Goal: Task Accomplishment & Management: Complete application form

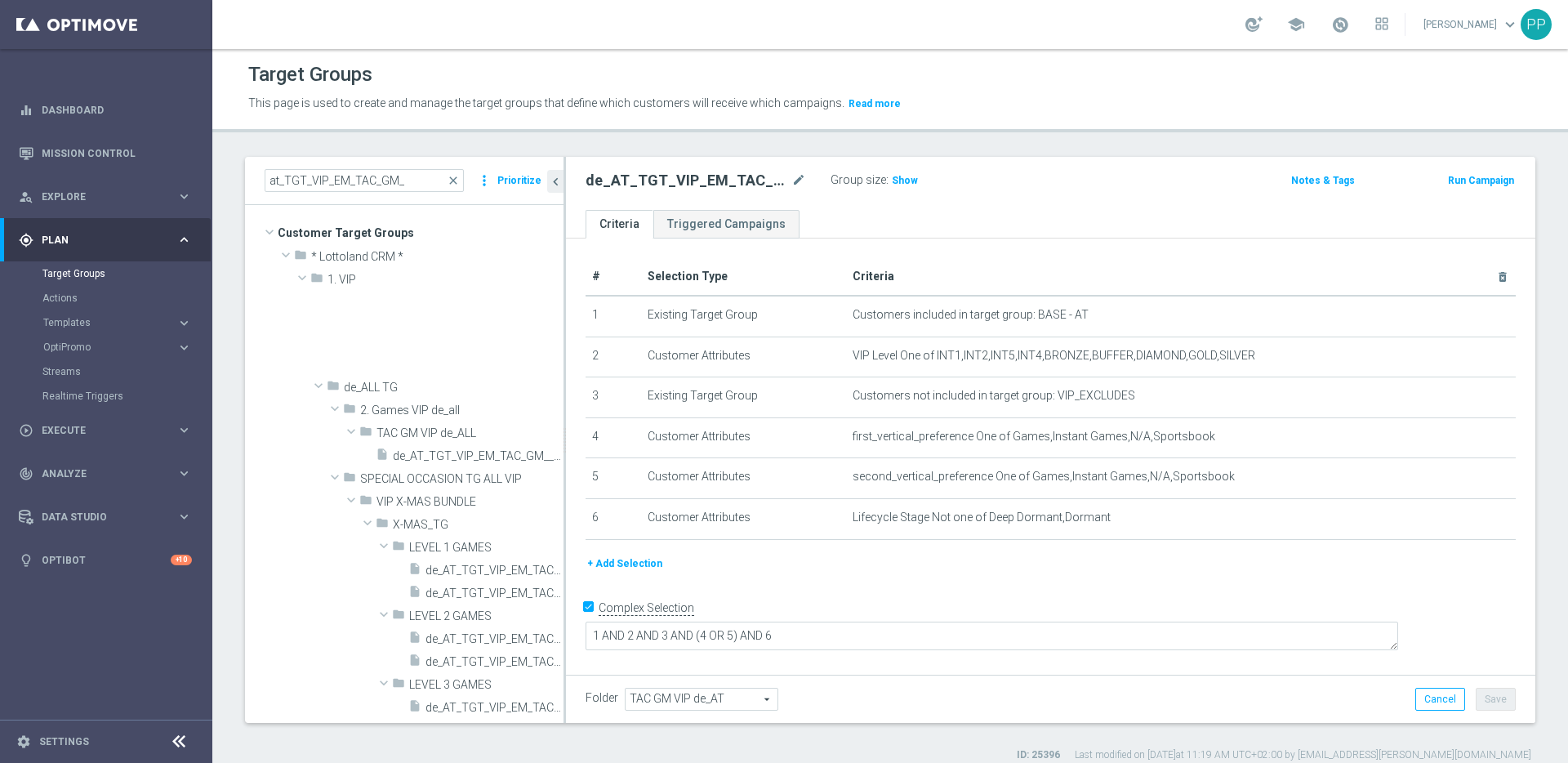
scroll to position [528, 0]
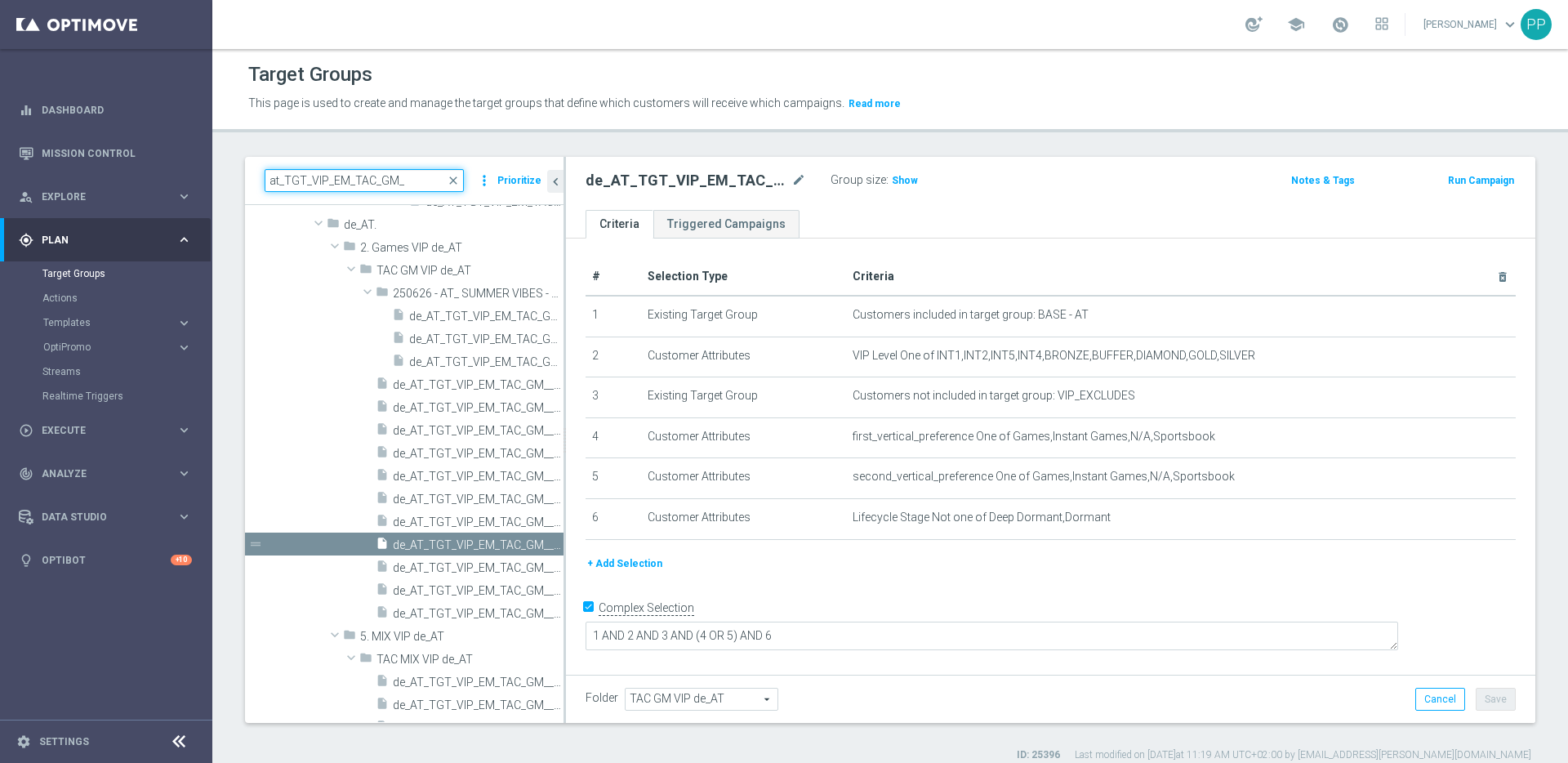
drag, startPoint x: 278, startPoint y: 180, endPoint x: 267, endPoint y: 176, distance: 11.7
click at [267, 176] on input "at_TGT_VIP_EM_TAC_GM_" at bounding box center [365, 180] width 200 height 23
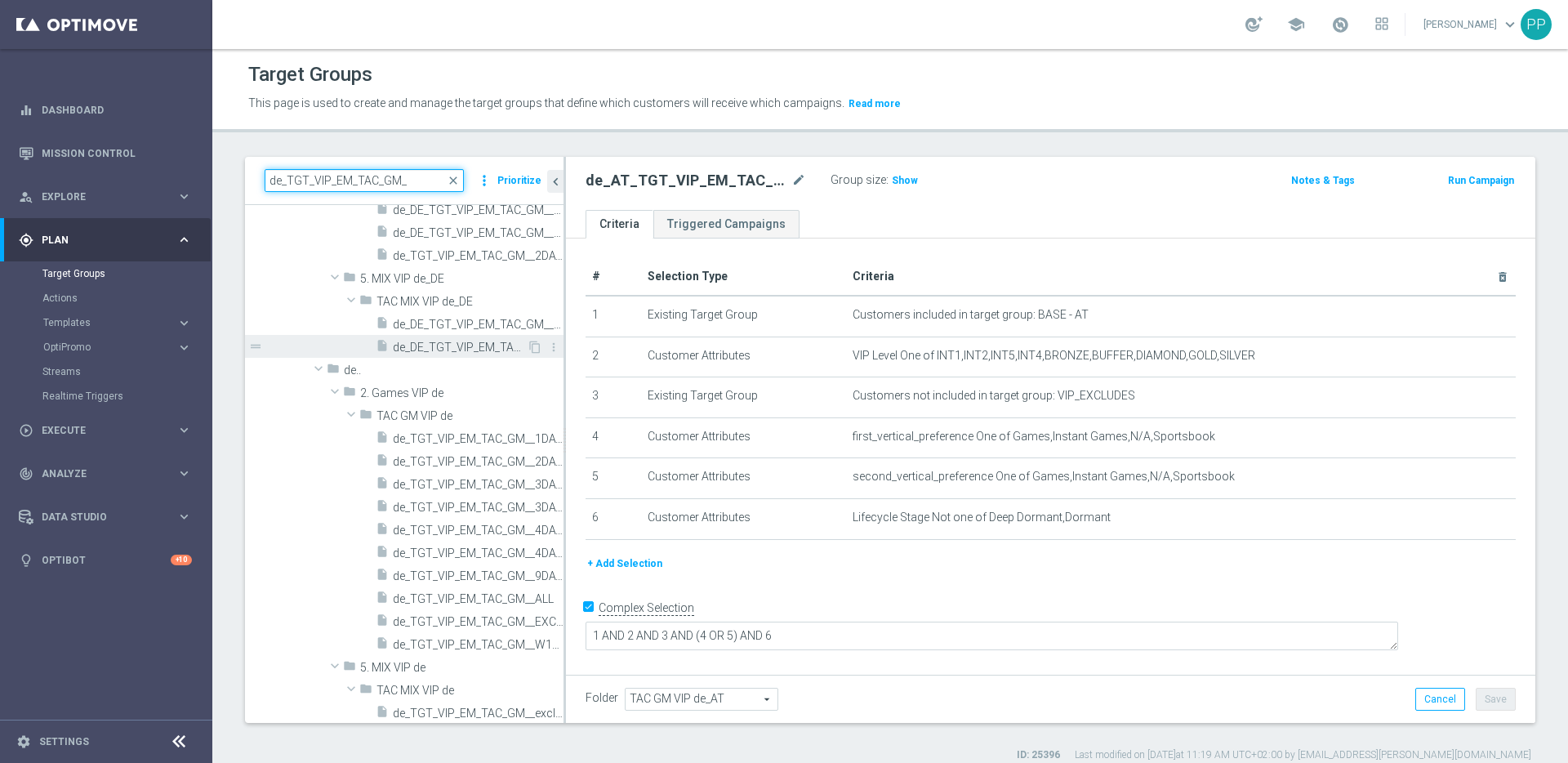
scroll to position [620, 0]
type input "de_TGT_VIP_EM_TAC_GM_"
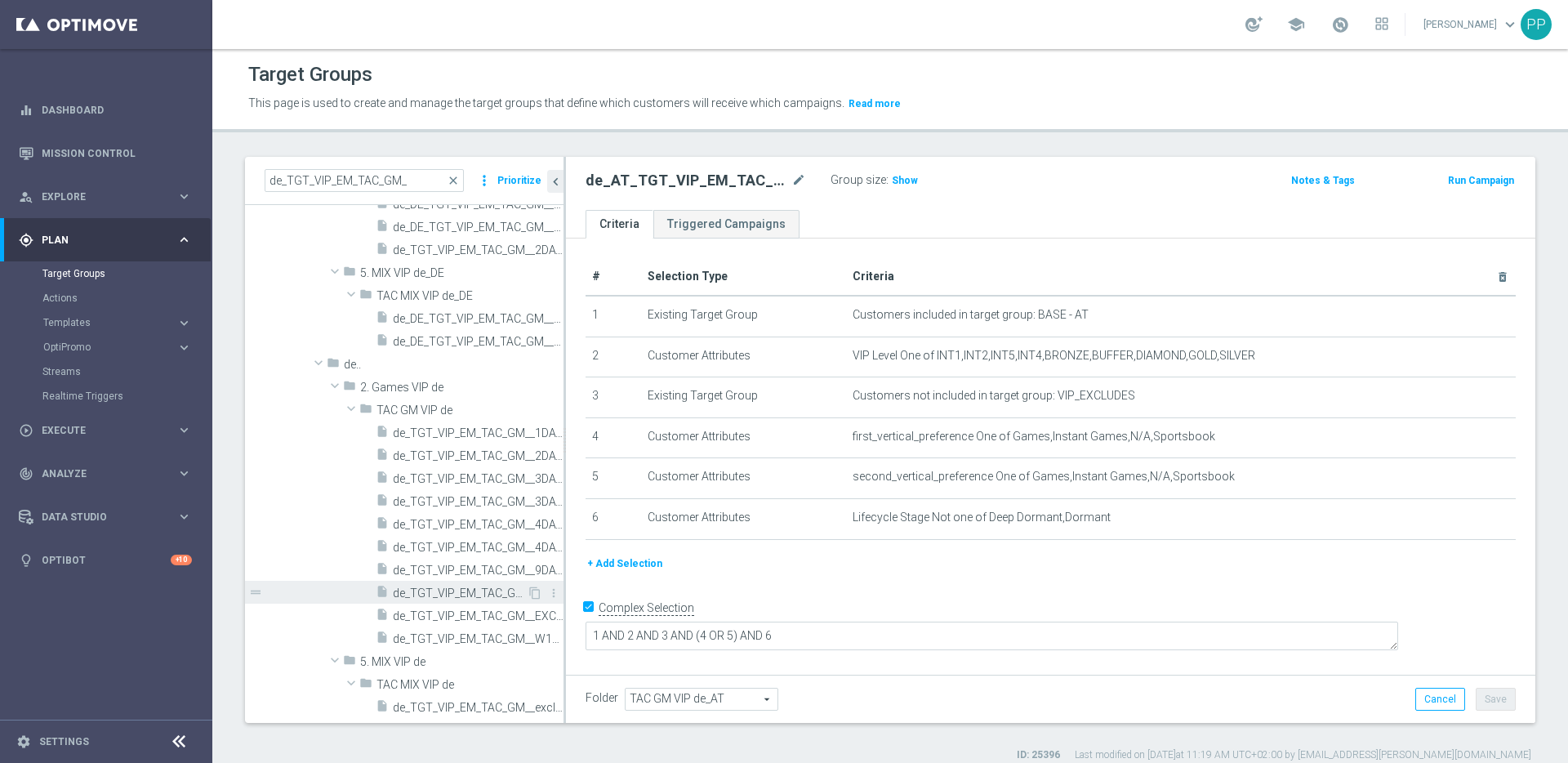
click at [468, 587] on span "de_TGT_VIP_EM_TAC_GM__ALL" at bounding box center [460, 593] width 134 height 14
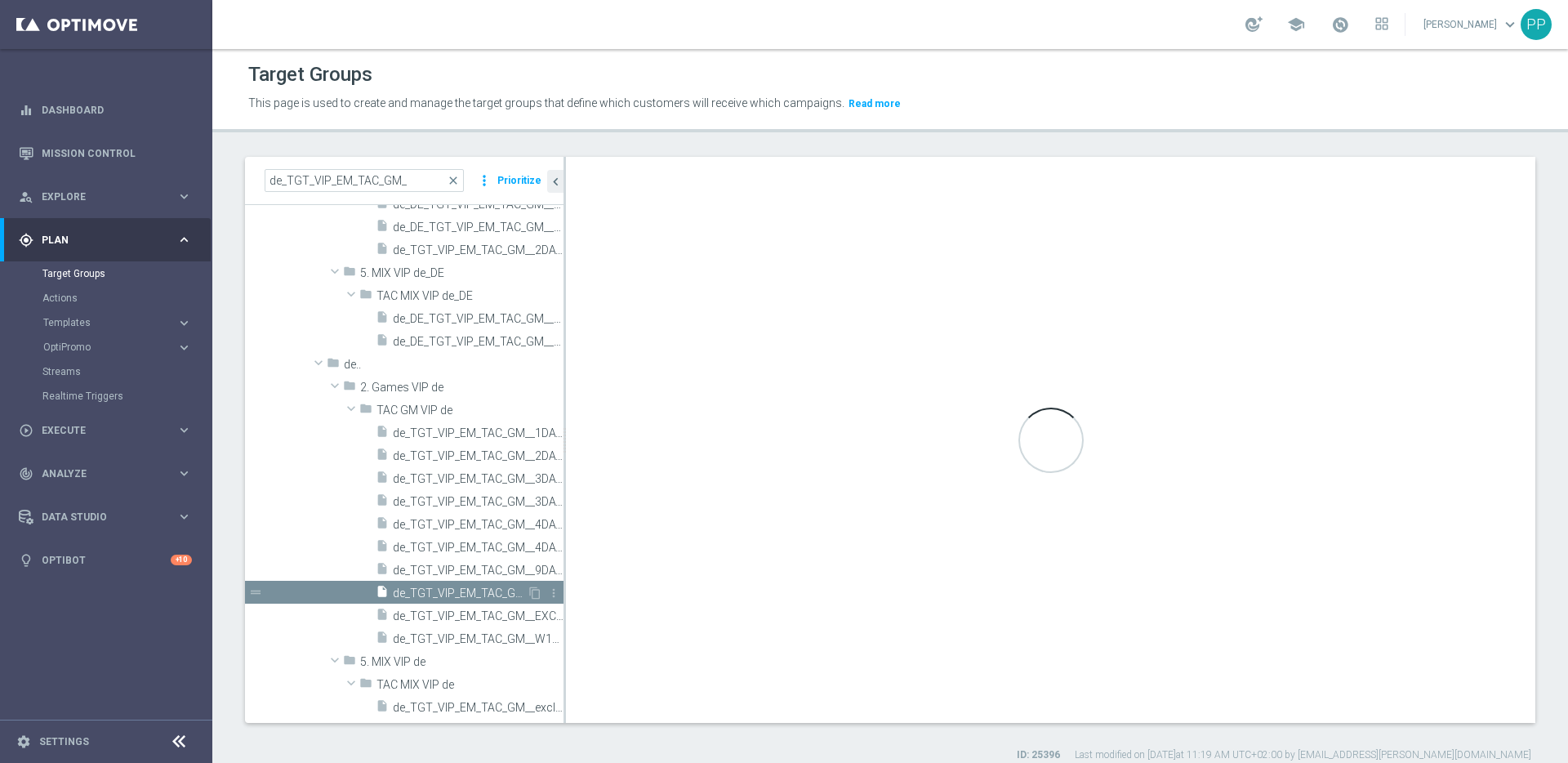
type input "TAC GM VIP de"
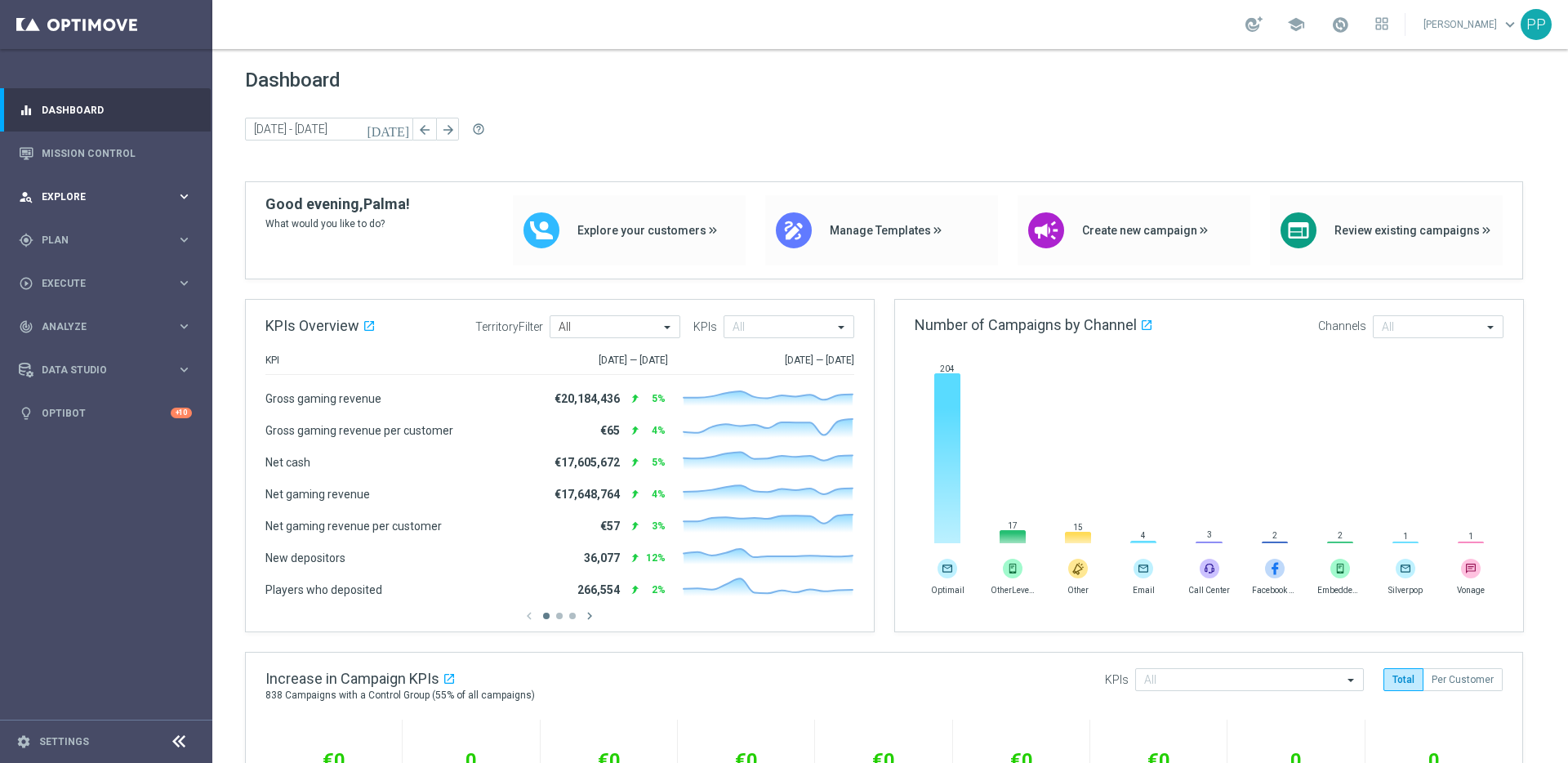
click at [65, 203] on div "person_search Explore" at bounding box center [97, 197] width 158 height 15
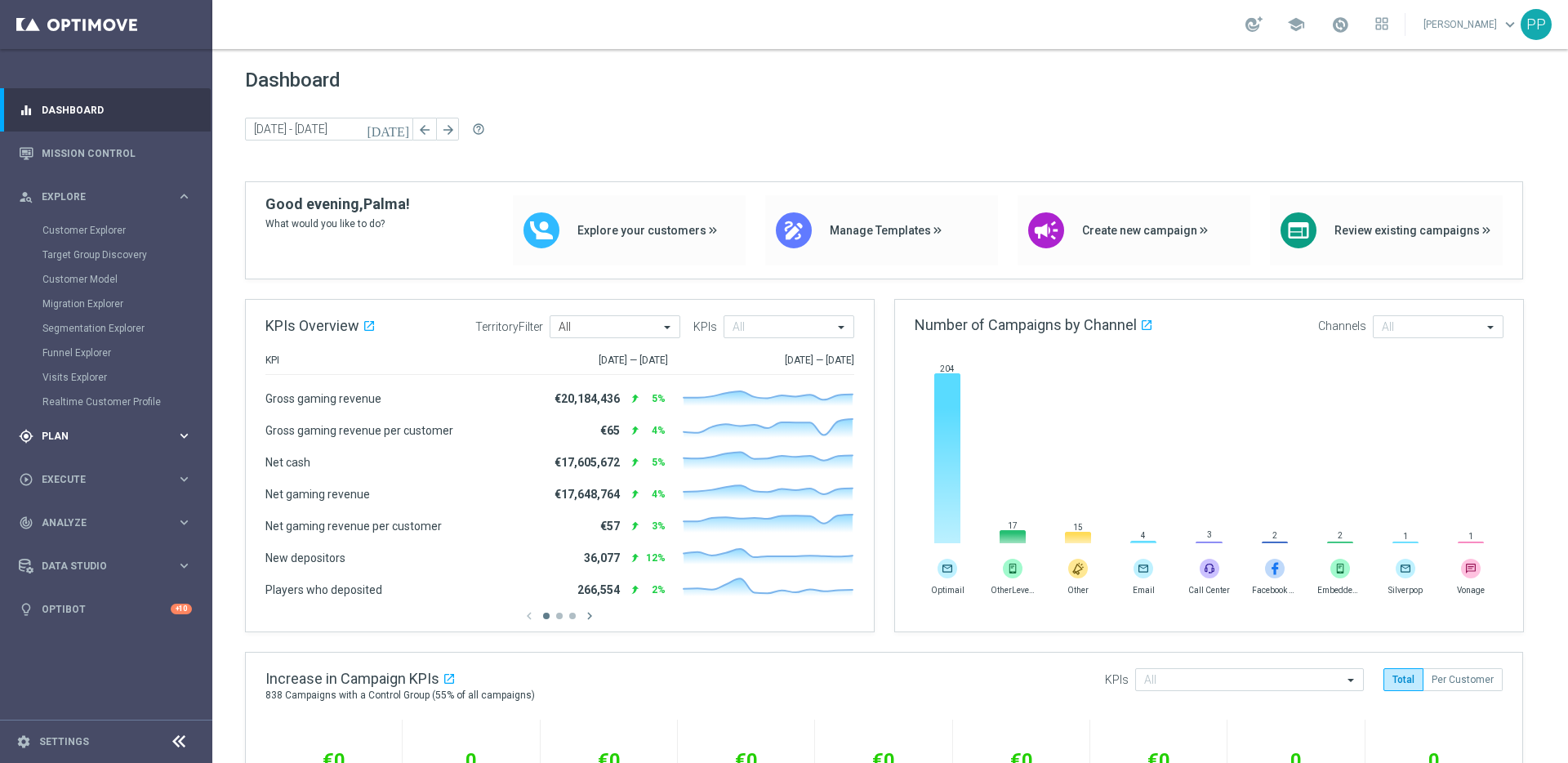
click at [51, 445] on div "gps_fixed Plan keyboard_arrow_right" at bounding box center [105, 436] width 210 height 44
click at [72, 326] on span "Templates" at bounding box center [101, 323] width 117 height 10
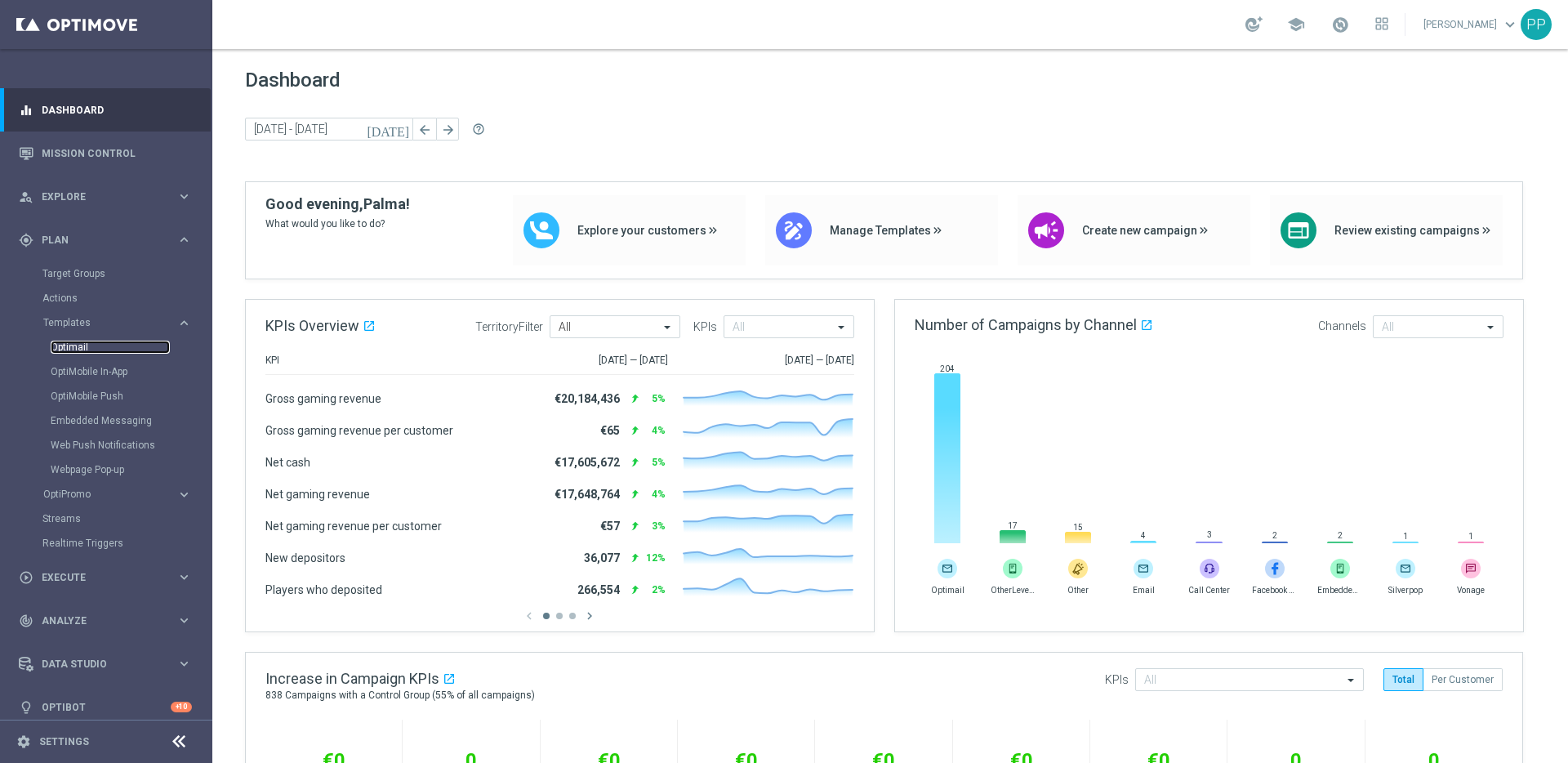
click at [71, 345] on link "Optimail" at bounding box center [110, 347] width 119 height 13
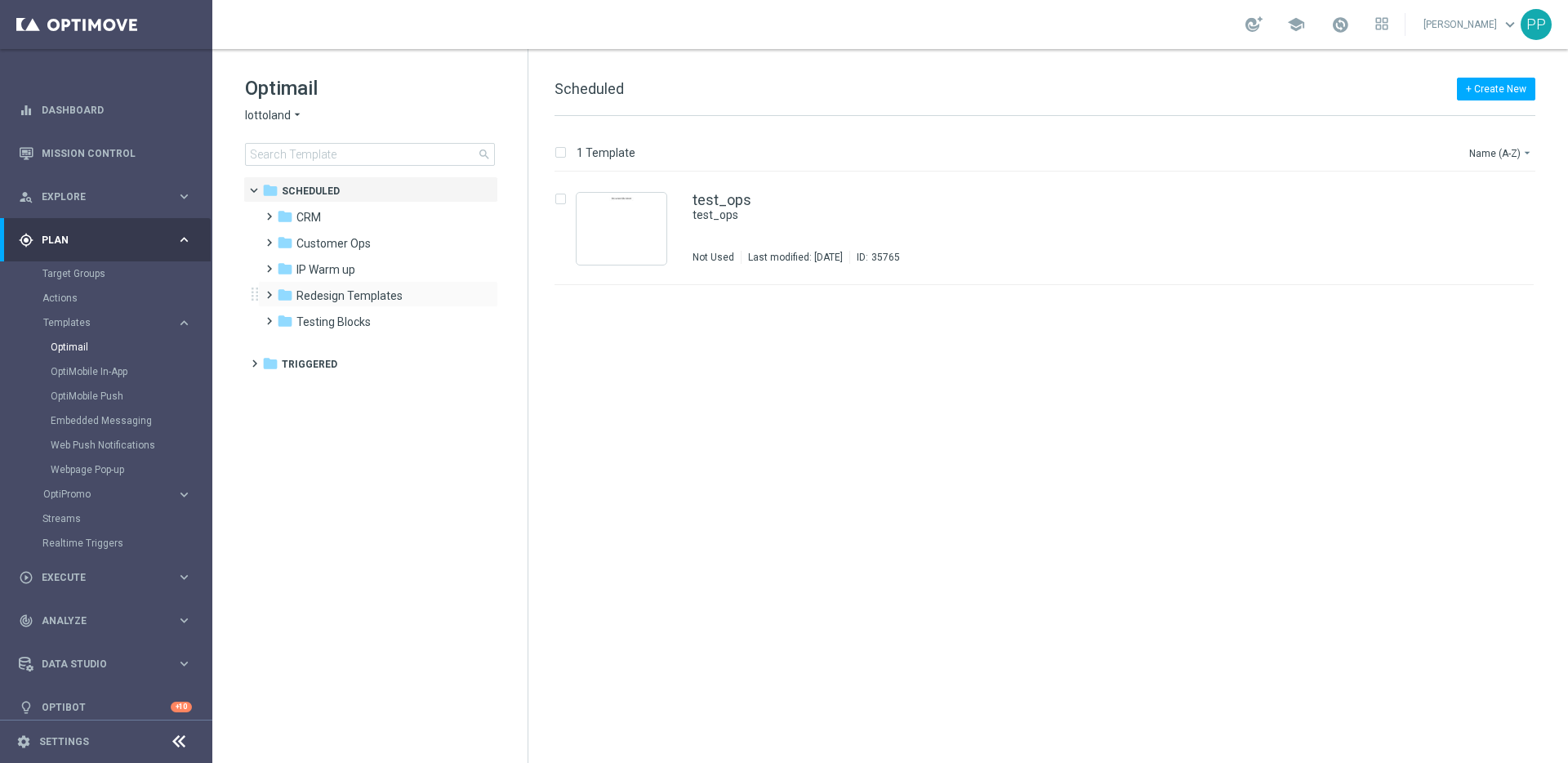
click at [269, 288] on span at bounding box center [266, 288] width 8 height 7
click at [281, 317] on span at bounding box center [282, 314] width 8 height 7
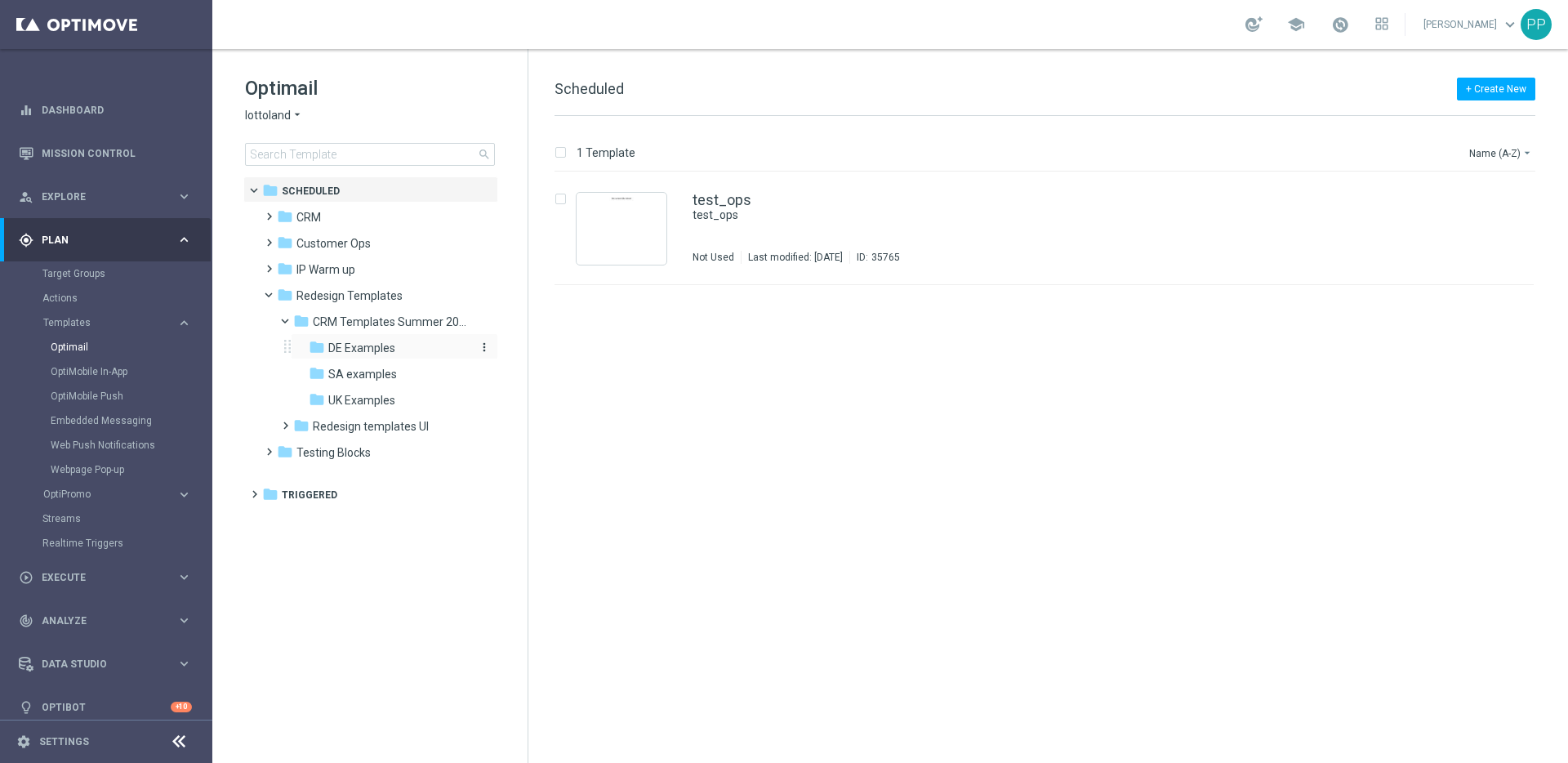
click at [335, 340] on span "DE Examples" at bounding box center [362, 348] width 67 height 15
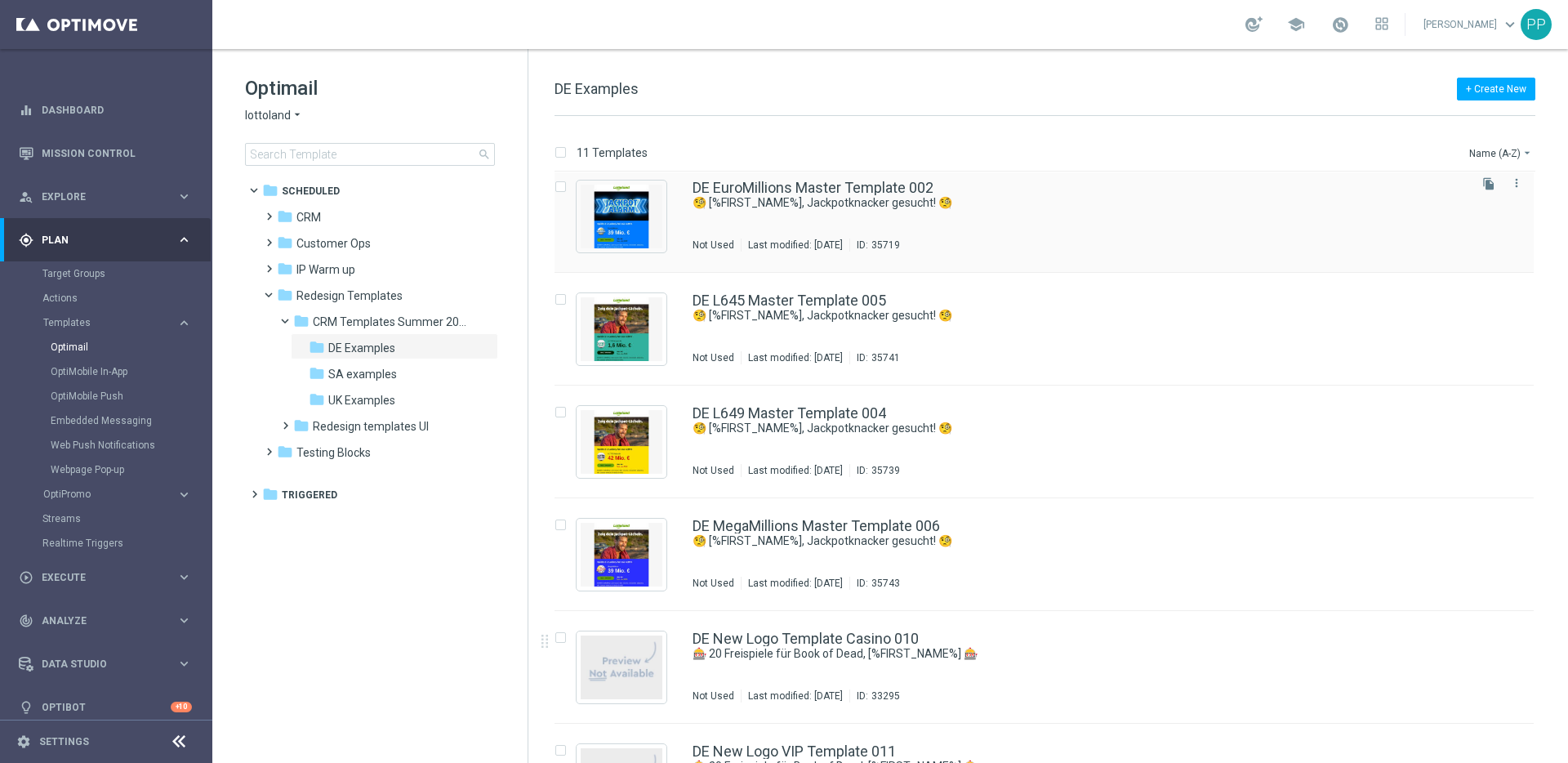
scroll to position [636, 0]
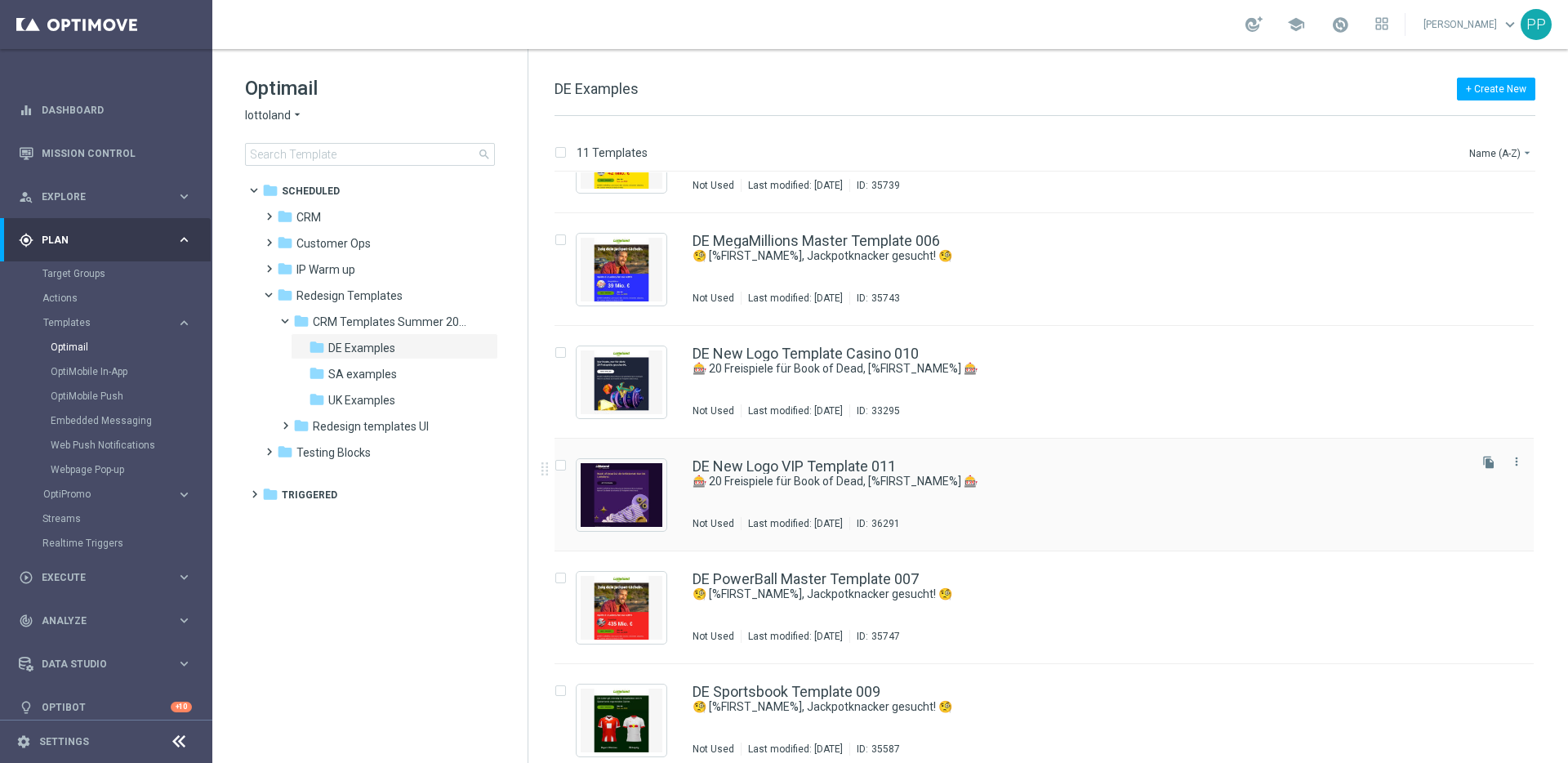
click at [563, 465] on input "Press SPACE to select this row." at bounding box center [559, 467] width 11 height 11
checkbox input "true"
click at [1438, 153] on p "Copy to" at bounding box center [1440, 153] width 35 height 13
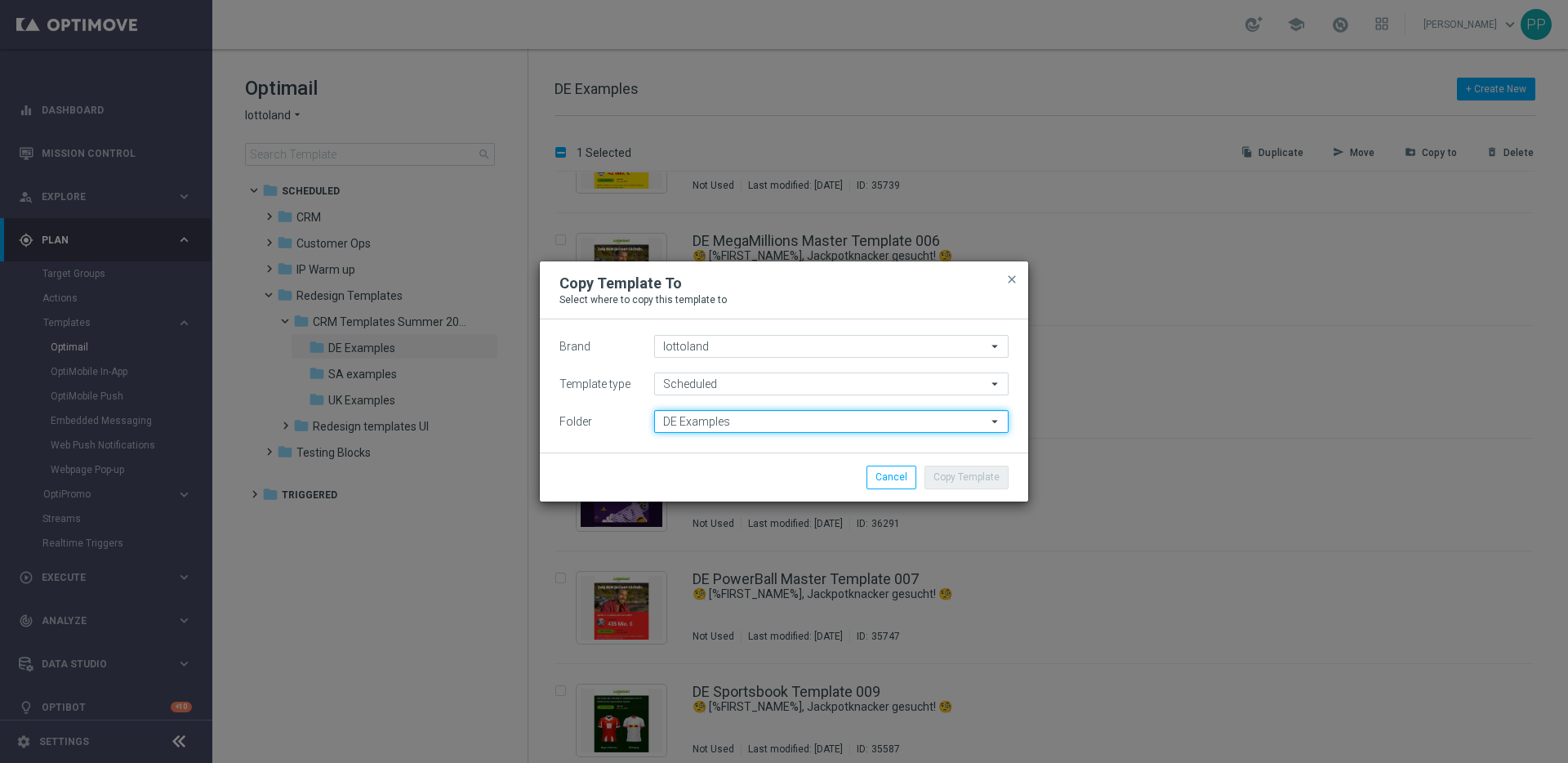
click at [678, 426] on input "DE Examples" at bounding box center [831, 421] width 355 height 23
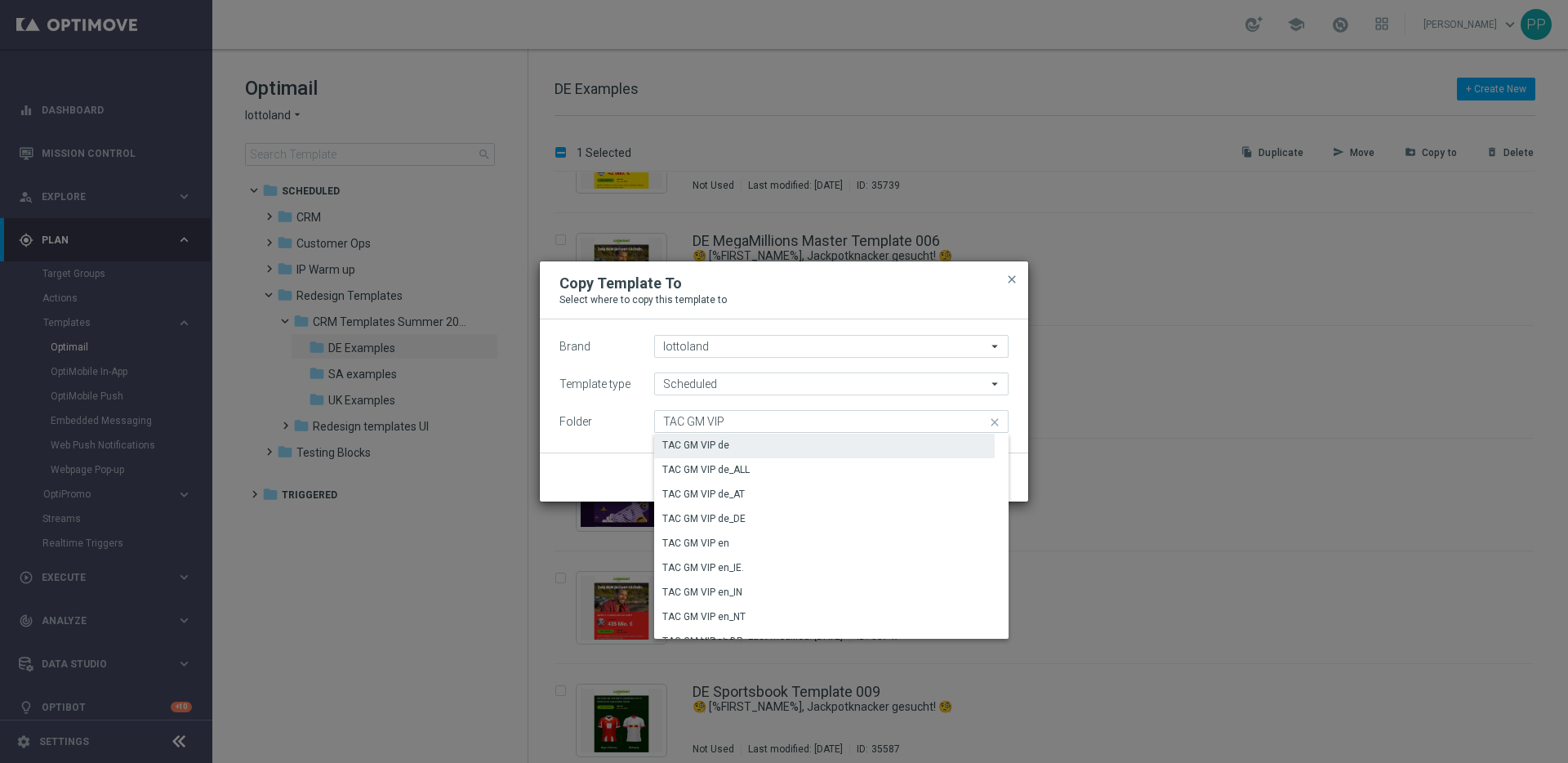
click at [681, 447] on div "TAC GM VIP de" at bounding box center [696, 445] width 67 height 15
type input "TAC GM VIP de"
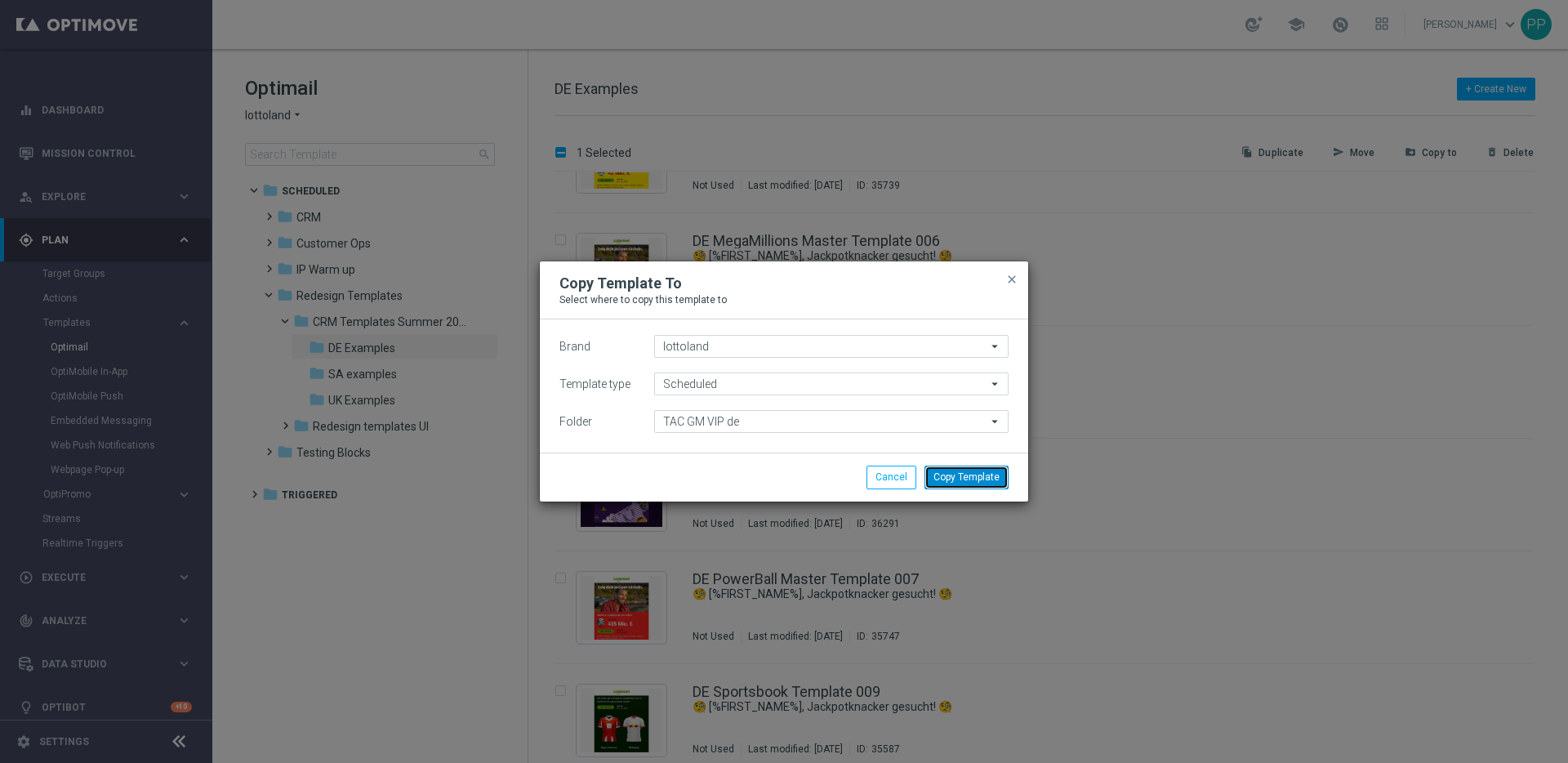
click at [963, 486] on button "Copy Template" at bounding box center [967, 476] width 84 height 23
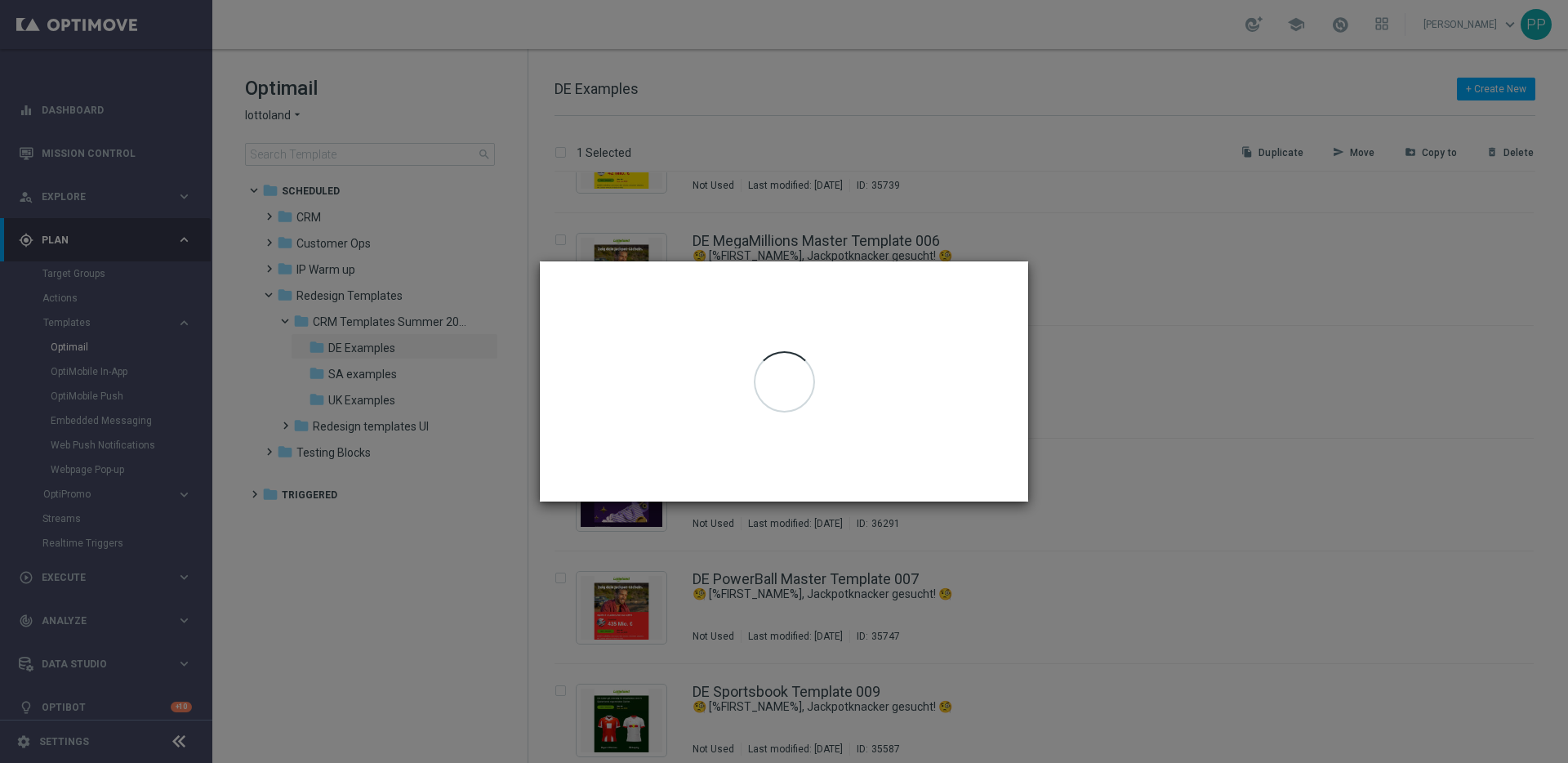
checkbox input "false"
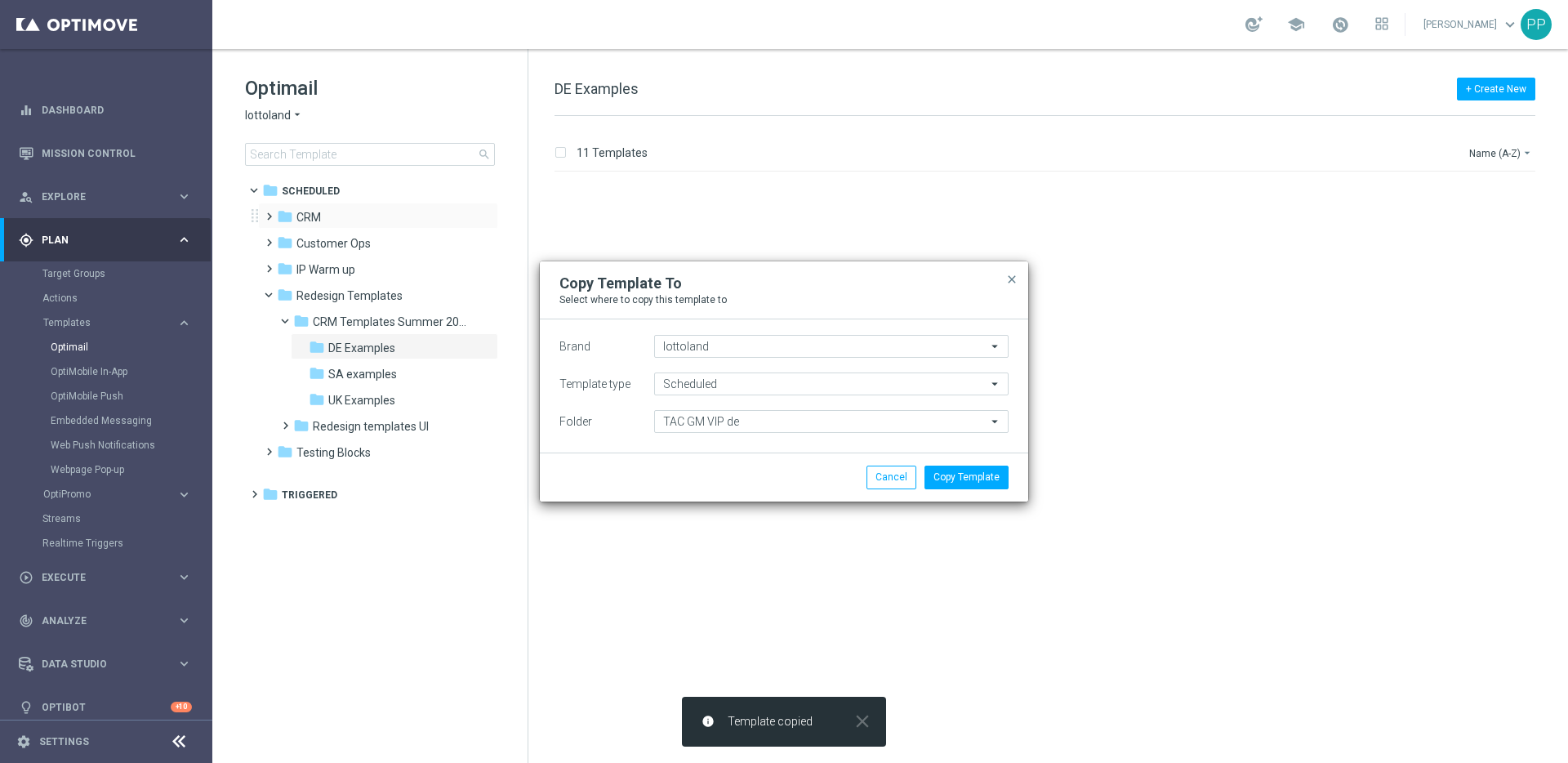
scroll to position [0, 0]
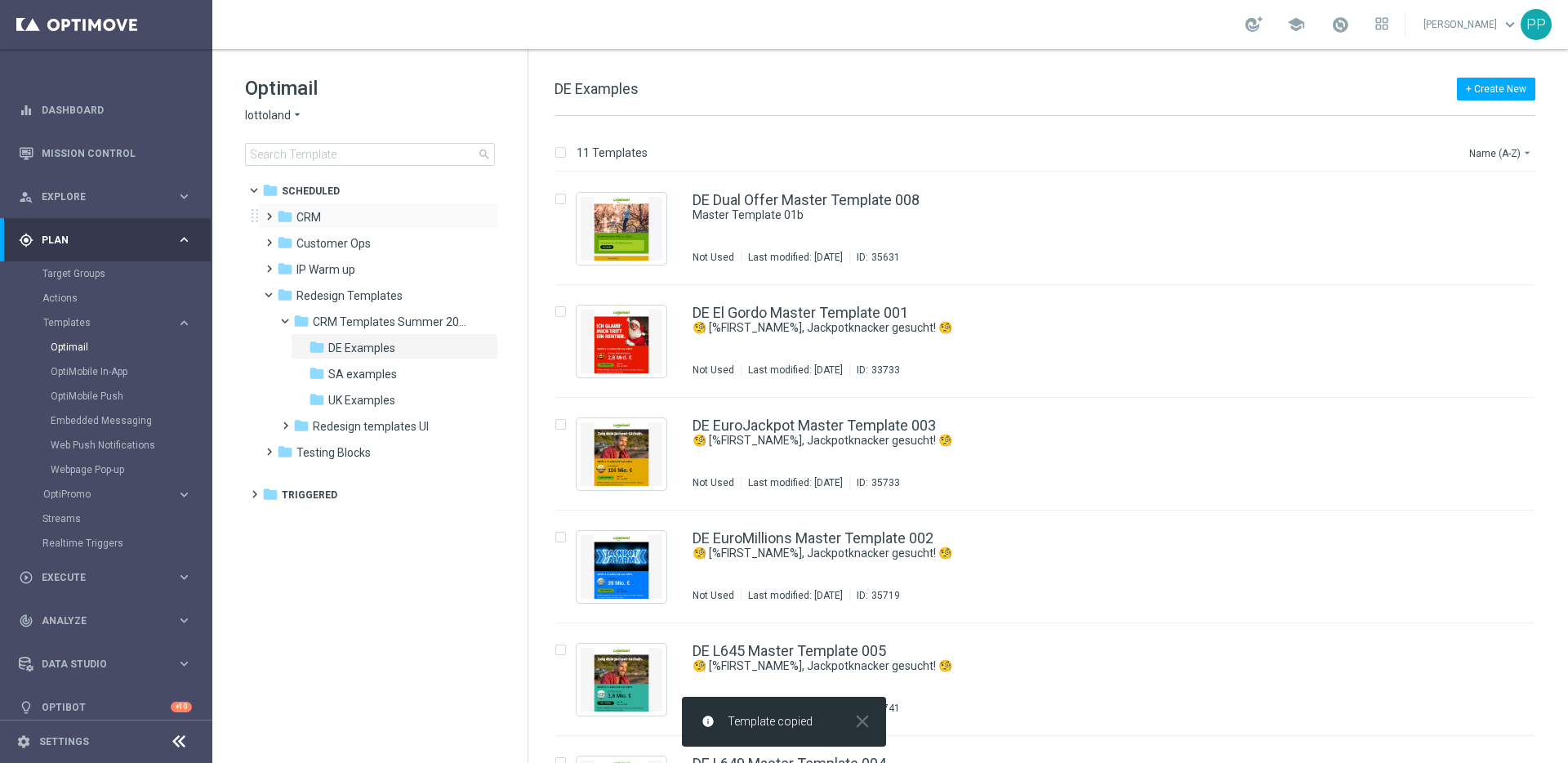
click at [268, 212] on span at bounding box center [266, 209] width 8 height 7
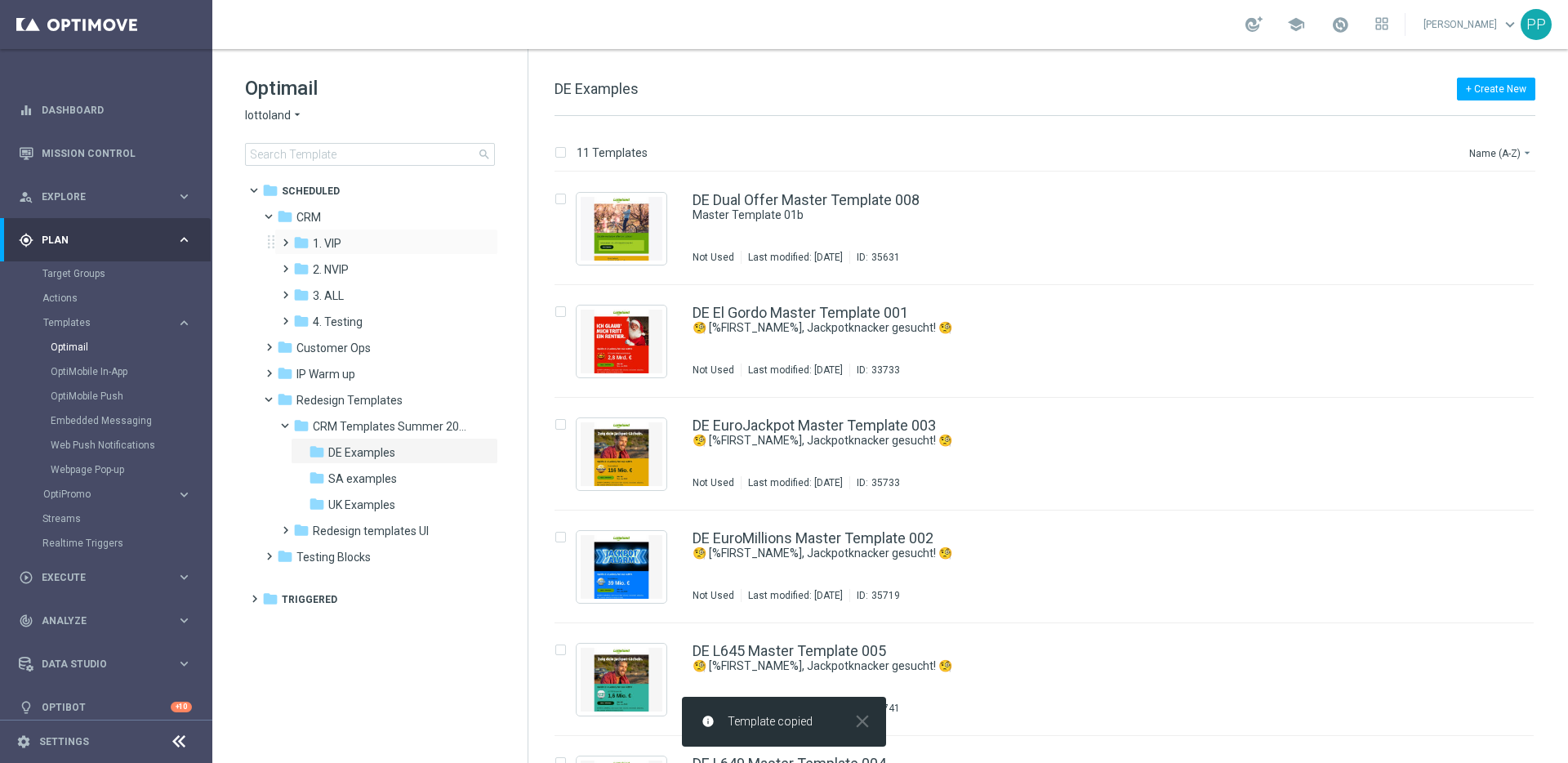
click at [278, 237] on span at bounding box center [282, 236] width 8 height 7
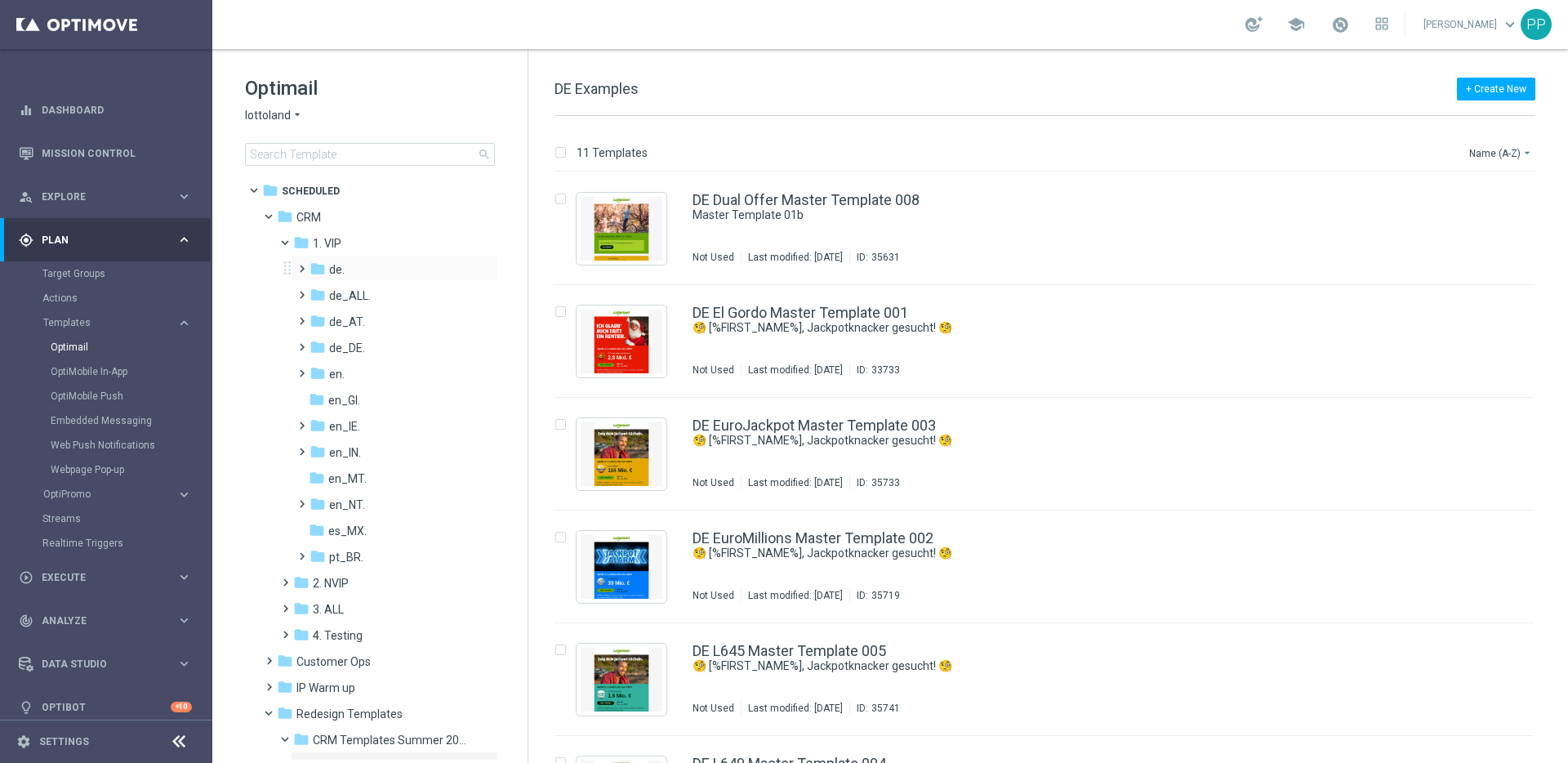
click at [298, 258] on span at bounding box center [299, 262] width 8 height 7
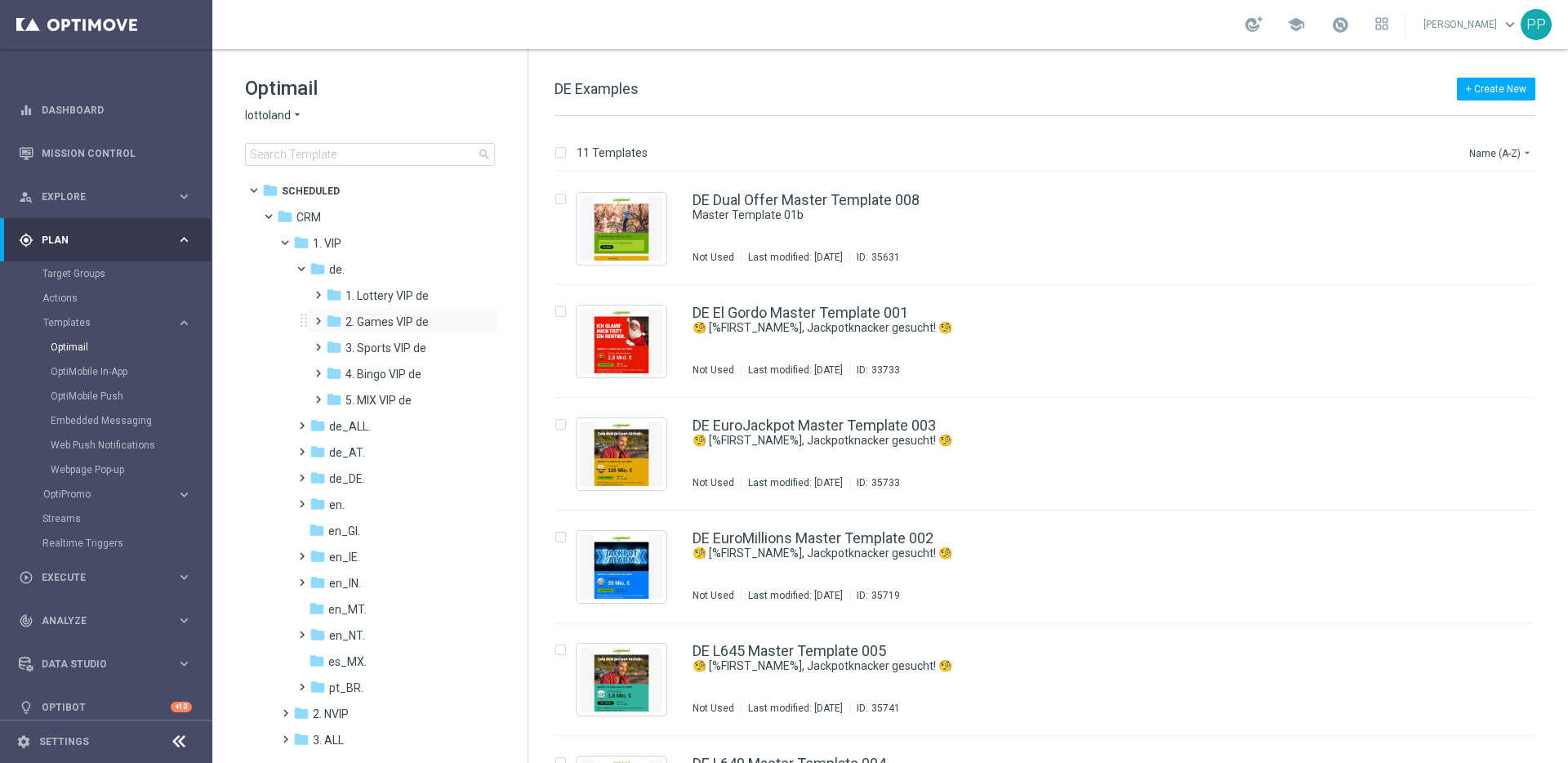
click at [318, 317] on span at bounding box center [314, 314] width 8 height 7
click at [366, 365] on div "folder TAC GM VIP de" at bounding box center [408, 374] width 133 height 18
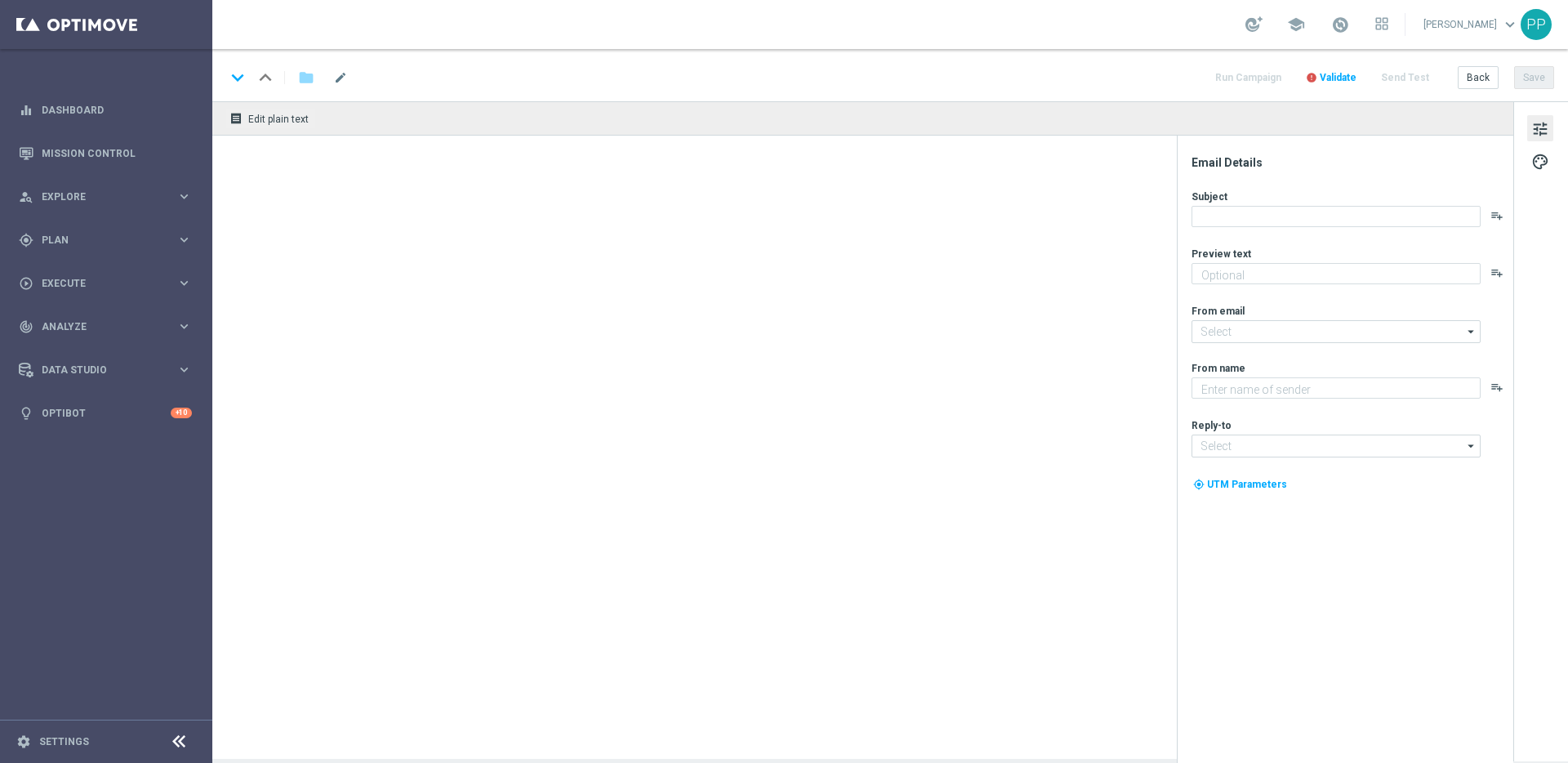
type textarea "Spiele Book of Dead heute gratis!"
type input "[EMAIL_ADDRESS][DOMAIN_NAME]"
type textarea "Lottoland"
type input "[EMAIL_ADDRESS][DOMAIN_NAME]"
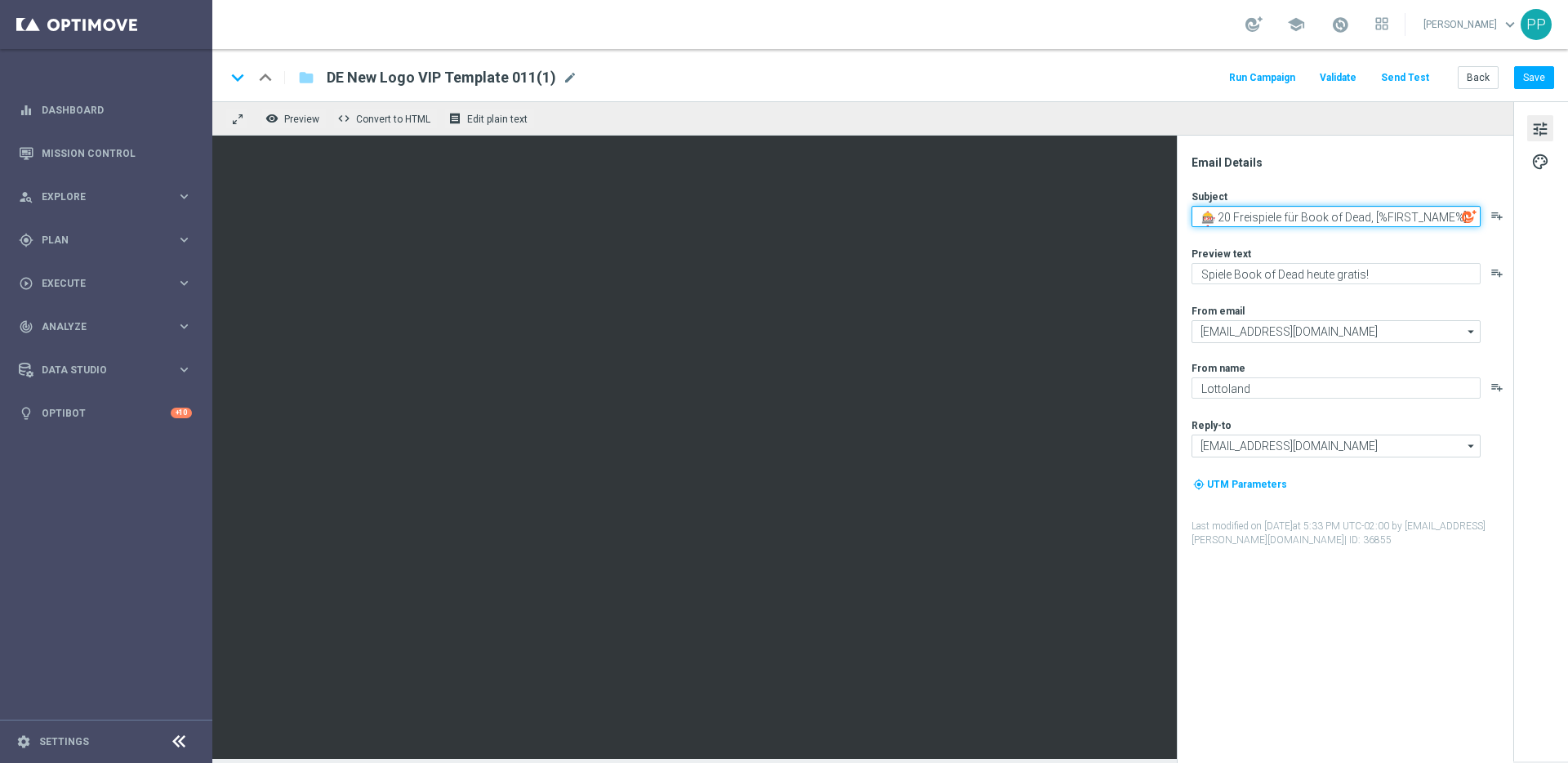
drag, startPoint x: 1202, startPoint y: 211, endPoint x: 1260, endPoint y: 262, distance: 77.2
click at [1260, 262] on div "Subject 🎰 20 Freispiele für Book of Dead, [%FIRST_NAME%] 🎰 playlist_add Preview…" at bounding box center [1352, 368] width 320 height 358
paste textarea "Deine Chance auf den VIP-Hauptgewinn, [%FIRST_NAME%]."
drag, startPoint x: 1308, startPoint y: 220, endPoint x: 1201, endPoint y: 205, distance: 108.0
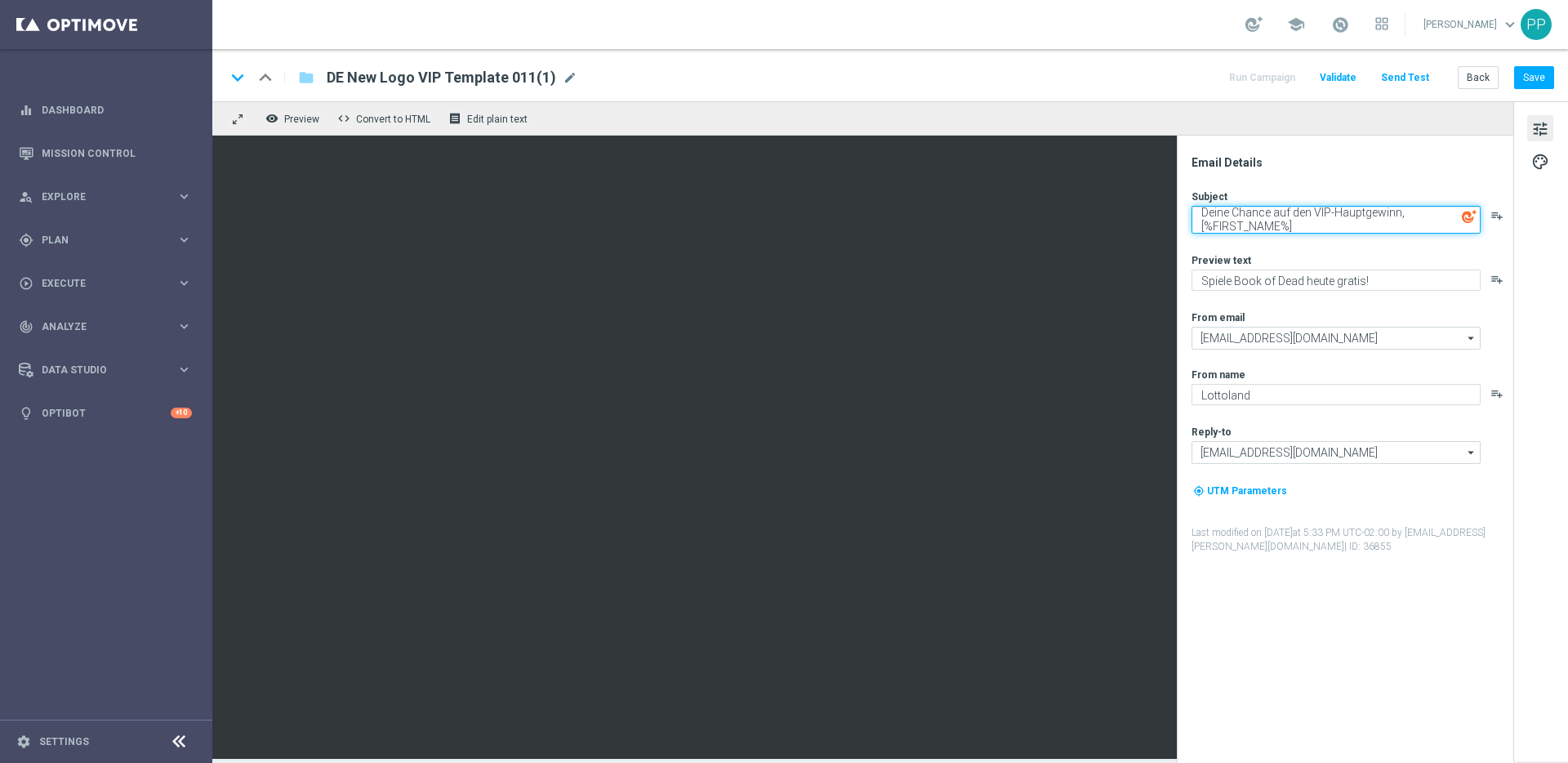
click at [1201, 205] on textarea "Deine Chance auf den VIP-Hauptgewinn, [%FIRST_NAME%]" at bounding box center [1336, 219] width 289 height 28
type textarea "Deine Chance auf den VIP-Hauptgewinn, [%FIRST_NAME%]"
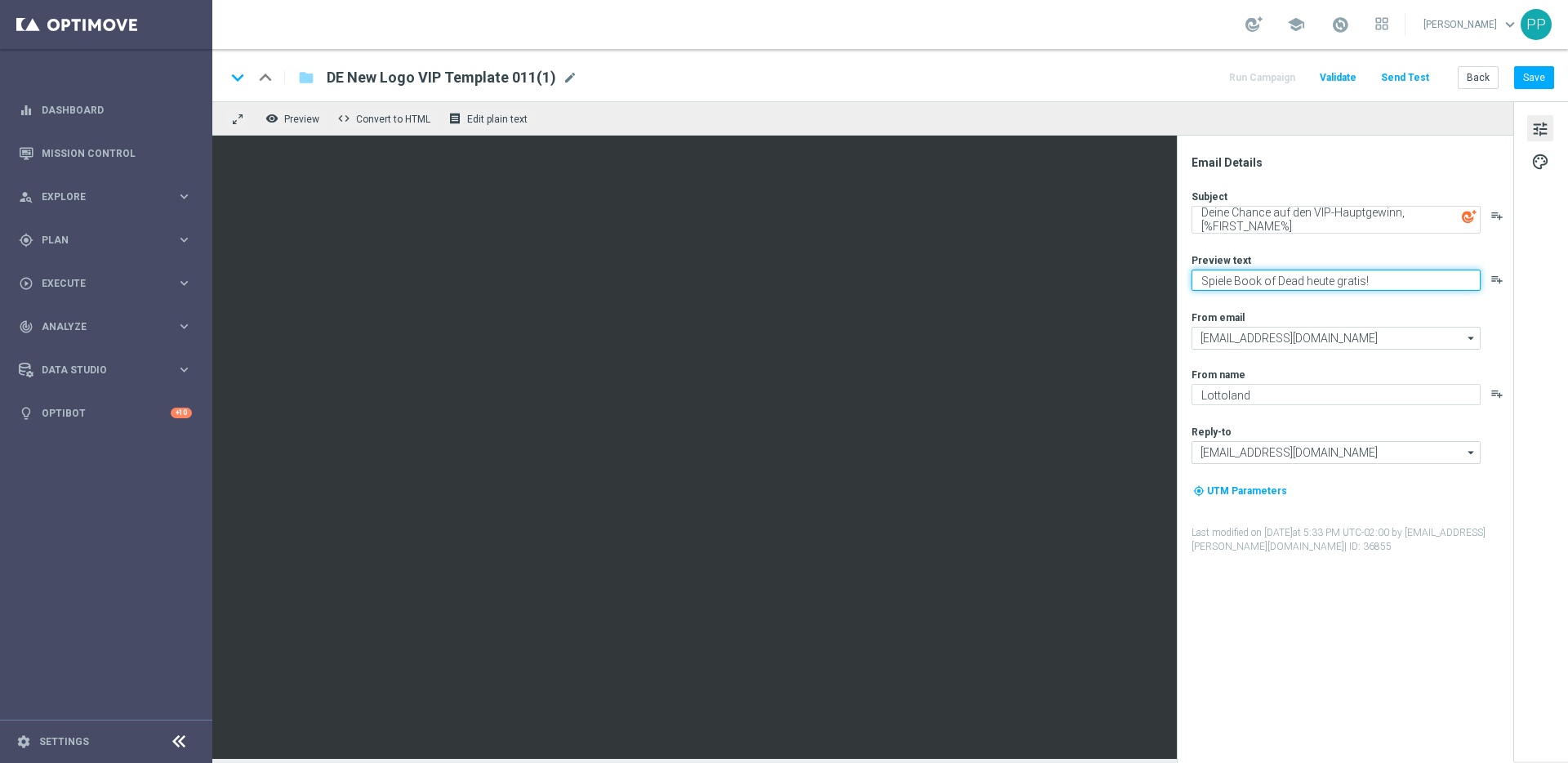
drag, startPoint x: 1202, startPoint y: 274, endPoint x: 1412, endPoint y: 283, distance: 210.2
click at [1412, 283] on textarea "Spiele Book of Dead heute gratis!" at bounding box center [1336, 279] width 289 height 21
paste textarea "Bestenlisten-Turnier mit 15.000 € Gesamtgewinn"
type textarea "Bestenlisten-Turnier mit 15.000 € Gesamtgewinn"
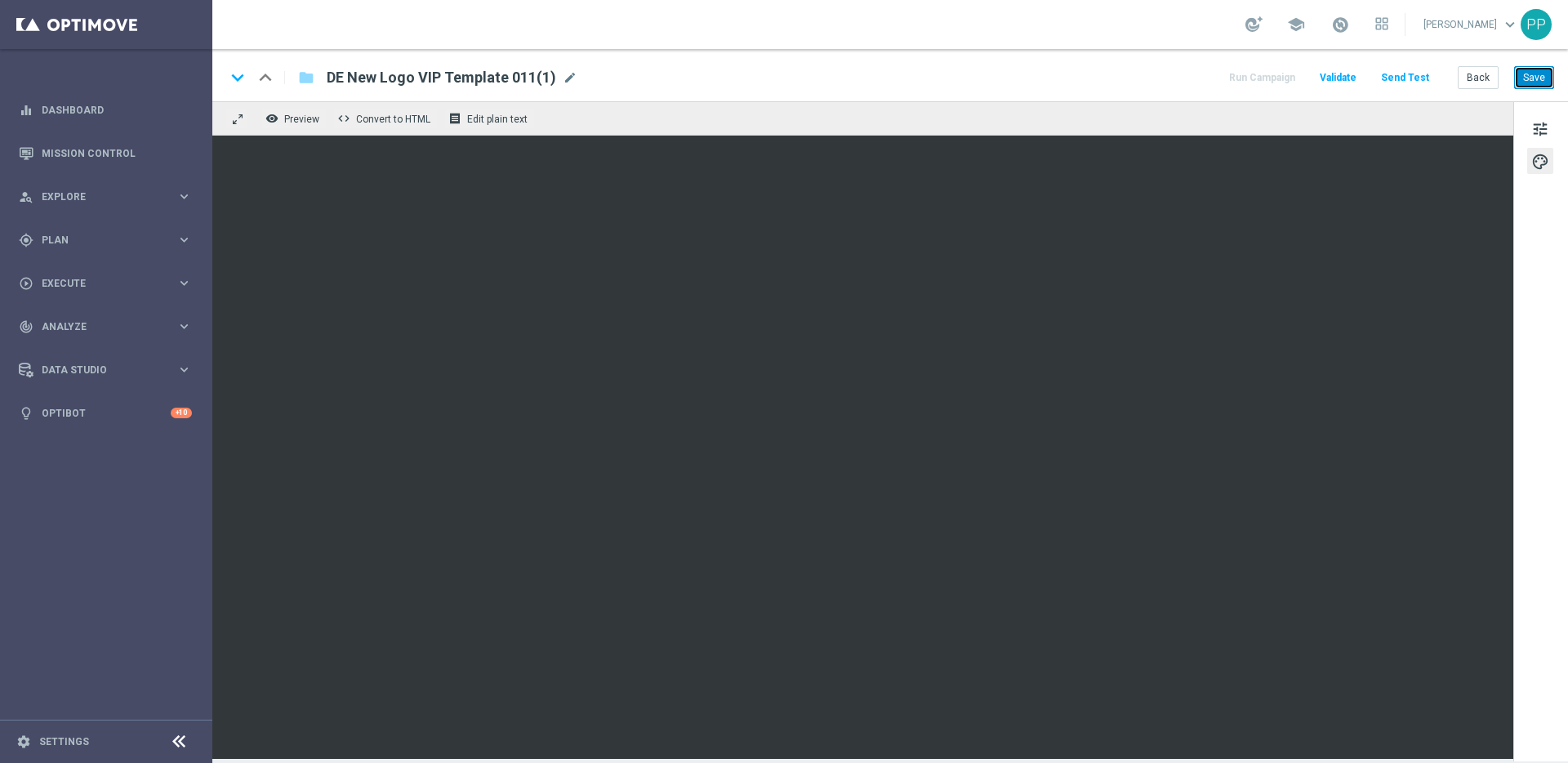
click at [1525, 80] on button "Save" at bounding box center [1534, 77] width 40 height 23
click at [569, 70] on span "mode_edit" at bounding box center [570, 78] width 15 height 15
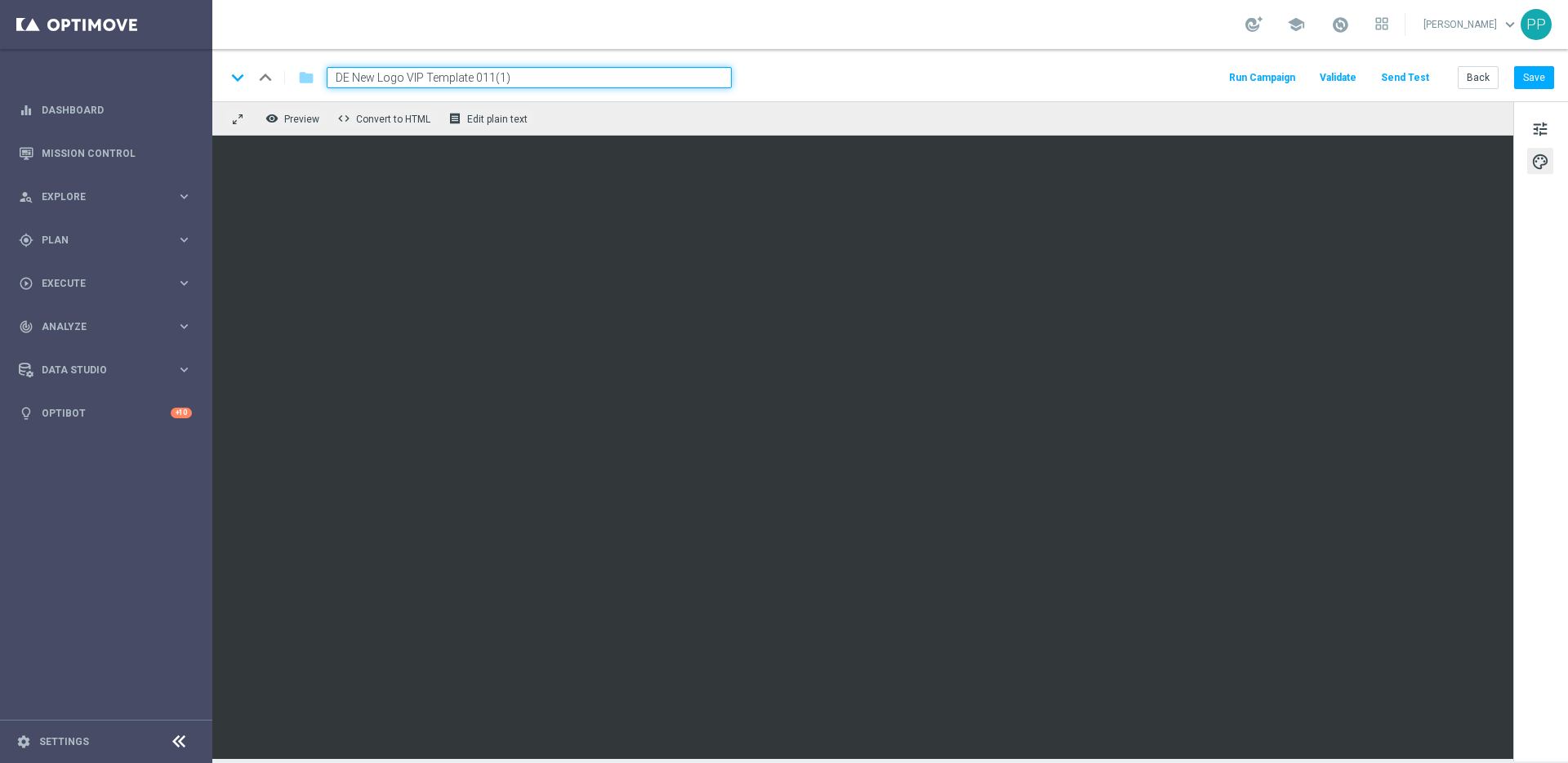
drag, startPoint x: 529, startPoint y: 79, endPoint x: 331, endPoint y: 74, distance: 198.1
click at [331, 74] on input "DE New Logo VIP Template 011(1)" at bounding box center [529, 77] width 405 height 21
paste input "_INT_EMT_VIP_EM_TAC_SP__25_GM_15KAUTUMNRACE_250929"
type input "DE_INT_EMT_VIP_EM_TAC_SP__25_GM_15KAUTUMNRACE_250929"
click at [1530, 75] on button "Save" at bounding box center [1534, 77] width 40 height 23
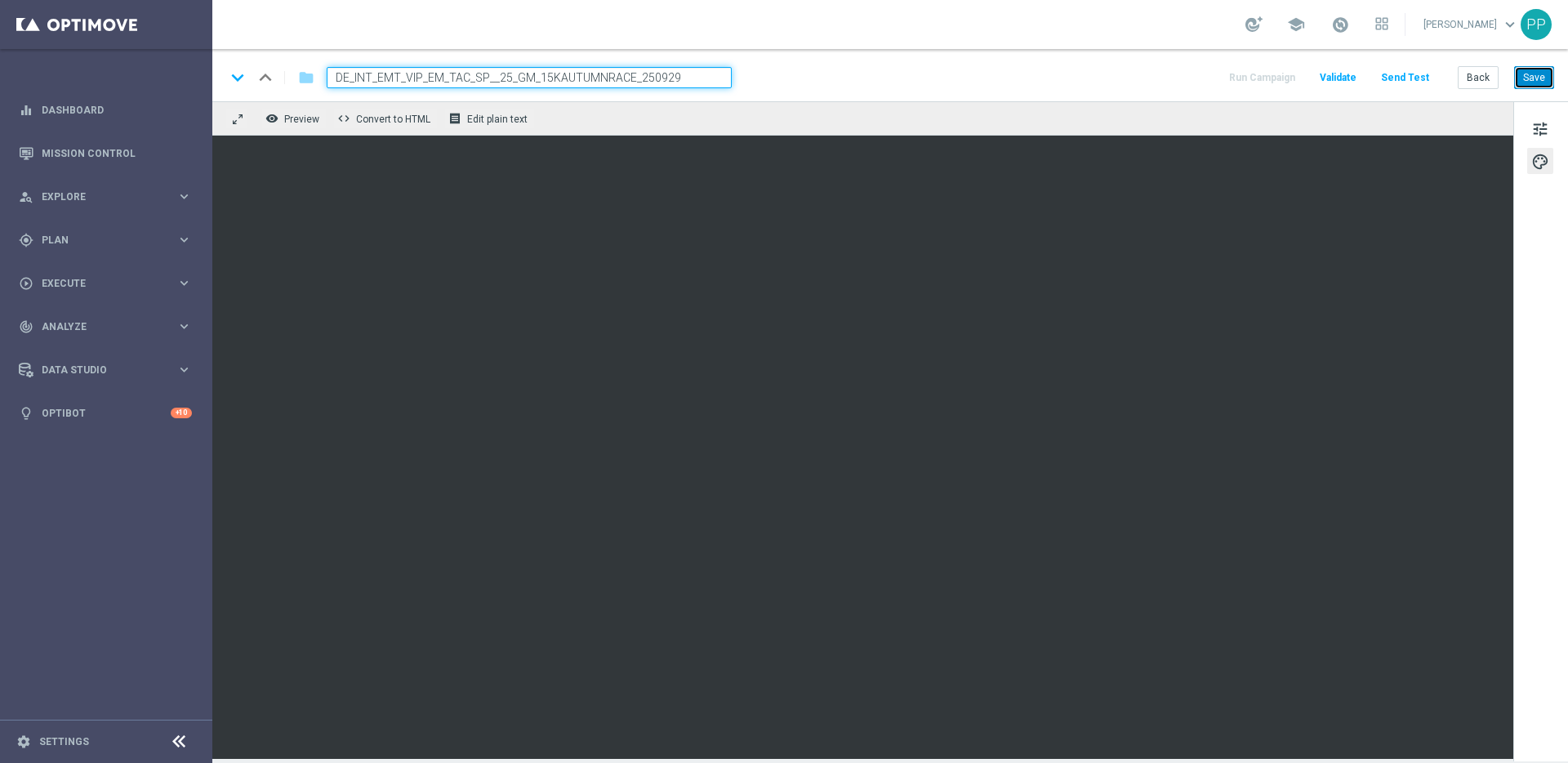
click at [1529, 86] on button "Save" at bounding box center [1534, 77] width 40 height 23
click at [1413, 81] on button "Send Test" at bounding box center [1404, 78] width 53 height 22
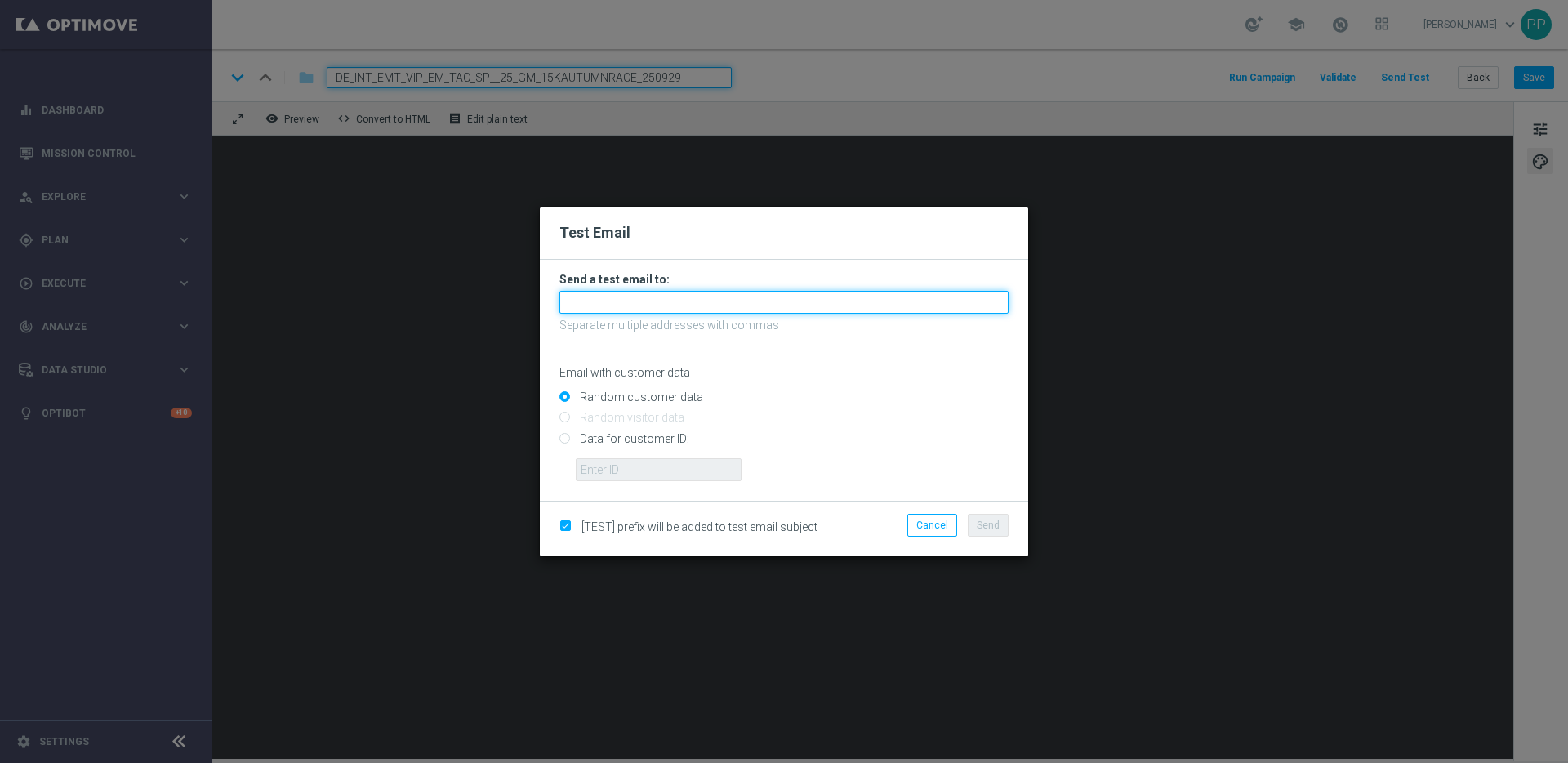
click at [657, 291] on input "text" at bounding box center [784, 302] width 449 height 23
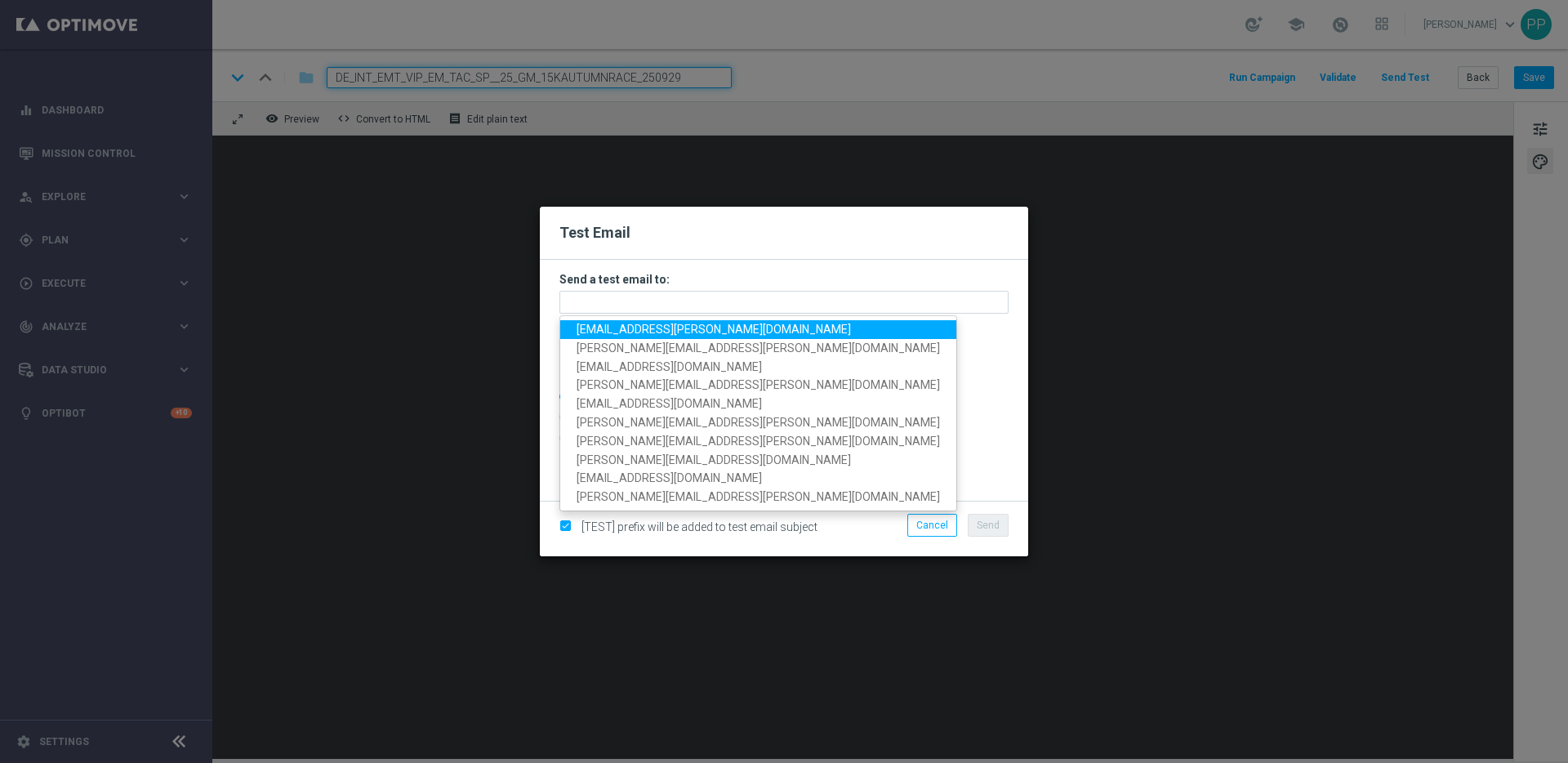
click at [643, 330] on span "palma.prieto@lottoland.com" at bounding box center [714, 330] width 274 height 13
type input "palma.prieto@lottoland.com"
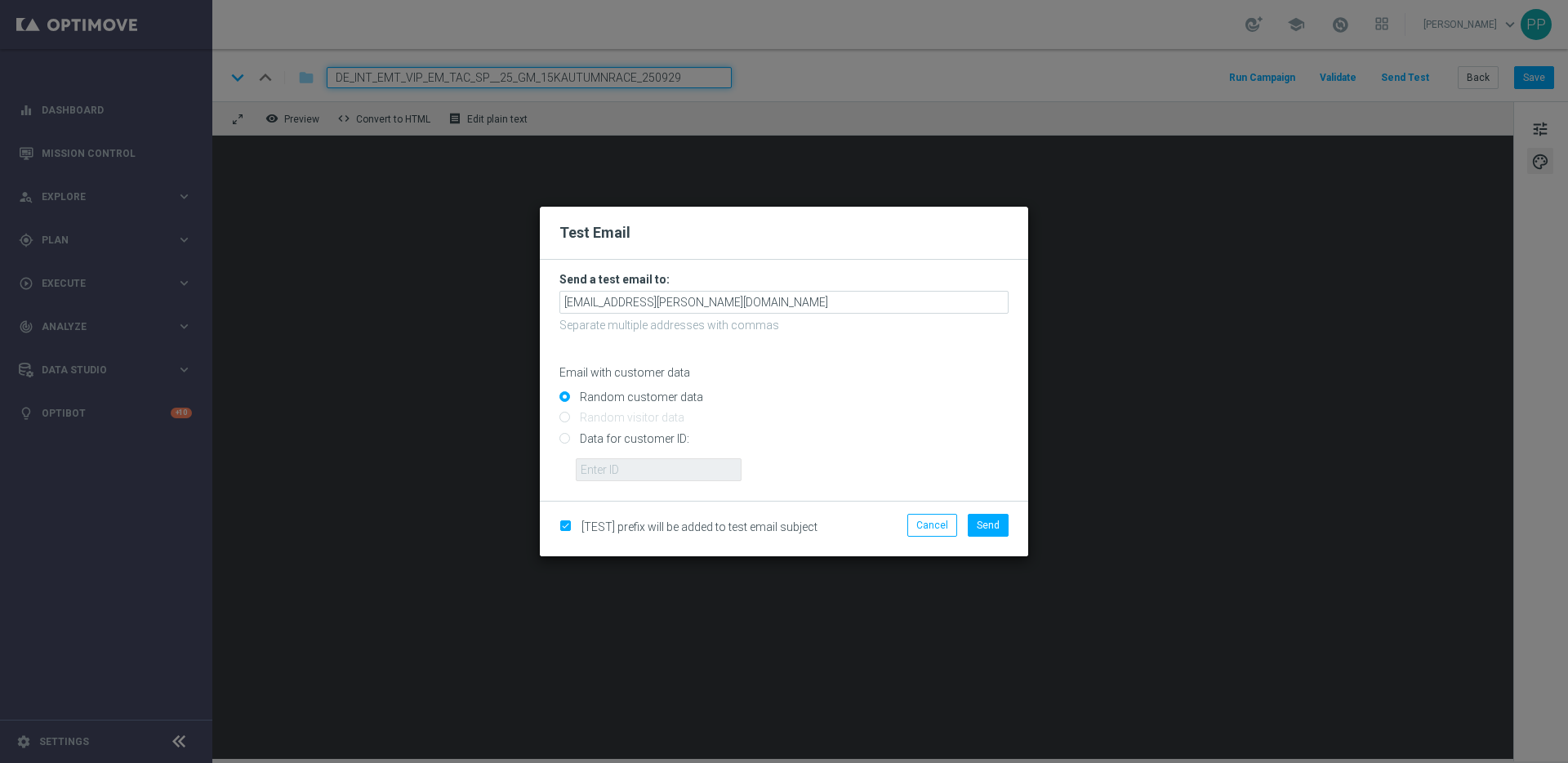
click at [984, 510] on div "[TEST] prefix will be added to test email subject Cancel Send" at bounding box center [784, 528] width 489 height 55
click at [988, 521] on span "Send" at bounding box center [988, 526] width 23 height 12
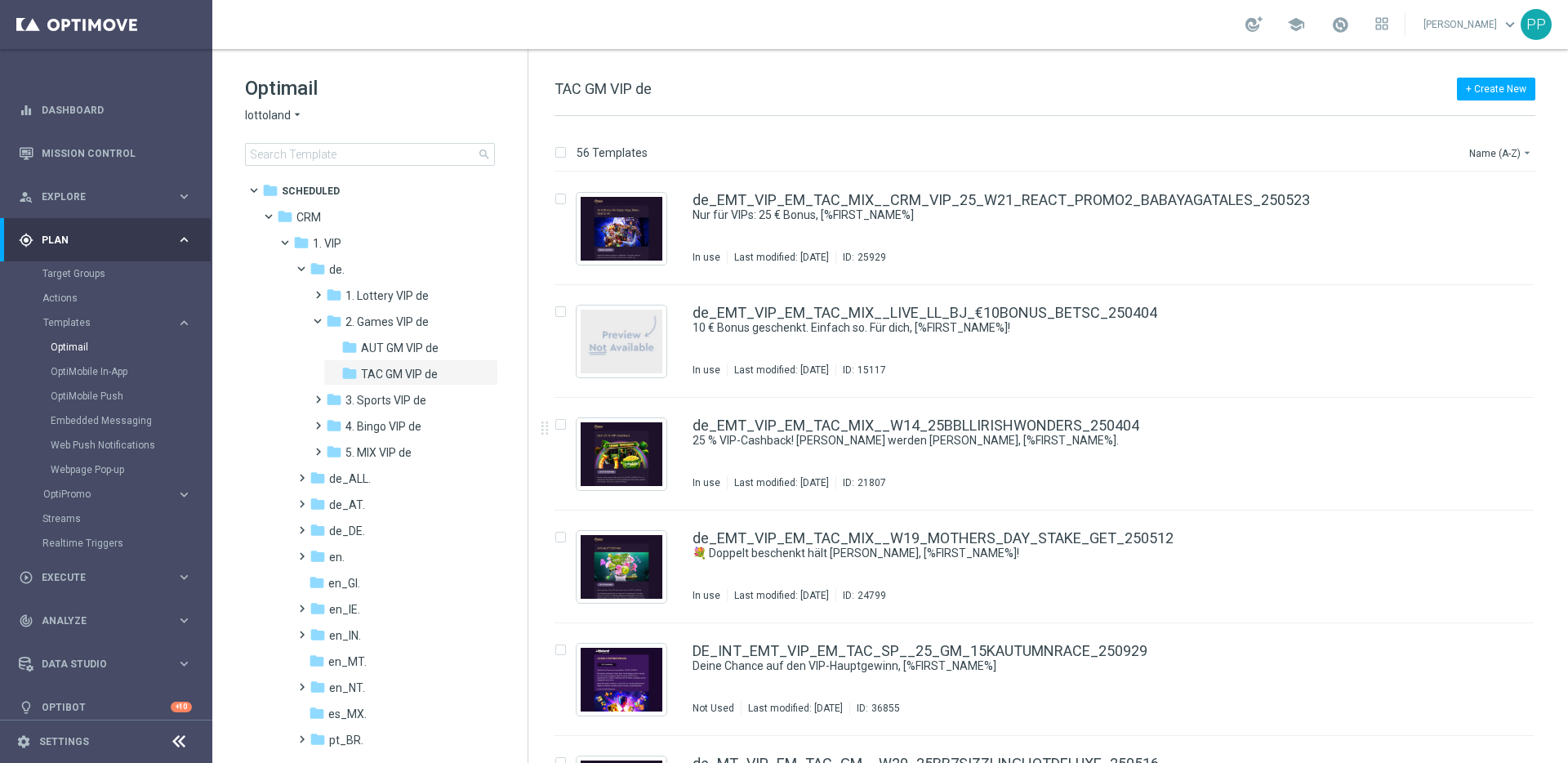
scroll to position [5722, 0]
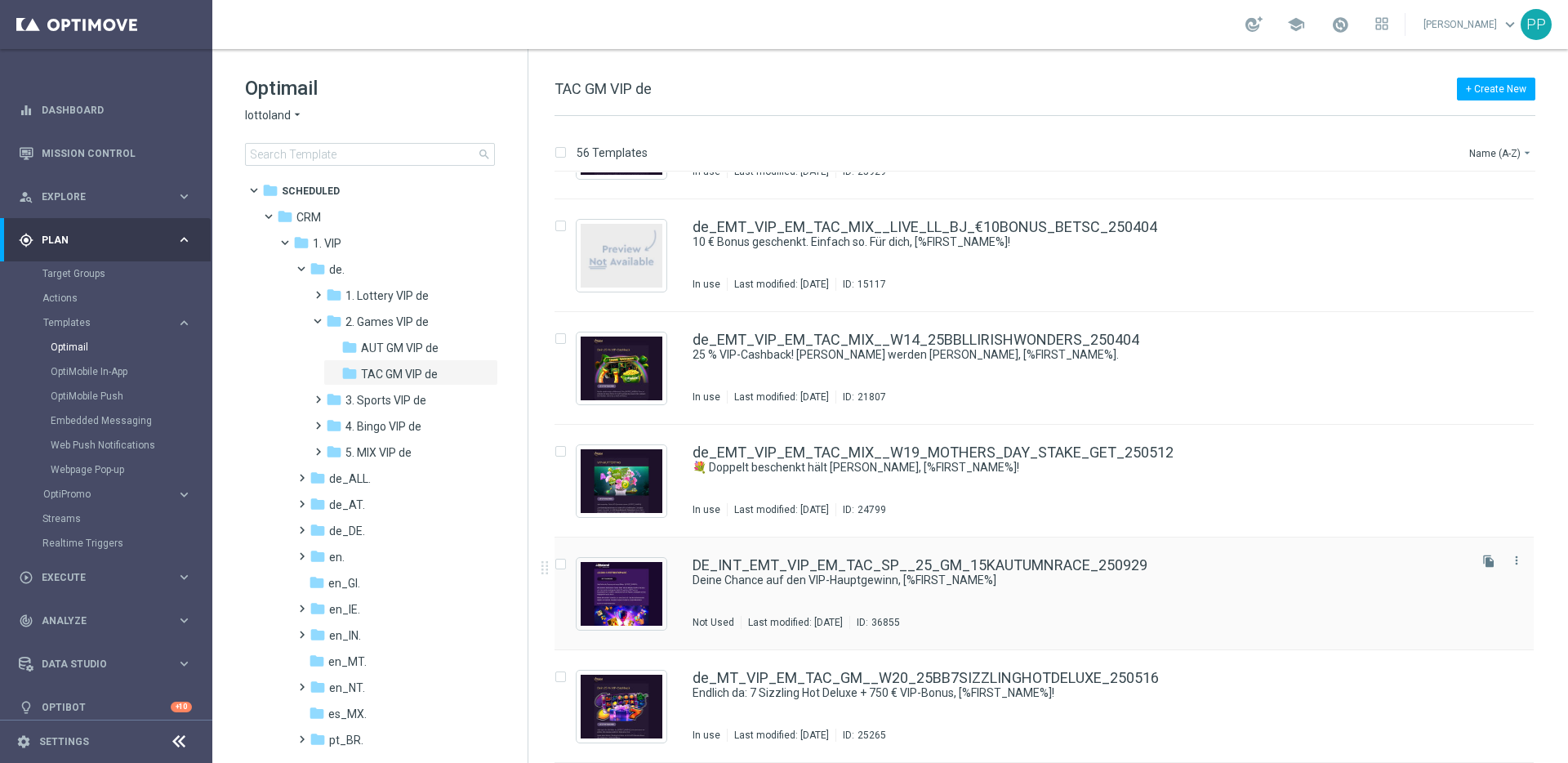
click at [562, 561] on input "Press SPACE to select this row." at bounding box center [559, 566] width 11 height 11
checkbox input "true"
click at [1425, 153] on p "Copy to" at bounding box center [1440, 153] width 35 height 13
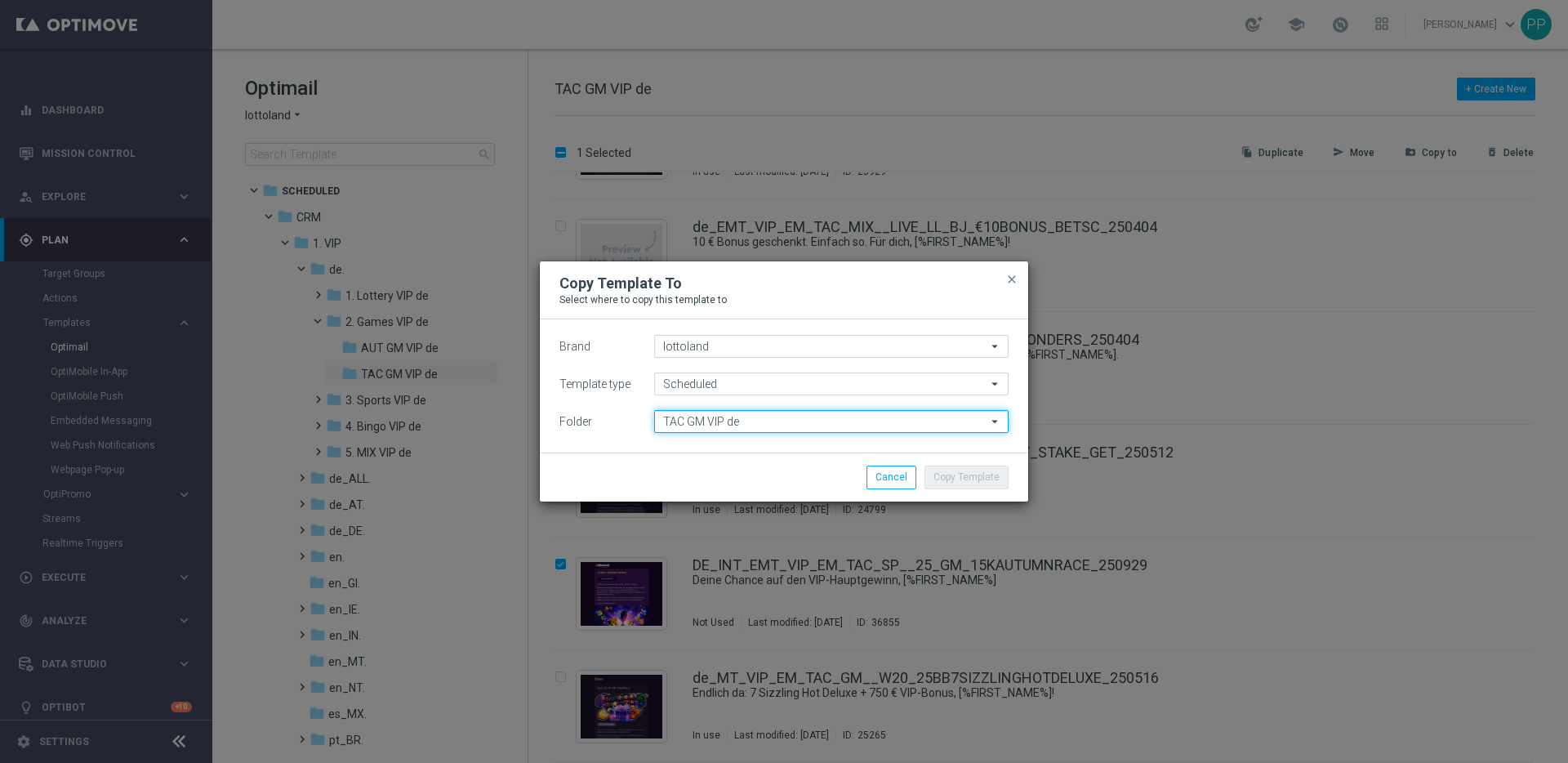
click at [730, 424] on input "TAC GM VIP de" at bounding box center [831, 421] width 355 height 23
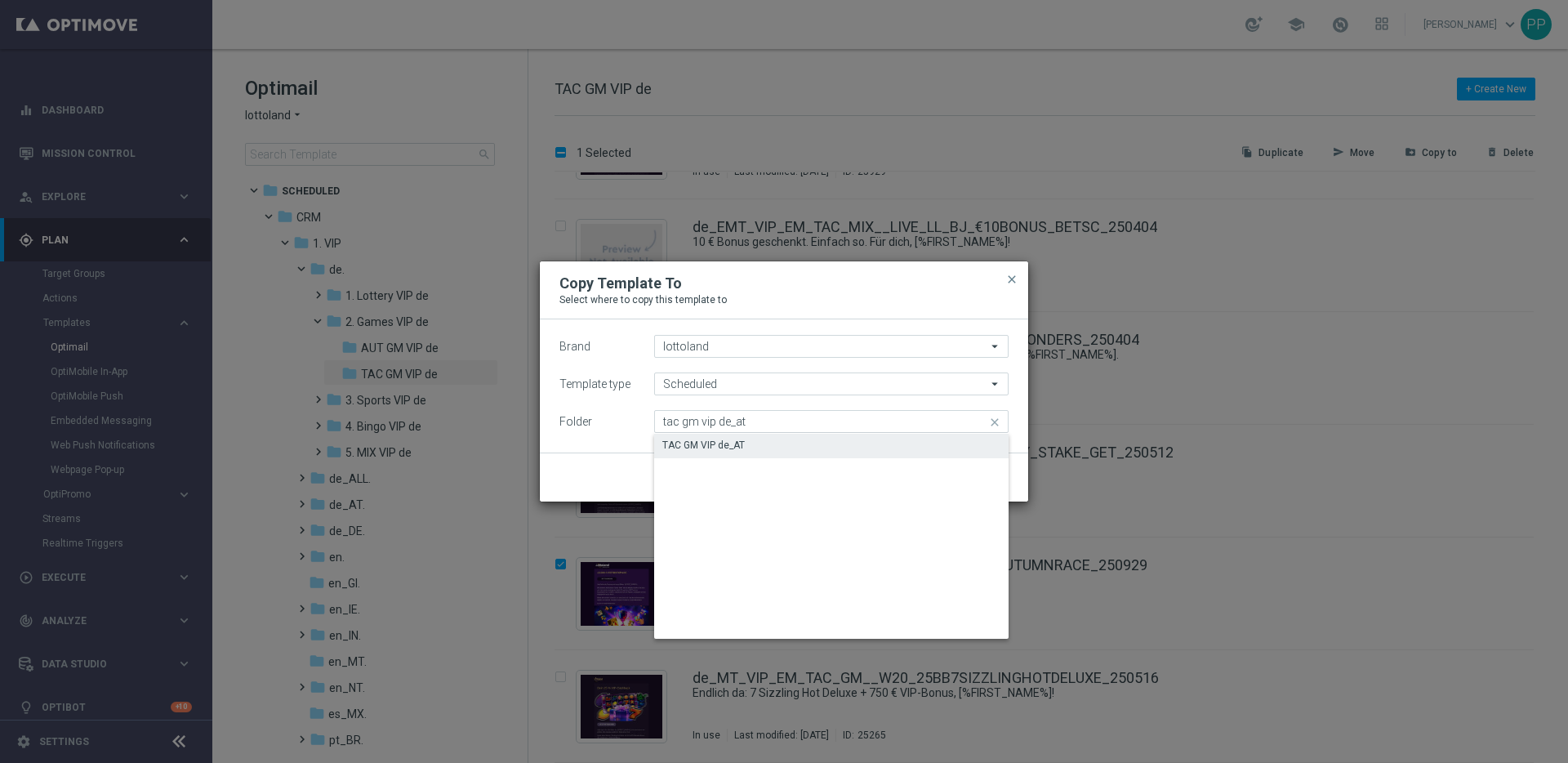
click at [724, 445] on div "TAC GM VIP de_AT" at bounding box center [704, 445] width 82 height 15
type input "TAC GM VIP de_AT"
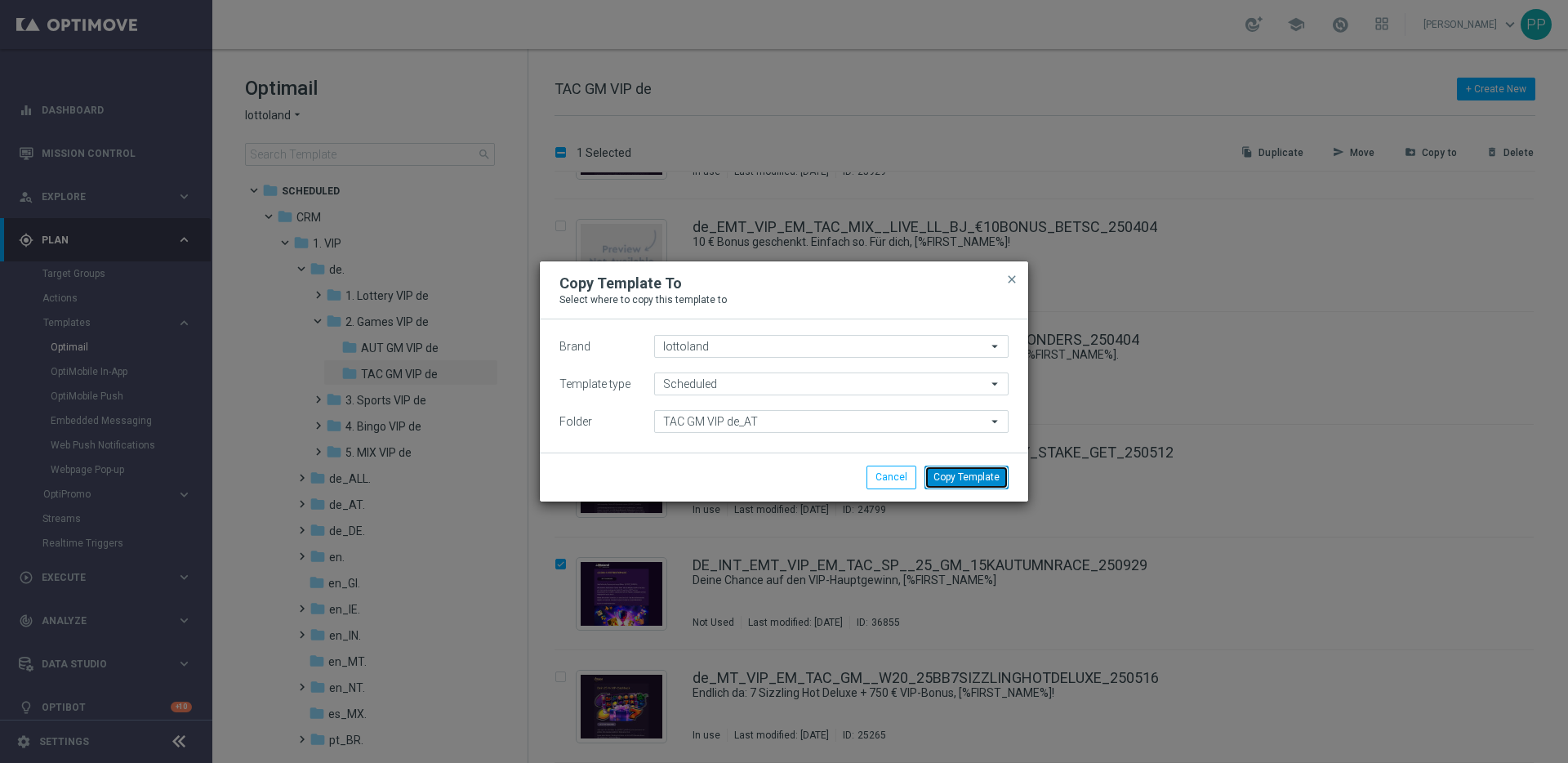
click at [968, 480] on button "Copy Template" at bounding box center [967, 476] width 84 height 23
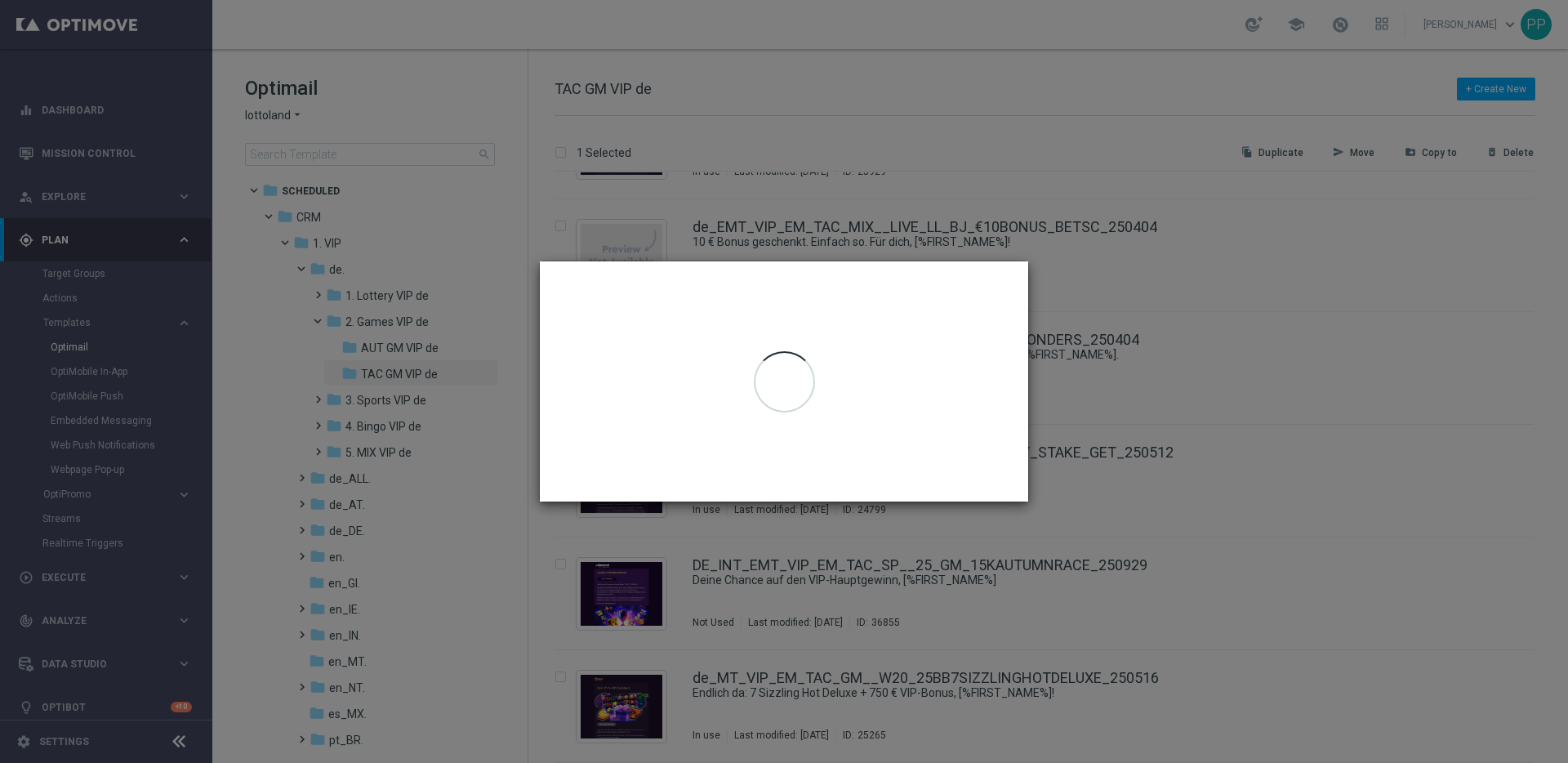
checkbox input "false"
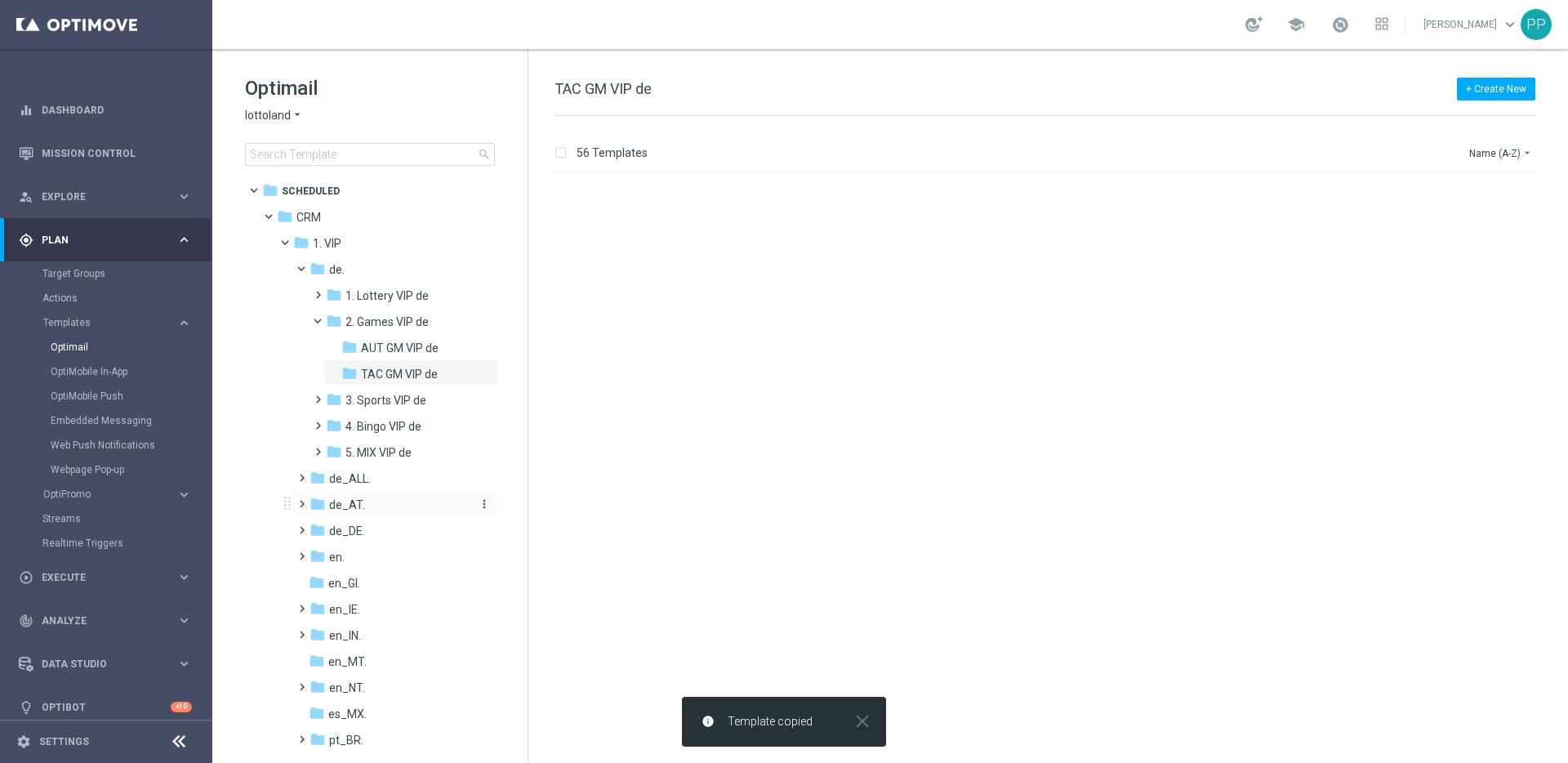
scroll to position [0, 0]
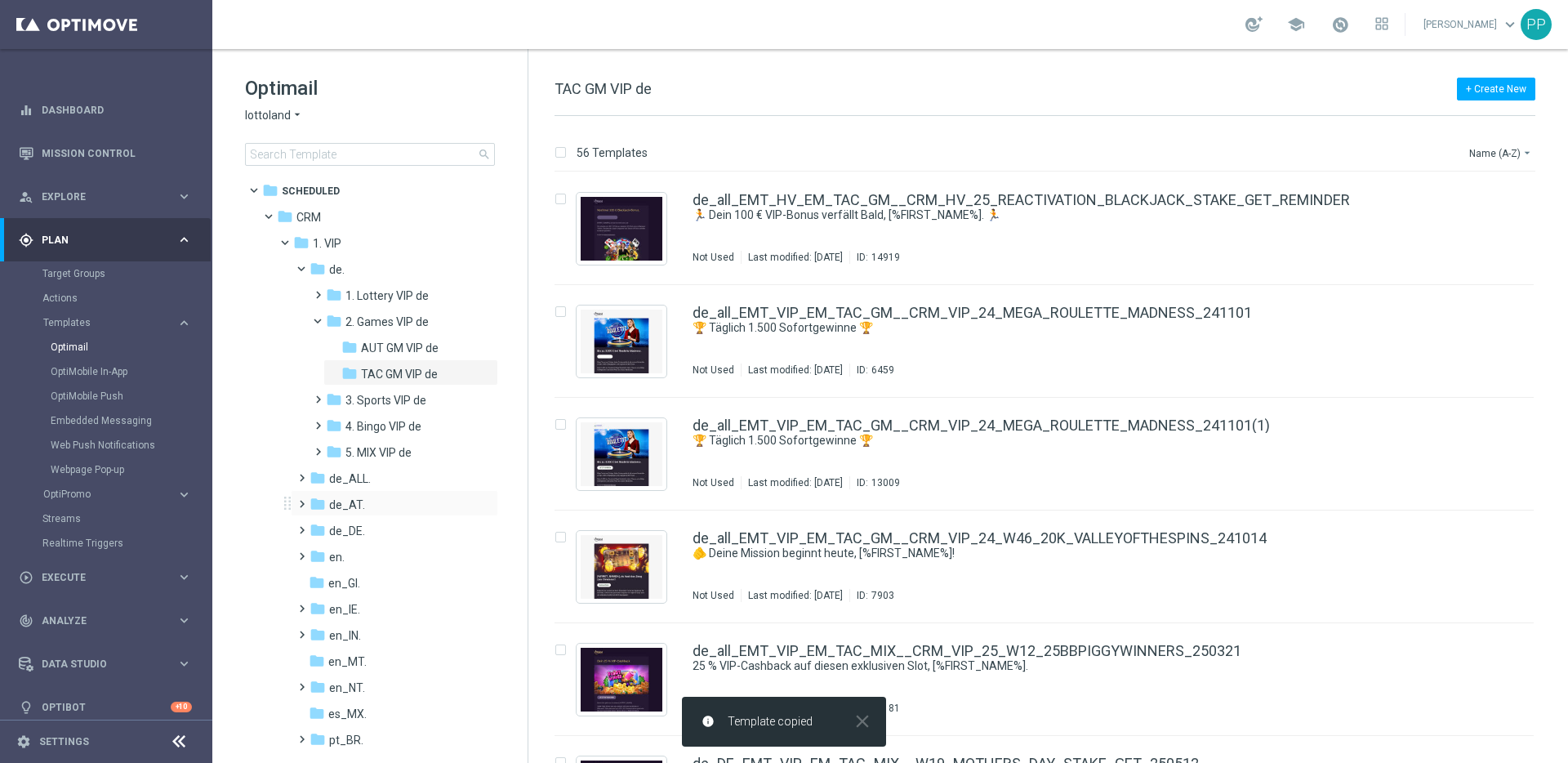
click at [302, 500] on span at bounding box center [299, 496] width 8 height 7
click at [316, 553] on span at bounding box center [314, 549] width 8 height 7
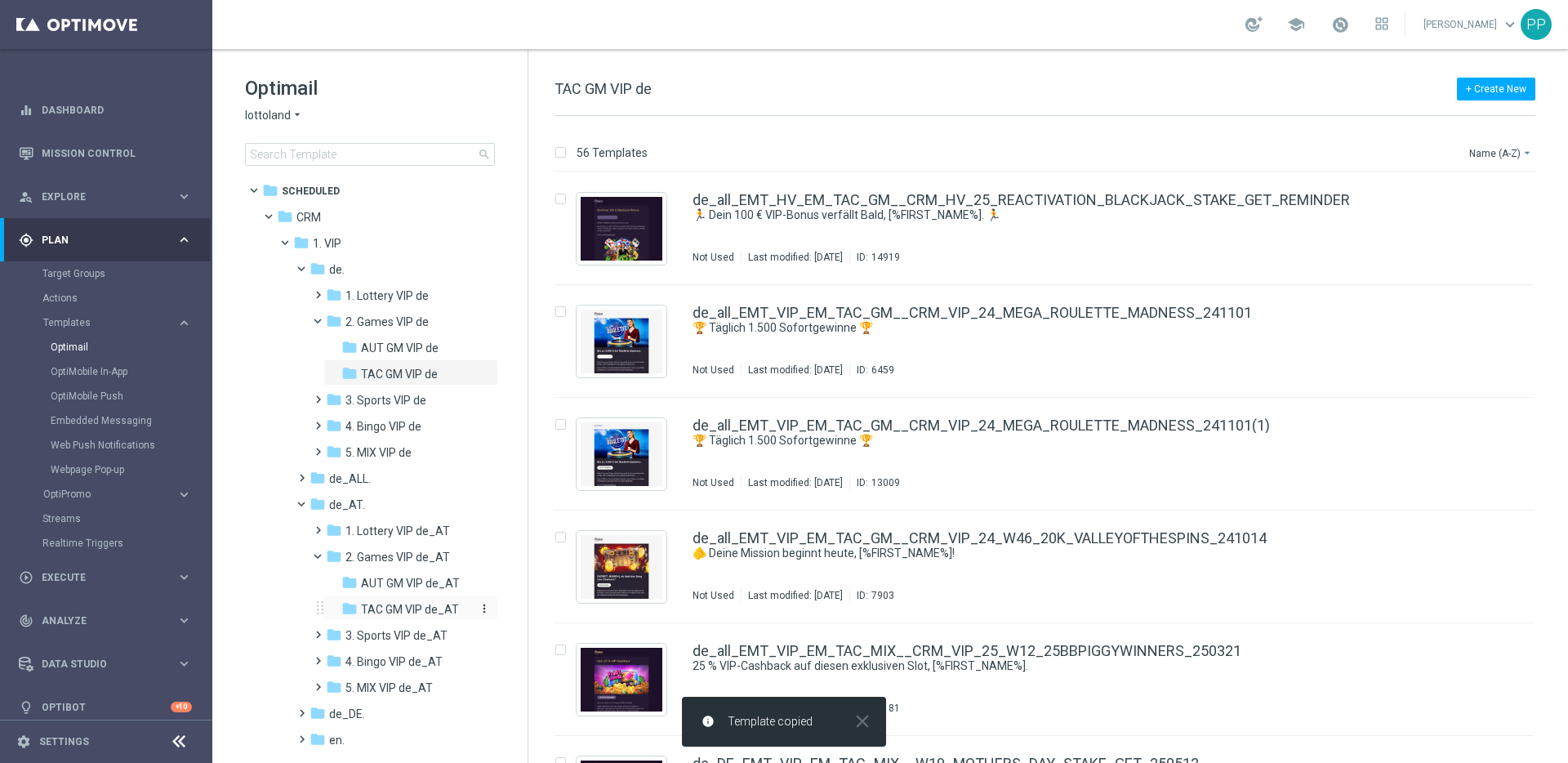
click at [373, 605] on span "TAC GM VIP de_AT" at bounding box center [410, 610] width 98 height 15
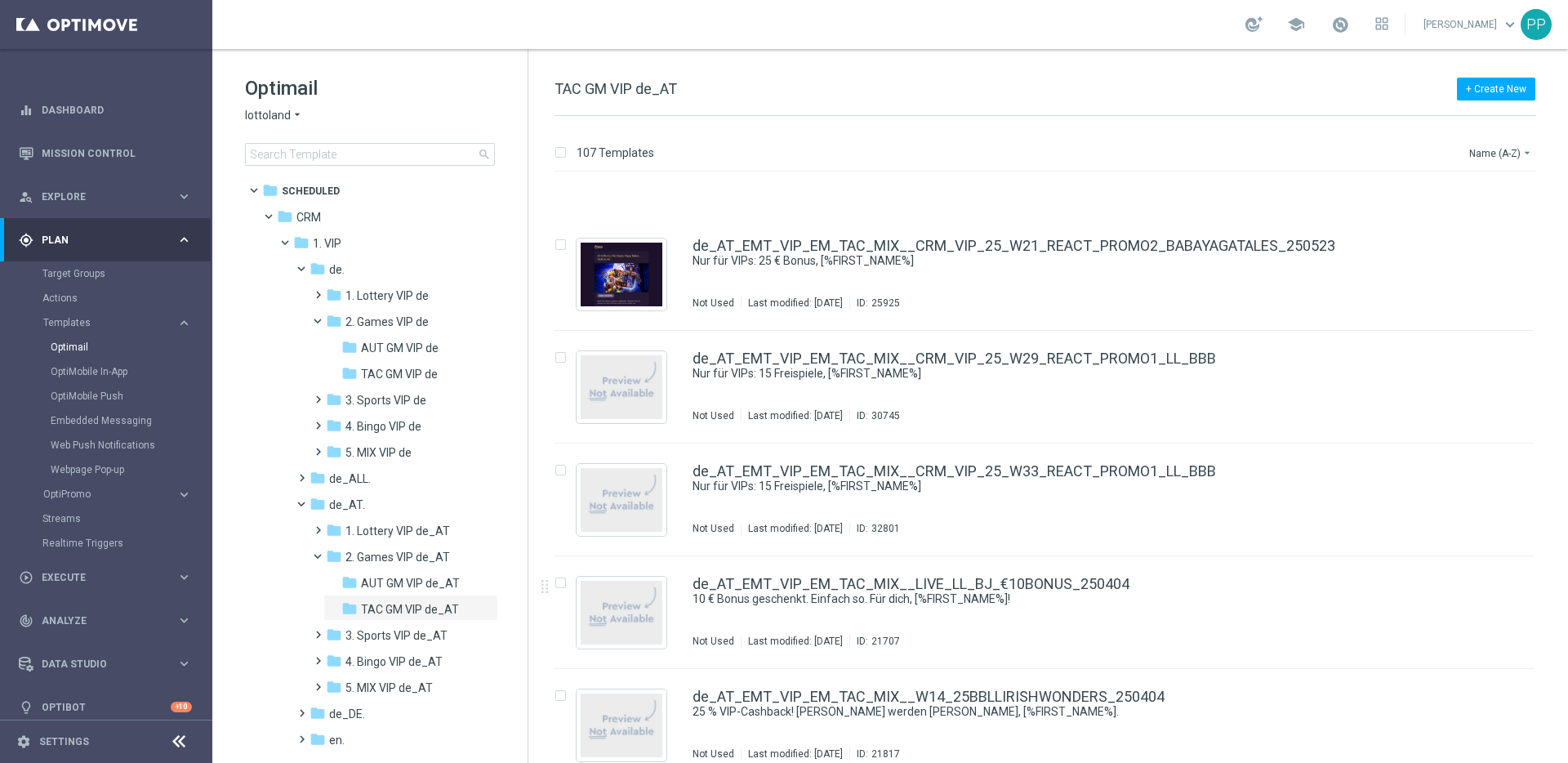
scroll to position [11469, 0]
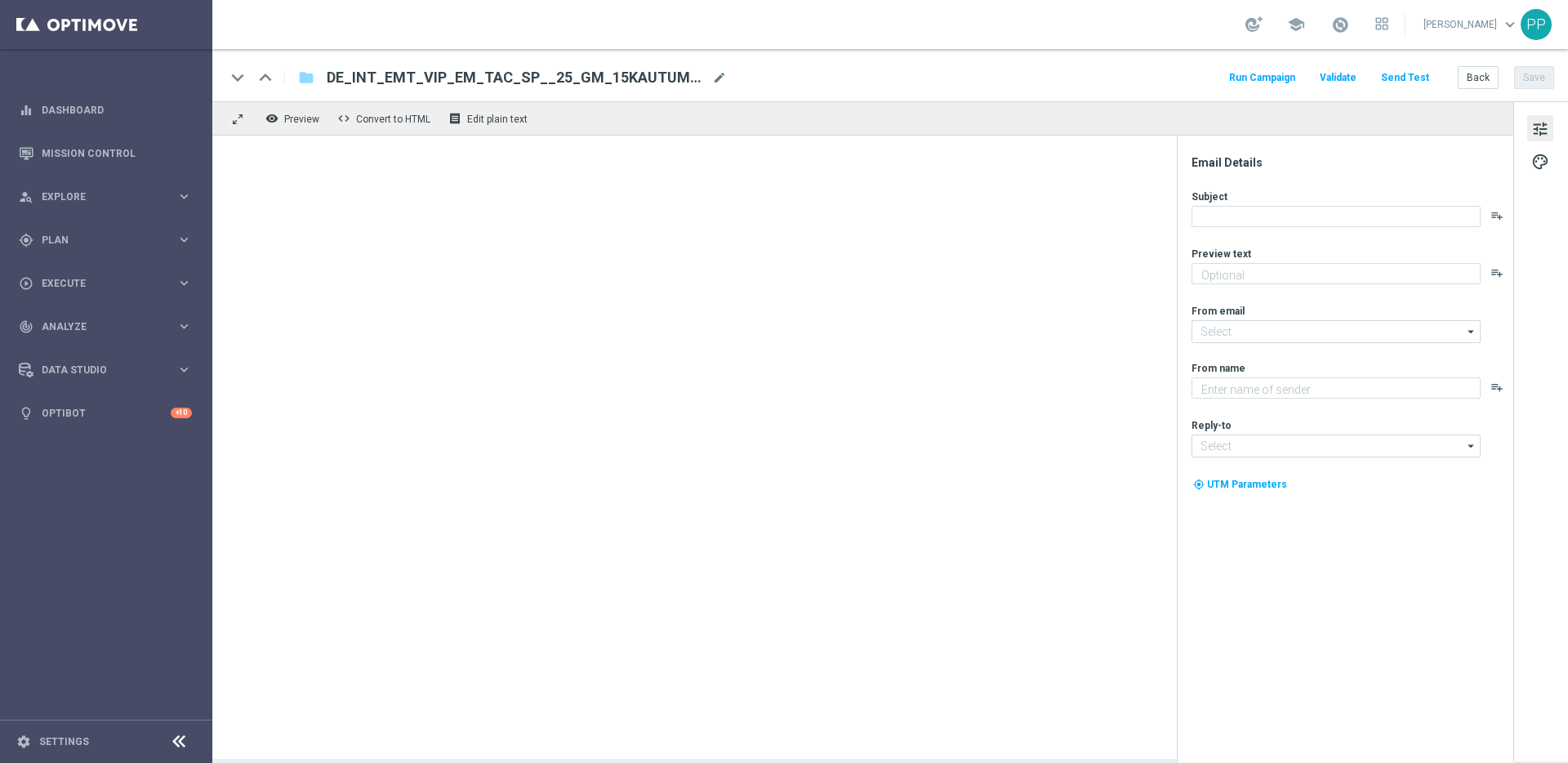
type textarea "Bestenlisten-Turnier mit 15.000 € Gesamtgewinn"
type input "[EMAIL_ADDRESS][DOMAIN_NAME]"
type textarea "Lottoland"
type input "[EMAIL_ADDRESS][DOMAIN_NAME]"
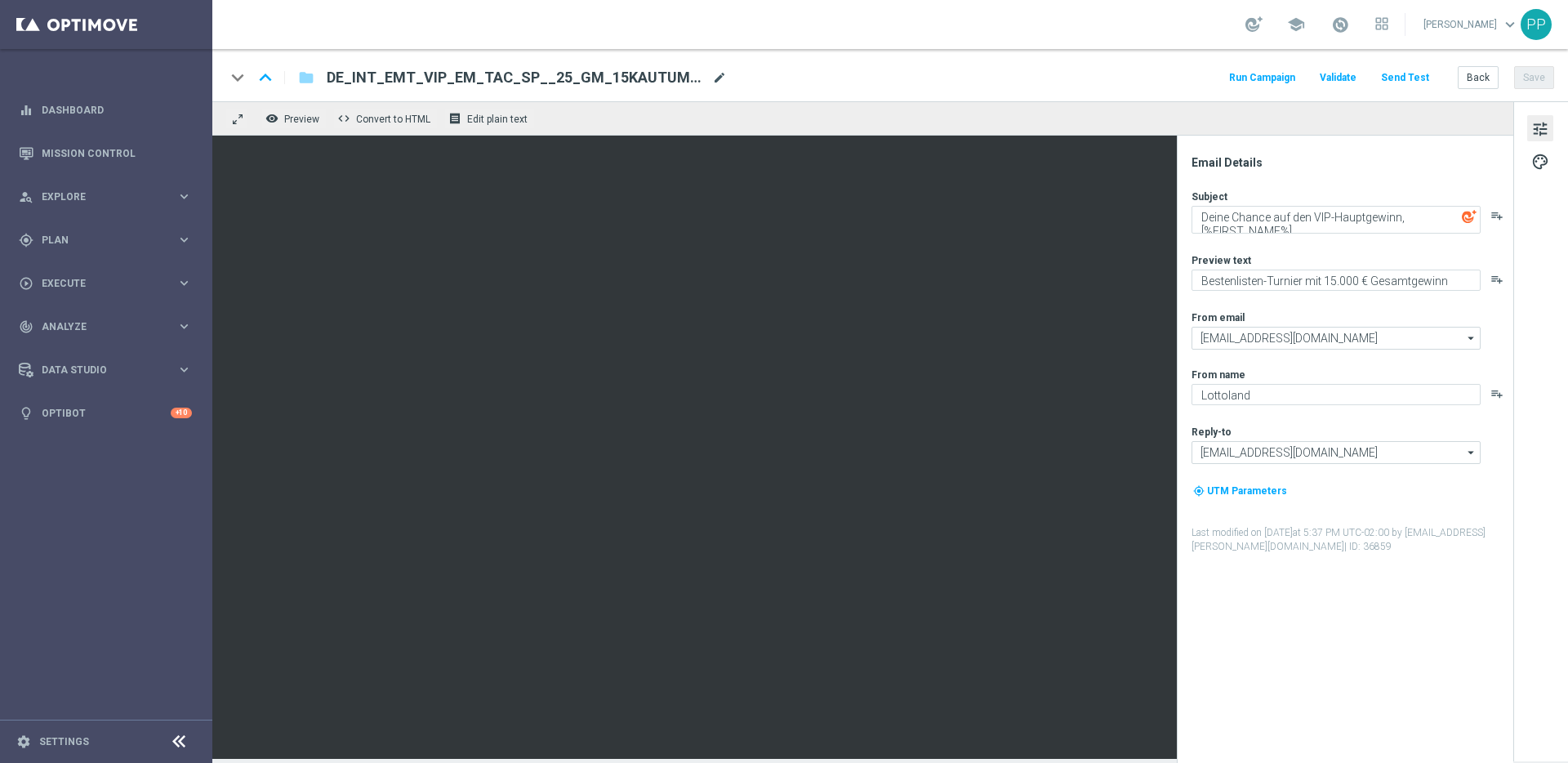
click at [724, 75] on span "mode_edit" at bounding box center [719, 78] width 15 height 15
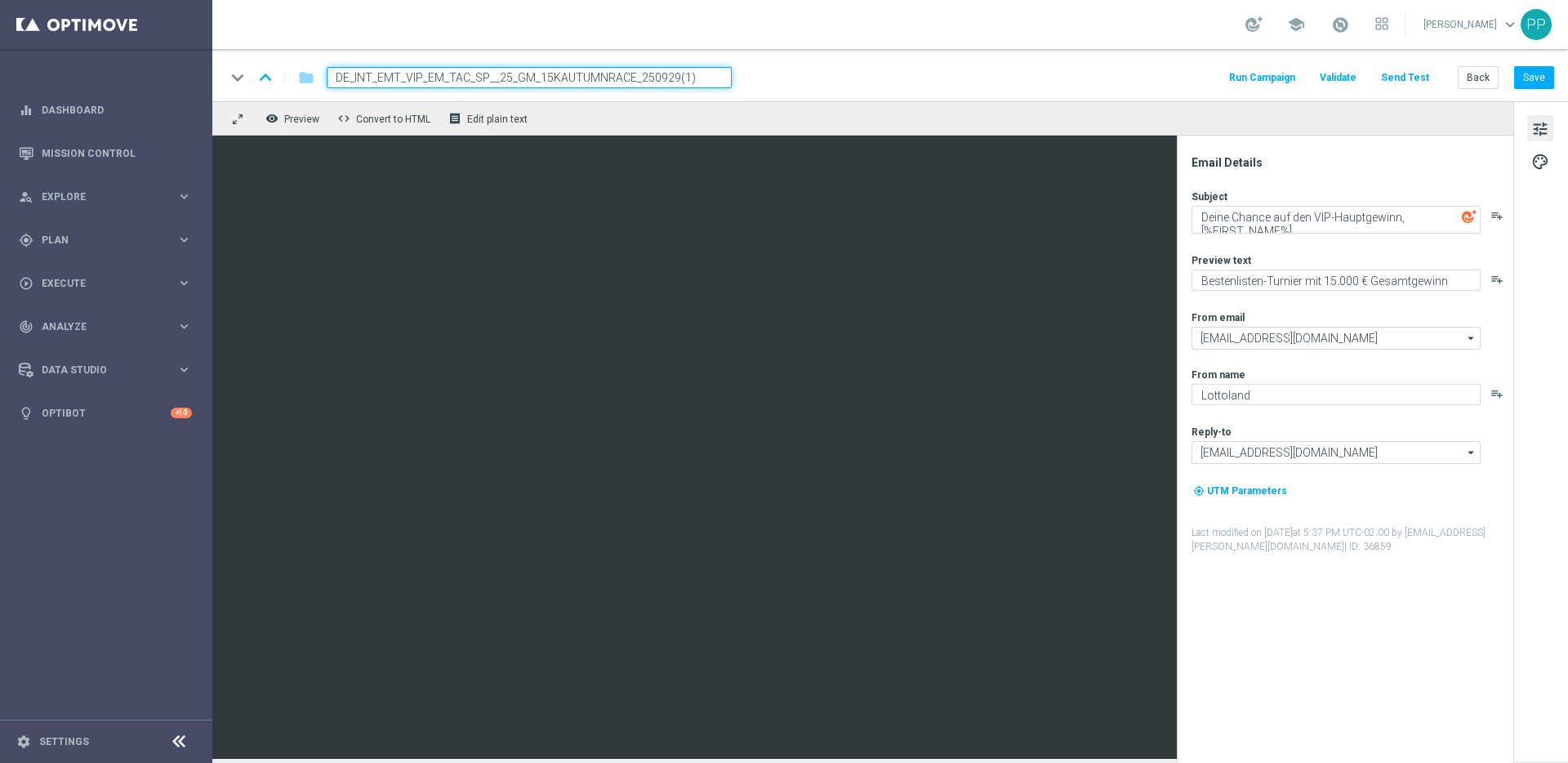
drag, startPoint x: 715, startPoint y: 73, endPoint x: 332, endPoint y: 73, distance: 383.0
click at [332, 73] on input "DE_INT_EMT_VIP_EM_TAC_SP__25_GM_15KAUTUMNRACE_250929(1)" at bounding box center [529, 77] width 405 height 21
paste input "AT_EMT_VIP_EM_TAC_SP__25_GM_15KAUTUMNRACE_250929"
type input "AT_EMT_VIP_EM_TAC_SP__25_GM_15KAUTUMNRACE_250929"
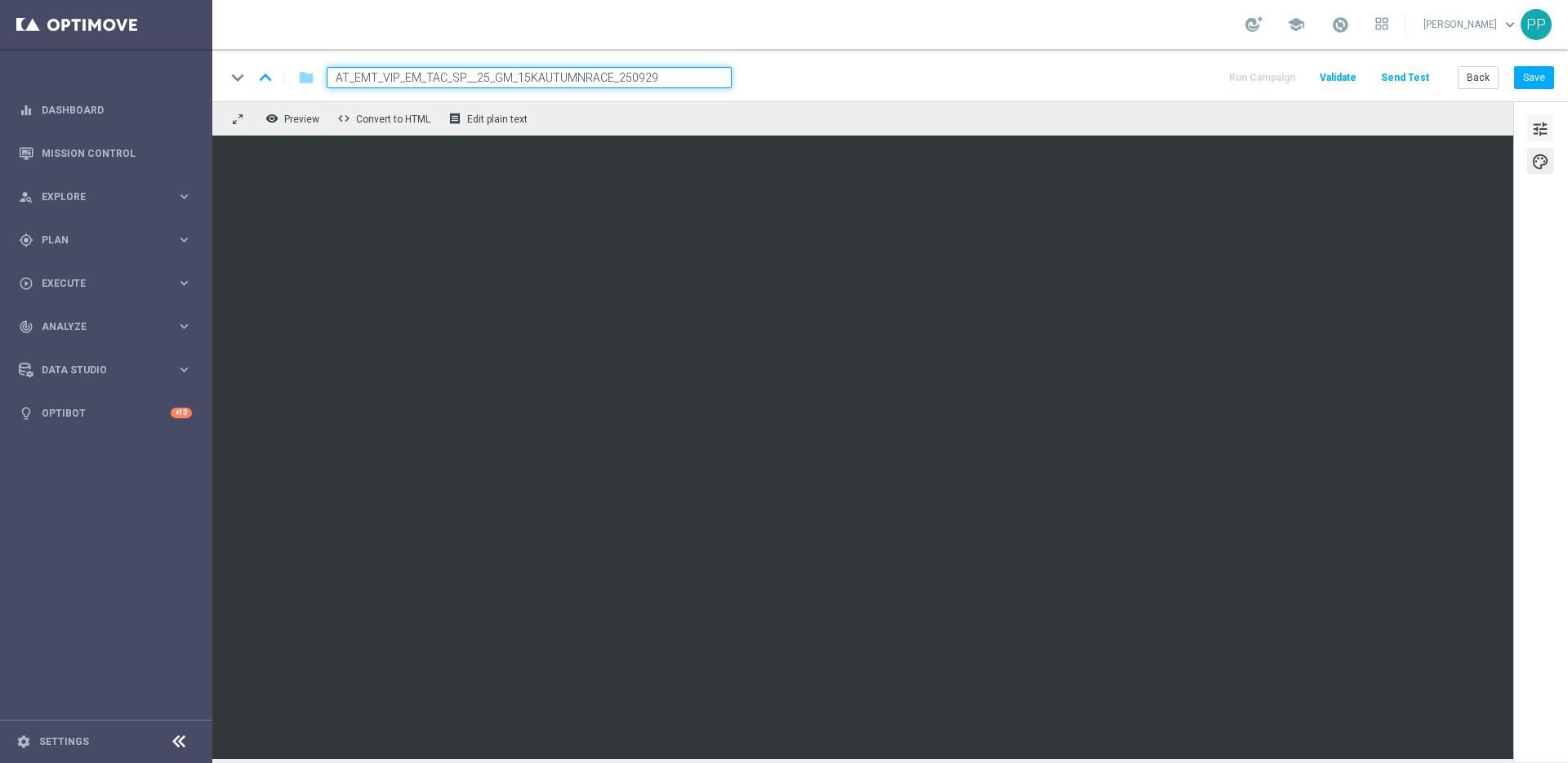
click at [1531, 131] on span "tune" at bounding box center [1539, 128] width 18 height 21
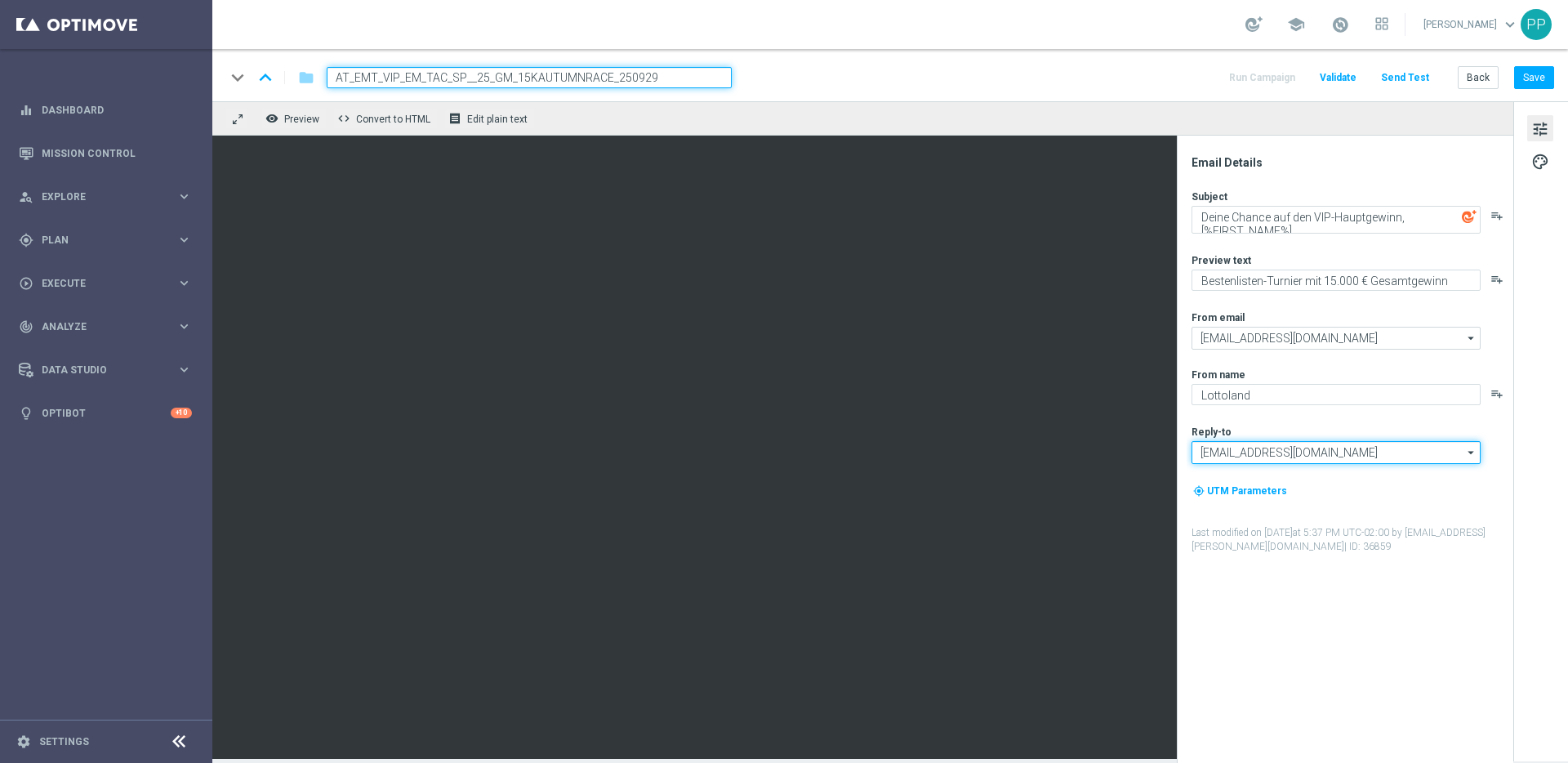
click at [1293, 457] on input "[EMAIL_ADDRESS][DOMAIN_NAME]" at bounding box center [1336, 452] width 289 height 23
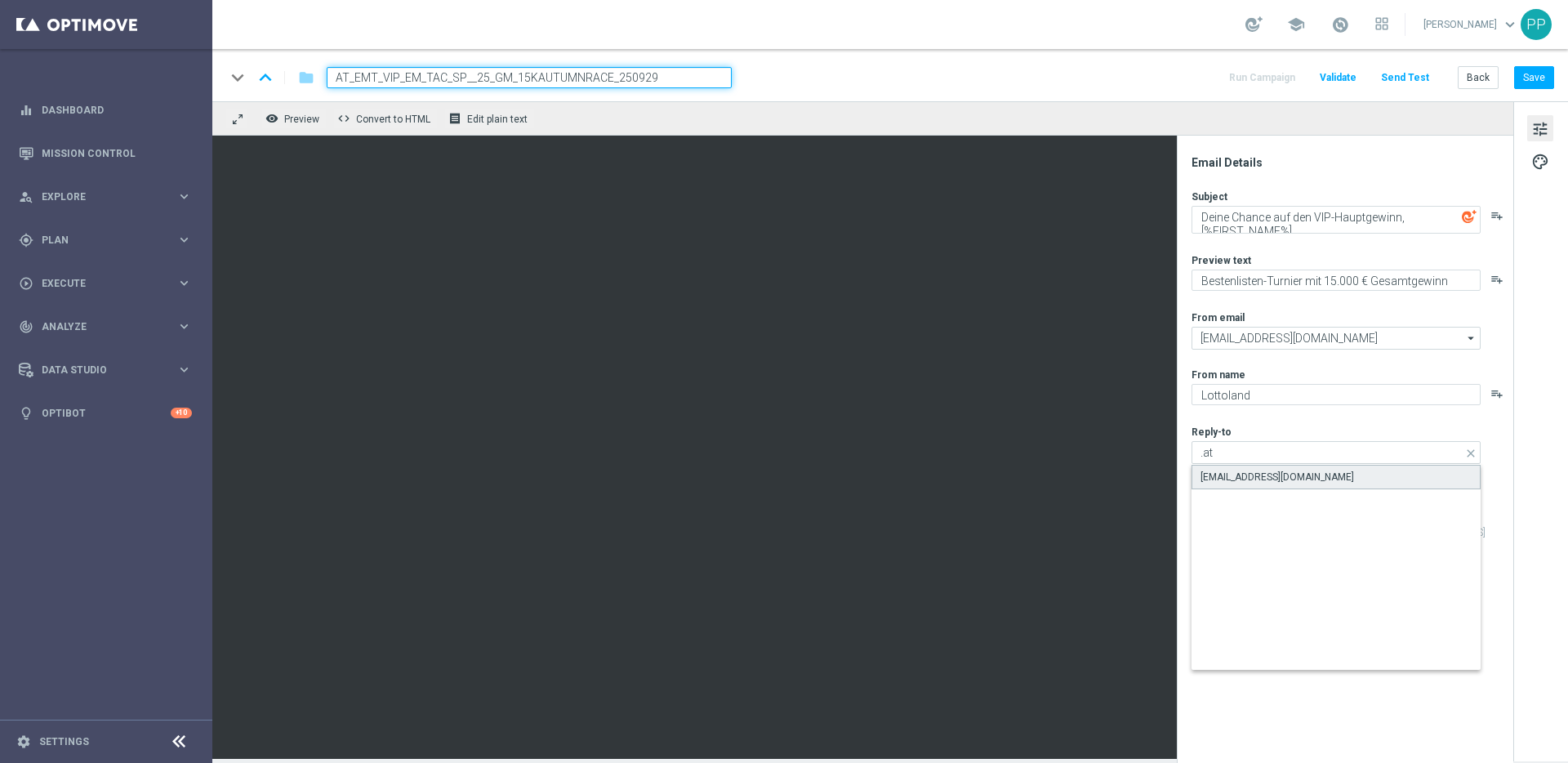
click at [1299, 475] on div "[EMAIL_ADDRESS][DOMAIN_NAME]" at bounding box center [1336, 476] width 289 height 24
type input "[EMAIL_ADDRESS][DOMAIN_NAME]"
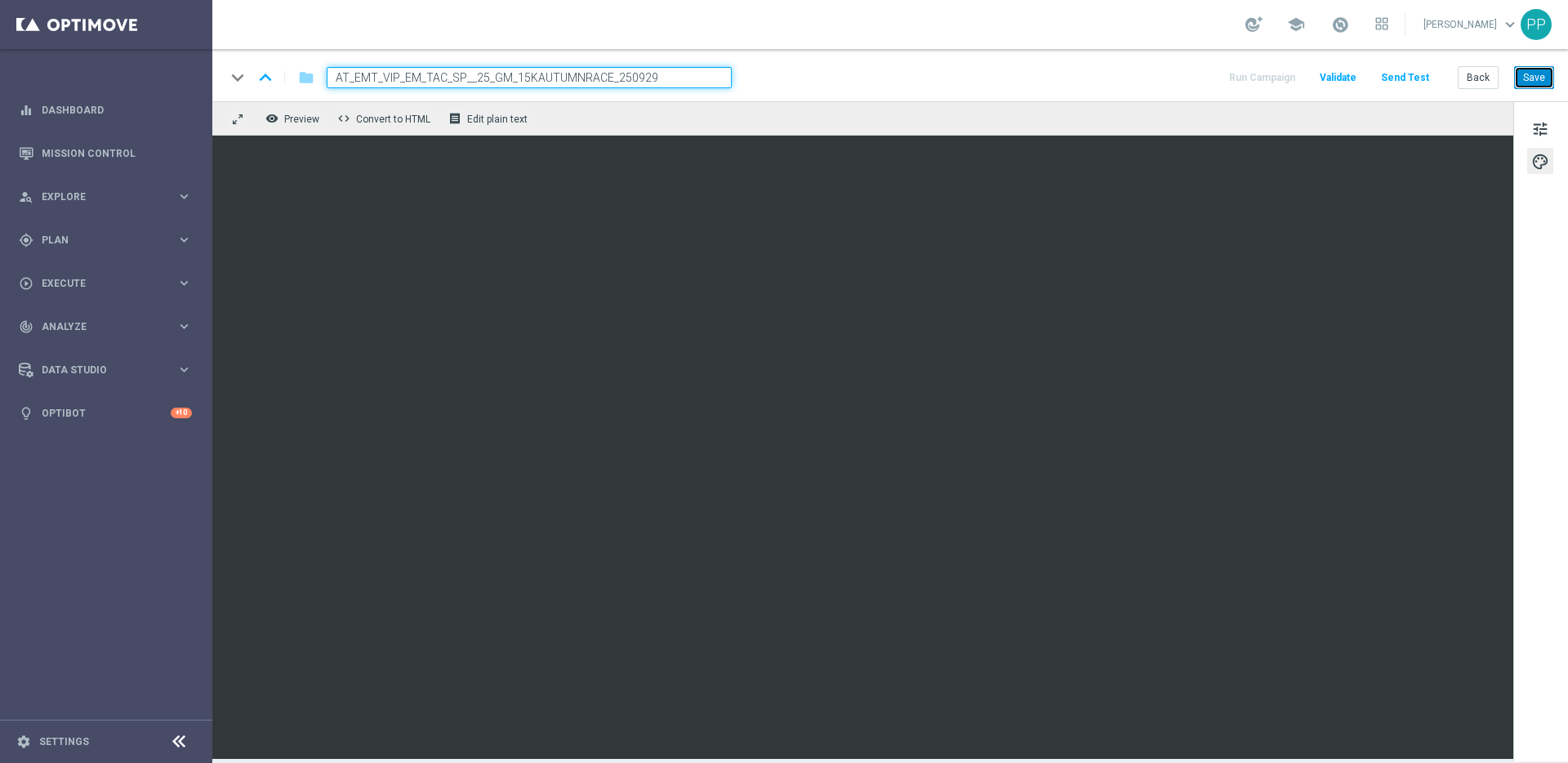
click at [1538, 77] on button "Save" at bounding box center [1534, 77] width 40 height 23
click at [1529, 73] on button "Save" at bounding box center [1534, 77] width 40 height 23
click at [1414, 80] on button "Send Test" at bounding box center [1404, 78] width 53 height 22
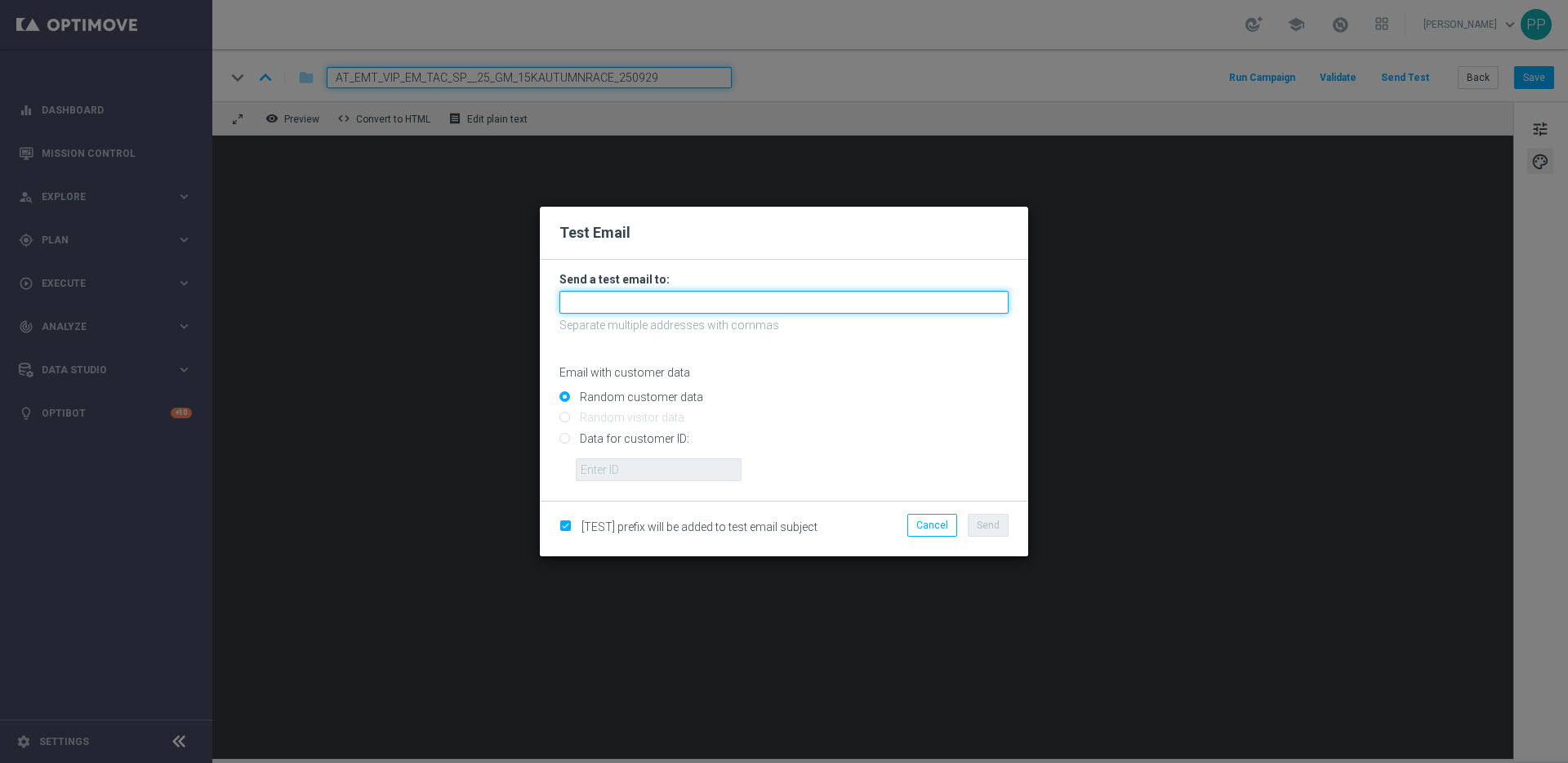
click at [585, 301] on input "text" at bounding box center [784, 302] width 449 height 23
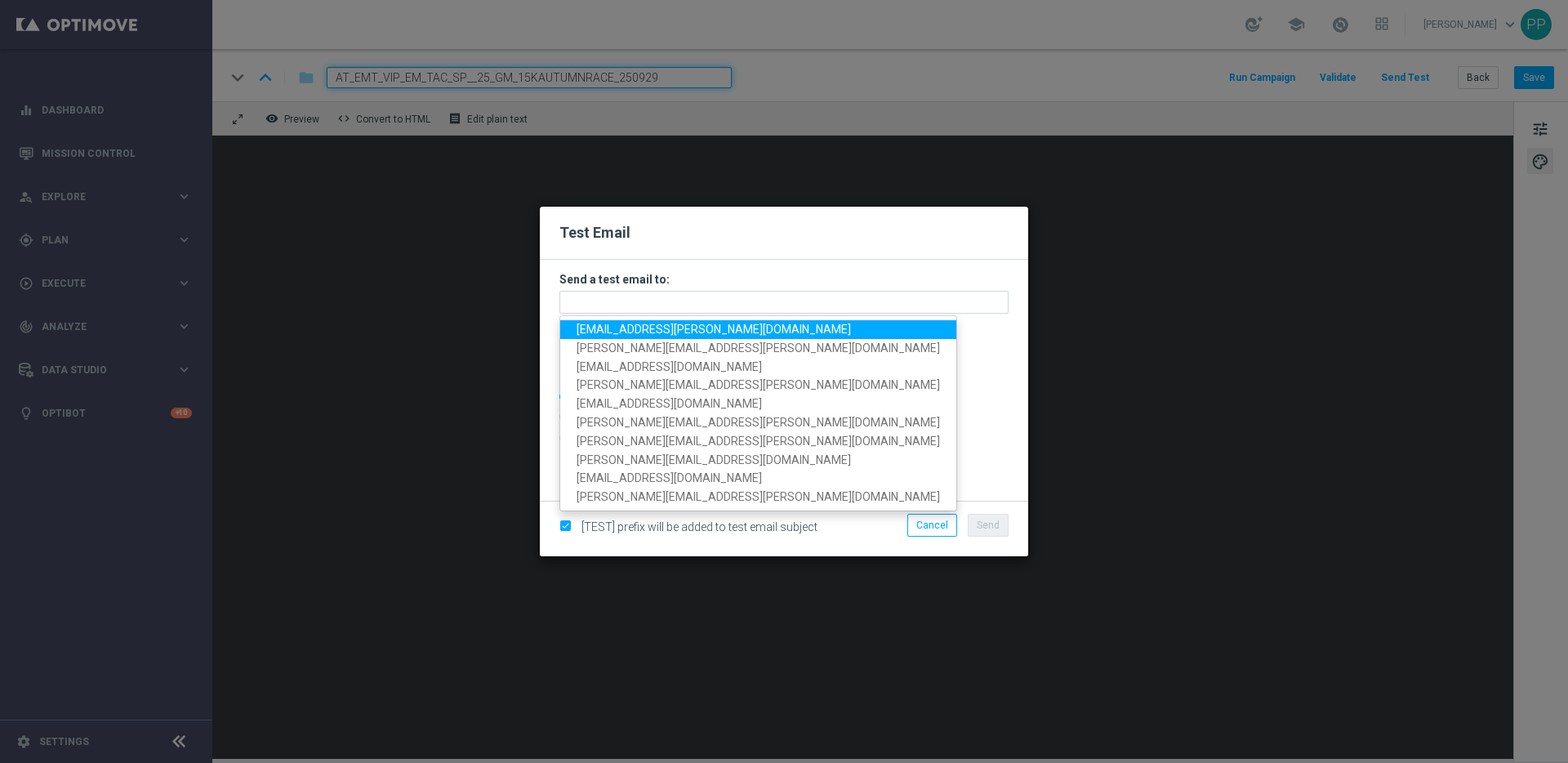
click at [593, 318] on ul "[EMAIL_ADDRESS][PERSON_NAME][DOMAIN_NAME] [PERSON_NAME][EMAIL_ADDRESS][PERSON_N…" at bounding box center [758, 413] width 397 height 196
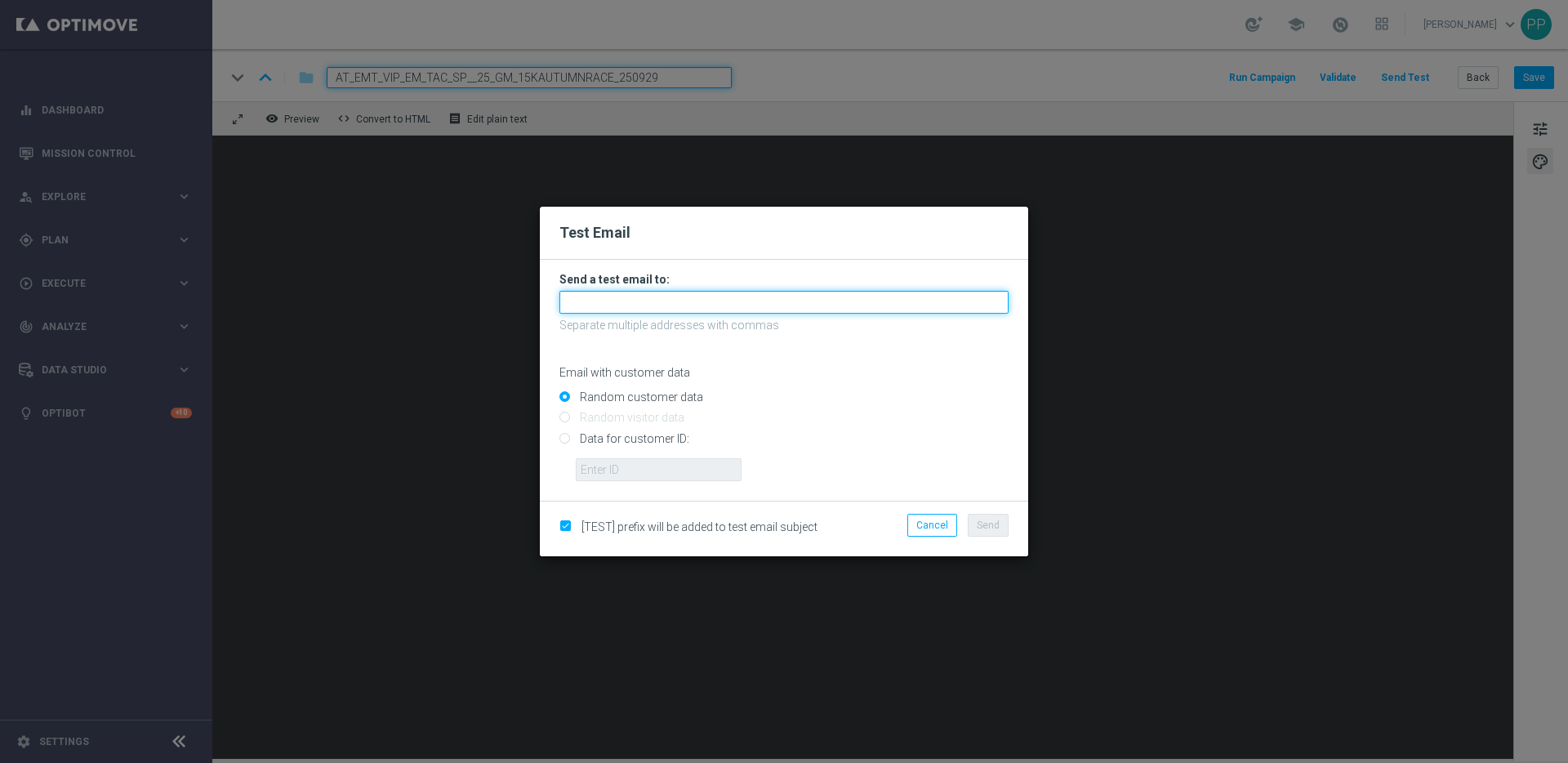
click at [592, 301] on input "text" at bounding box center [784, 302] width 449 height 23
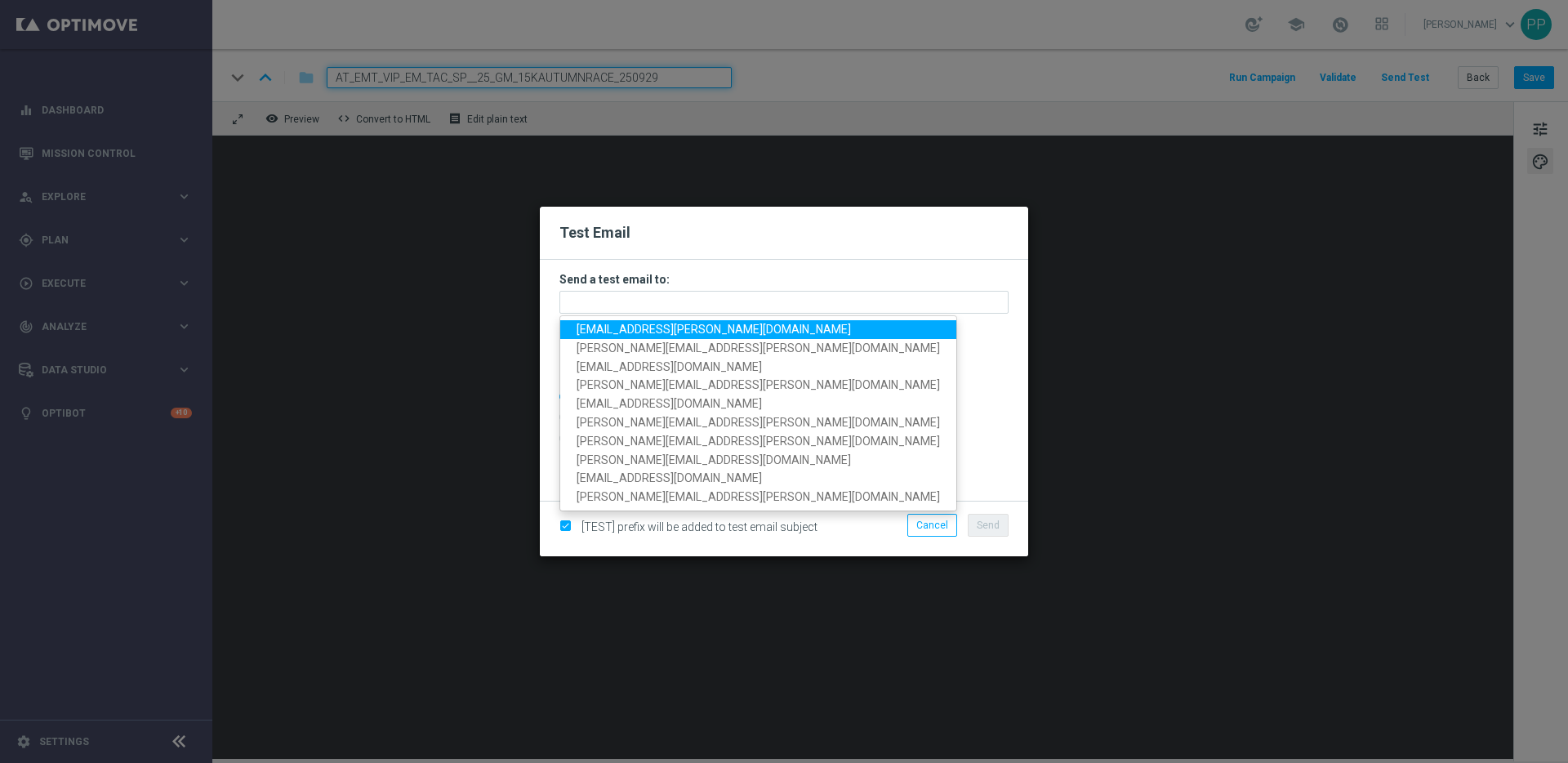
click at [595, 328] on span "[EMAIL_ADDRESS][PERSON_NAME][DOMAIN_NAME]" at bounding box center [714, 330] width 274 height 13
type input "[EMAIL_ADDRESS][PERSON_NAME][DOMAIN_NAME]"
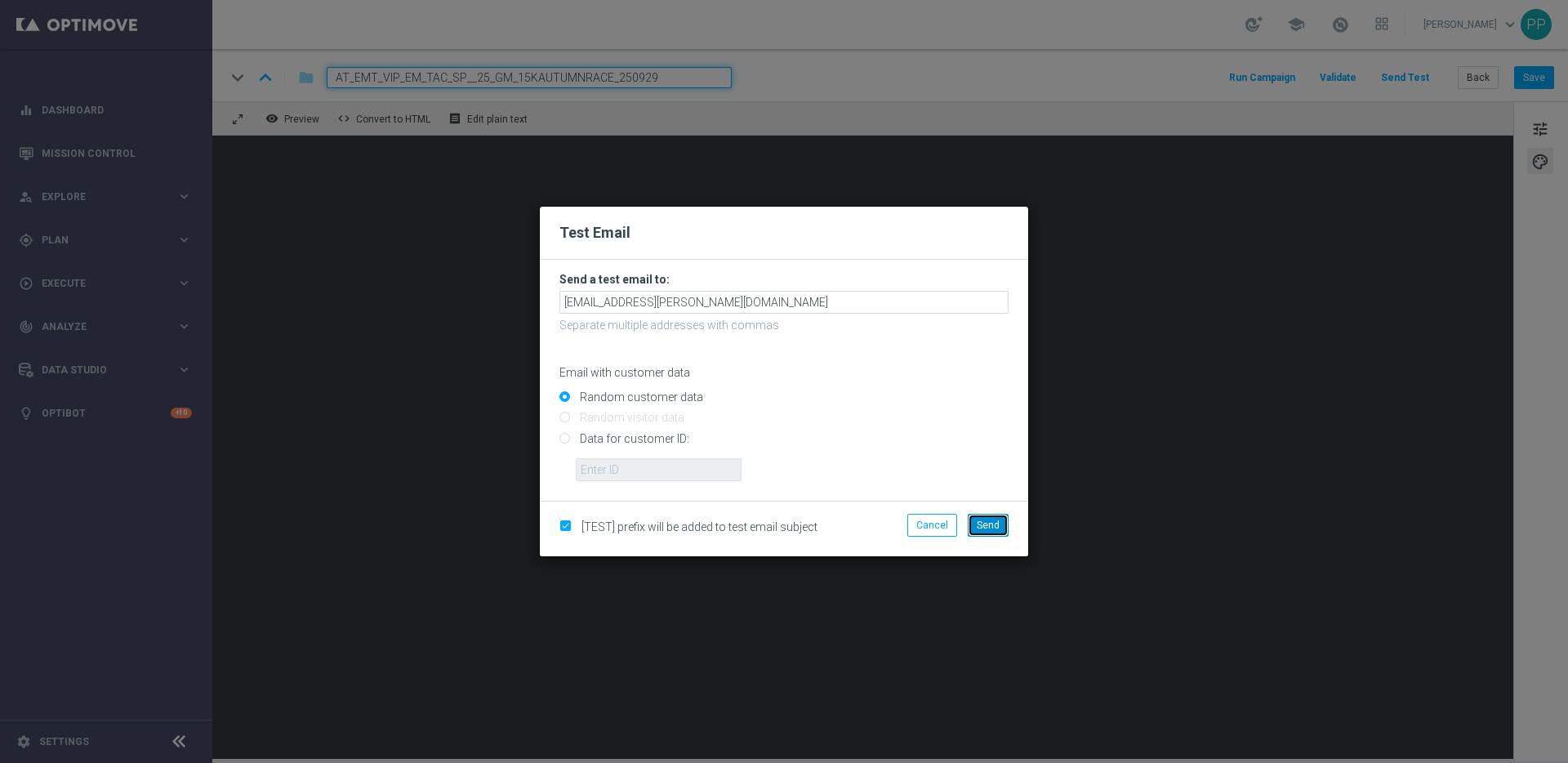
click at [982, 528] on span "Send" at bounding box center [988, 526] width 23 height 12
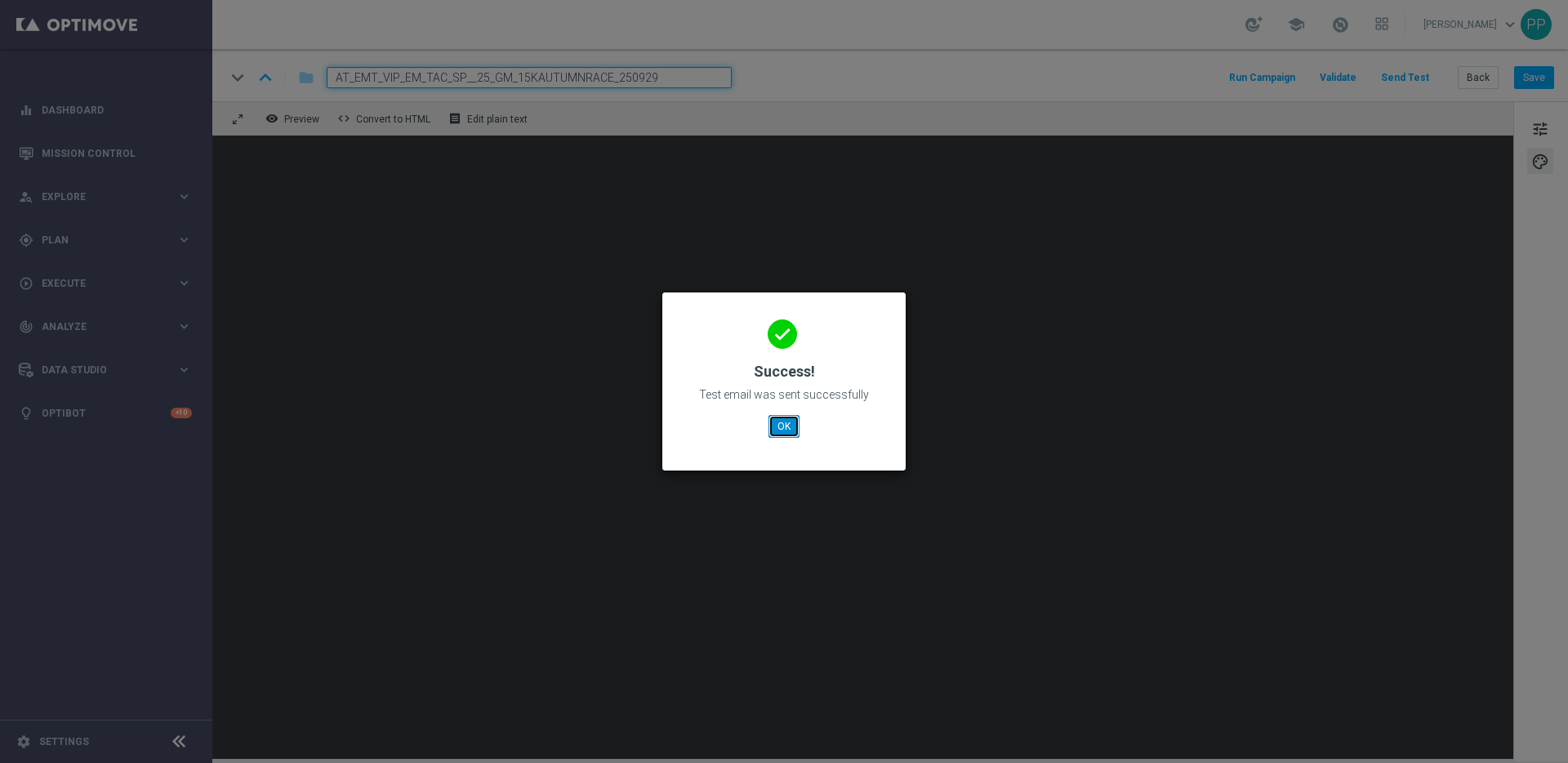
click at [781, 424] on button "OK" at bounding box center [784, 426] width 31 height 23
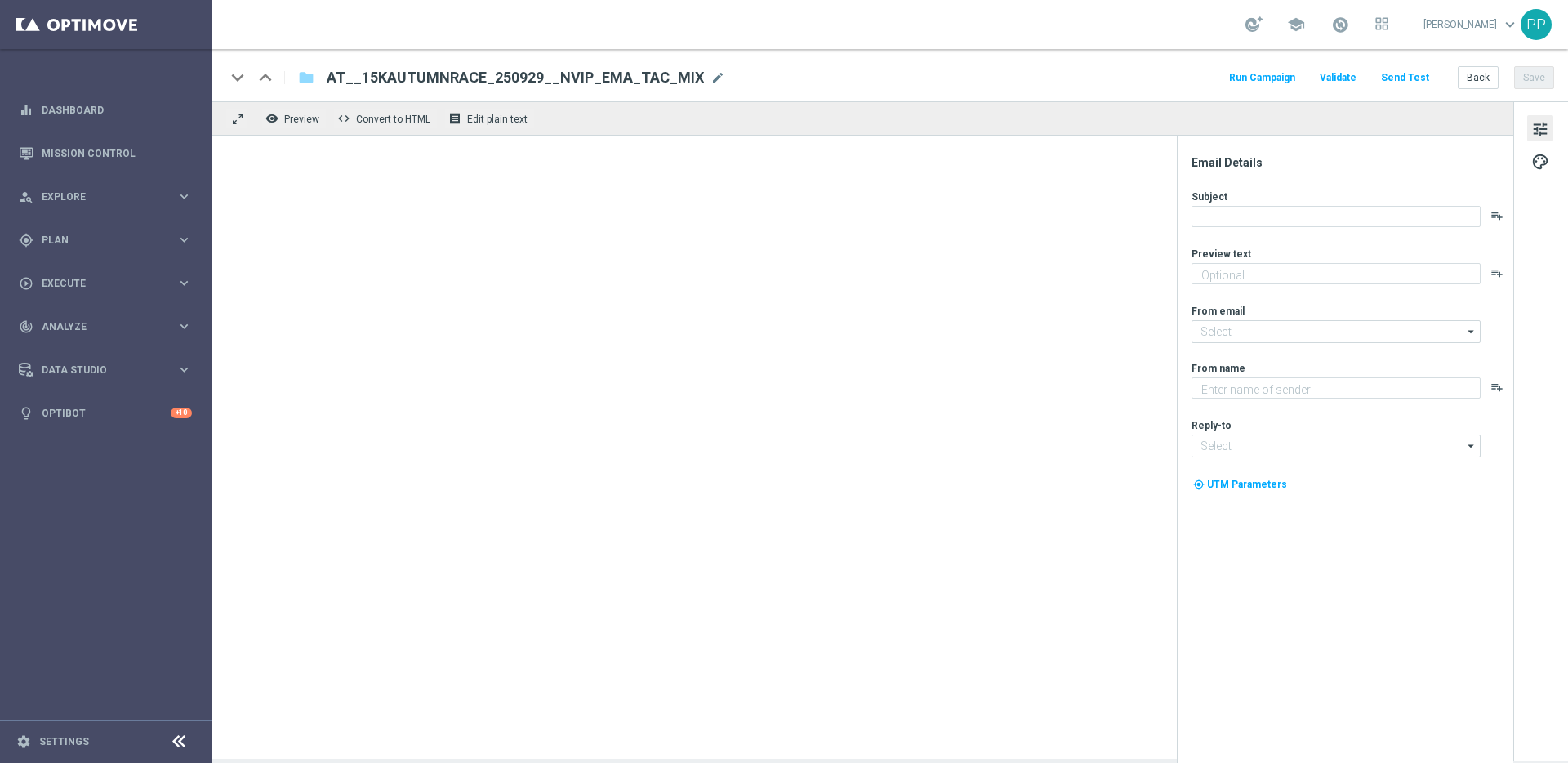
type textarea "Bestenlisten-Turnier mit 15.000 € Gesamtgewinn."
type input "[EMAIL_ADDRESS][DOMAIN_NAME]"
type textarea "Lottoland"
type input "[EMAIL_ADDRESS][DOMAIN_NAME]"
type textarea "[PERSON_NAME] mit 15.000 € Gesamtgewinn."
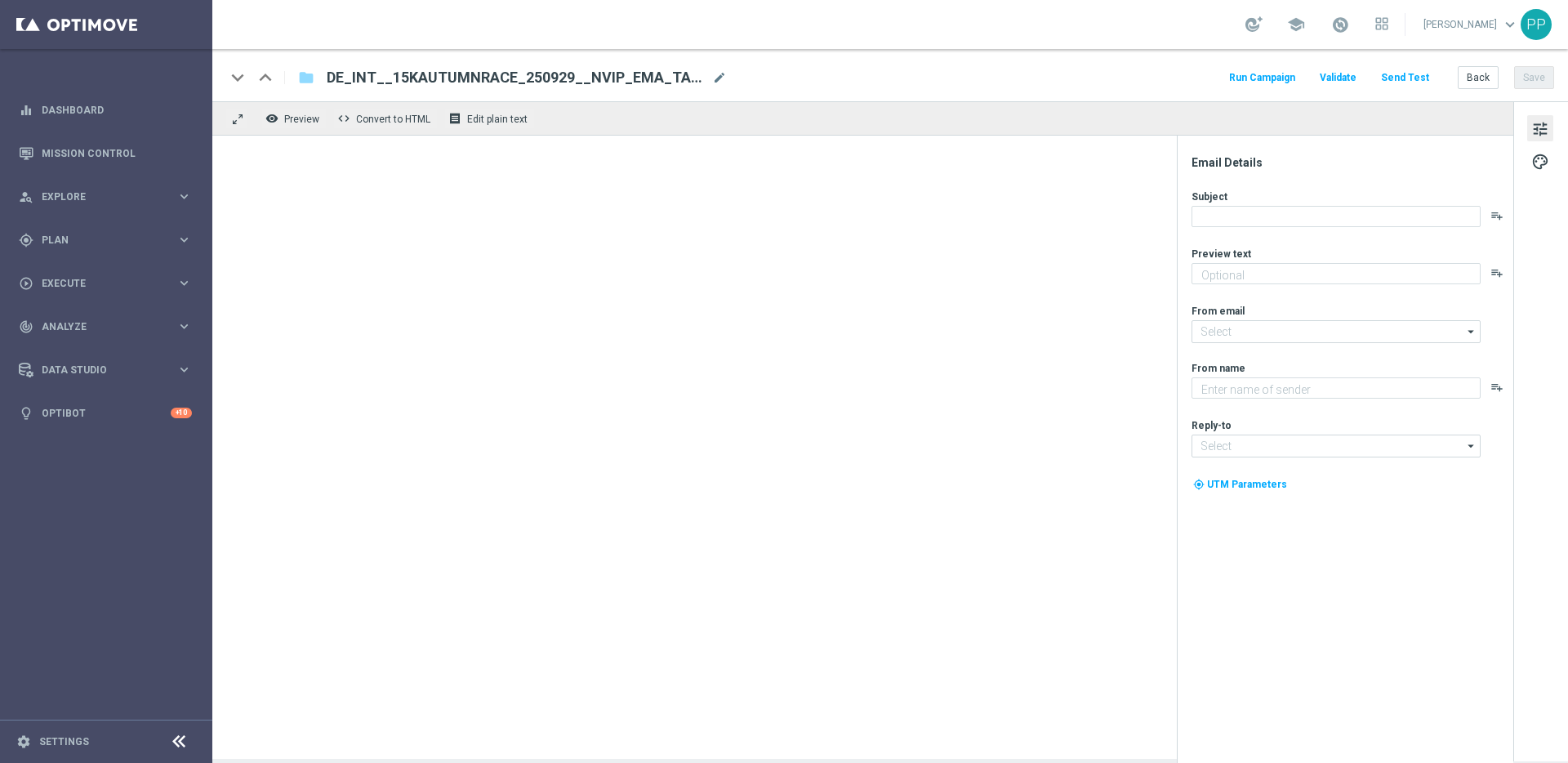
type input "[EMAIL_ADDRESS][DOMAIN_NAME]"
type textarea "Lottoland"
type input "service@lottoland.com"
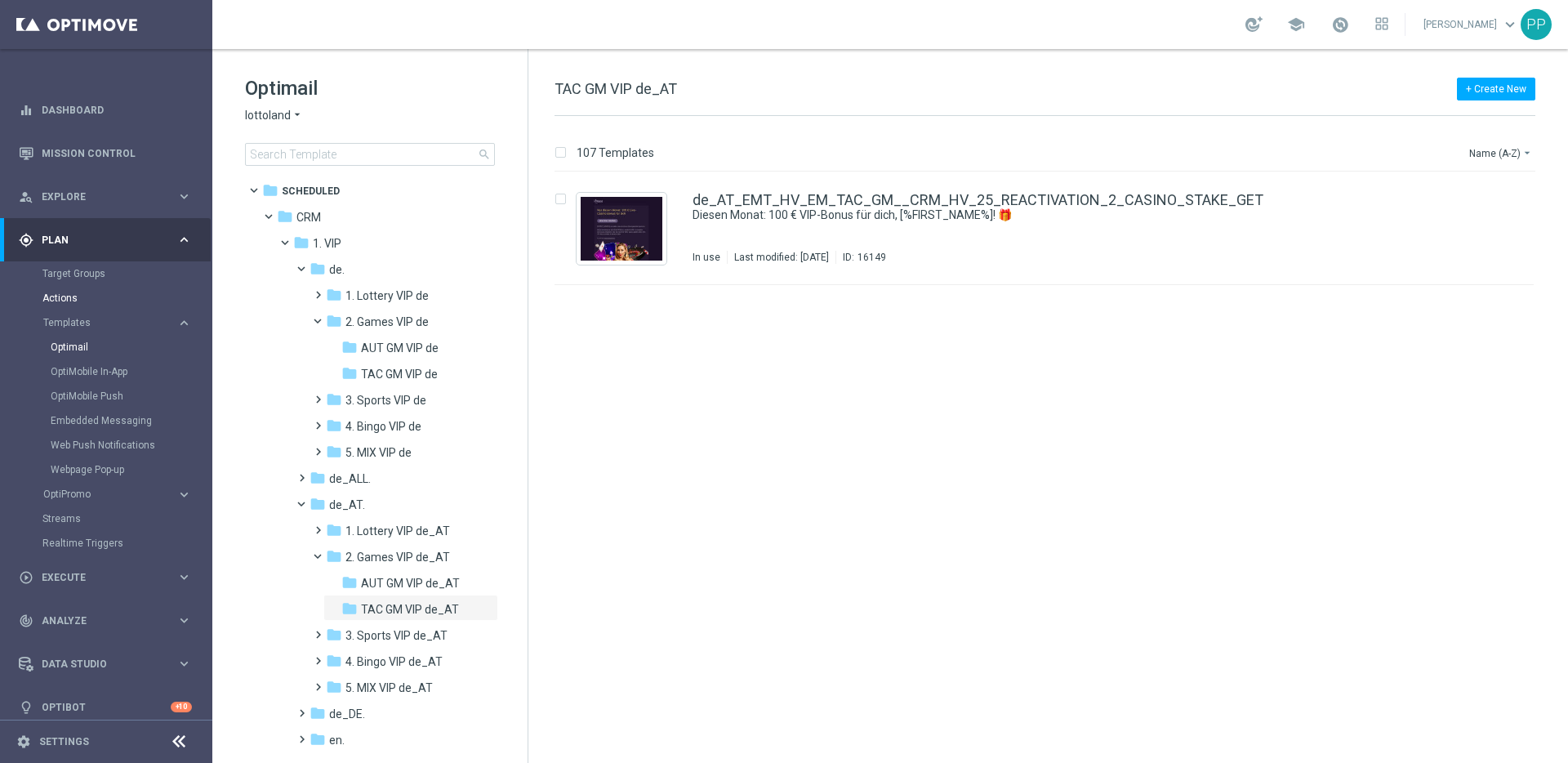
scroll to position [11469, 0]
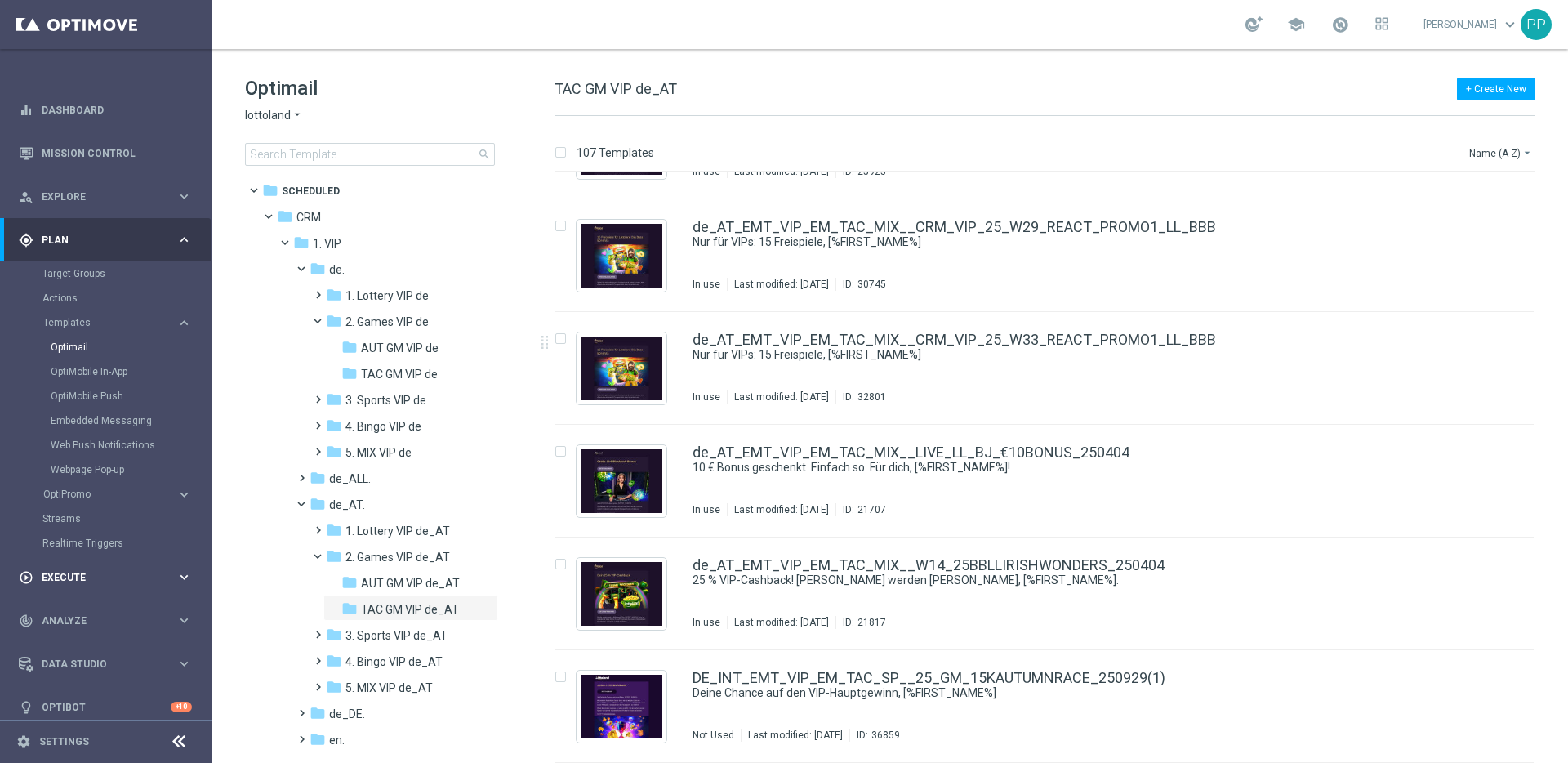
click at [49, 563] on div "play_circle_outline Execute keyboard_arrow_right" at bounding box center [105, 577] width 210 height 44
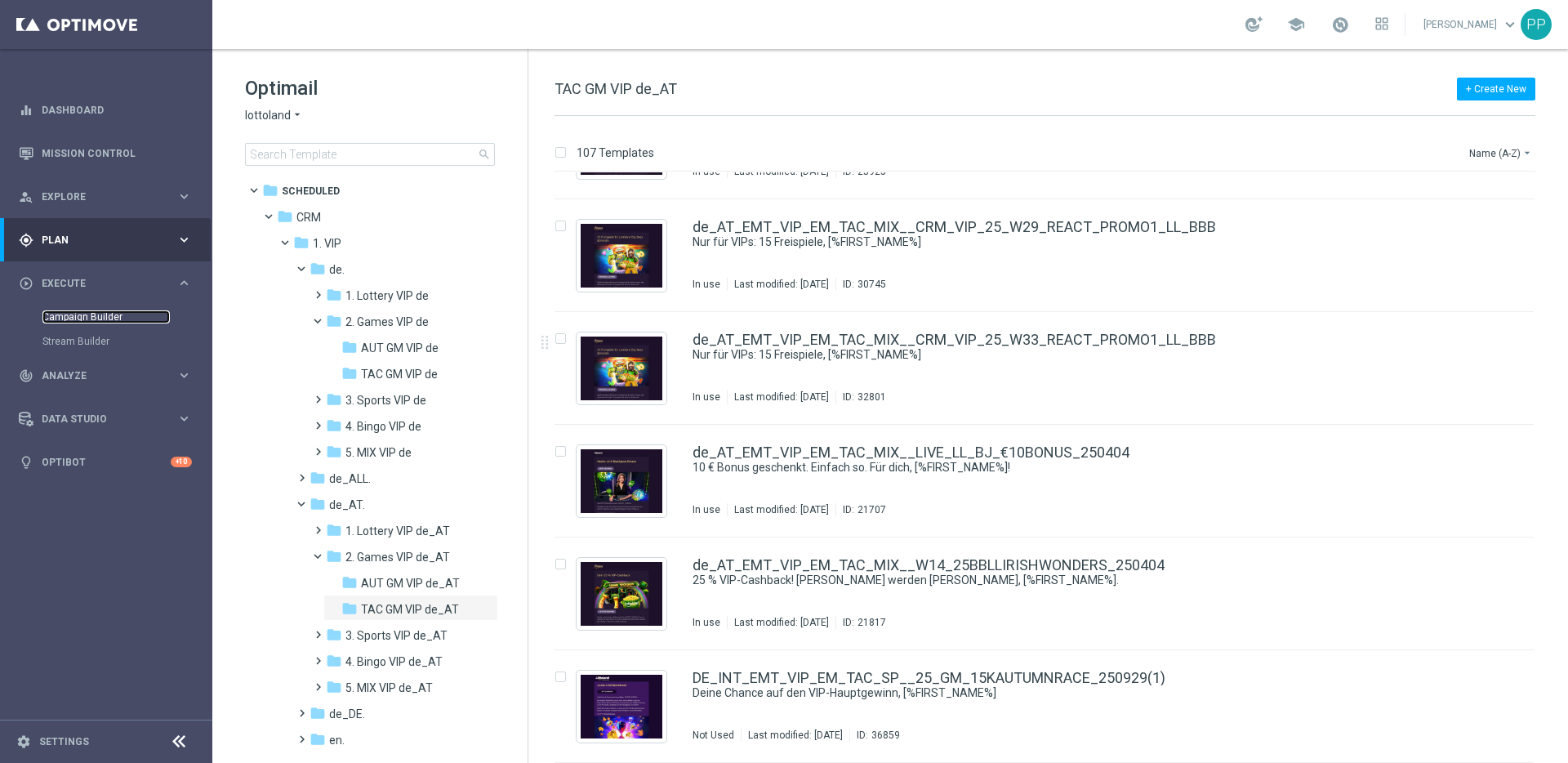
click at [60, 319] on link "Campaign Builder" at bounding box center [106, 317] width 127 height 13
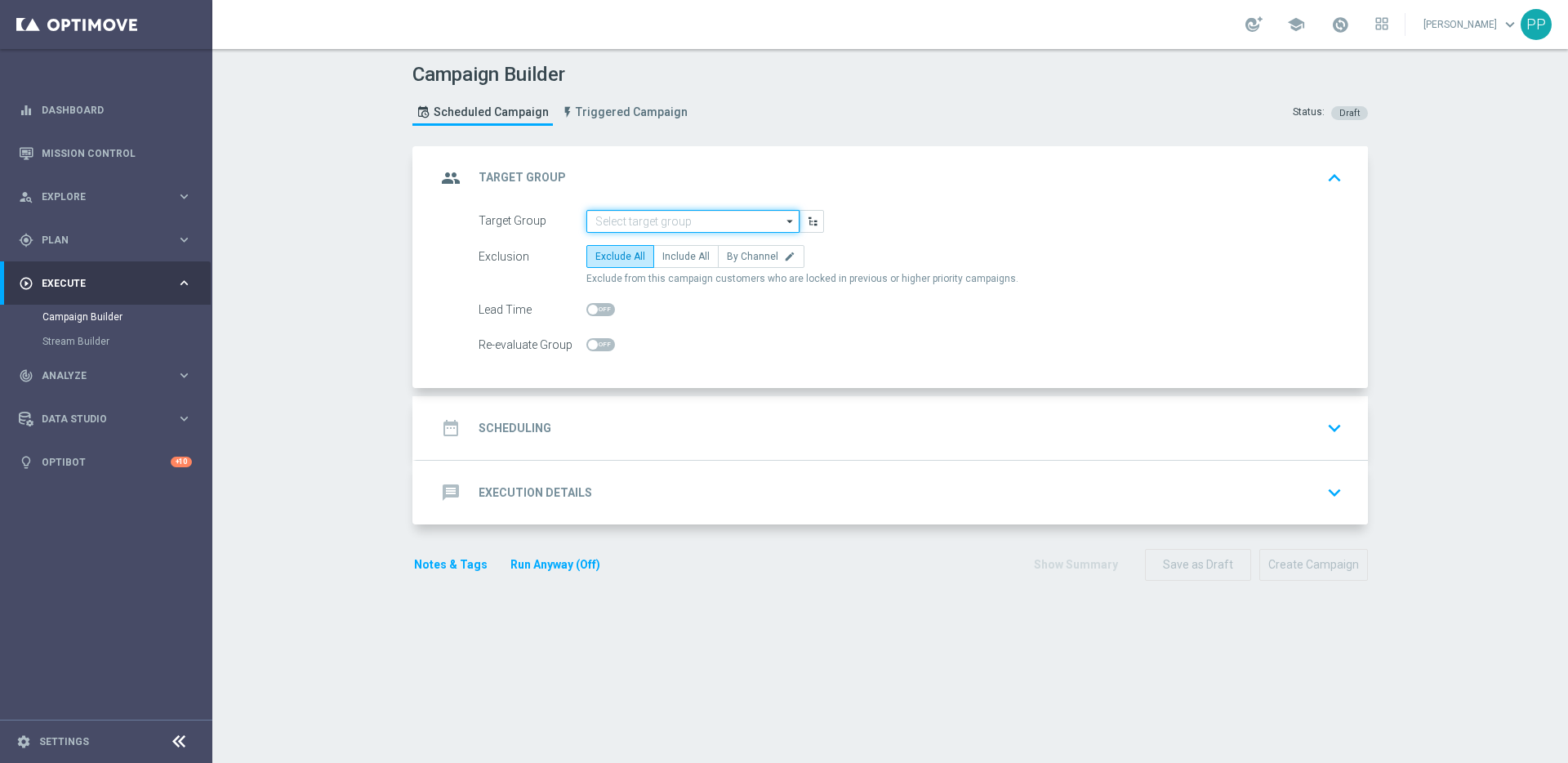
click at [591, 222] on input at bounding box center [693, 221] width 213 height 23
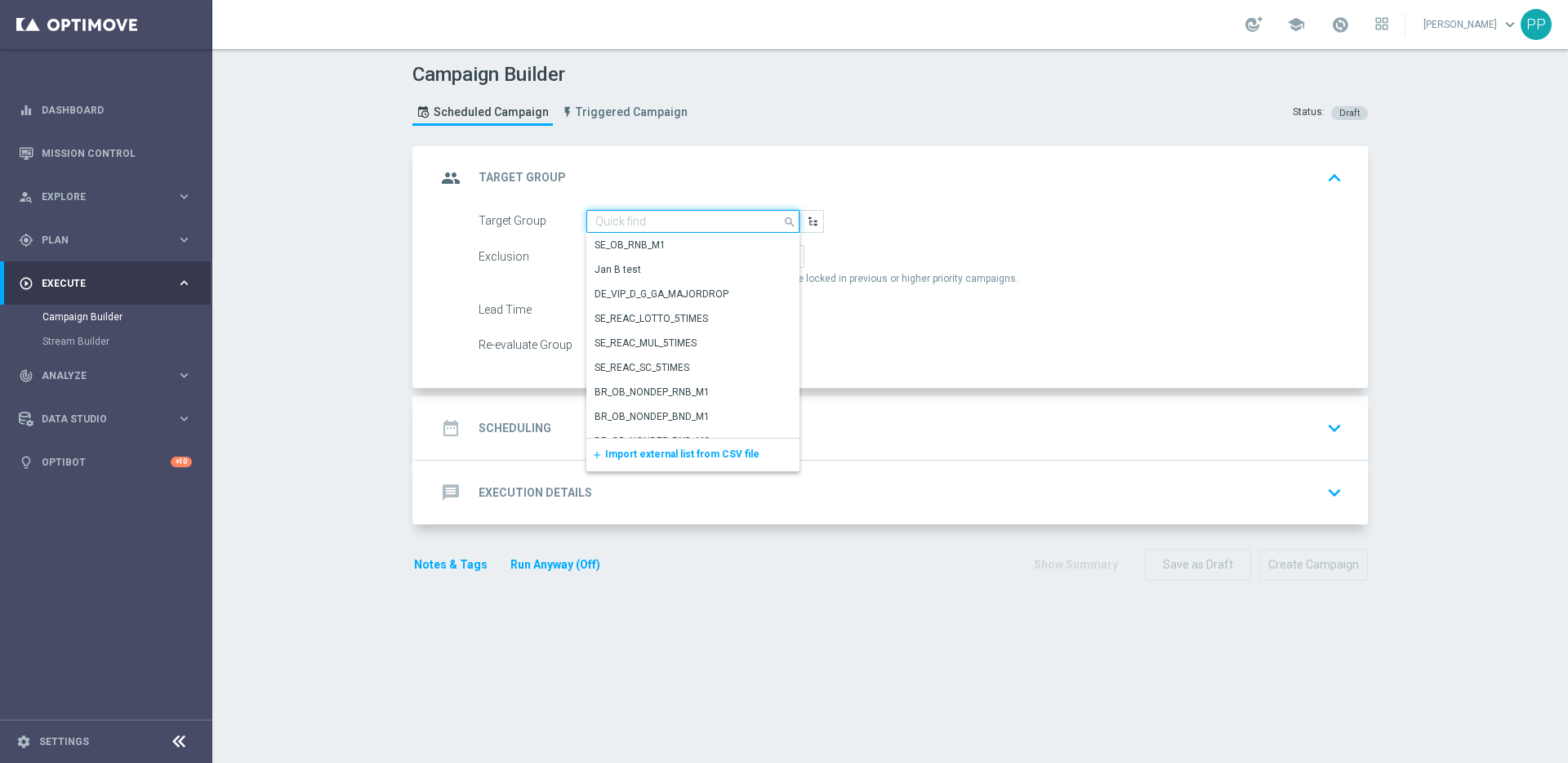
paste input "AT_GAMES_ACTIVE"
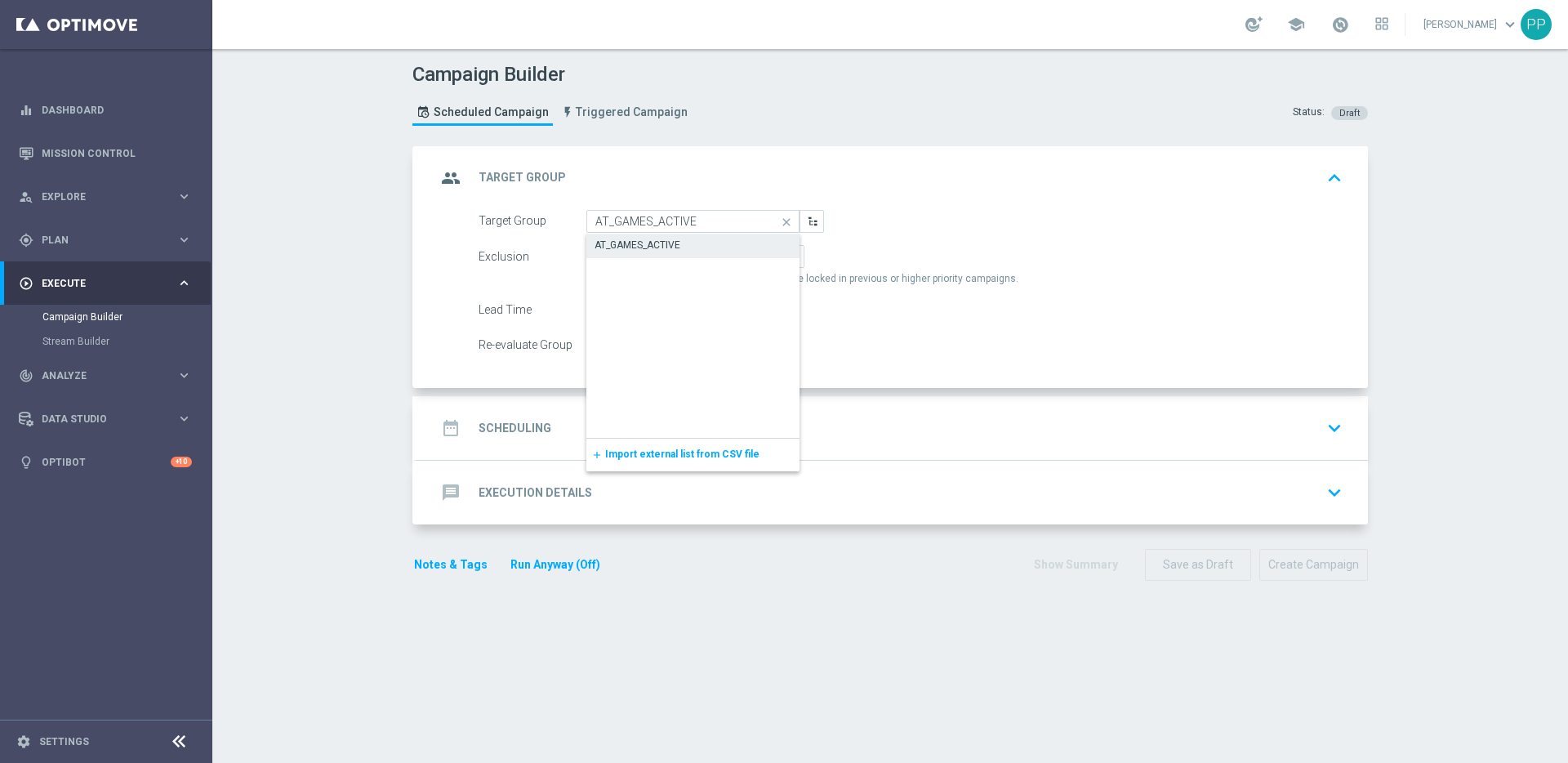
click at [614, 241] on div "AT_GAMES_ACTIVE" at bounding box center [637, 245] width 86 height 15
type input "AT_GAMES_ACTIVE"
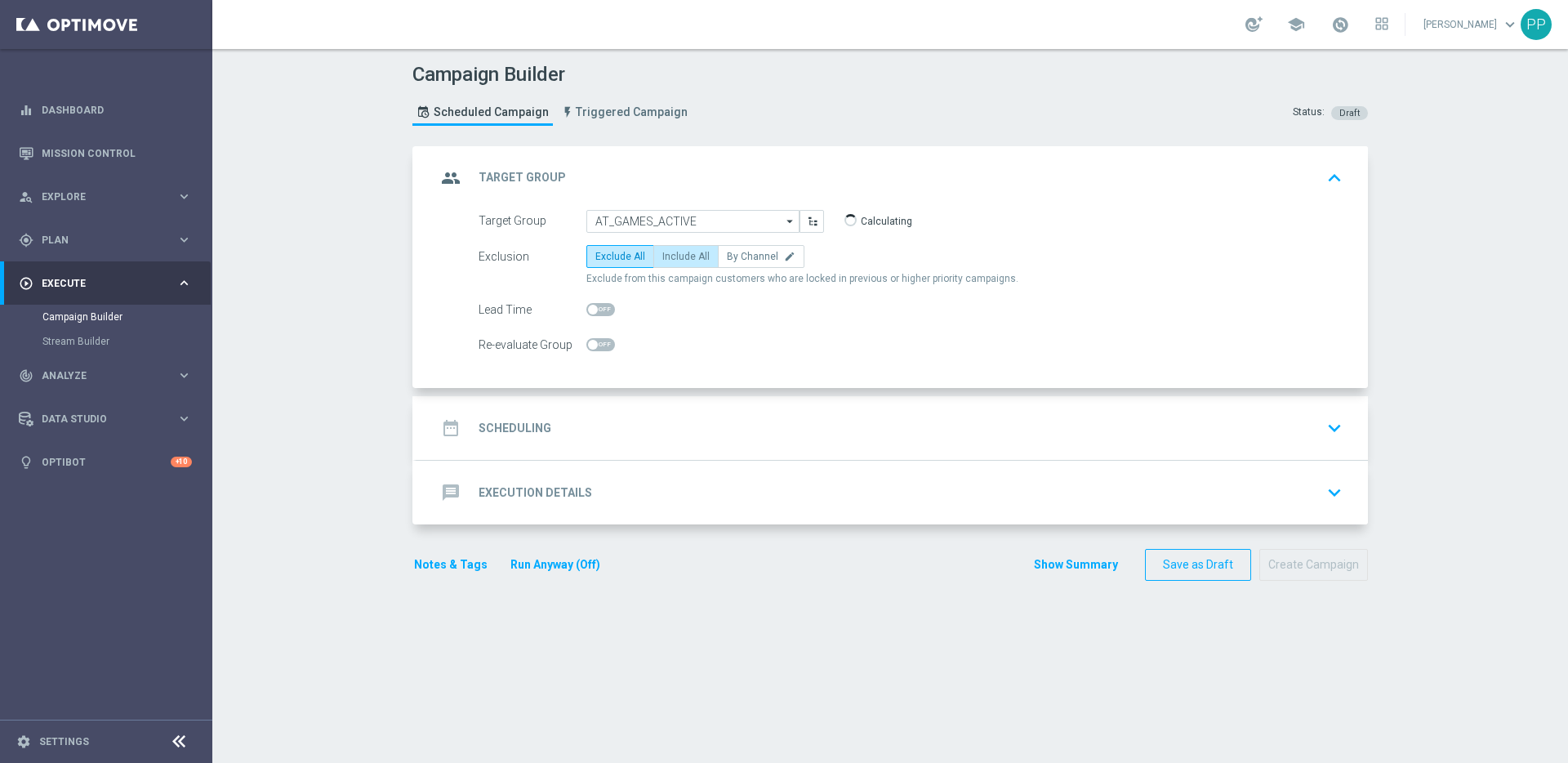
click at [656, 246] on label "Include All" at bounding box center [686, 256] width 65 height 23
click at [662, 254] on input "Include All" at bounding box center [667, 259] width 11 height 11
radio input "true"
click at [513, 415] on div "date_range Scheduling" at bounding box center [493, 428] width 115 height 29
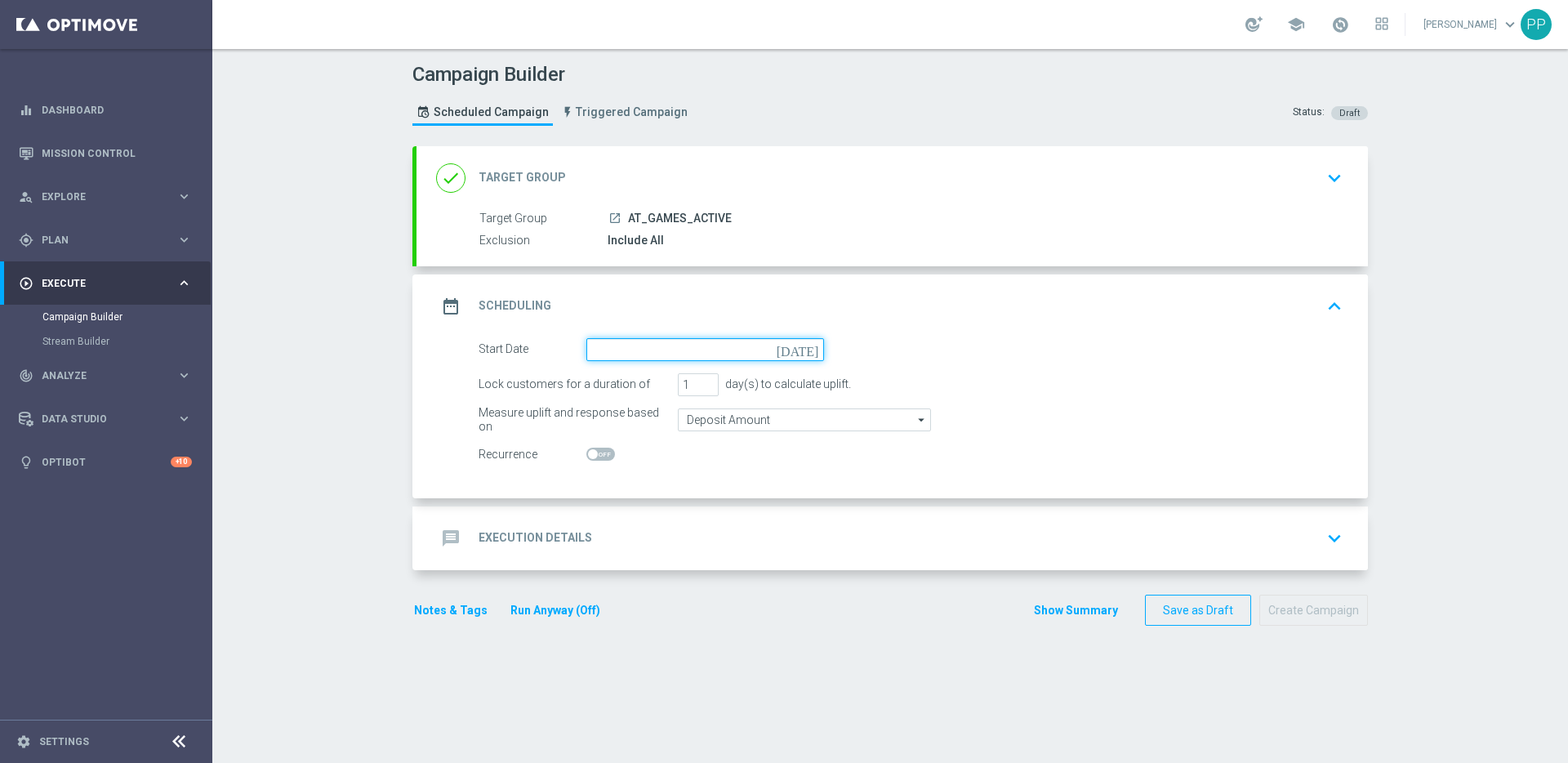
click at [654, 360] on input at bounding box center [704, 349] width 237 height 23
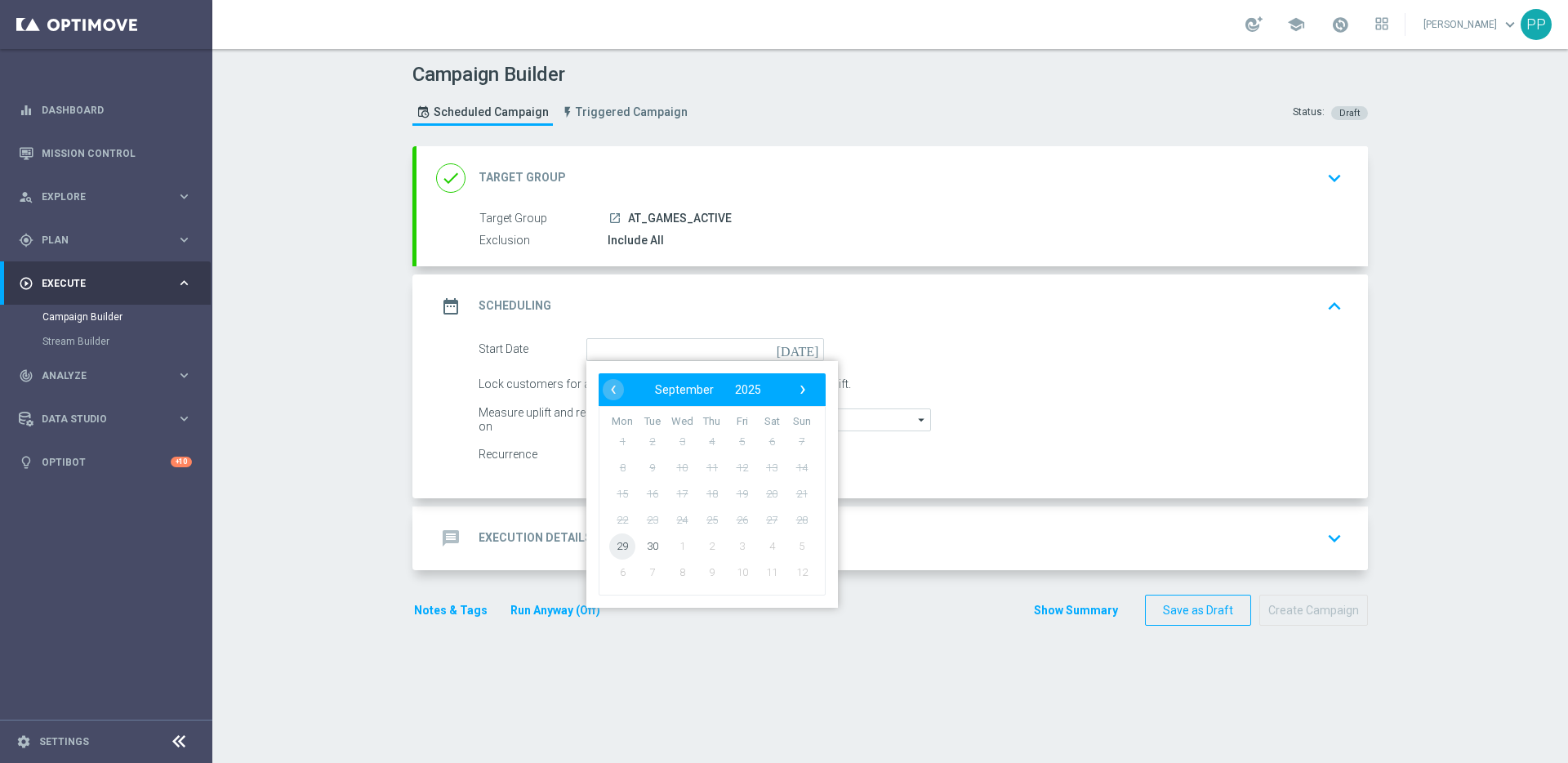
click at [613, 544] on span "29" at bounding box center [622, 545] width 26 height 26
type input "29 Sep 2025"
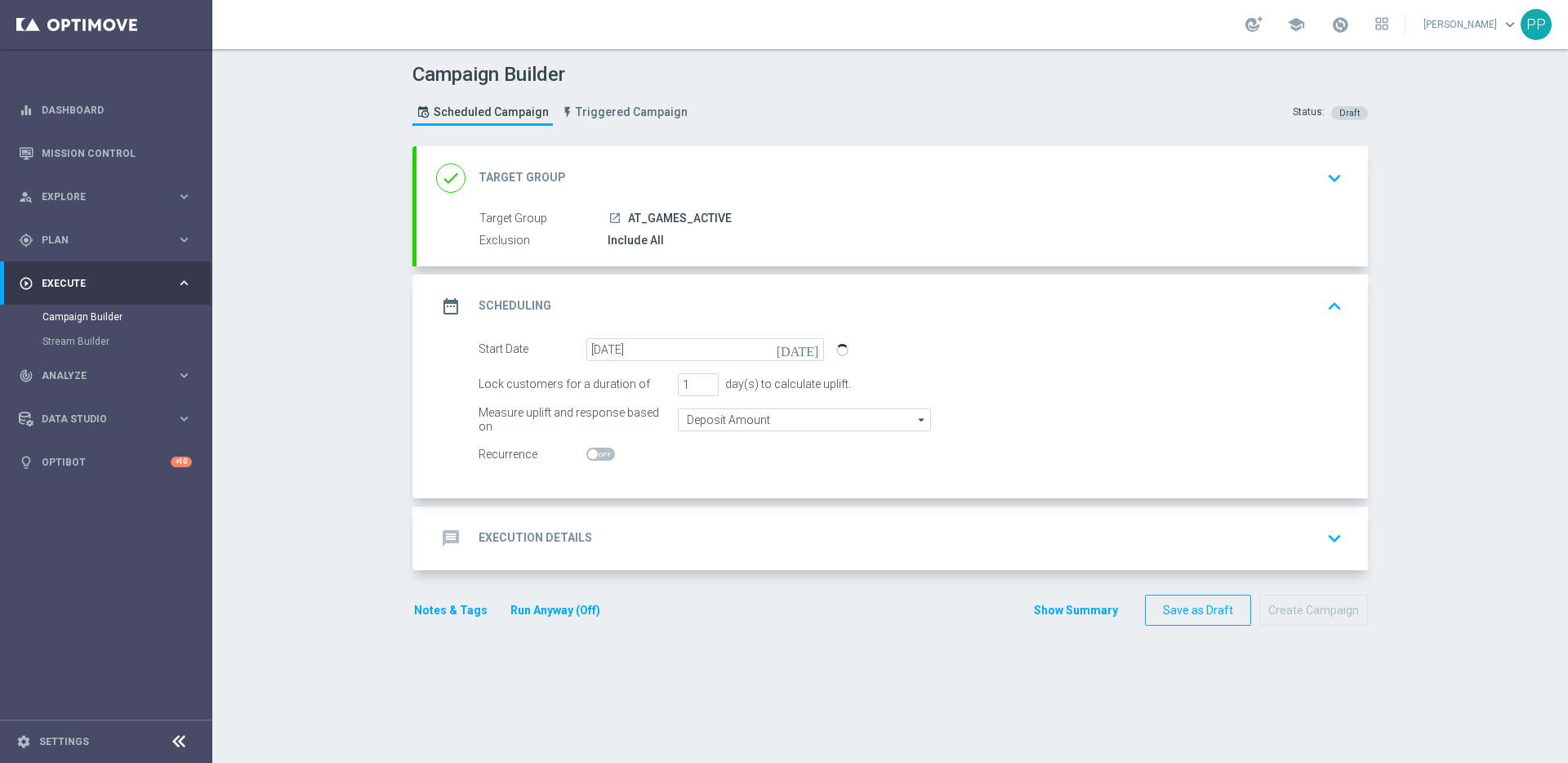
click at [534, 533] on h2 "Execution Details" at bounding box center [535, 537] width 113 height 16
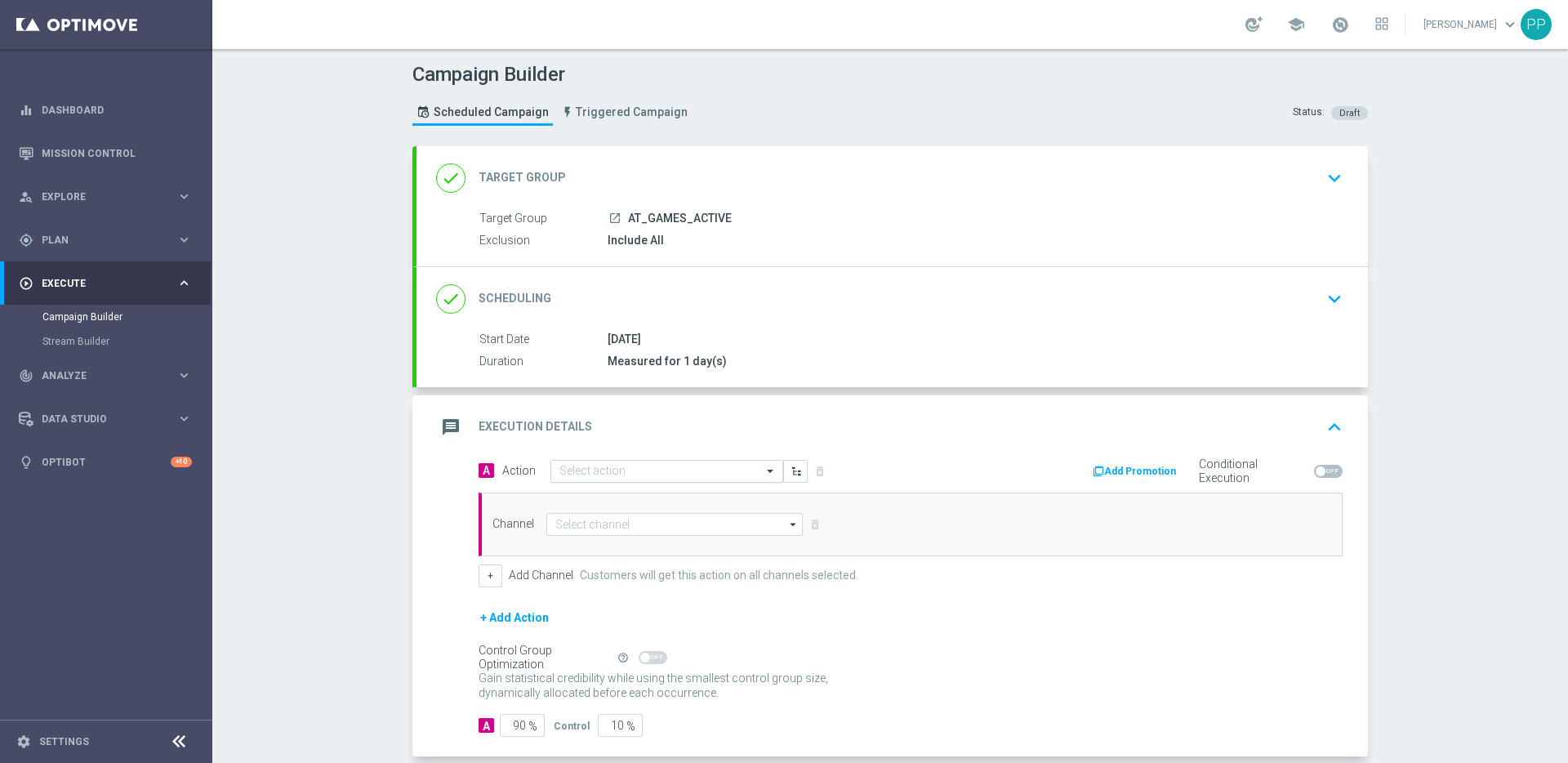
click at [603, 475] on input "text" at bounding box center [650, 471] width 182 height 14
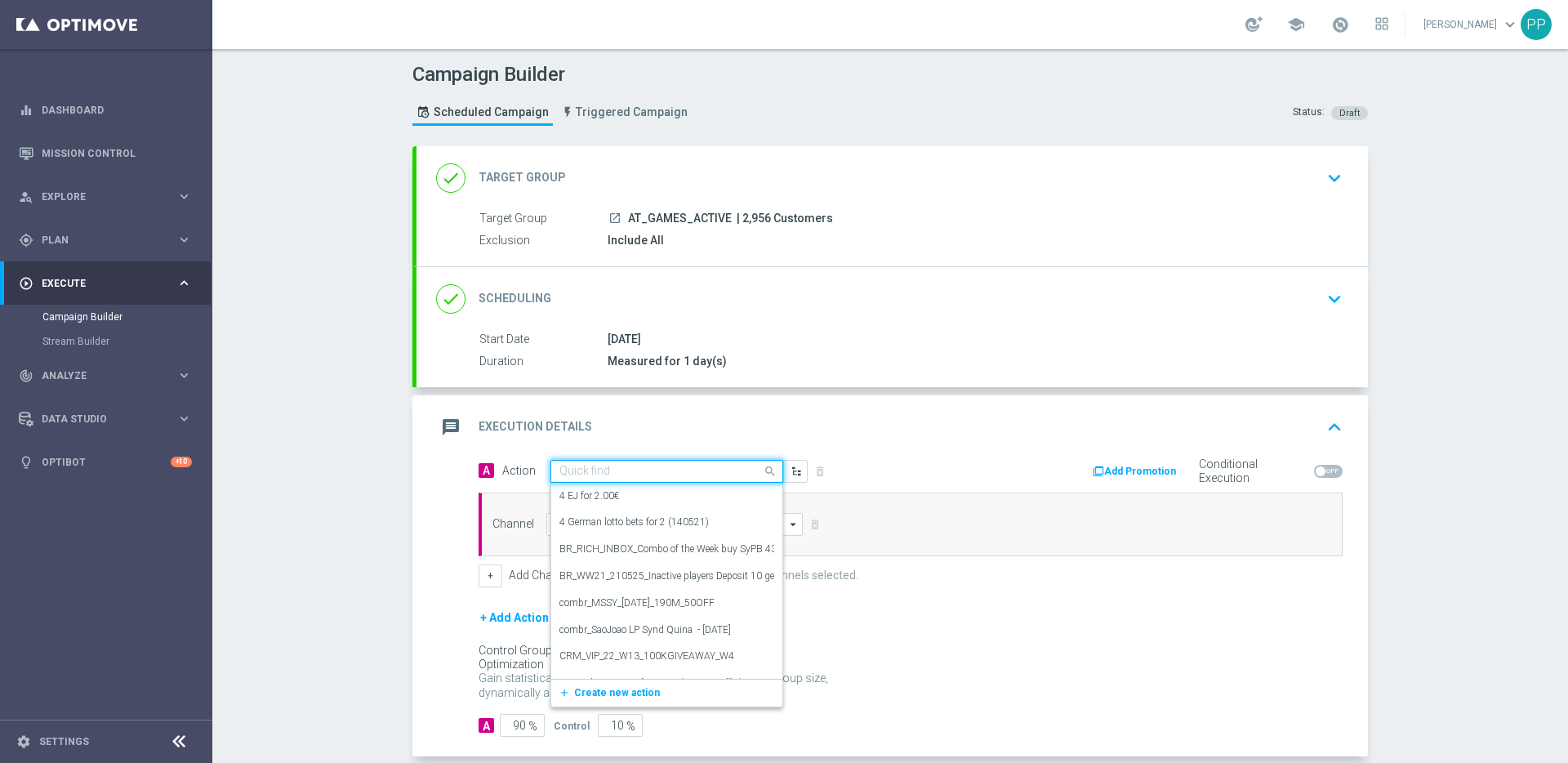
click at [741, 221] on span "| 2,956 Customers" at bounding box center [785, 219] width 96 height 15
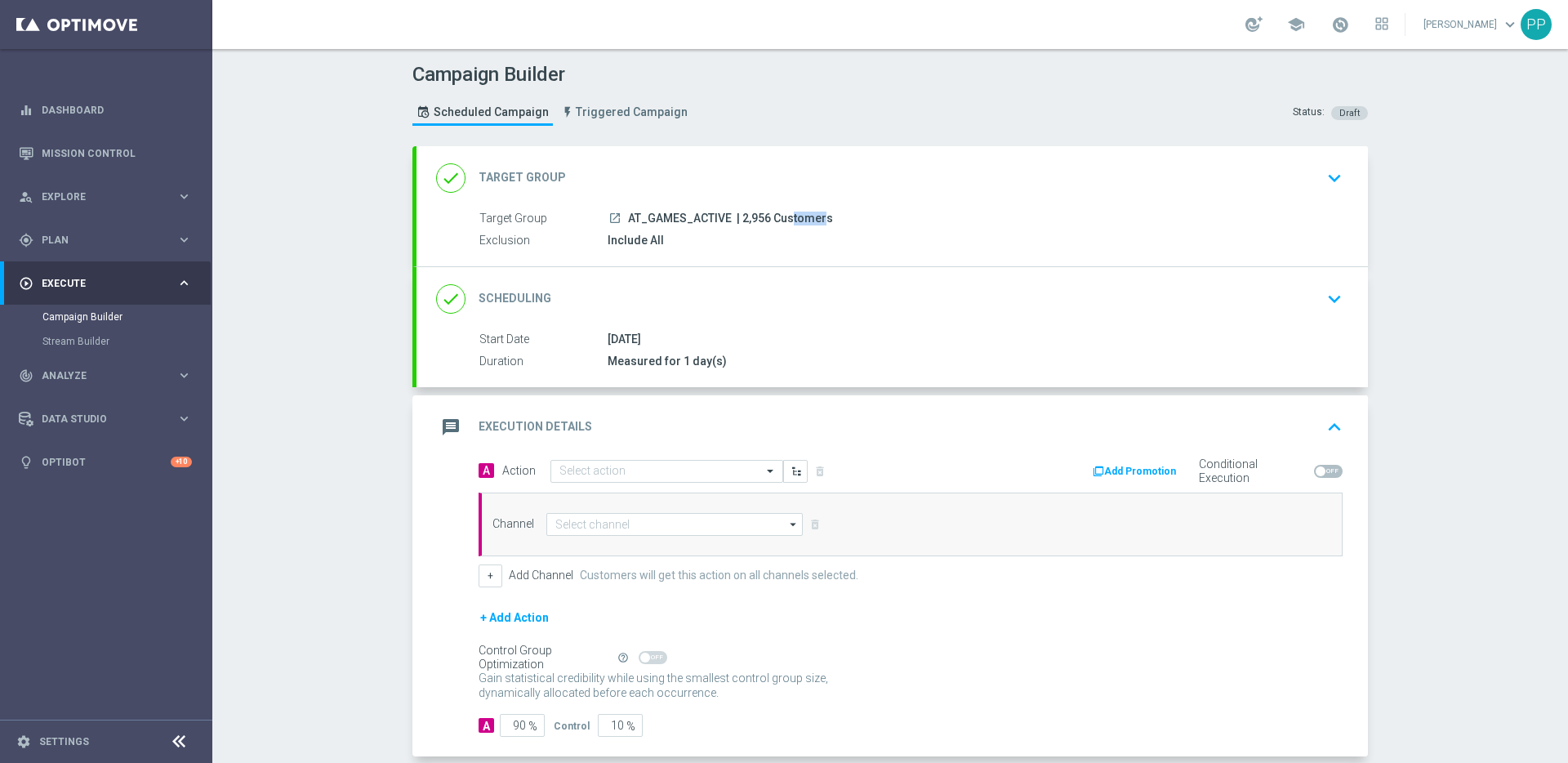
click at [741, 221] on span "| 2,956 Customers" at bounding box center [785, 219] width 96 height 15
copy span "2,956"
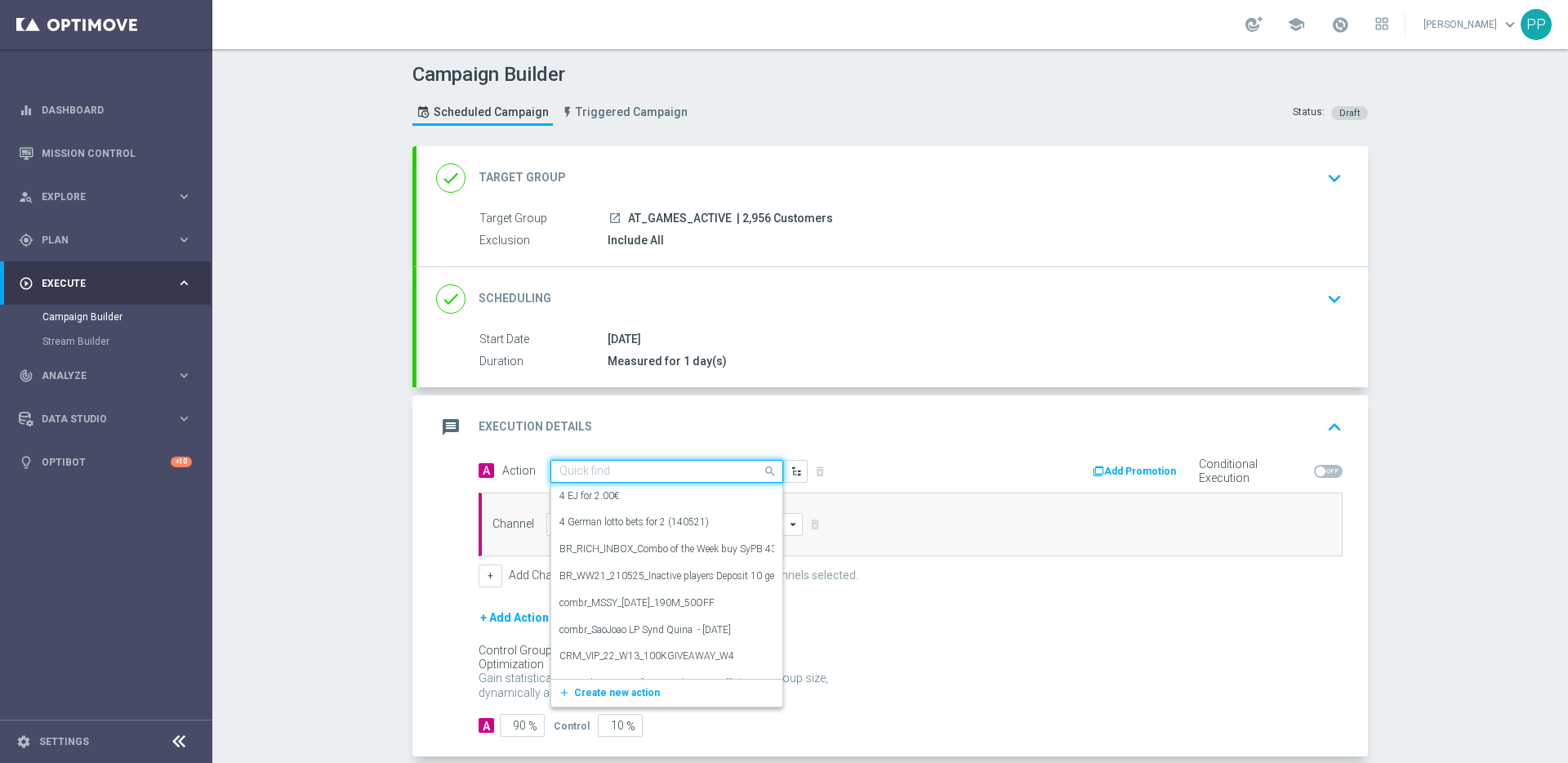
click at [591, 470] on input "text" at bounding box center [650, 471] width 182 height 14
paste input "15k Autumn Race"
type input "15k Autumn Race"
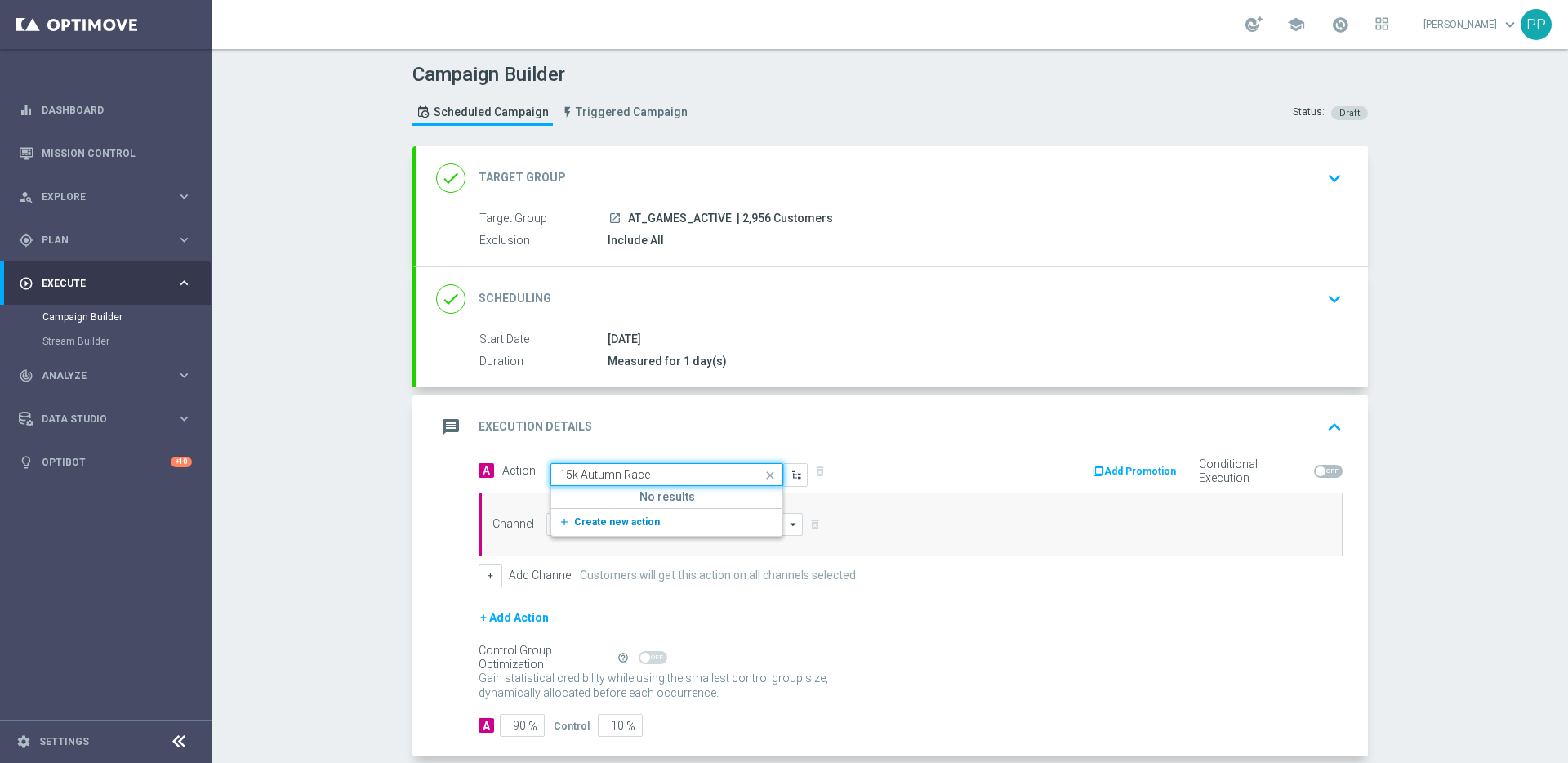
click at [591, 521] on span "Create new action" at bounding box center [617, 522] width 86 height 12
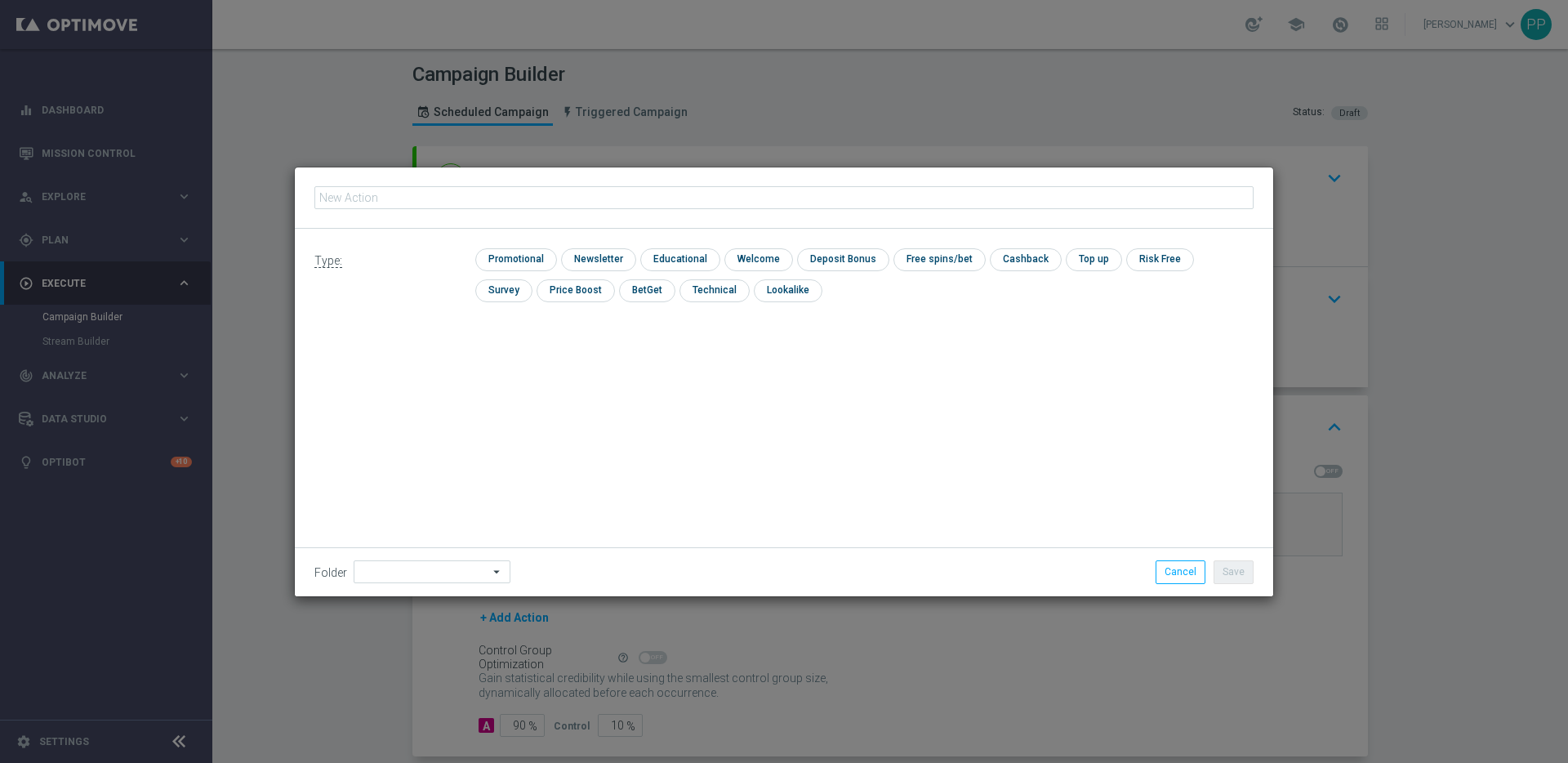
type input "15k Autumn Race"
click at [516, 257] on input "checkbox" at bounding box center [514, 259] width 78 height 22
checkbox input "true"
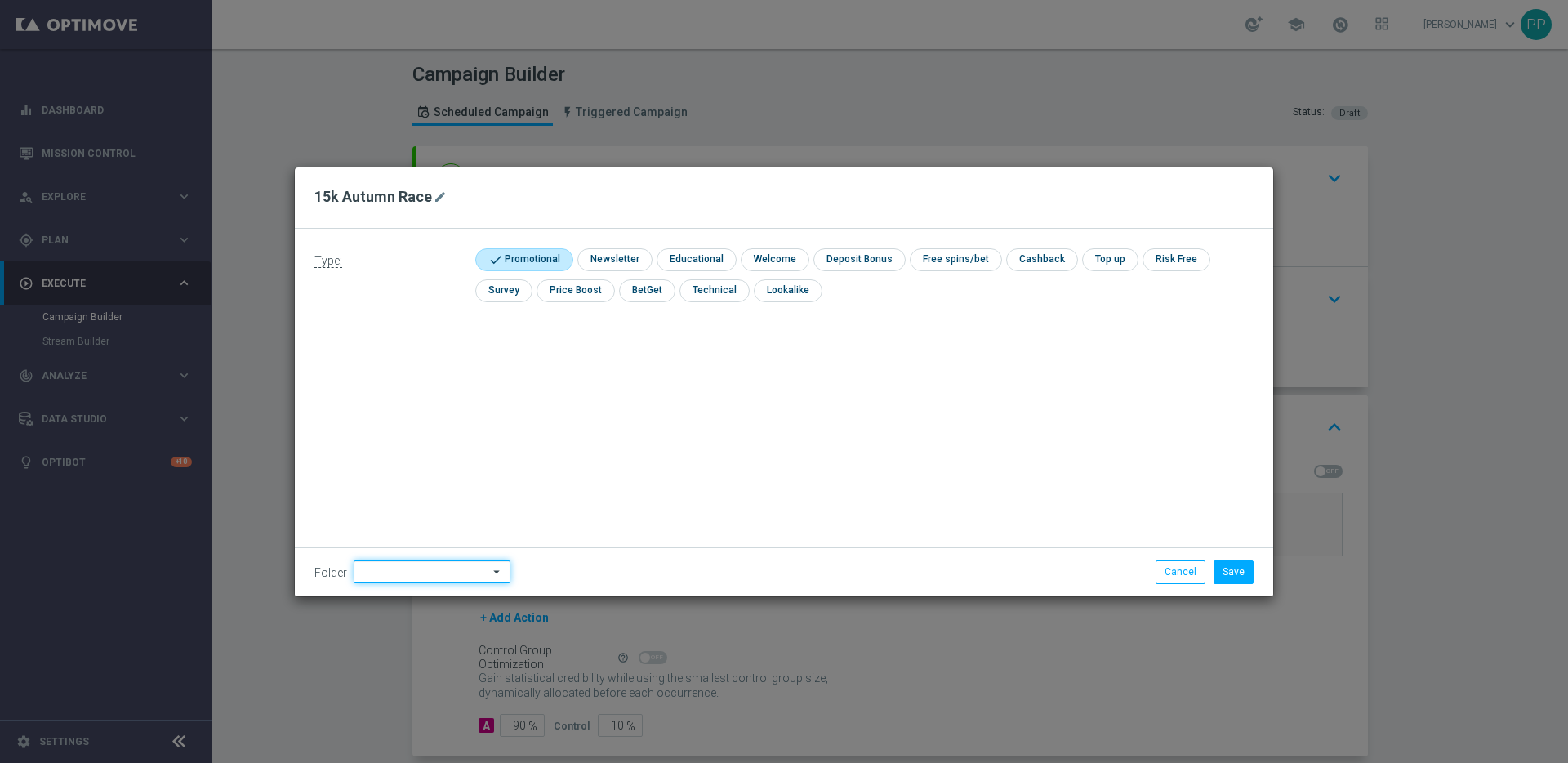
click at [432, 563] on input at bounding box center [432, 571] width 157 height 23
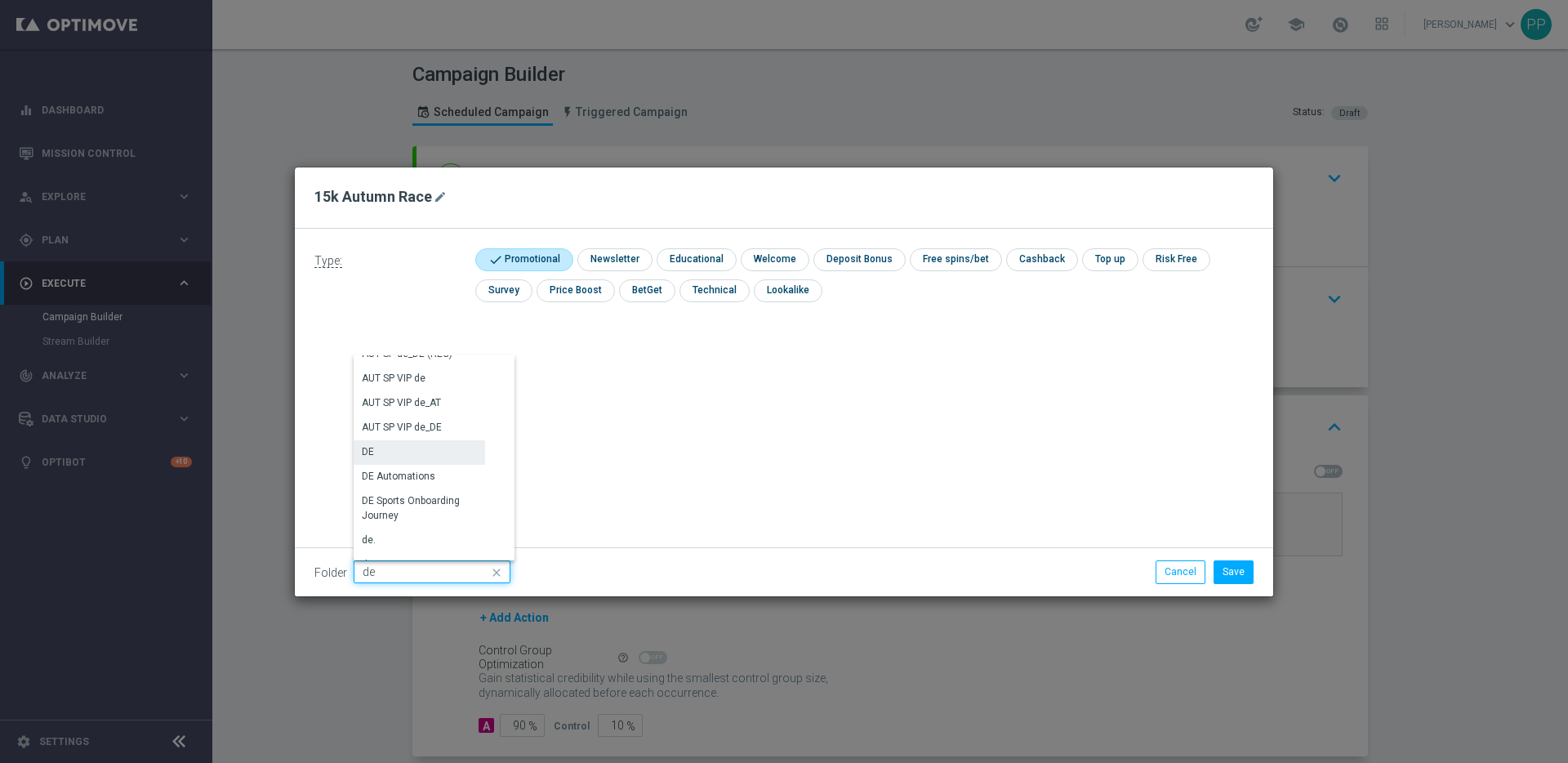
scroll to position [1622, 0]
click at [395, 458] on div "DE" at bounding box center [419, 460] width 132 height 23
type input "DE"
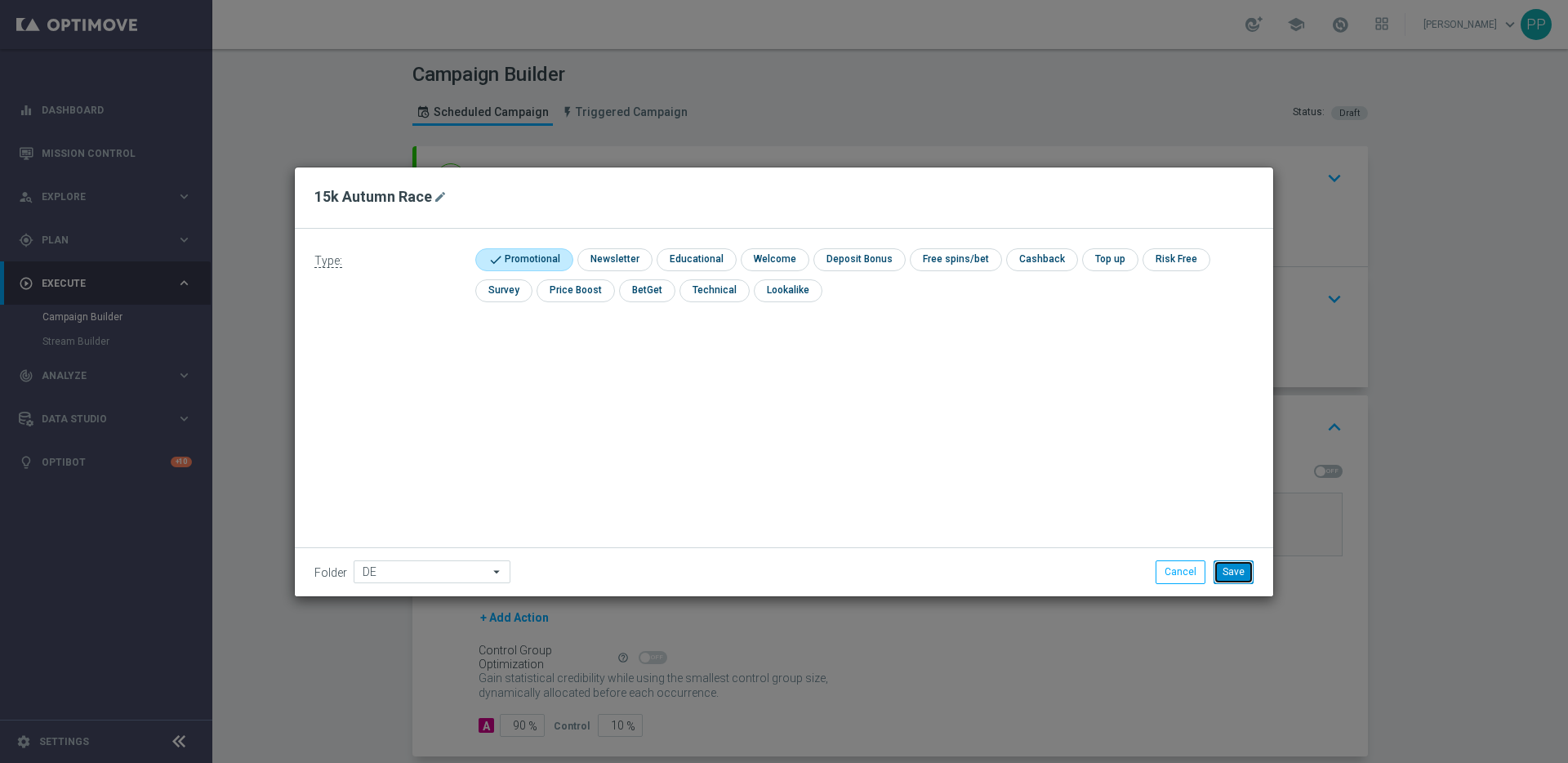
click at [1243, 563] on button "Save" at bounding box center [1234, 571] width 40 height 23
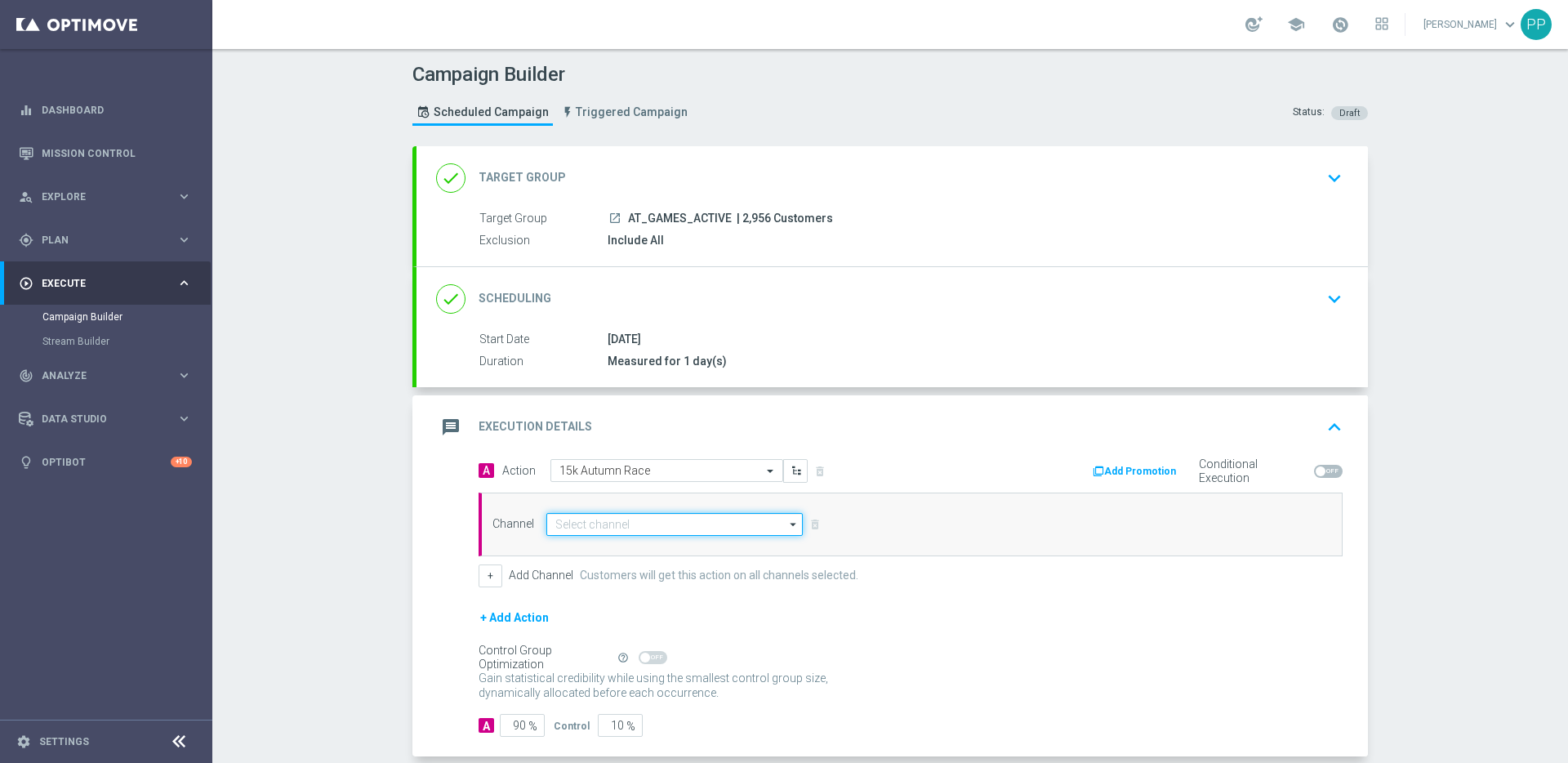
click at [569, 522] on input at bounding box center [675, 524] width 257 height 23
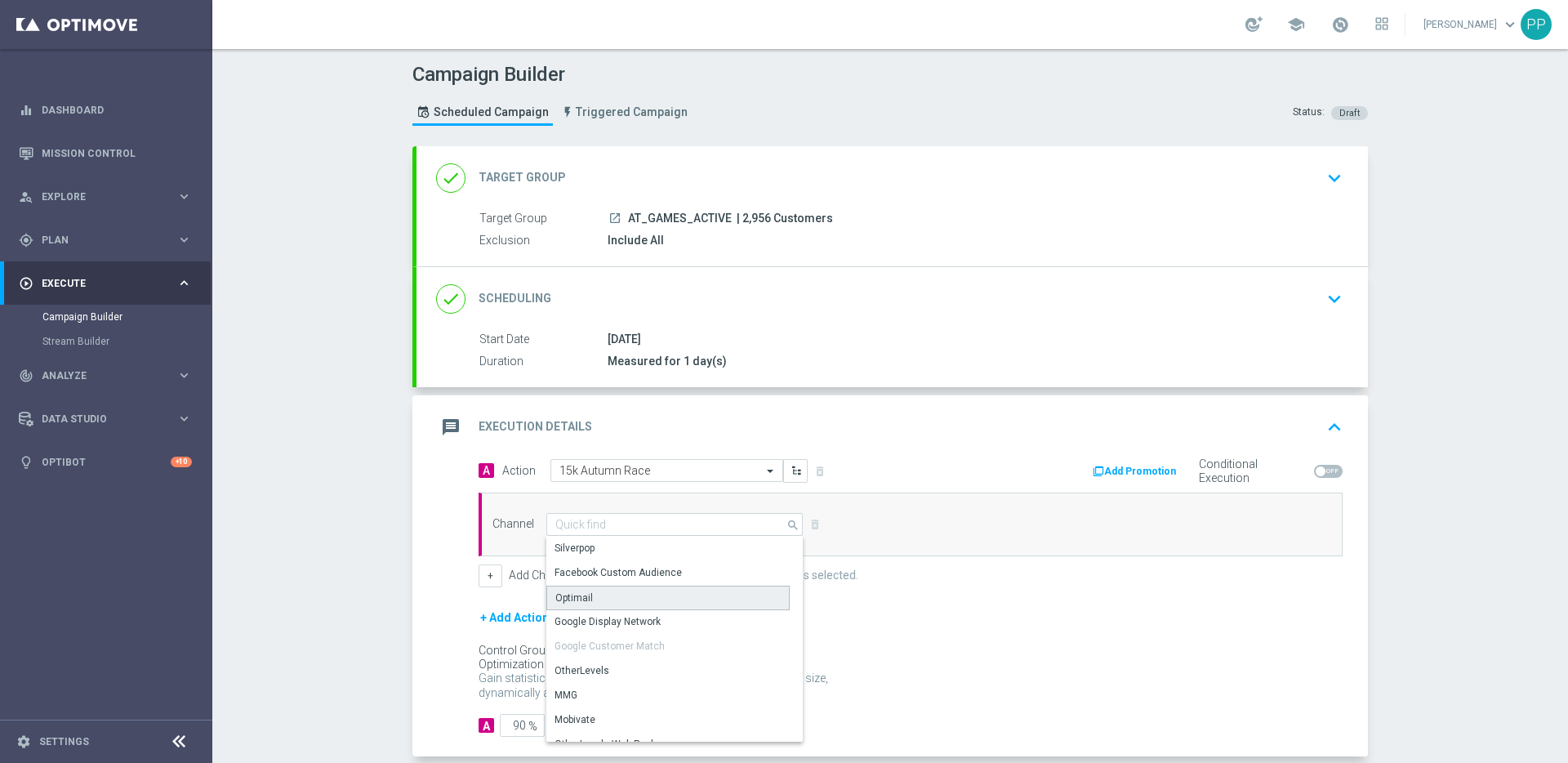
click at [570, 593] on div "Optimail" at bounding box center [574, 598] width 38 height 15
type input "Optimail"
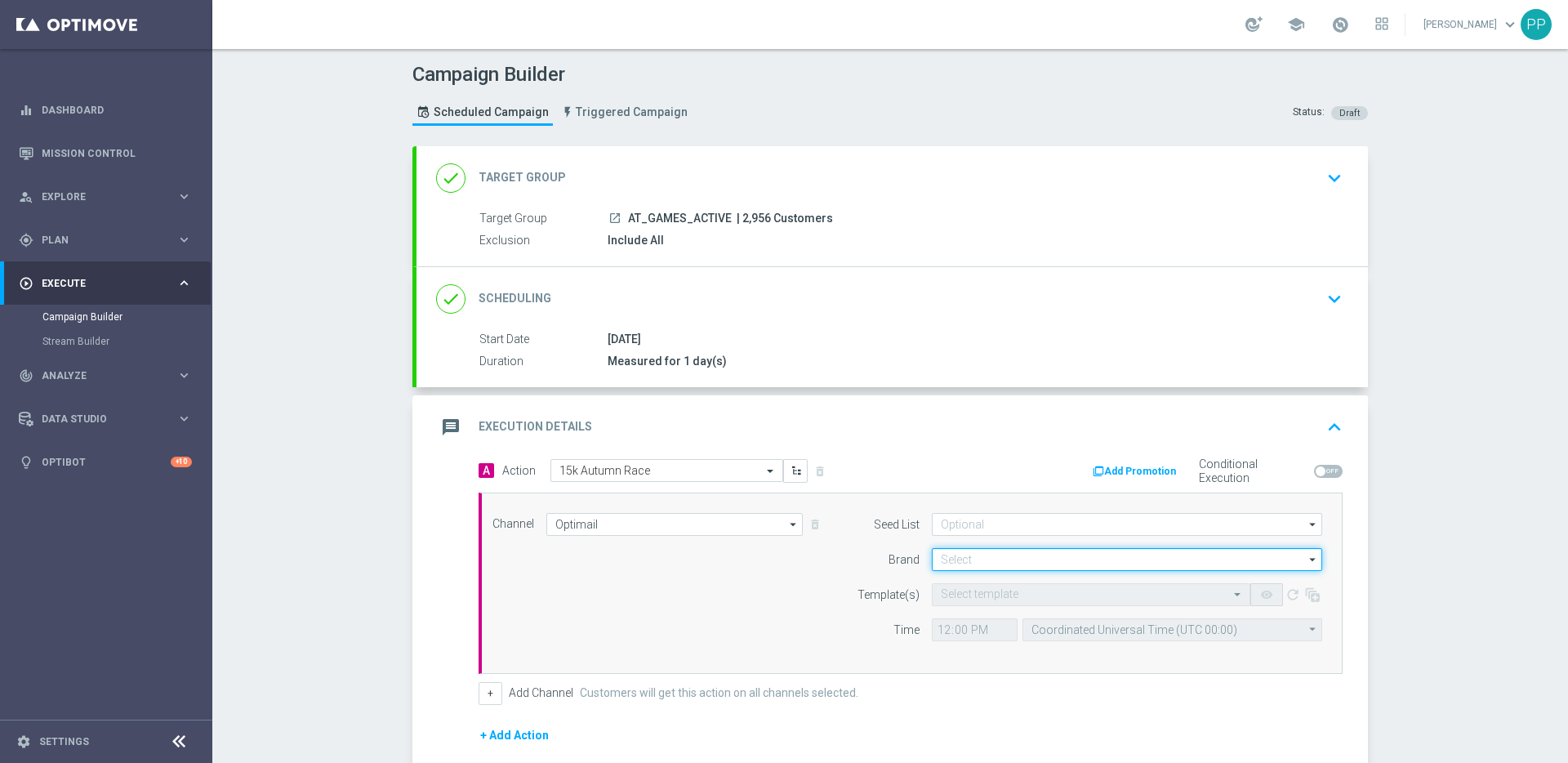
click at [958, 563] on input at bounding box center [1127, 559] width 391 height 23
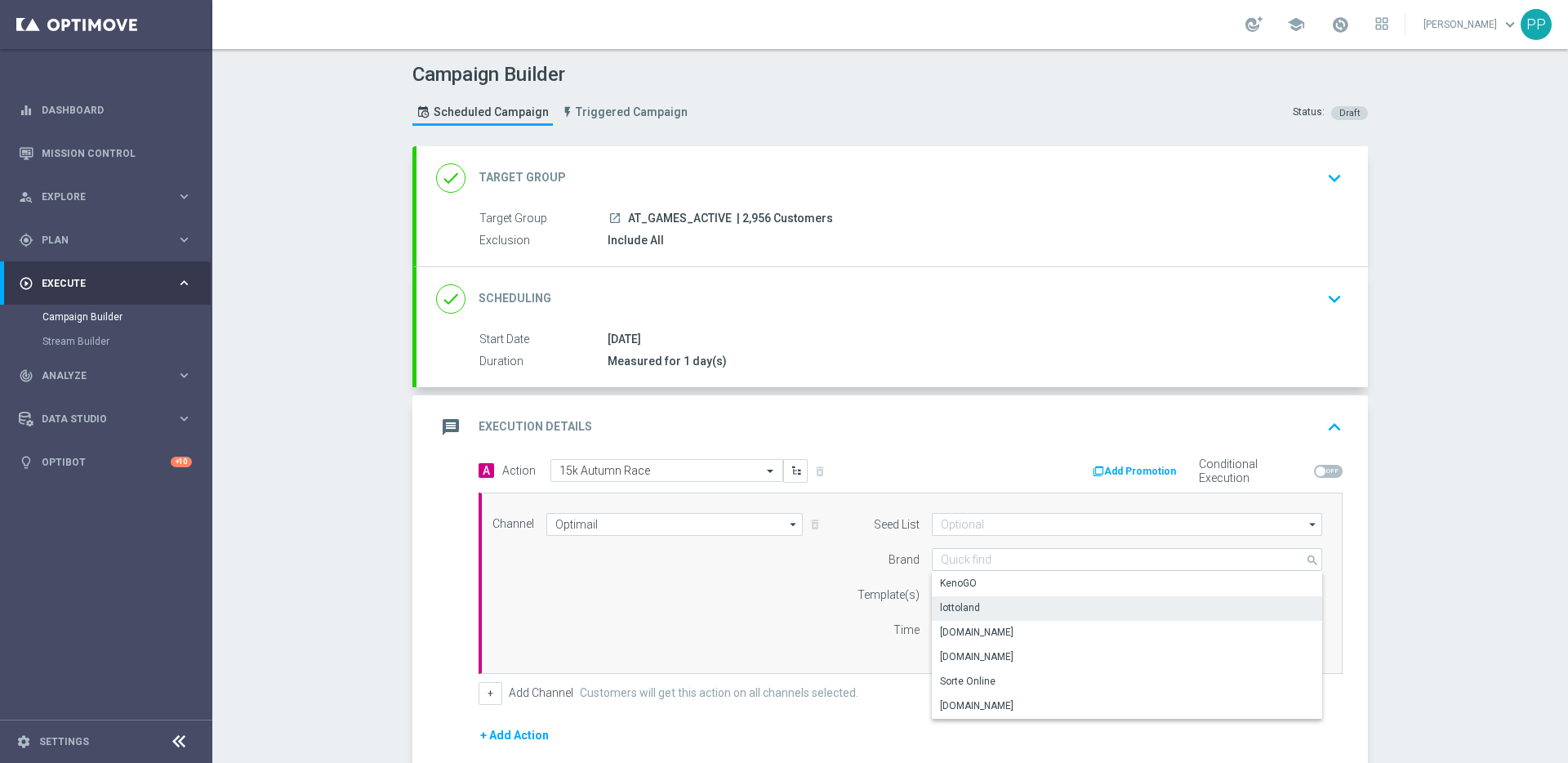
click at [953, 604] on div "lottoland" at bounding box center [960, 608] width 40 height 15
type input "lottoland"
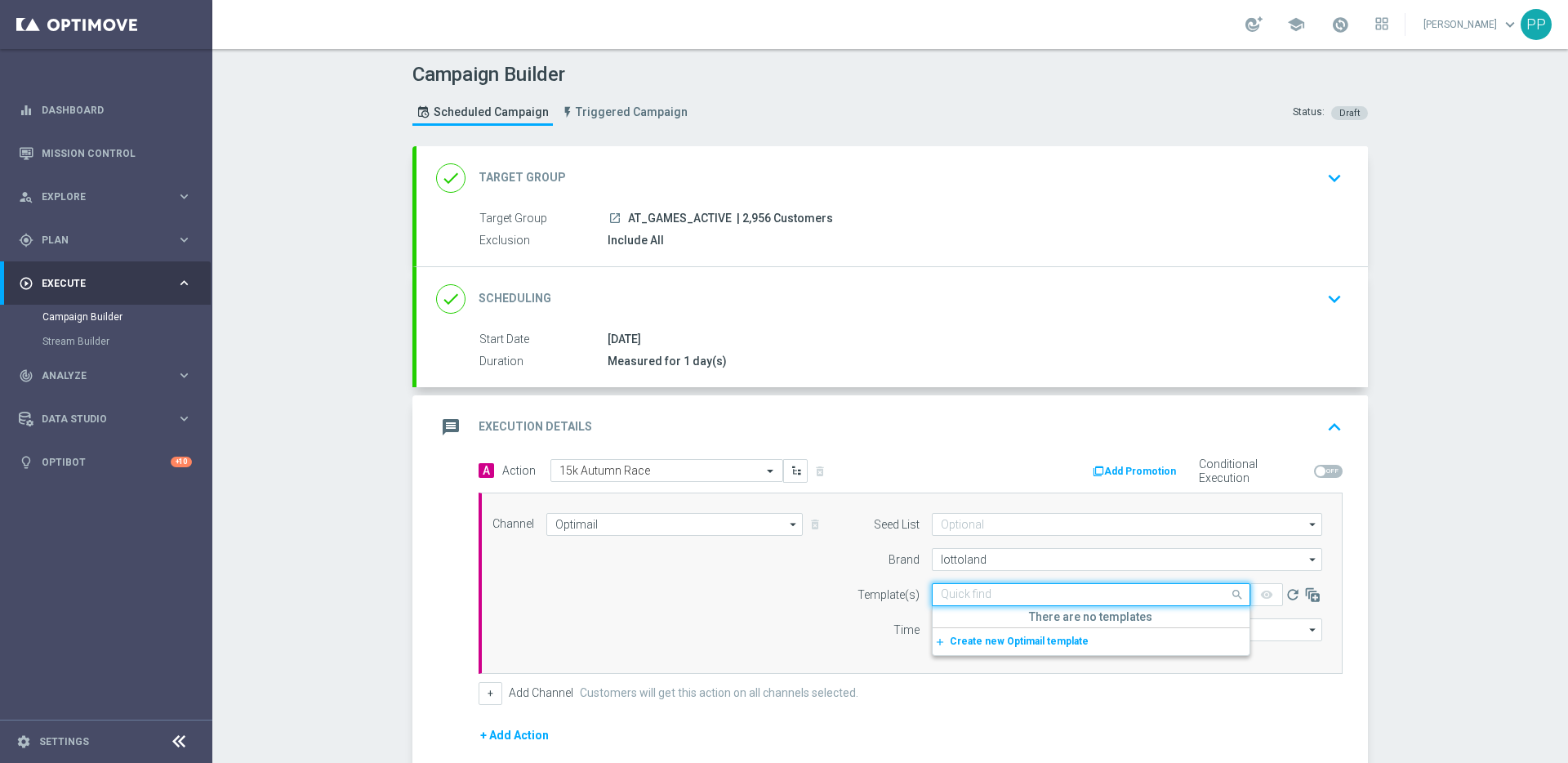
click at [953, 600] on input "text" at bounding box center [1075, 594] width 268 height 14
paste input "AT__15KAUTUMNRACE_250929__NVIP_EMA_TAC_MIX"
click at [957, 625] on label "AT__15KAUTUMNRACE_250929__NVIP_EMA_TAC_MIX" at bounding box center [1062, 620] width 241 height 14
type input "AT__15KAUTUMNRACE_250929__NVIP_EMA_TAC_MIX"
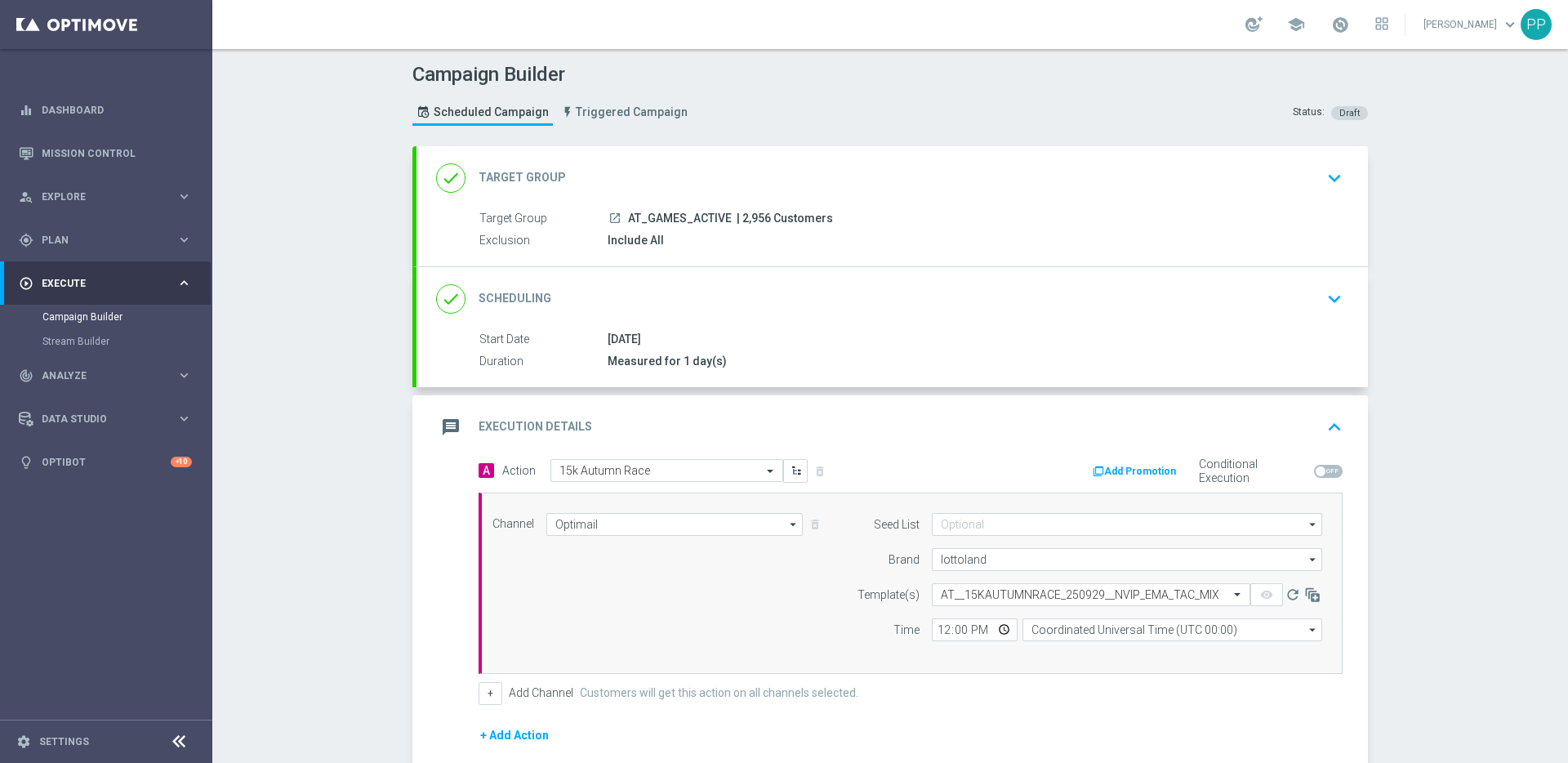
scroll to position [0, 0]
click at [932, 631] on input "12:00" at bounding box center [974, 629] width 86 height 23
type input "19:00"
click at [1069, 621] on input "Coordinated Universal Time (UTC 00:00)" at bounding box center [1172, 629] width 299 height 23
click at [1081, 648] on div "Central European Time (Berlin) (UTC +02:00)" at bounding box center [1164, 654] width 267 height 15
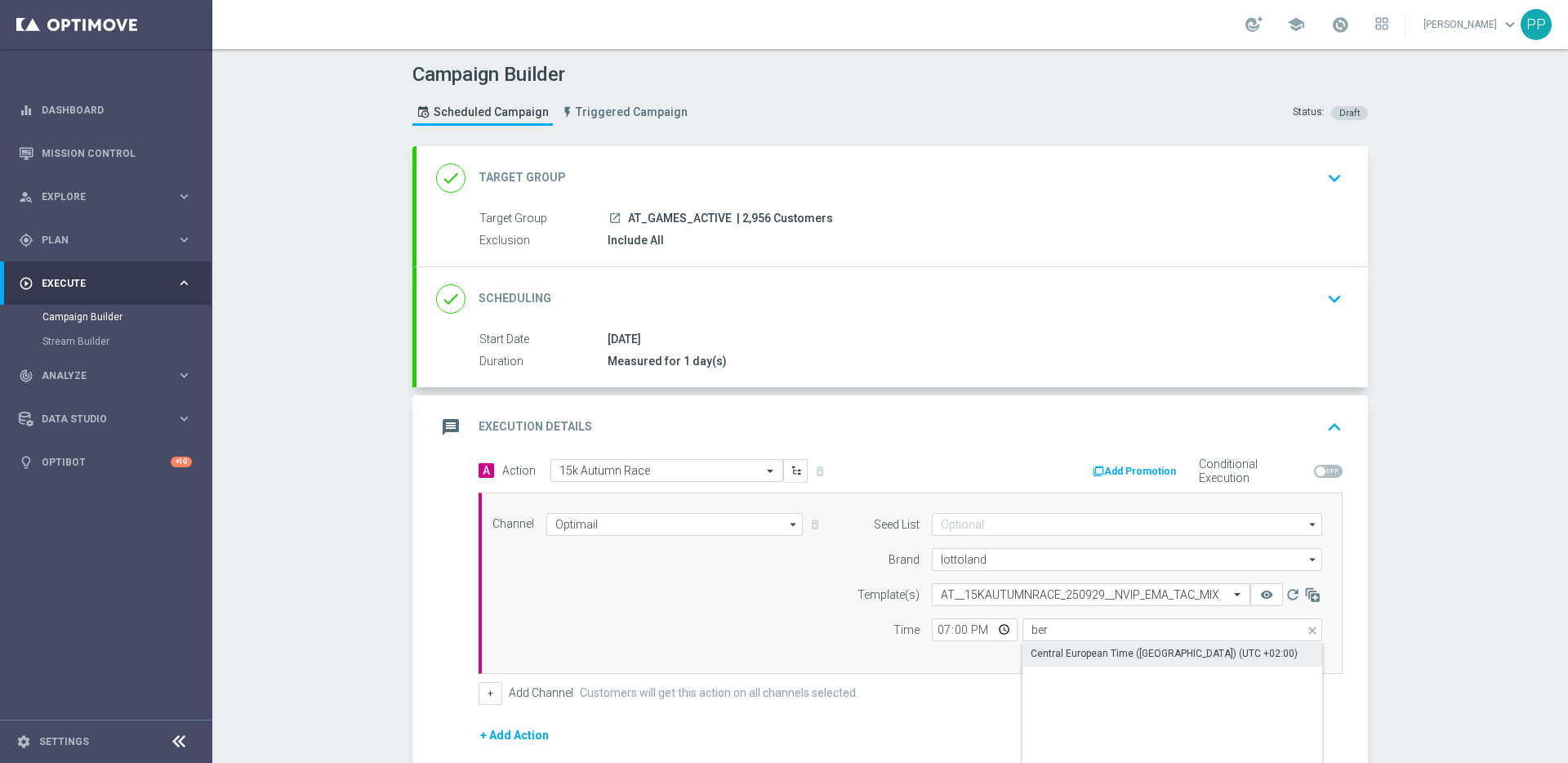
type input "Central European Time (Berlin) (UTC +02:00)"
click at [741, 661] on div "Channel Optimail Optimail arrow_drop_down Drag here to set row groups Drag here…" at bounding box center [911, 583] width 864 height 181
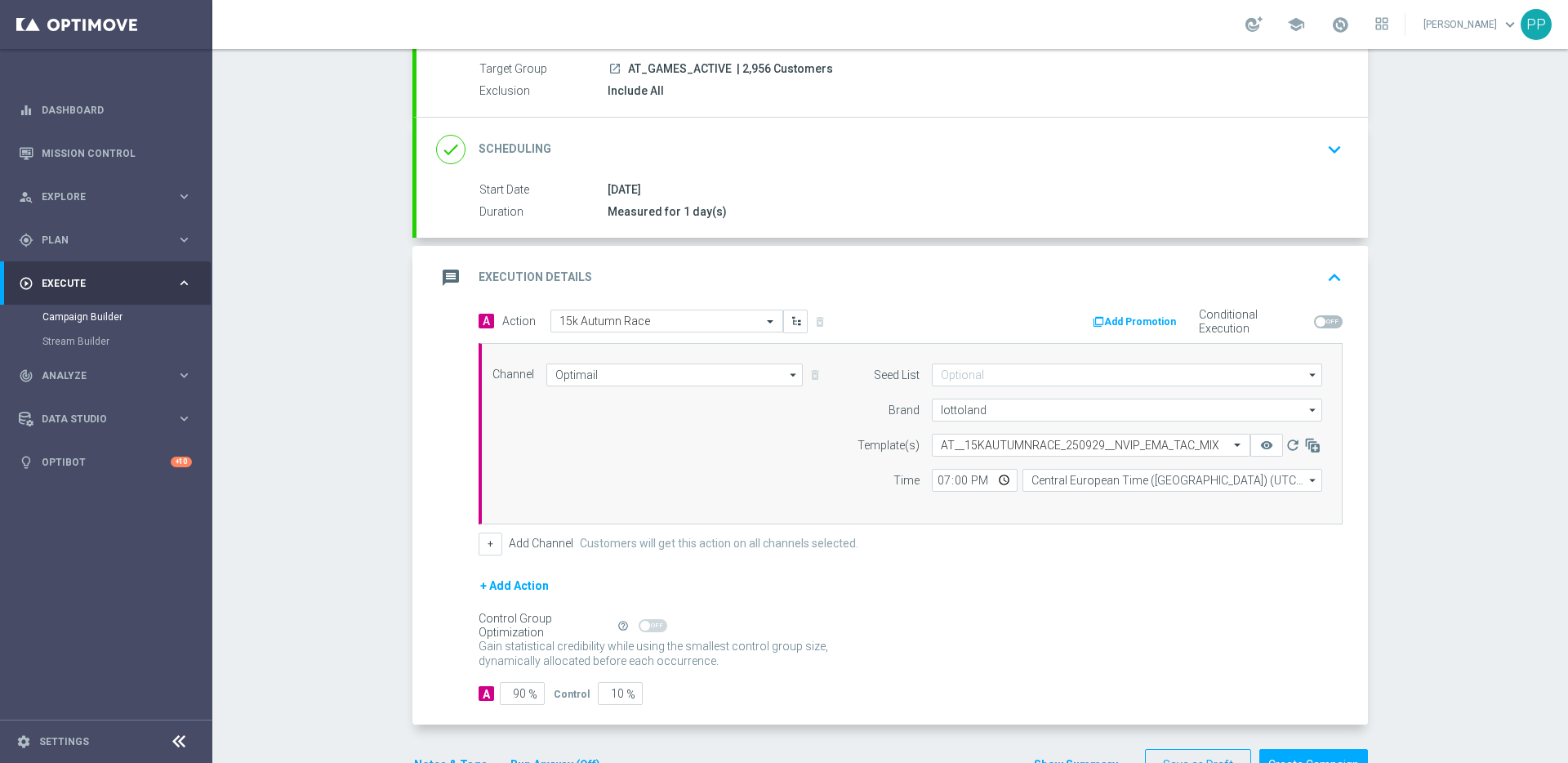
scroll to position [200, 0]
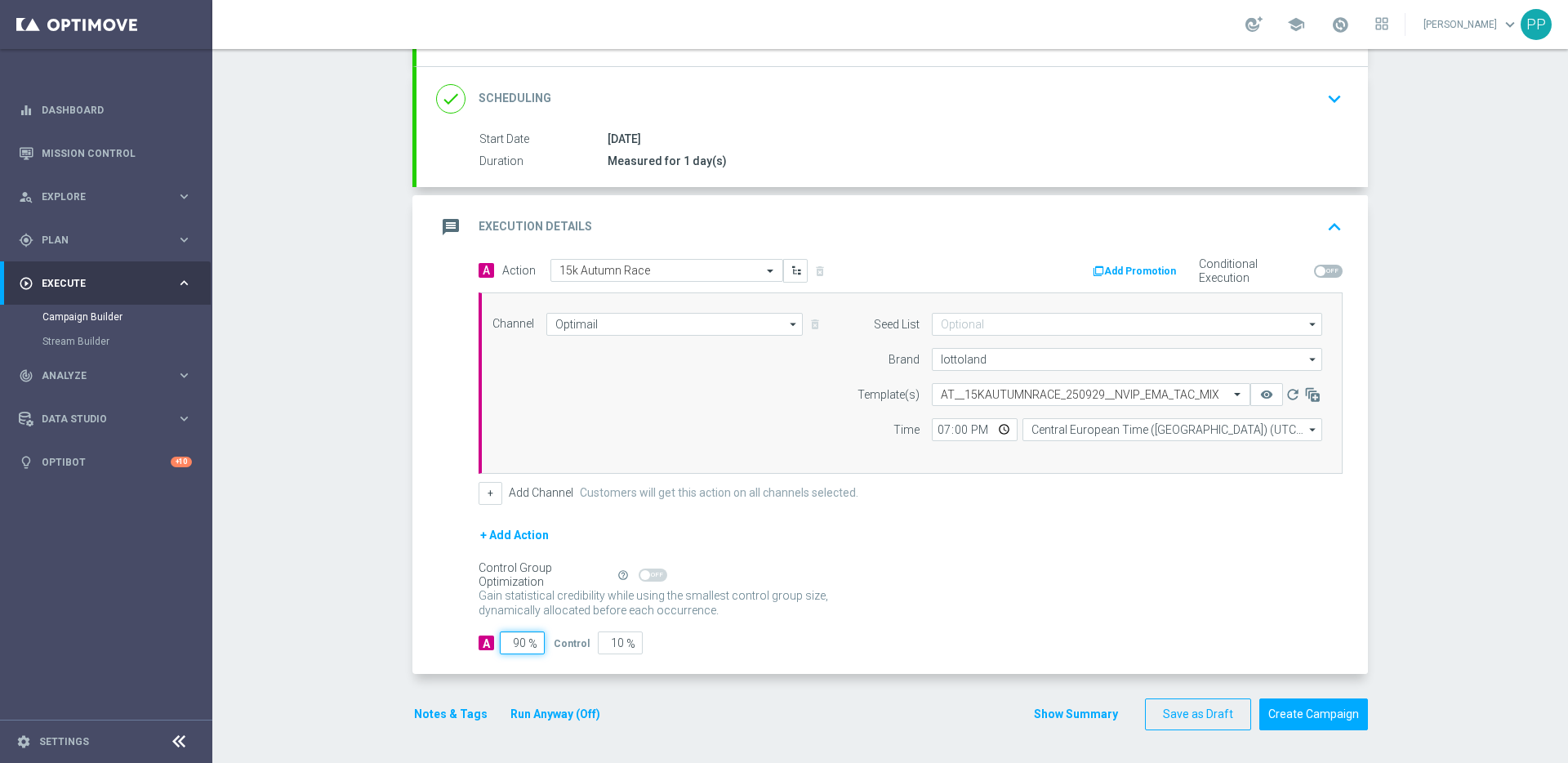
click at [513, 644] on input "90" at bounding box center [522, 642] width 45 height 23
click at [519, 644] on input "90" at bounding box center [522, 642] width 45 height 23
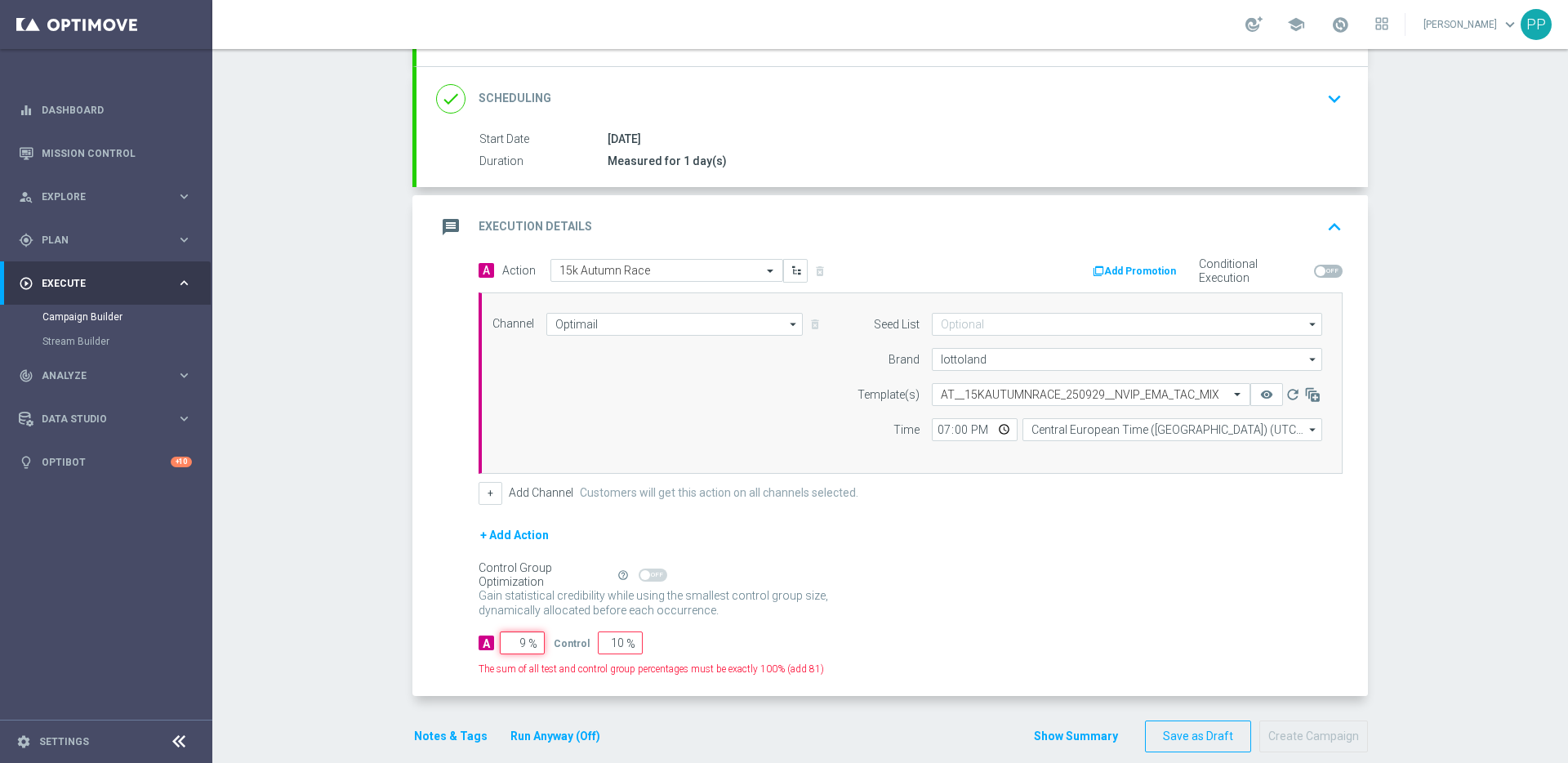
type input "98"
type input "2"
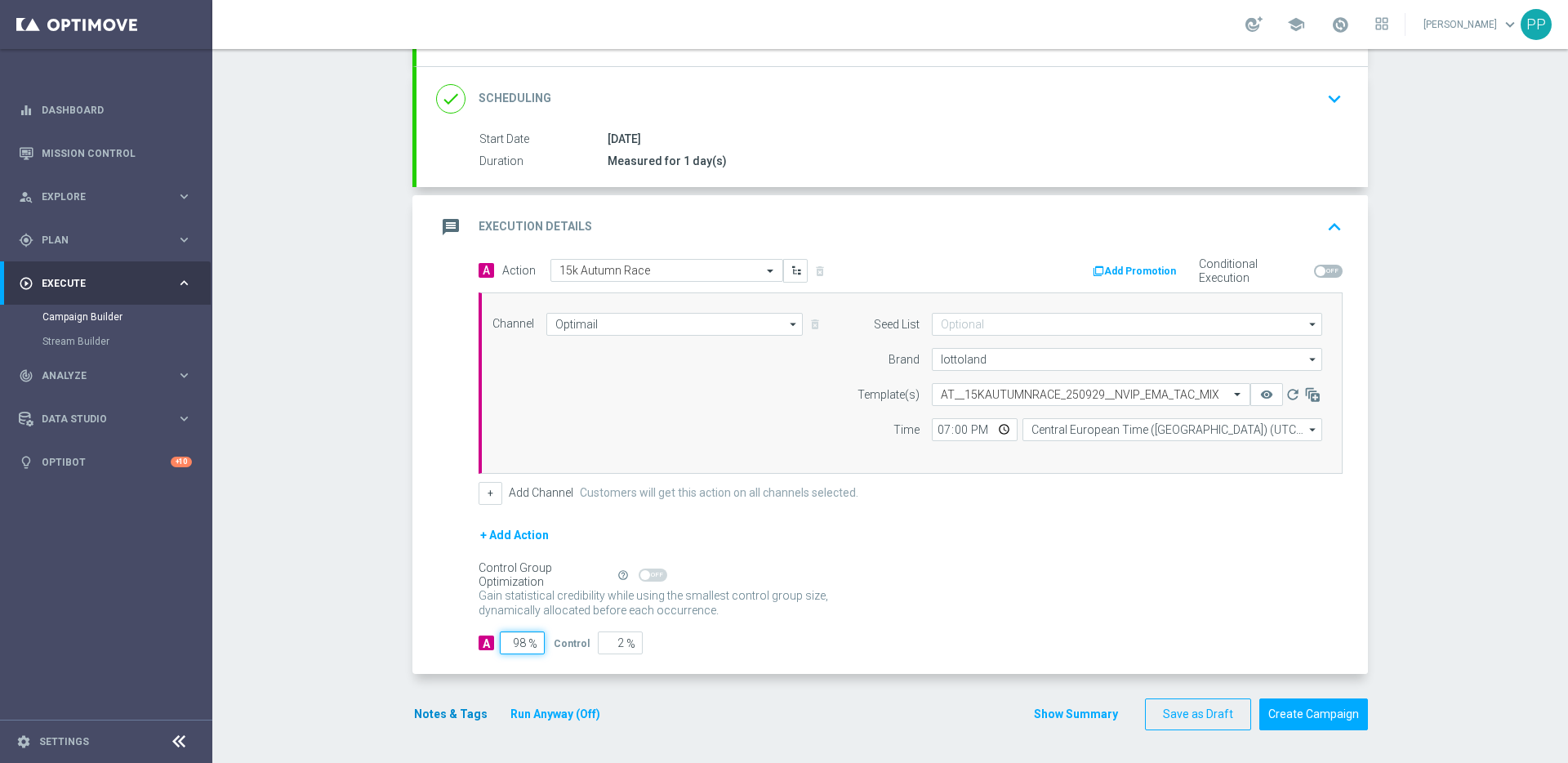
type input "98"
click at [453, 714] on button "Notes & Tags" at bounding box center [451, 714] width 77 height 20
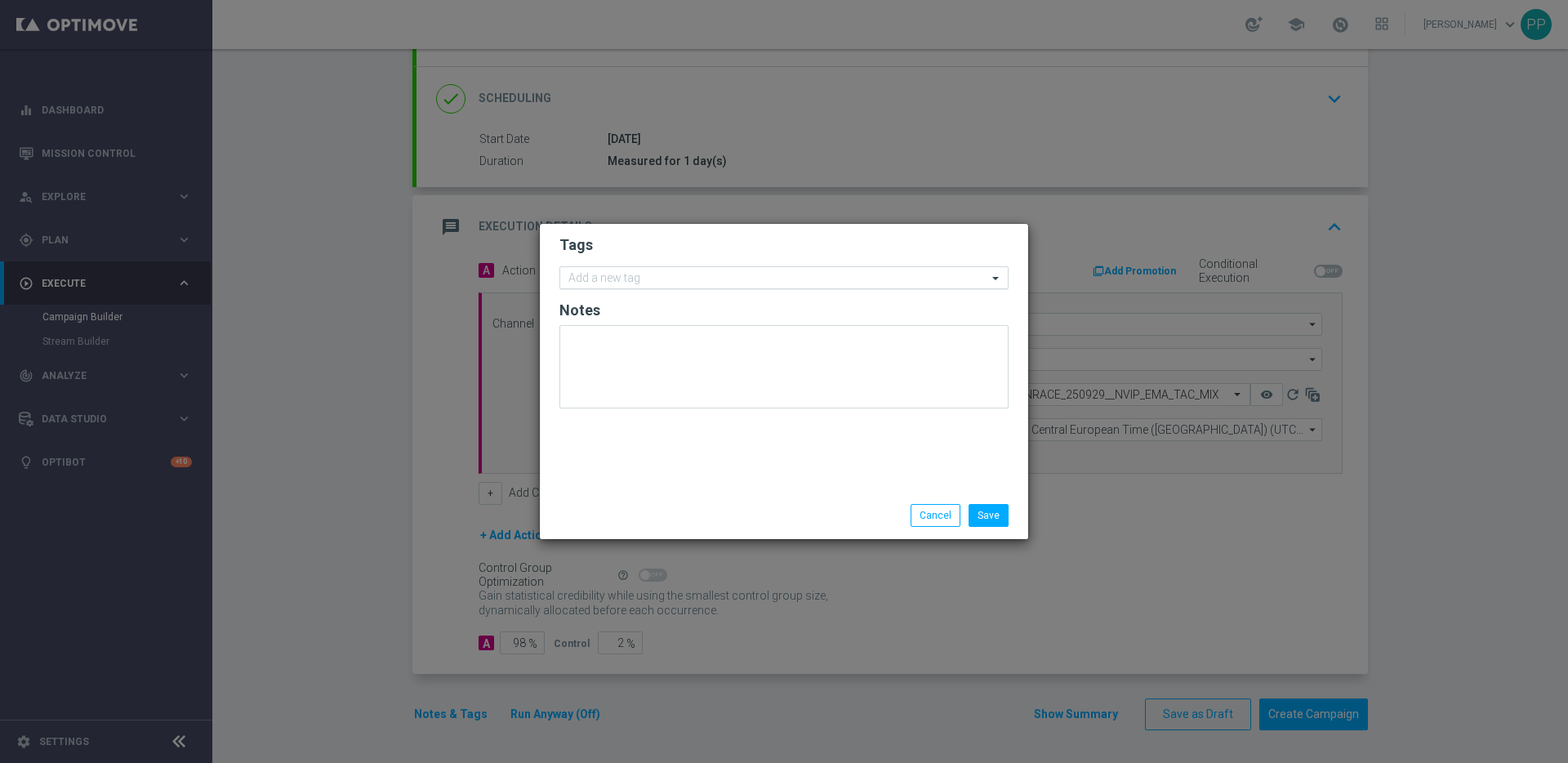
click at [597, 285] on div at bounding box center [776, 279] width 422 height 16
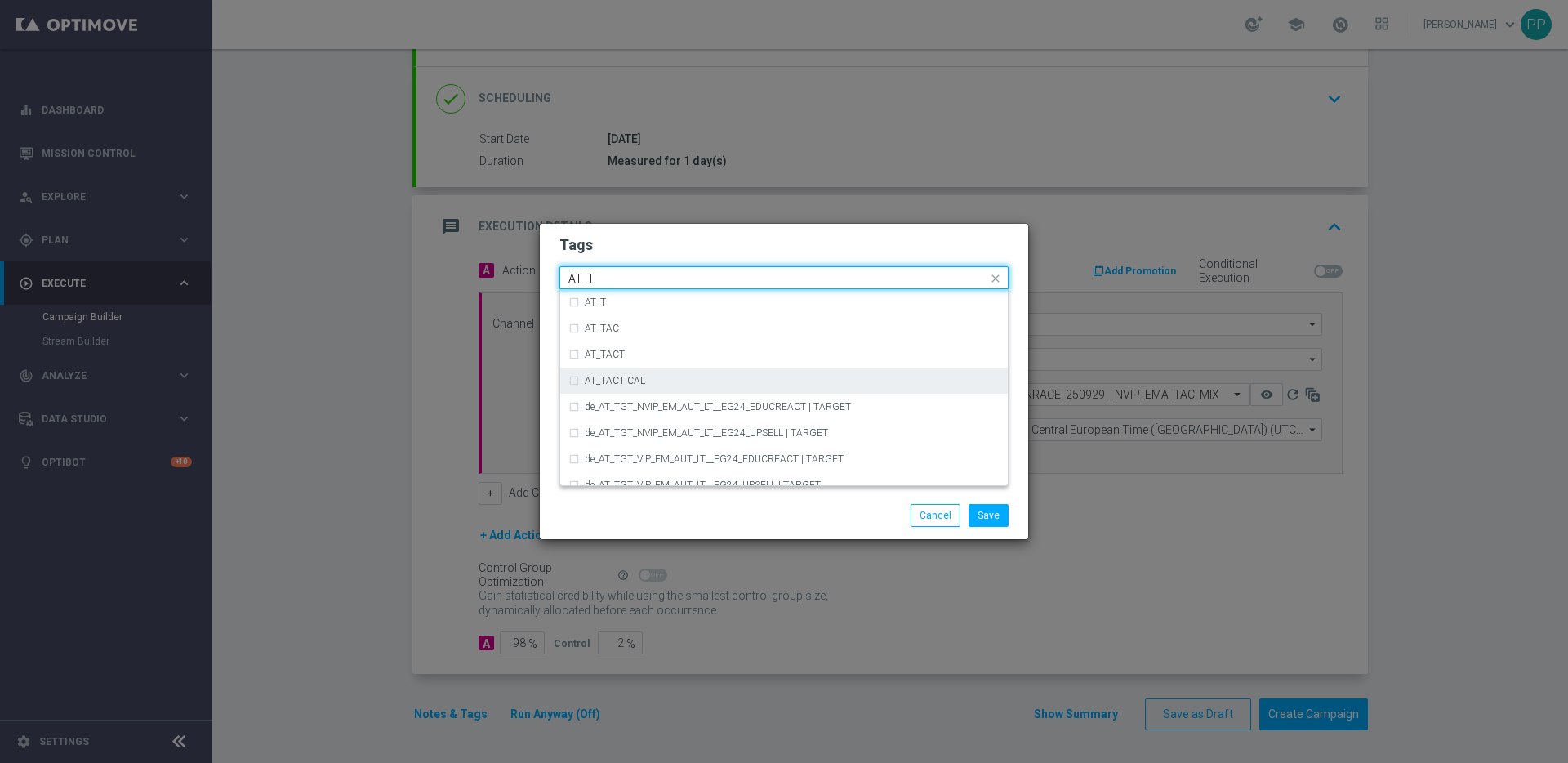
click at [606, 382] on label "AT_TACTICAL" at bounding box center [615, 381] width 60 height 10
type input "AT_T"
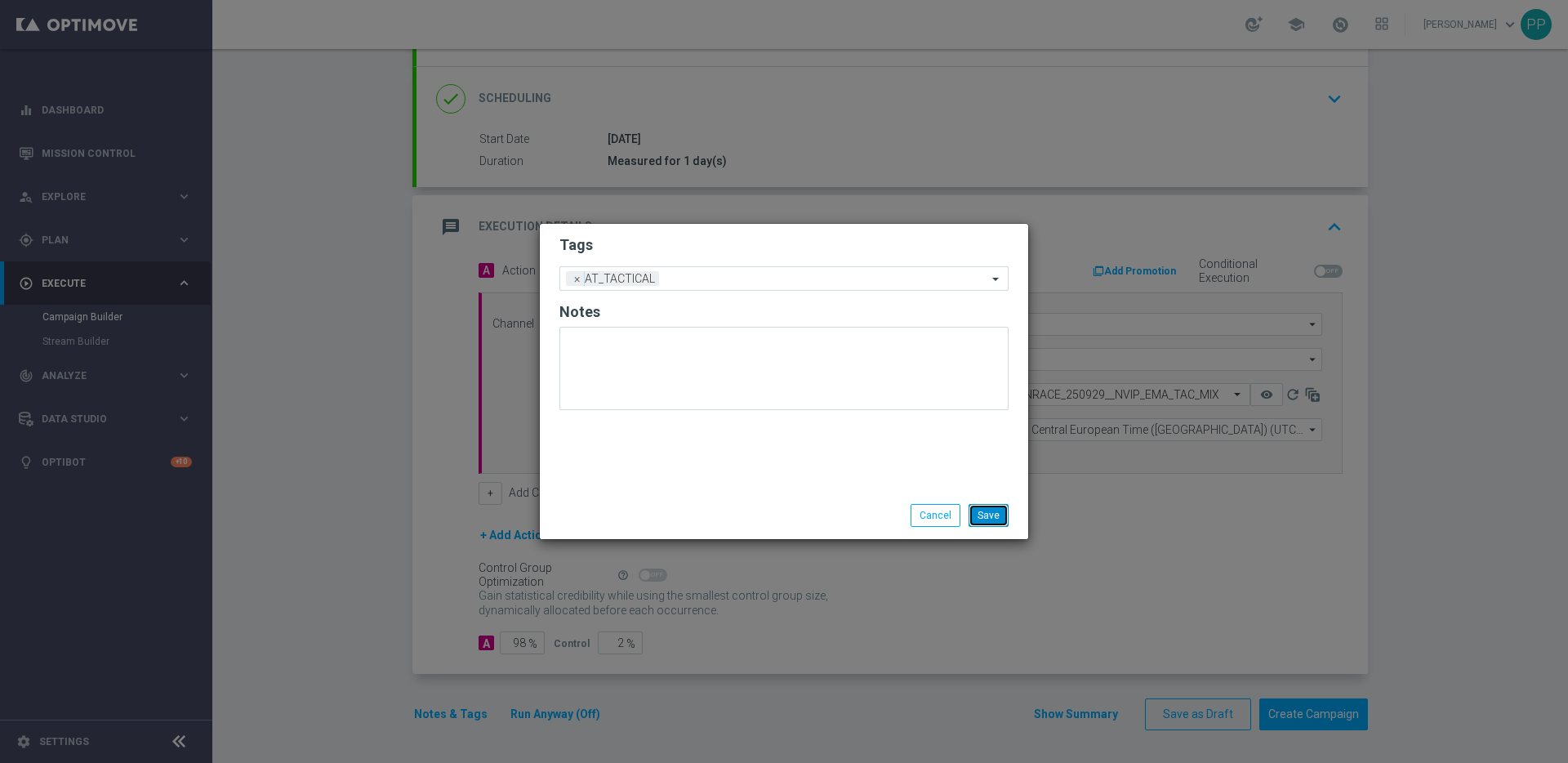
click at [978, 516] on button "Save" at bounding box center [989, 515] width 40 height 23
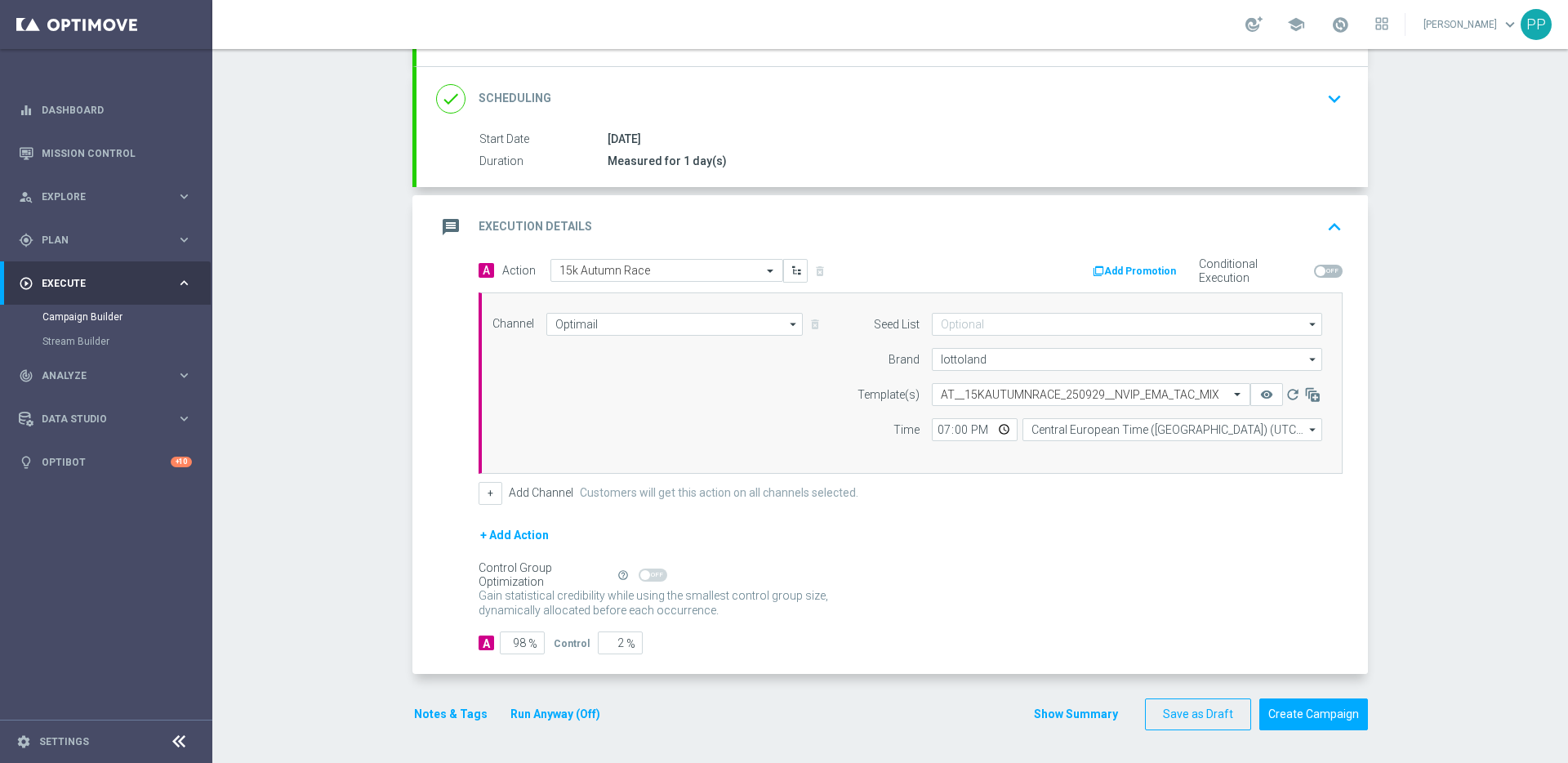
click at [968, 550] on div "+ Add Action" at bounding box center [911, 545] width 864 height 41
click at [1296, 711] on button "Create Campaign" at bounding box center [1314, 714] width 109 height 32
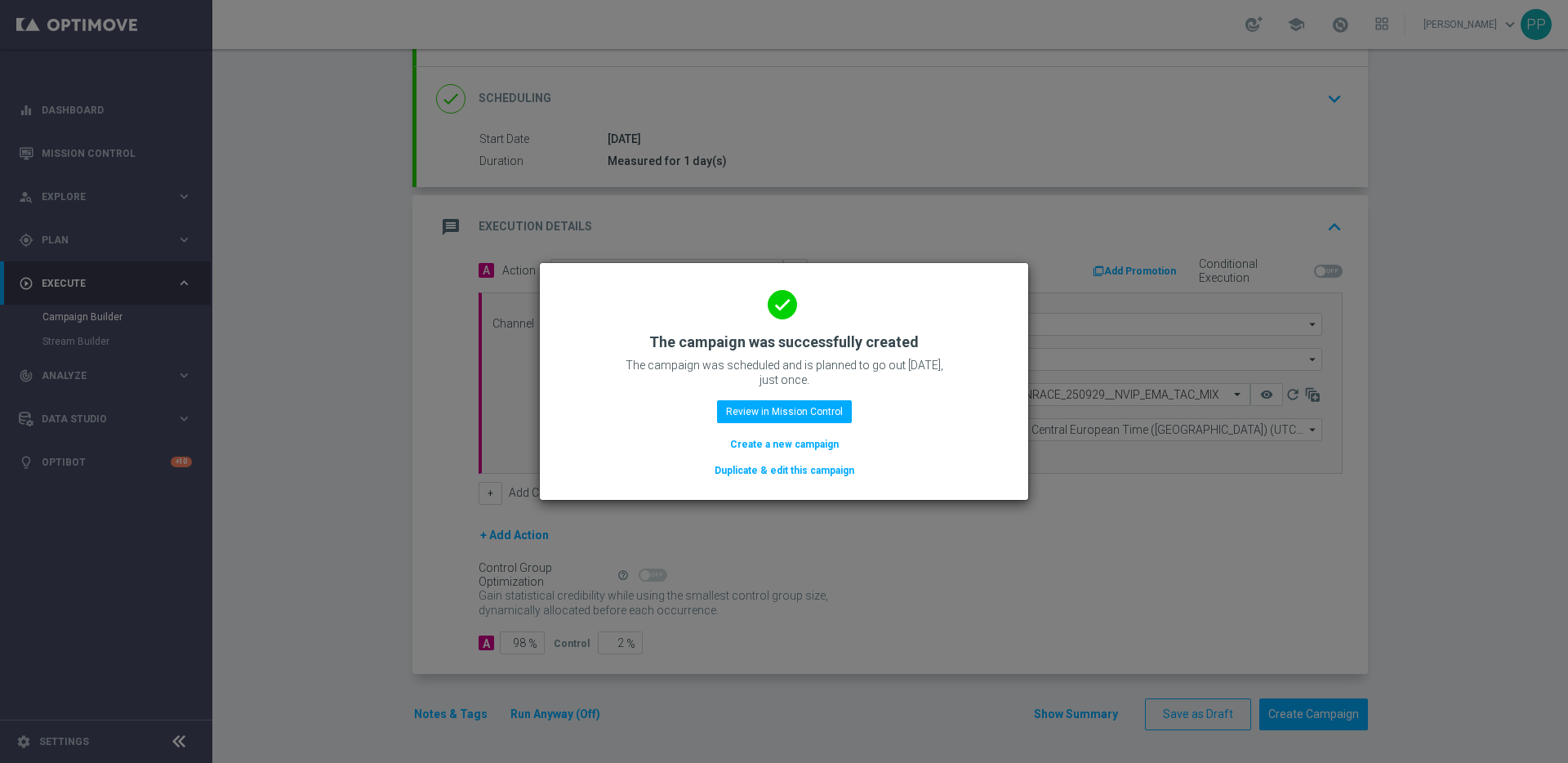
click at [747, 469] on button "Duplicate & edit this campaign" at bounding box center [784, 470] width 143 height 18
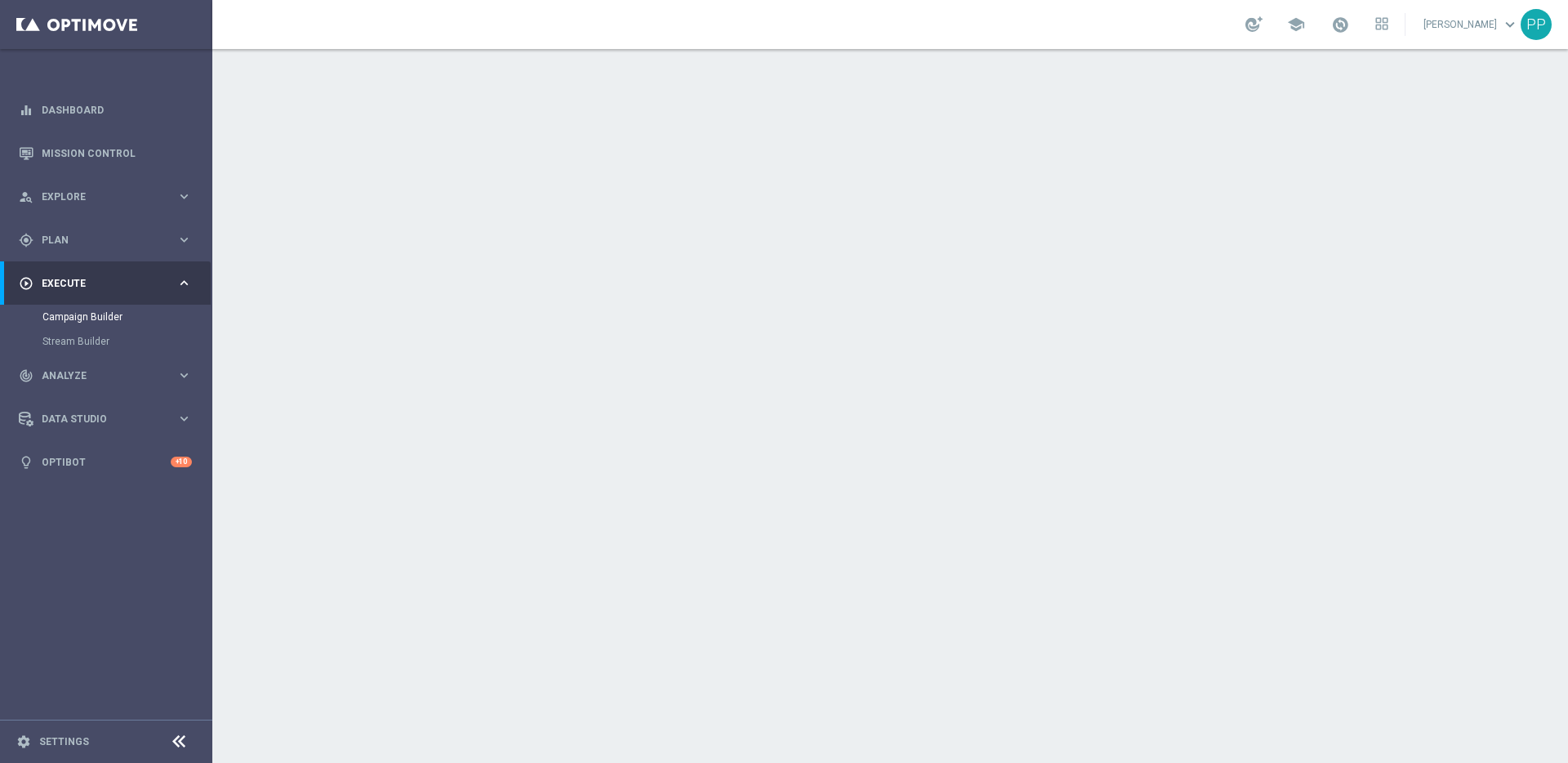
click at [669, 198] on div "done Target Group keyboard_arrow_down" at bounding box center [892, 178] width 952 height 64
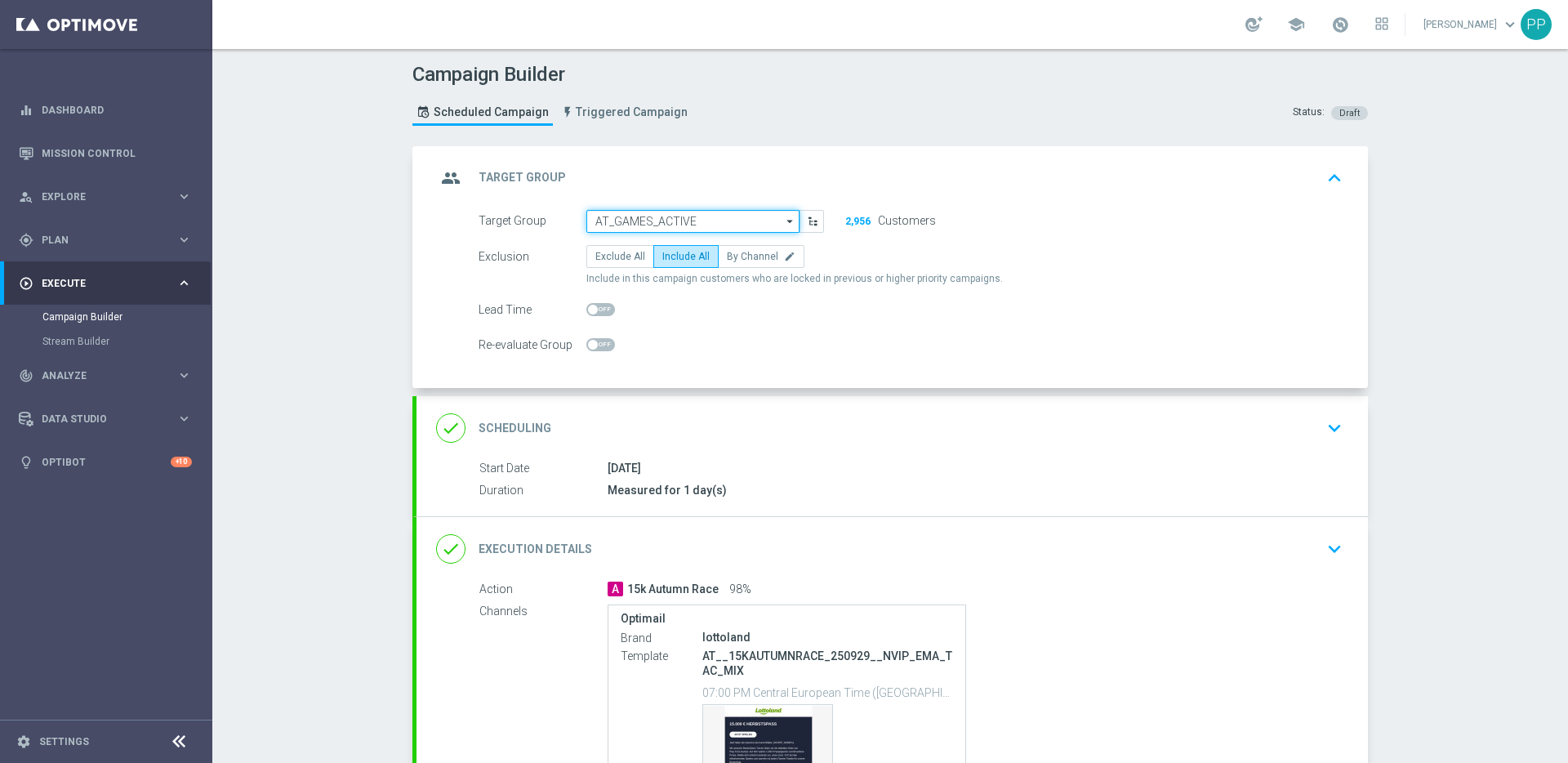
click at [627, 225] on input "AT_GAMES_ACTIVE" at bounding box center [693, 221] width 213 height 23
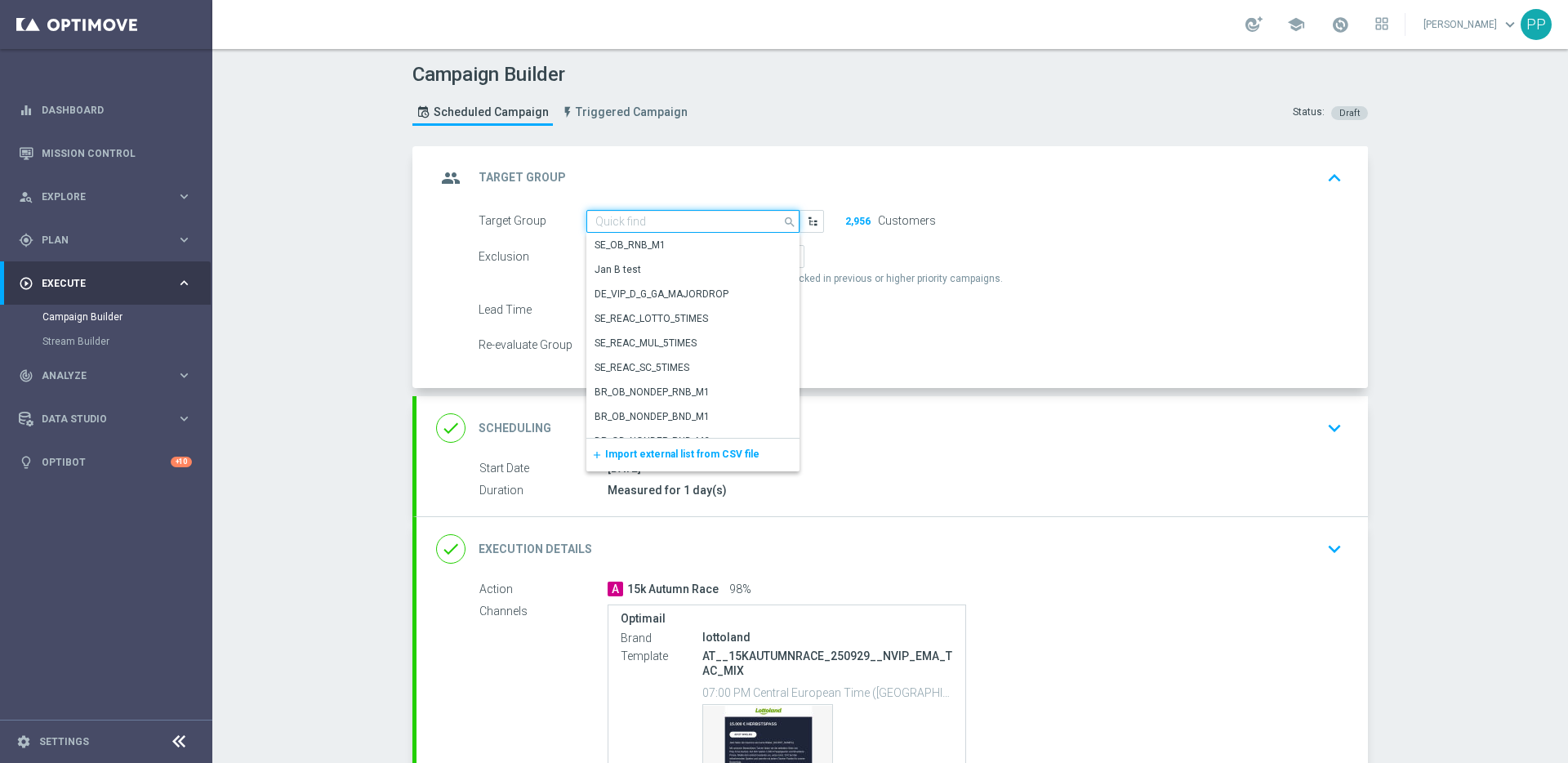
paste input "de_AT_TGT_VIP_EM_TAC_GM__ALL"
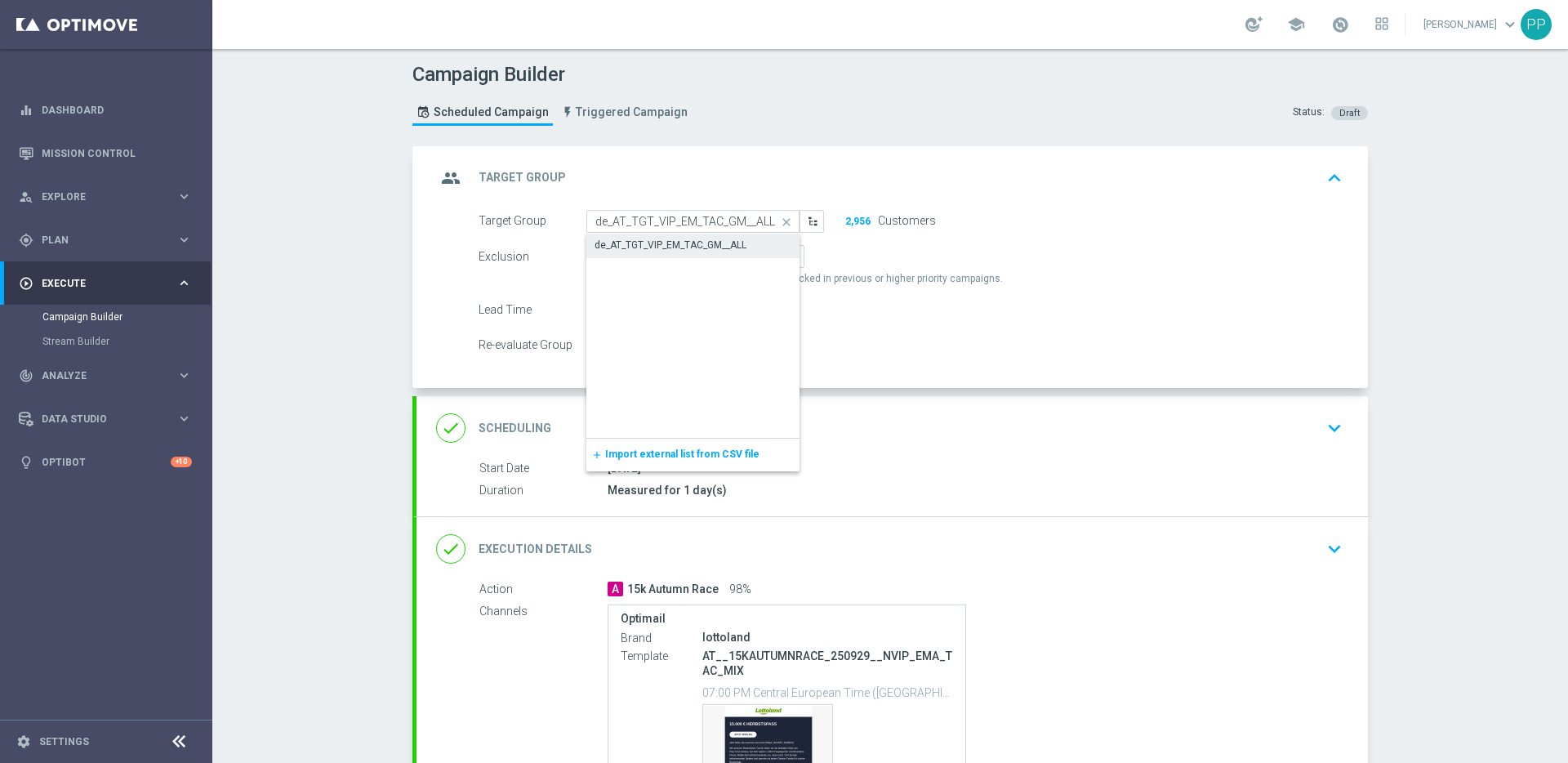
click at [636, 242] on div "de_AT_TGT_VIP_EM_TAC_GM__ALL" at bounding box center [670, 245] width 152 height 15
type input "de_AT_TGT_VIP_EM_TAC_GM__ALL"
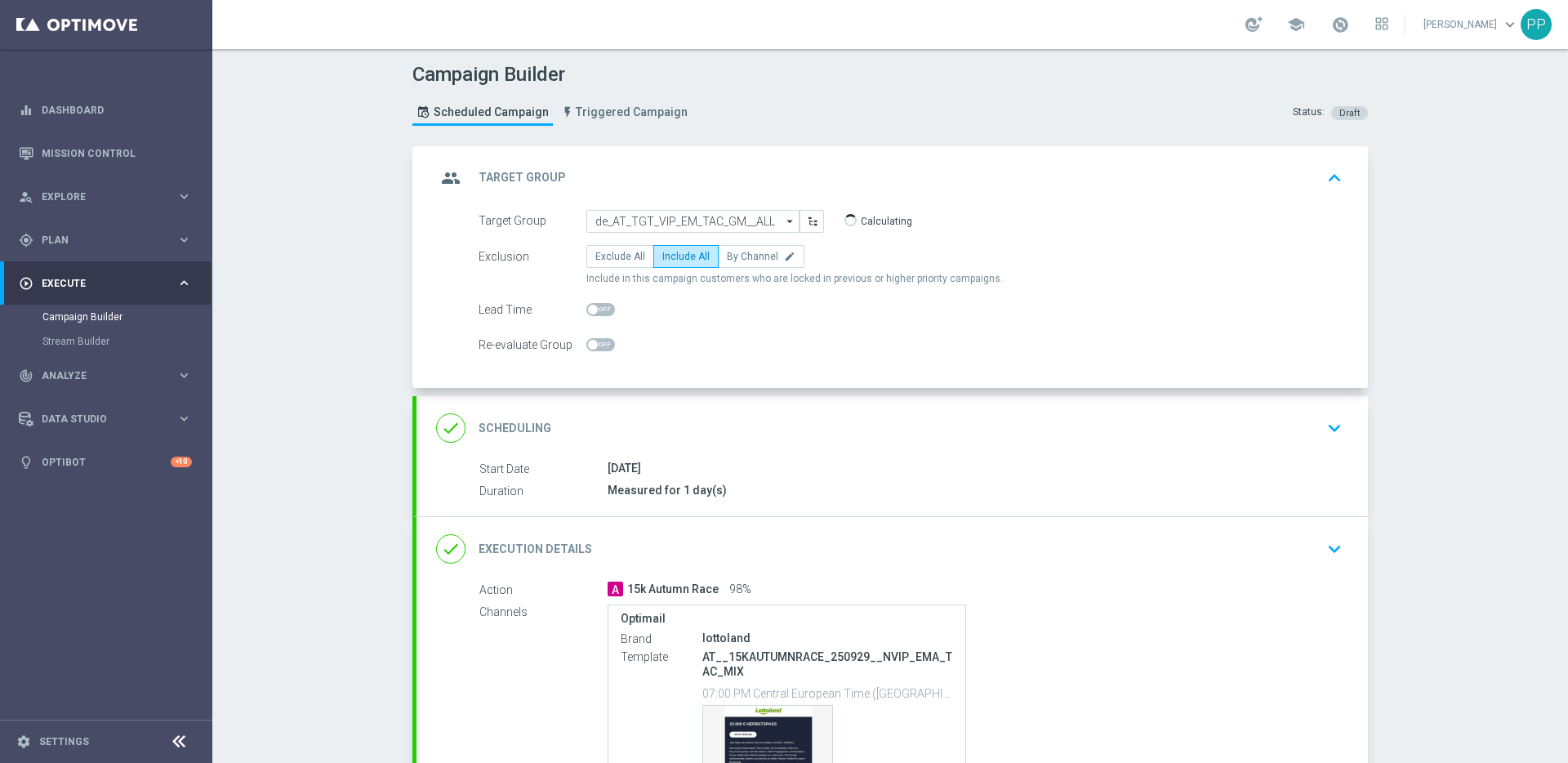
click at [643, 552] on div "done Execution Details keyboard_arrow_down" at bounding box center [892, 548] width 912 height 31
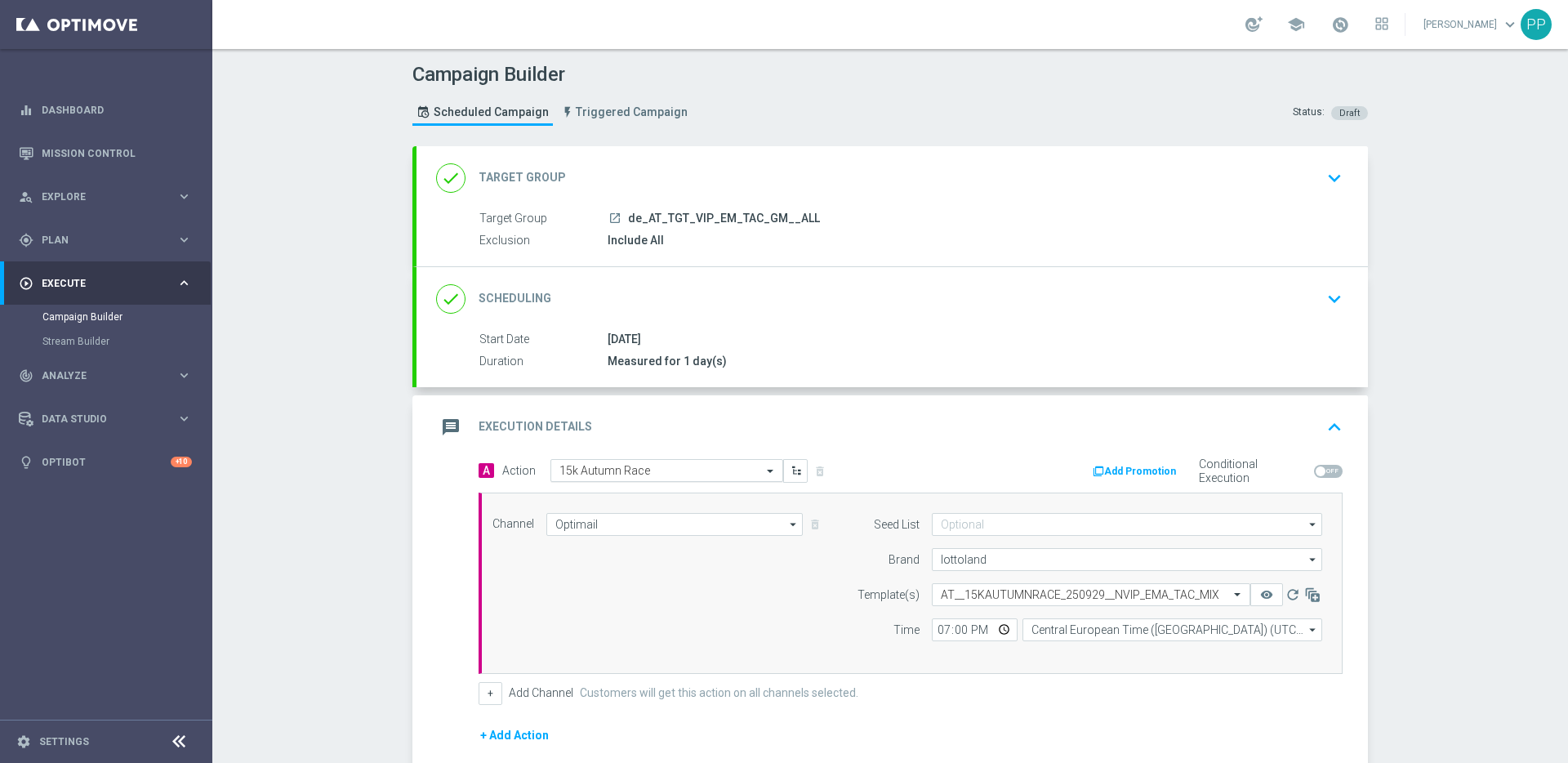
click at [581, 465] on input "text" at bounding box center [650, 470] width 182 height 14
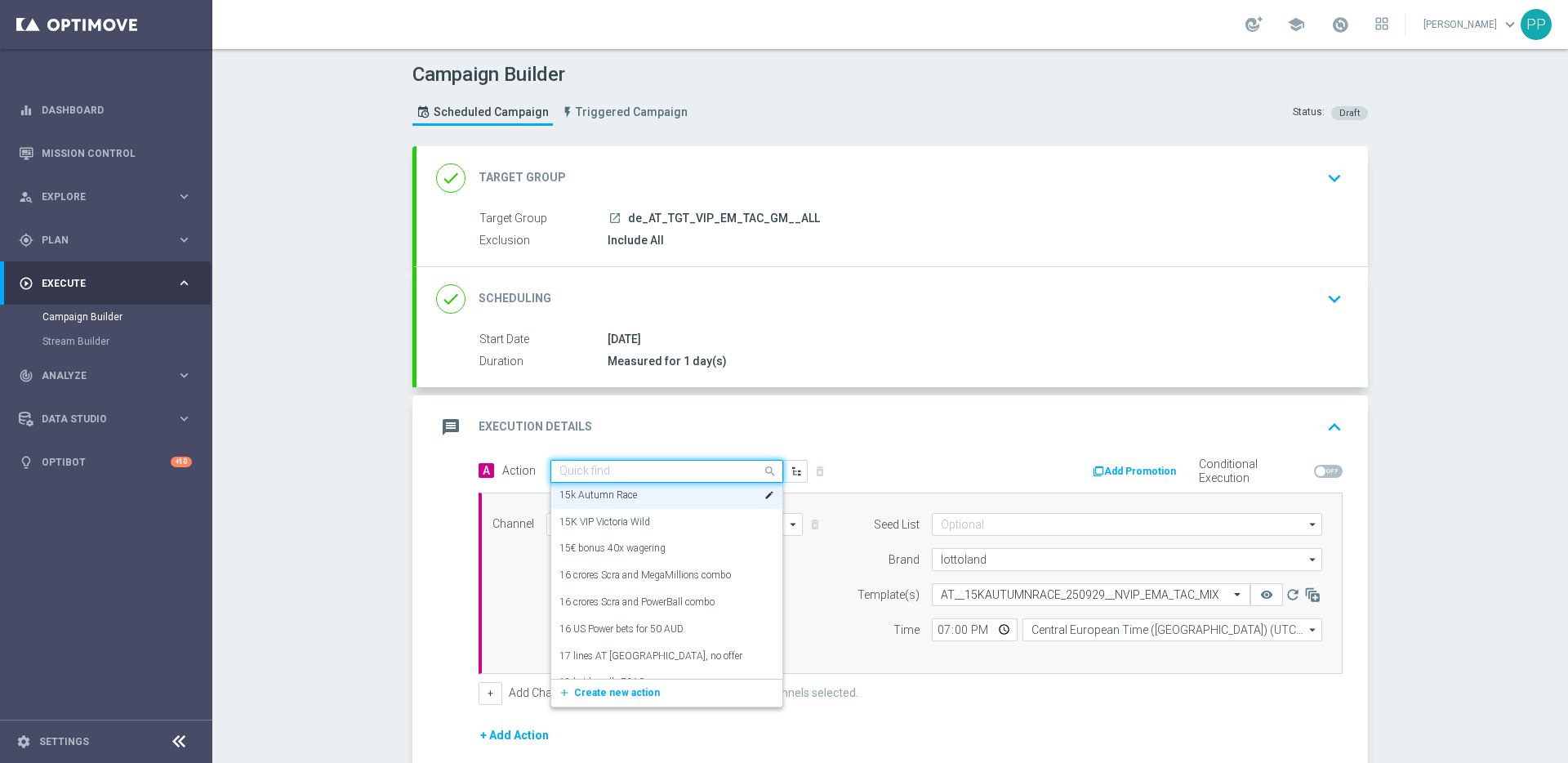
paste input "CRM_VIP_25_GAMES_15KAUTUMNRACE"
type input "CRM_VIP_25_GAMES_15KAUTUMNRACE"
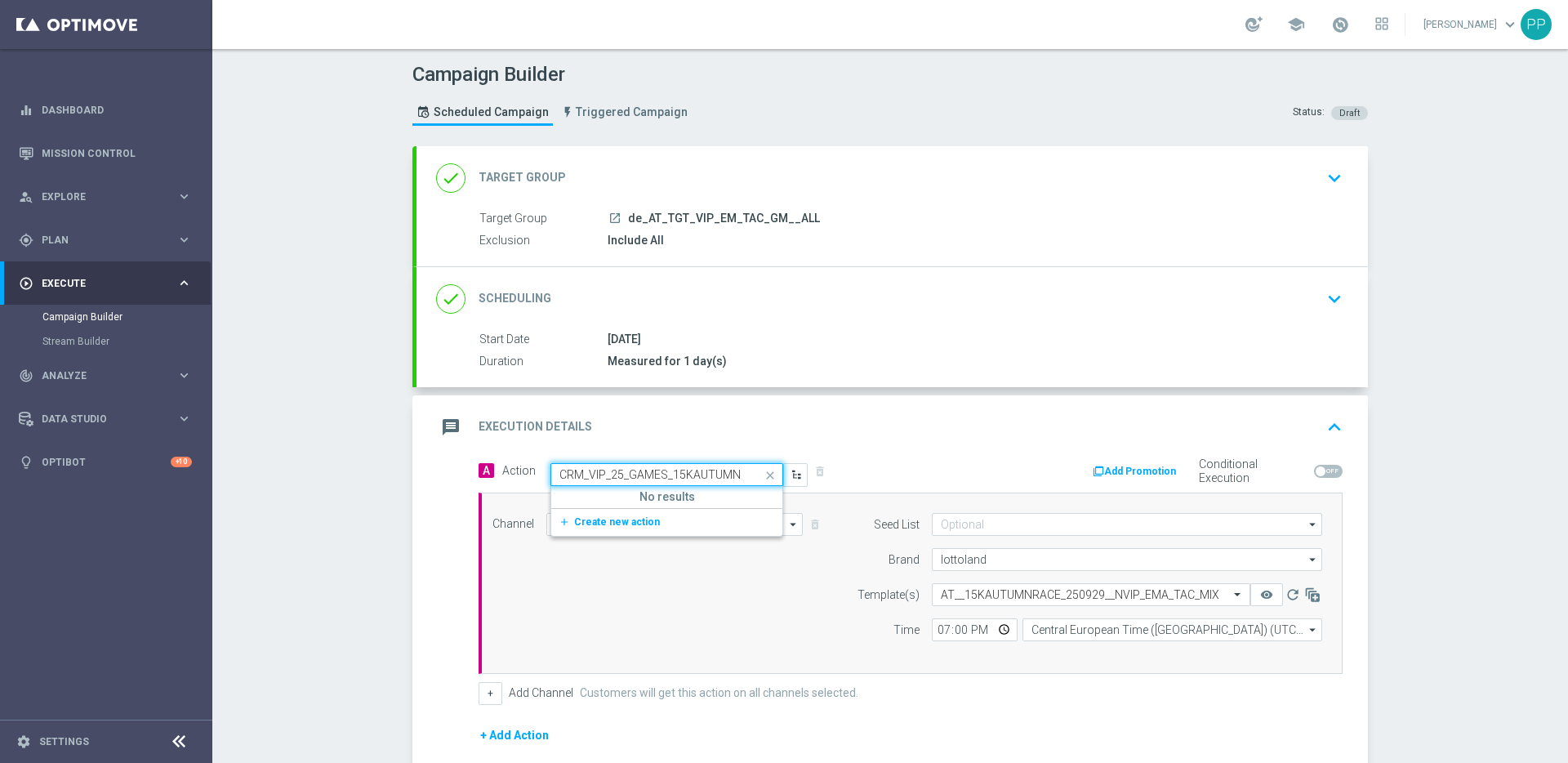
scroll to position [0, 25]
click at [585, 531] on button "add_new Create new action" at bounding box center [664, 522] width 226 height 18
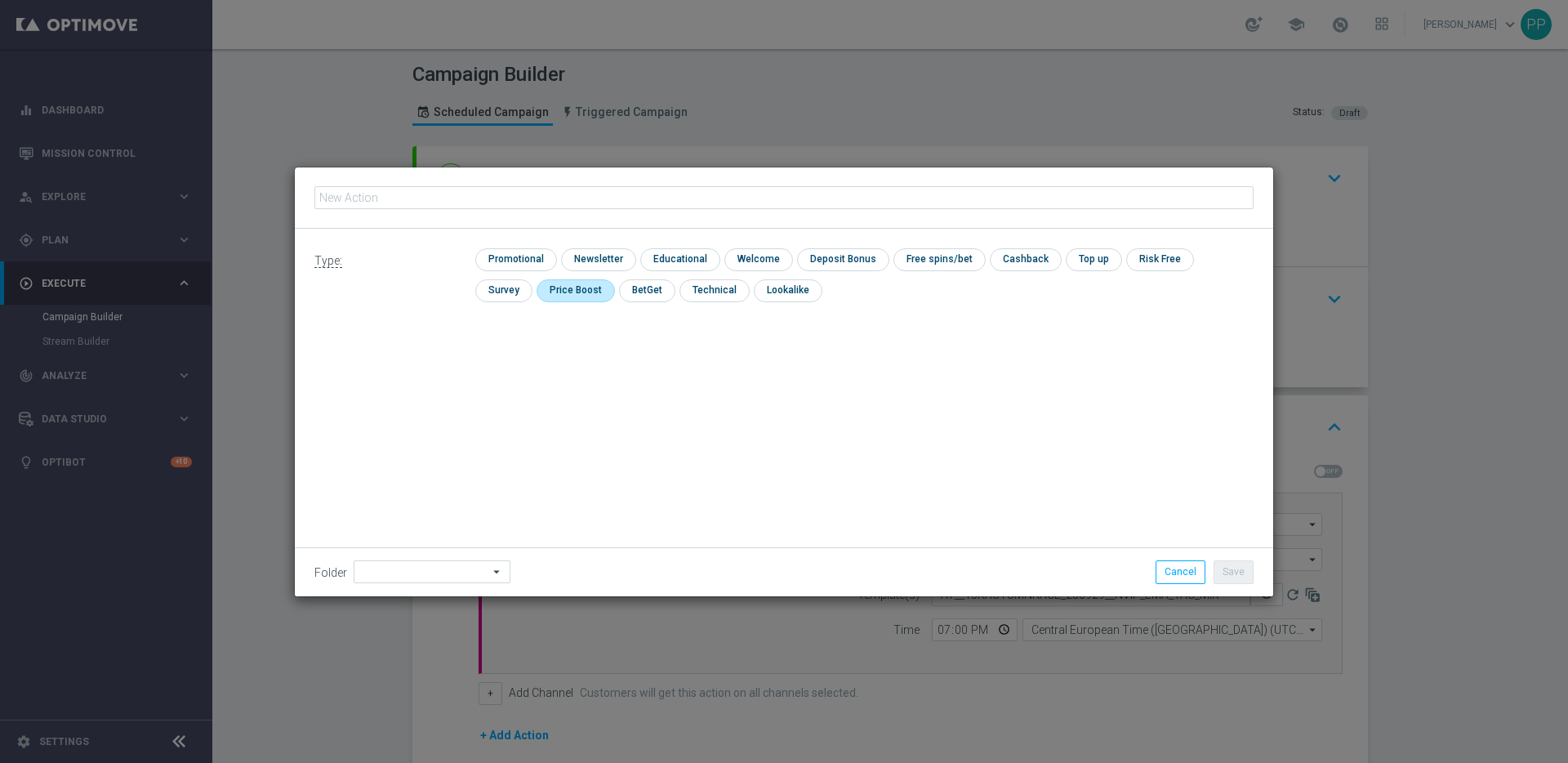
type input "CRM_VIP_25_GAMES_15KAUTUMNRACE"
click at [510, 259] on input "checkbox" at bounding box center [514, 259] width 78 height 22
checkbox input "true"
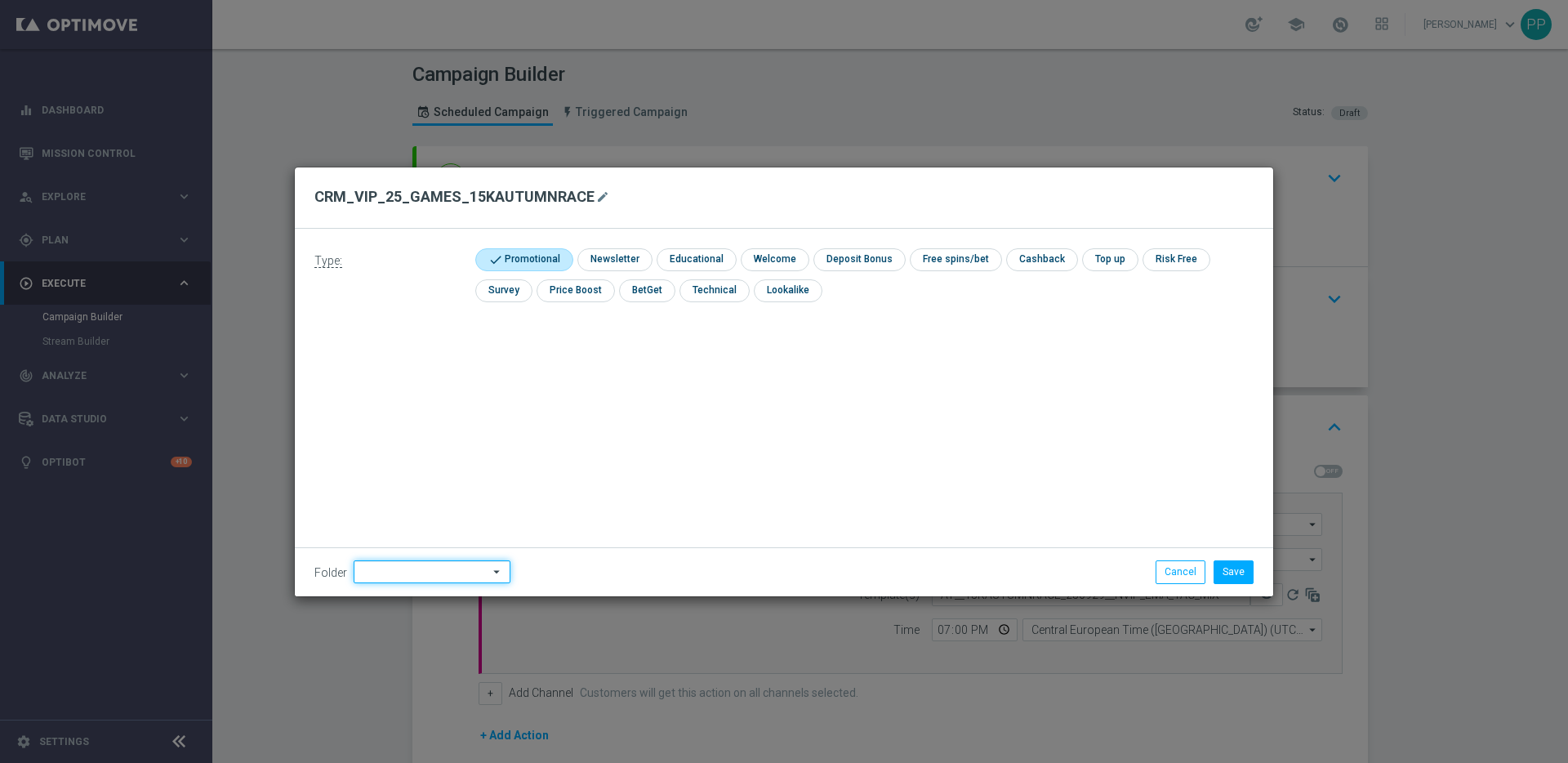
click at [403, 572] on input at bounding box center [432, 571] width 157 height 23
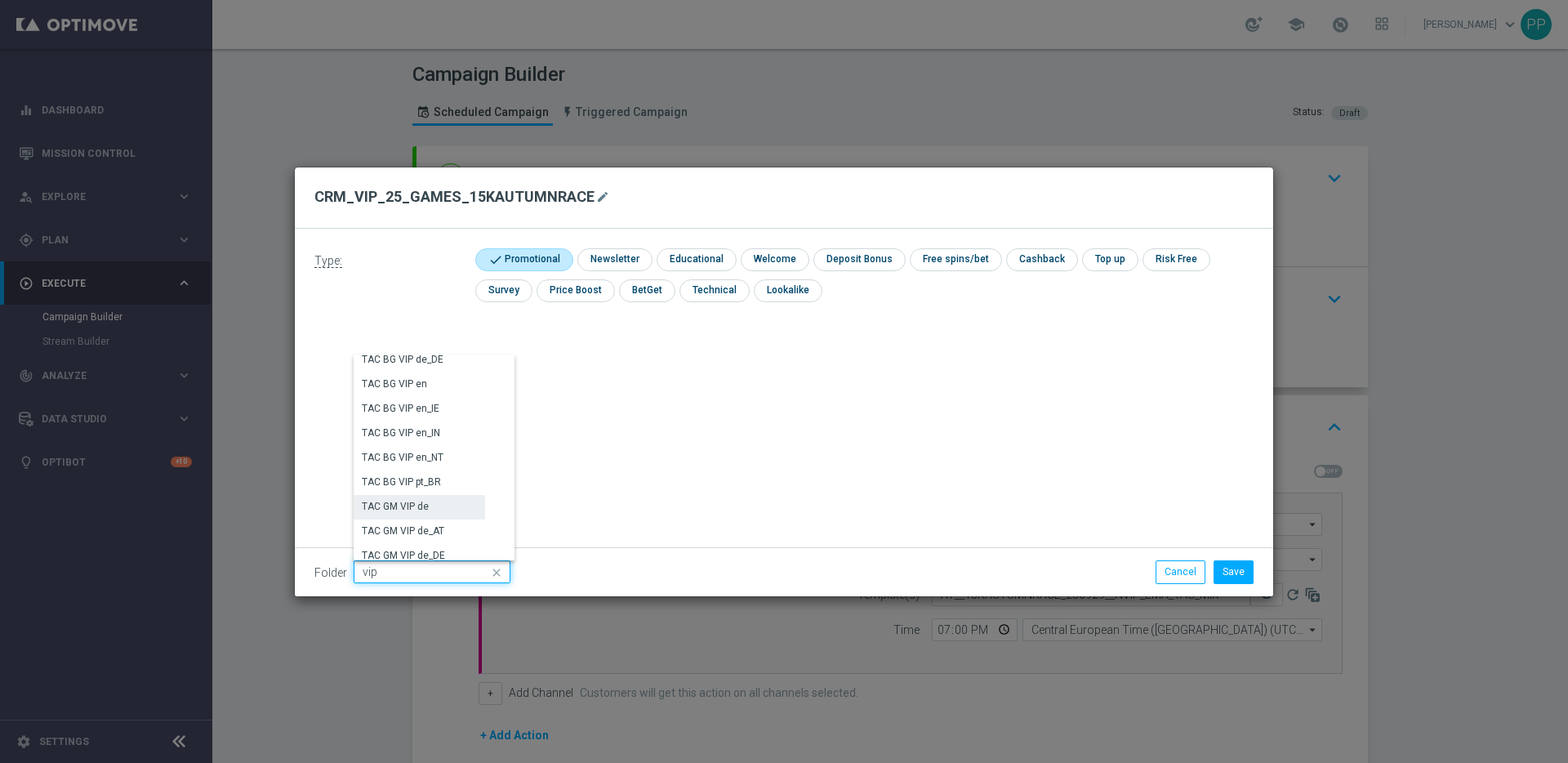
scroll to position [2897, 0]
click at [369, 494] on div "VIP" at bounding box center [419, 484] width 132 height 24
type input "VIP"
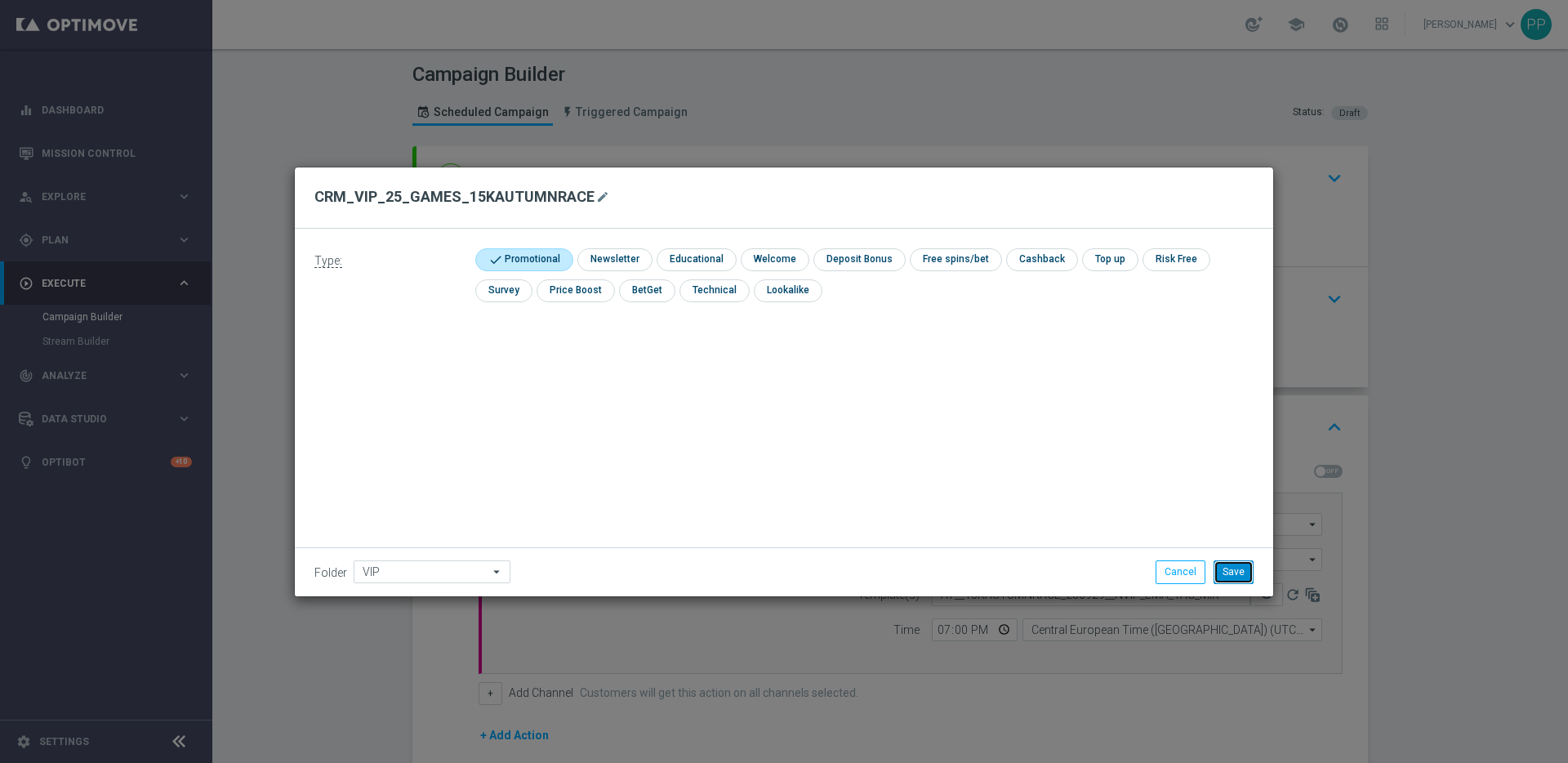
click at [1230, 573] on button "Save" at bounding box center [1234, 571] width 40 height 23
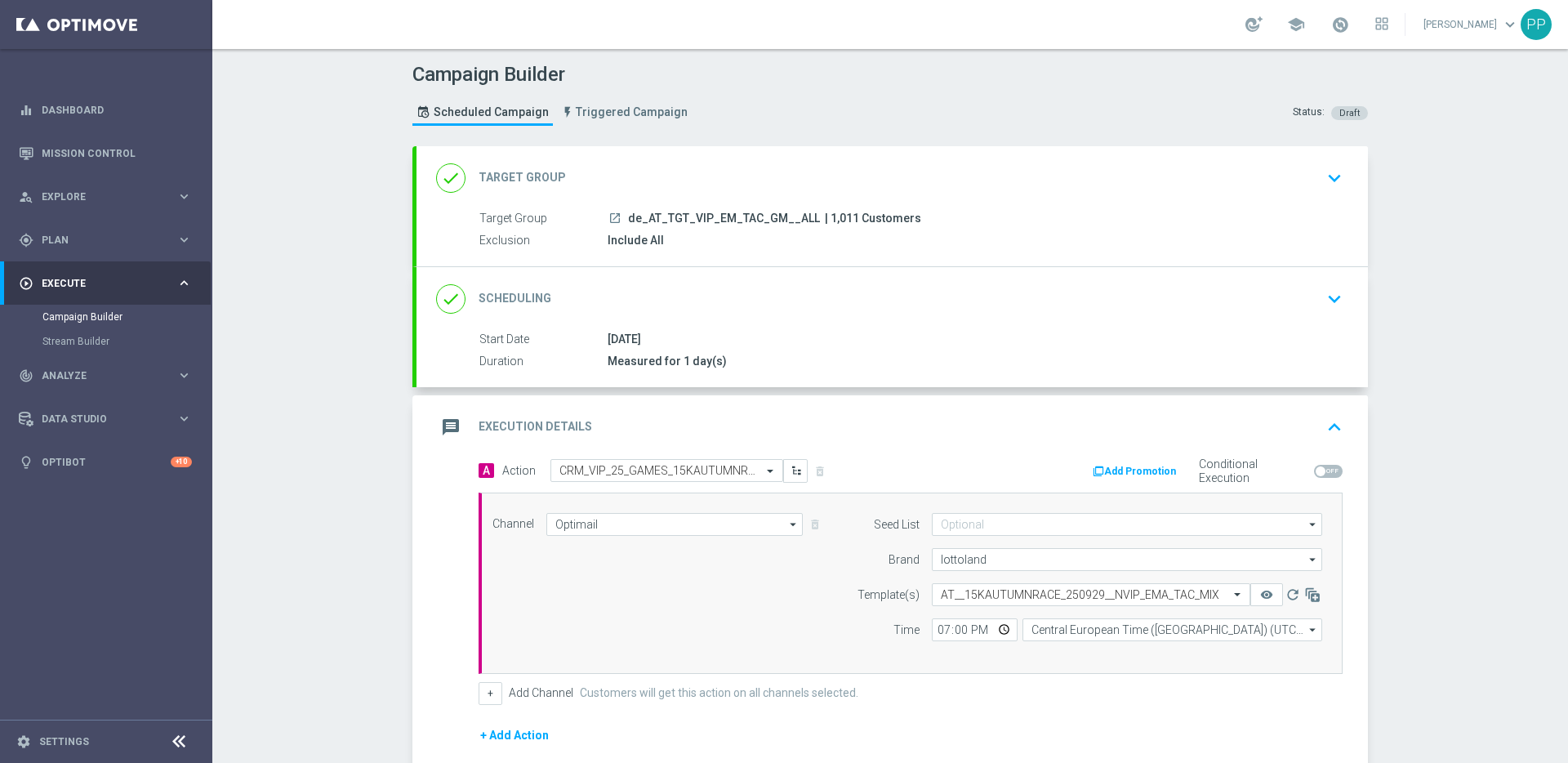
click at [825, 215] on span "| 1,011 Customers" at bounding box center [873, 219] width 96 height 15
copy span "1,011"
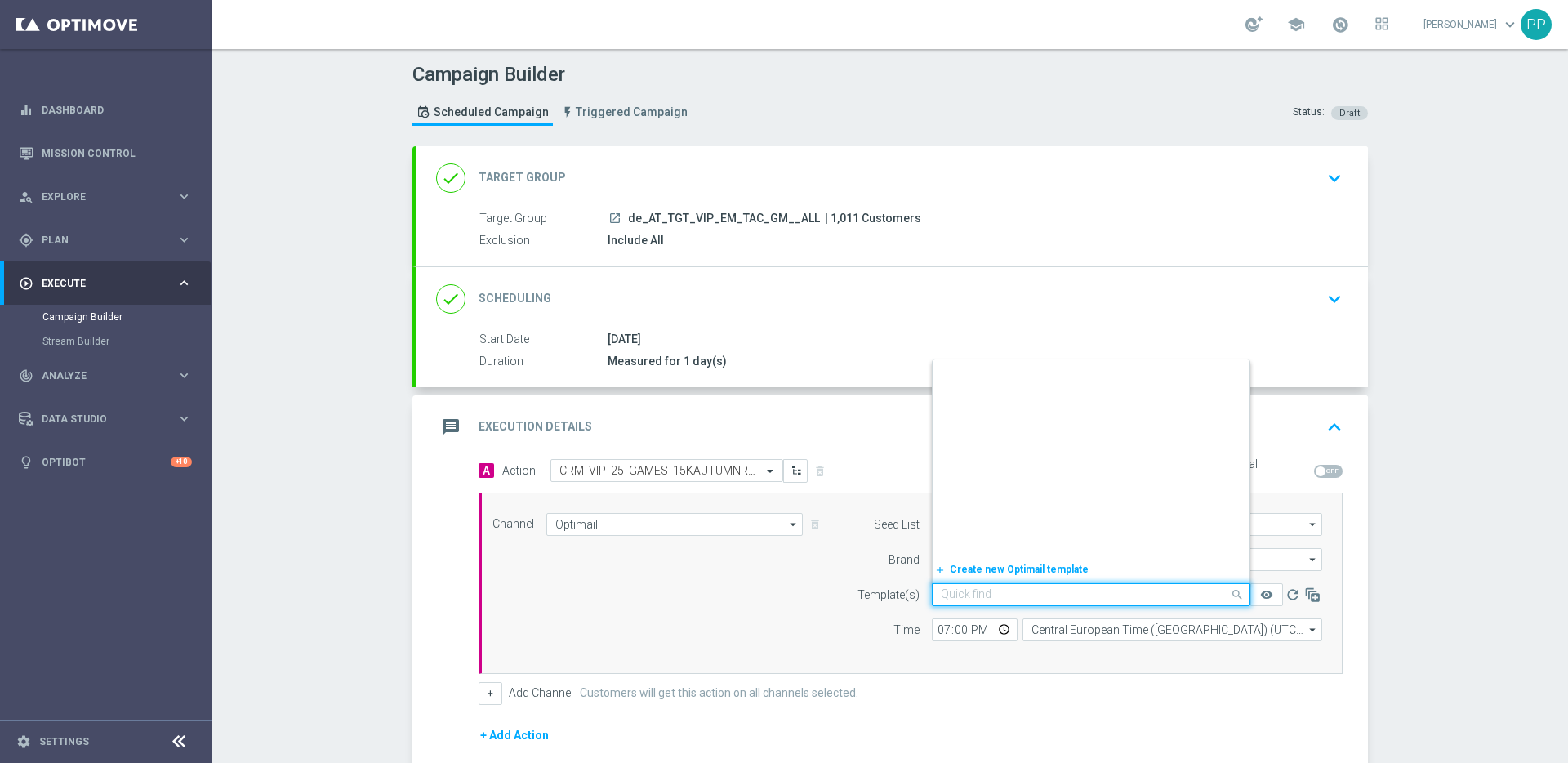
click at [949, 595] on input "text" at bounding box center [1075, 594] width 268 height 14
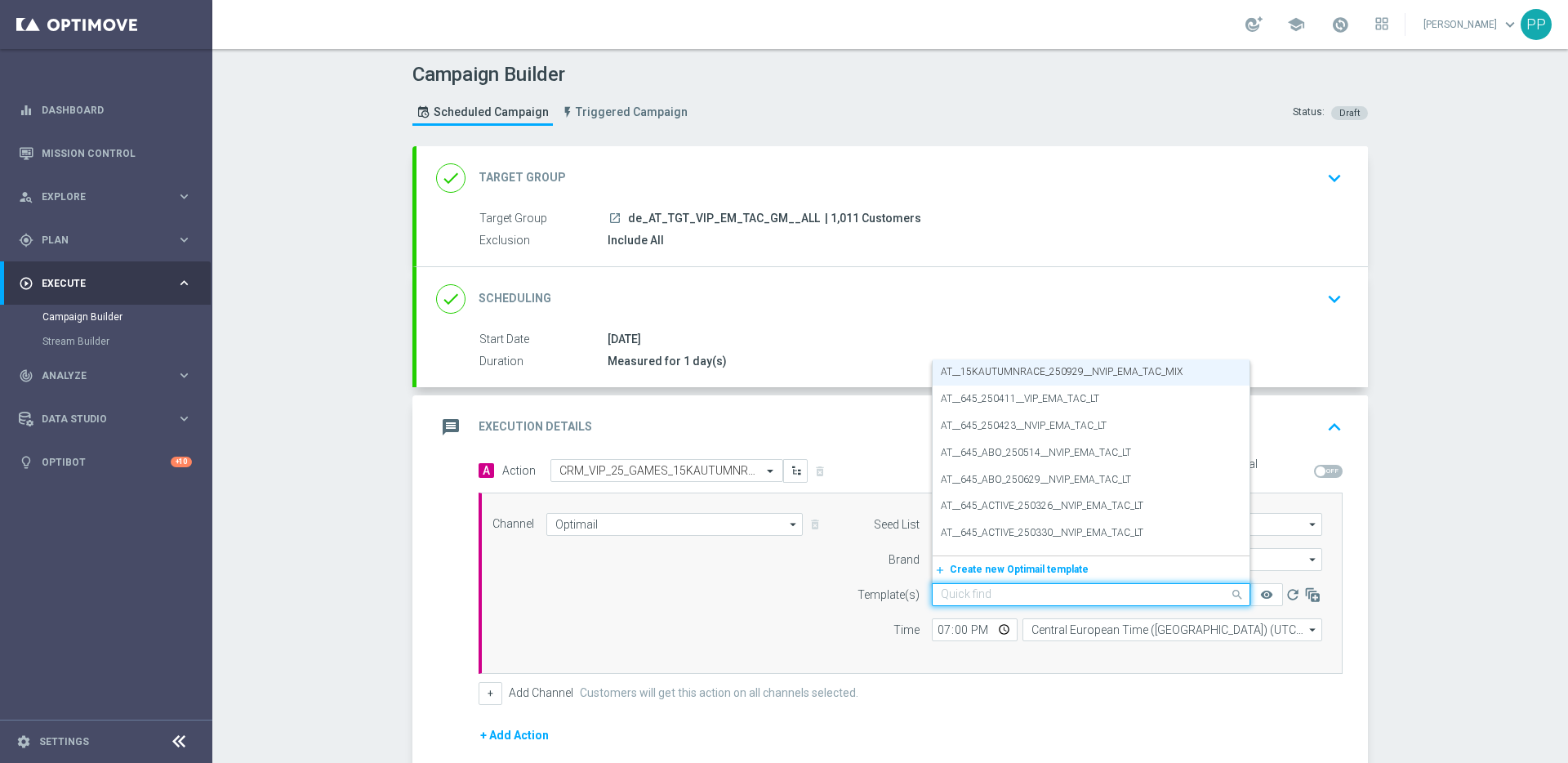
paste input "AT_EMT_VIP_EM_TAC_SP__25_GM_15KAUTUMNRACE_250929"
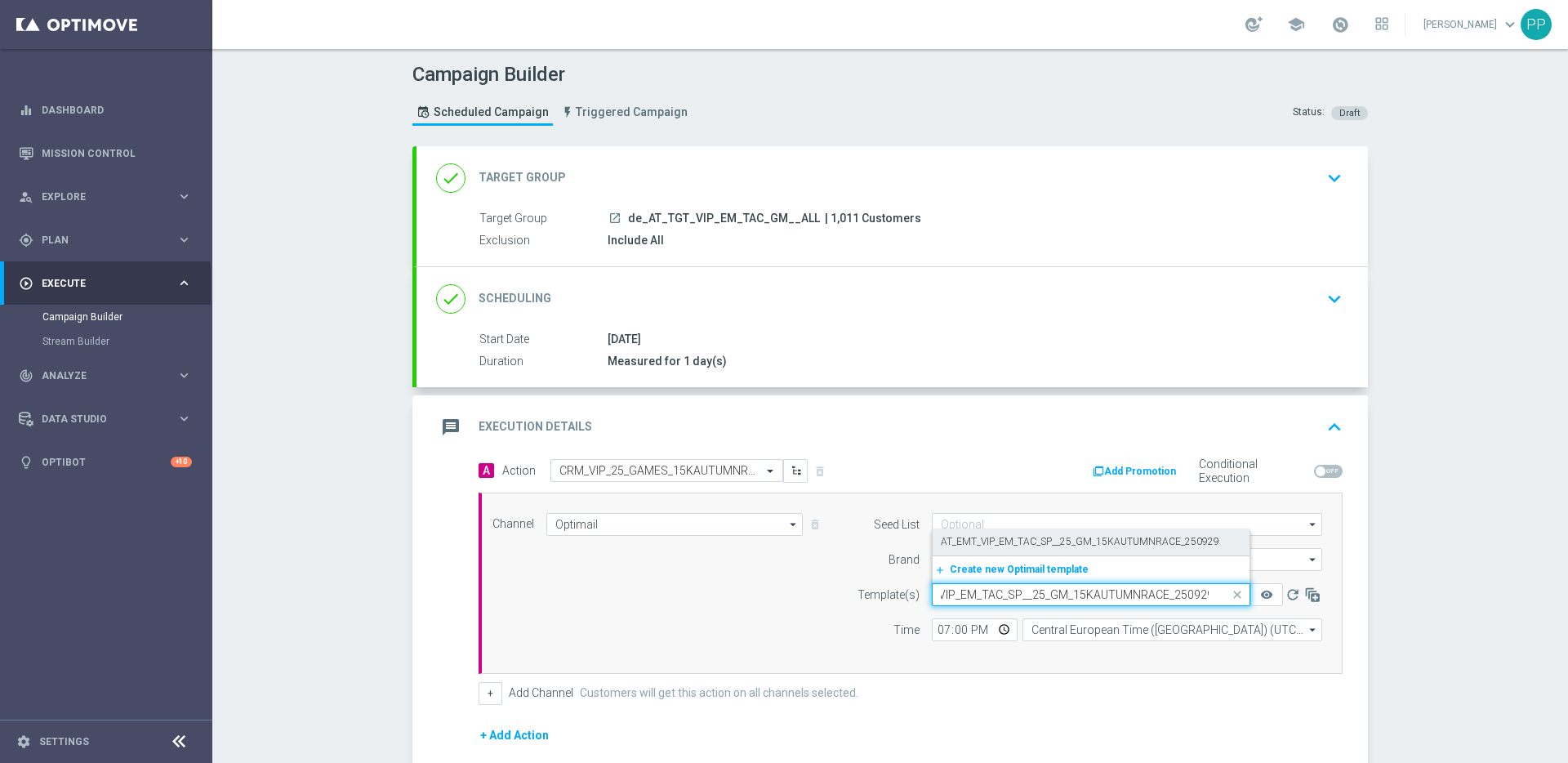
click at [943, 544] on label "AT_EMT_VIP_EM_TAC_SP__25_GM_15KAUTUMNRACE_250929" at bounding box center [1080, 542] width 278 height 14
type input "AT_EMT_VIP_EM_TAC_SP__25_GM_15KAUTUMNRACE_250929"
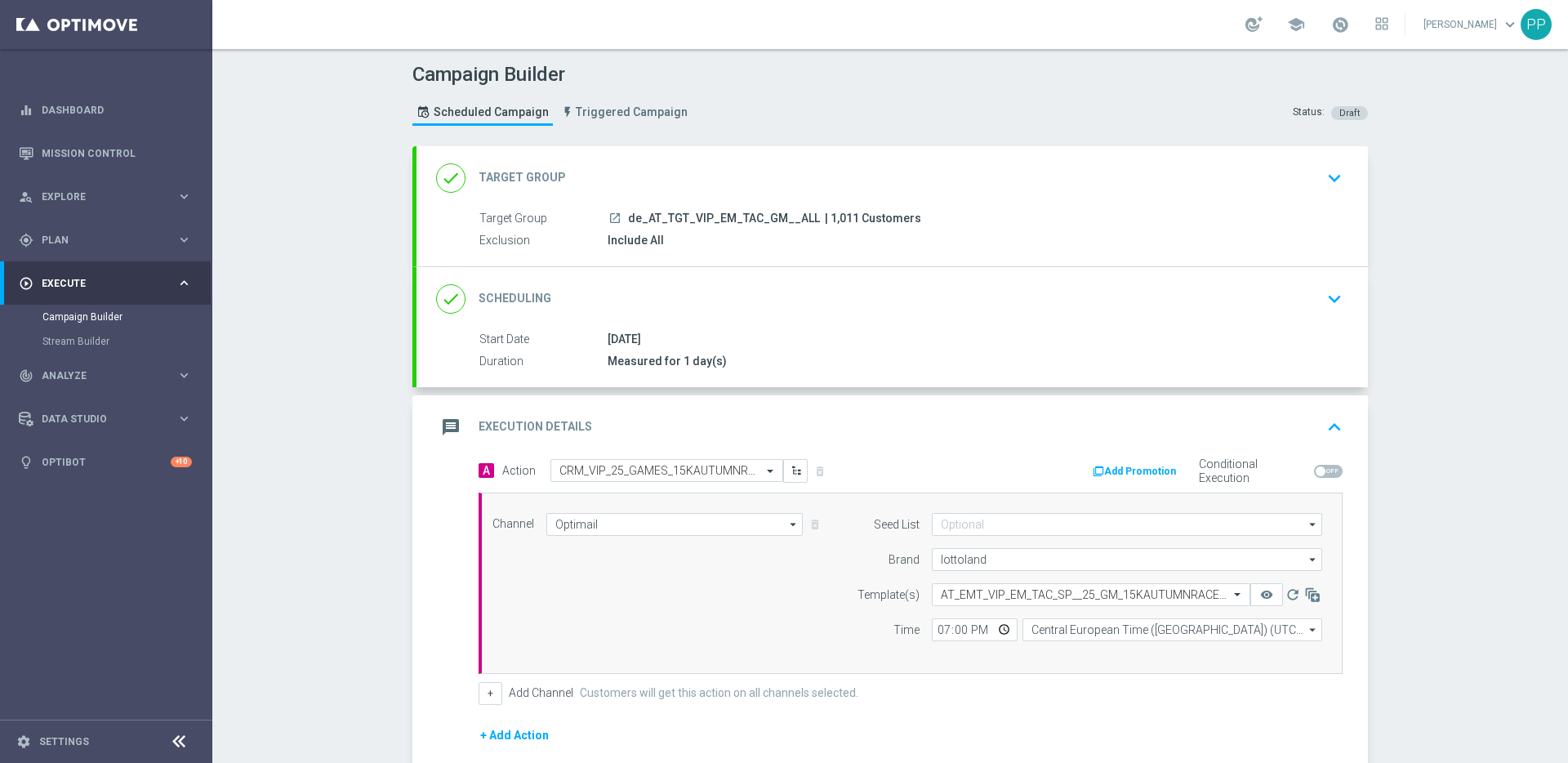
scroll to position [0, 0]
click at [1090, 633] on input "Central European Time (Berlin) (UTC +02:00)" at bounding box center [1172, 629] width 299 height 23
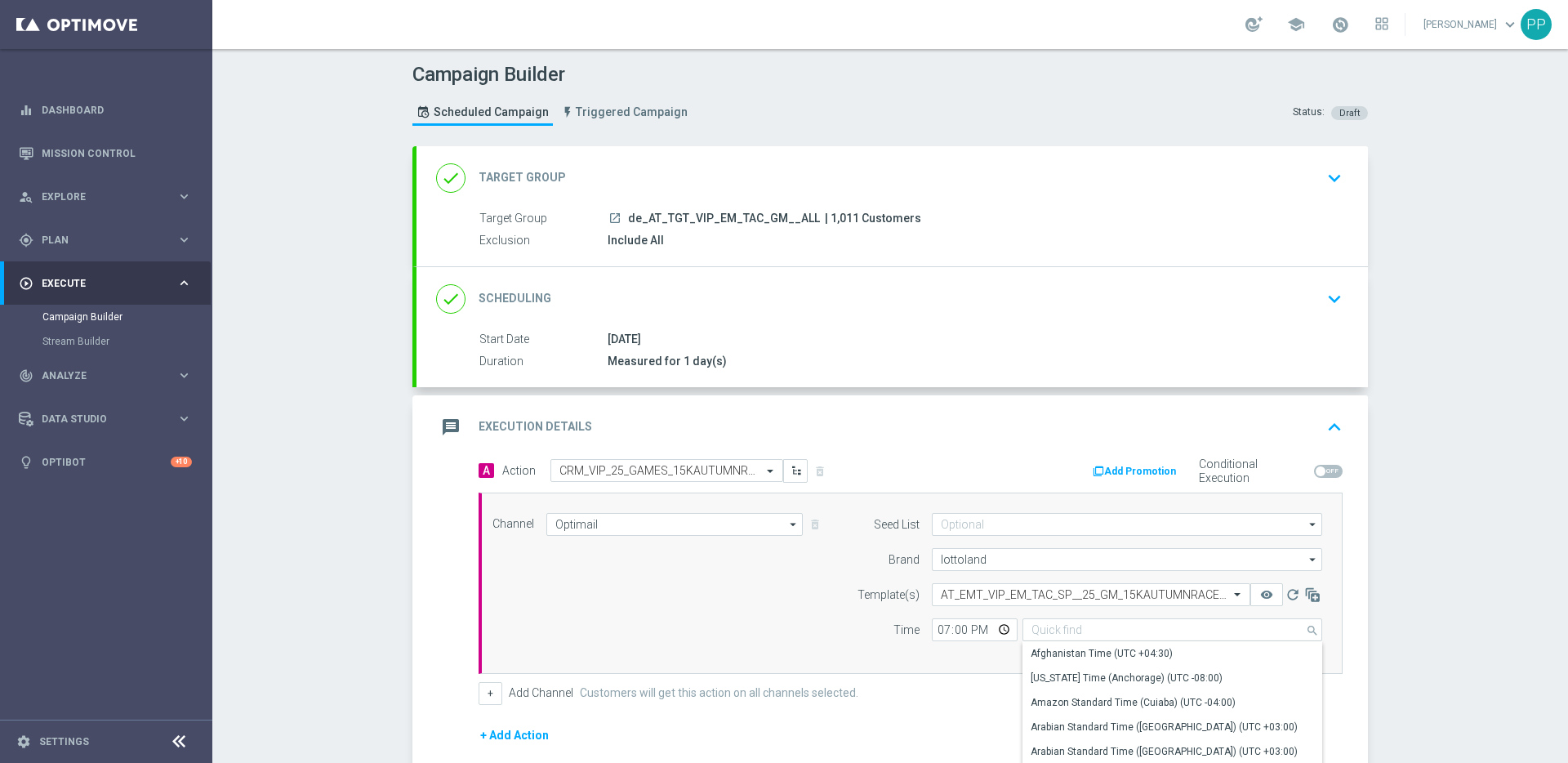
click at [958, 685] on div "+ Add Channel Customers will get this action on all channels selected." at bounding box center [911, 693] width 864 height 23
type input "Central European Time (Berlin) (UTC +02:00)"
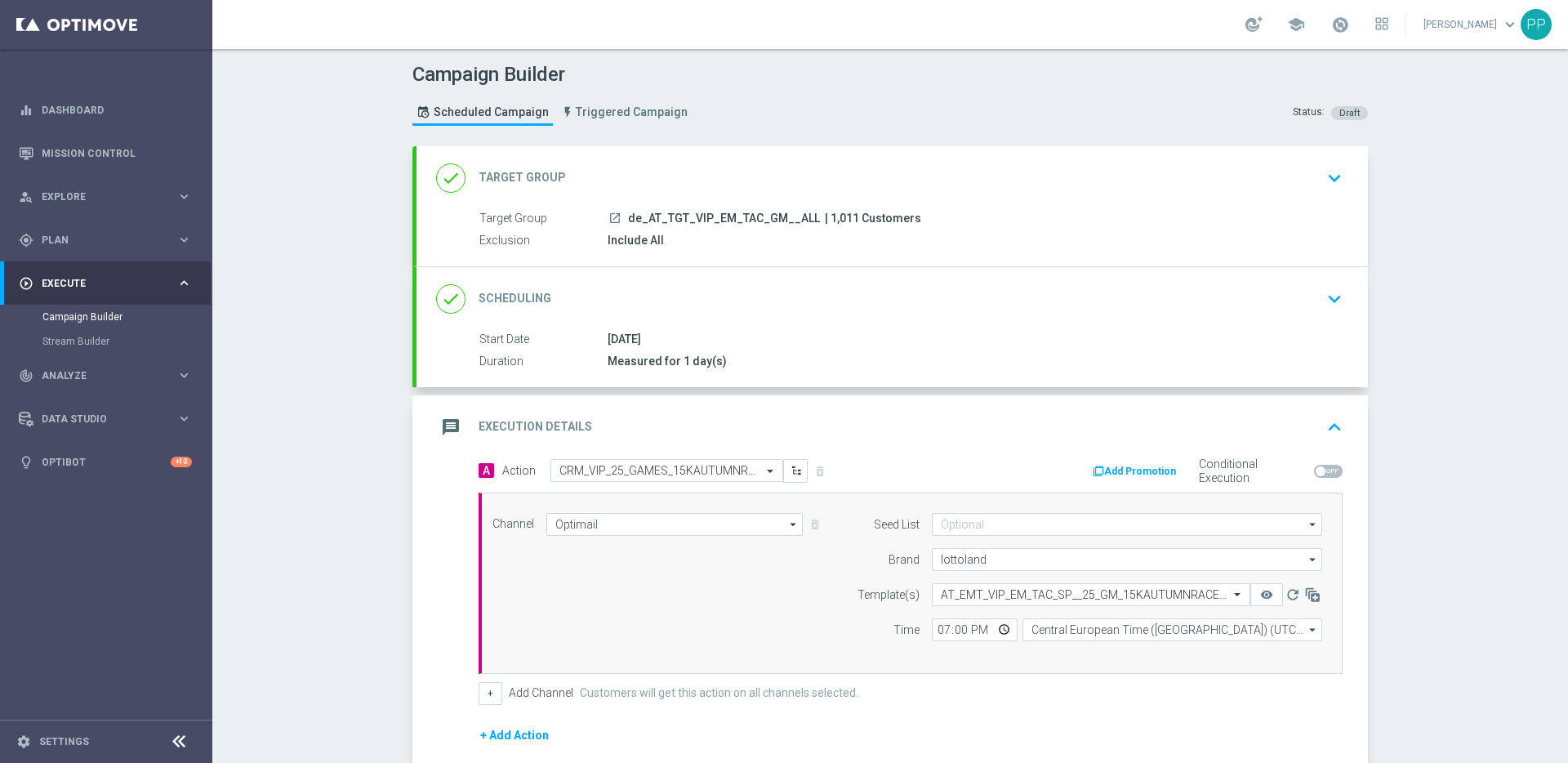
scroll to position [200, 0]
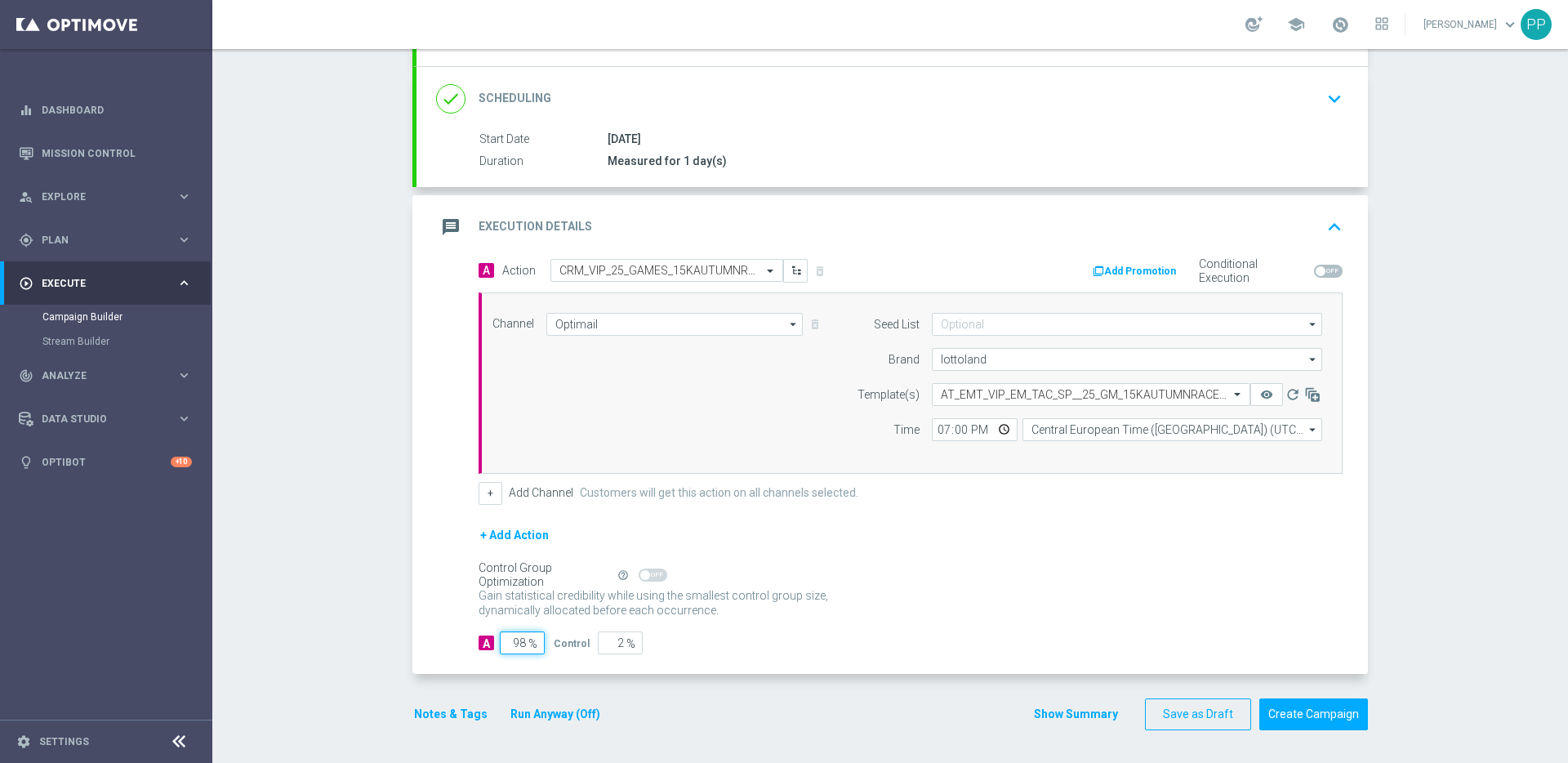
click at [517, 648] on input "98" at bounding box center [522, 642] width 45 height 23
type input "8"
type input "92"
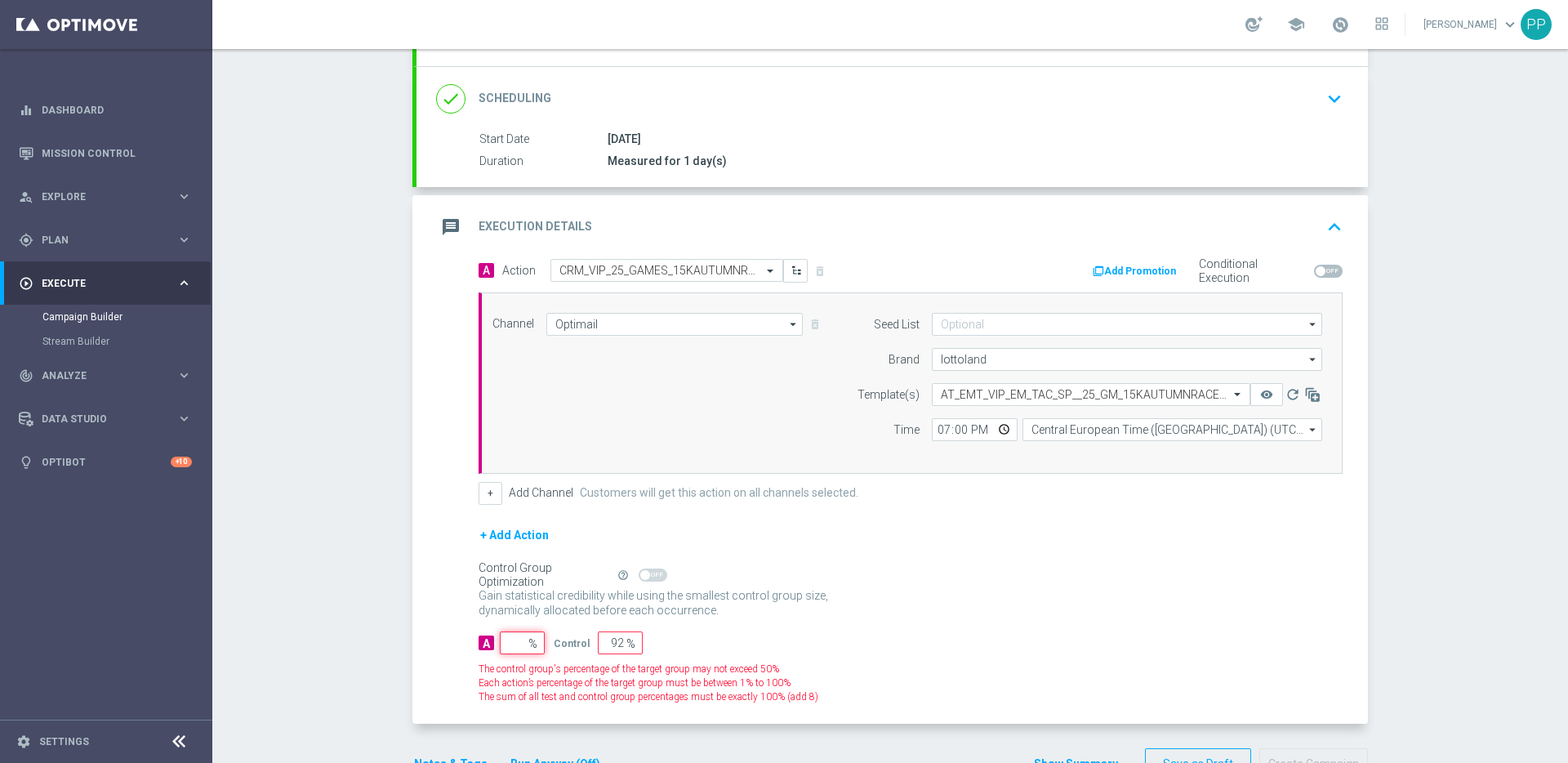
type input "100"
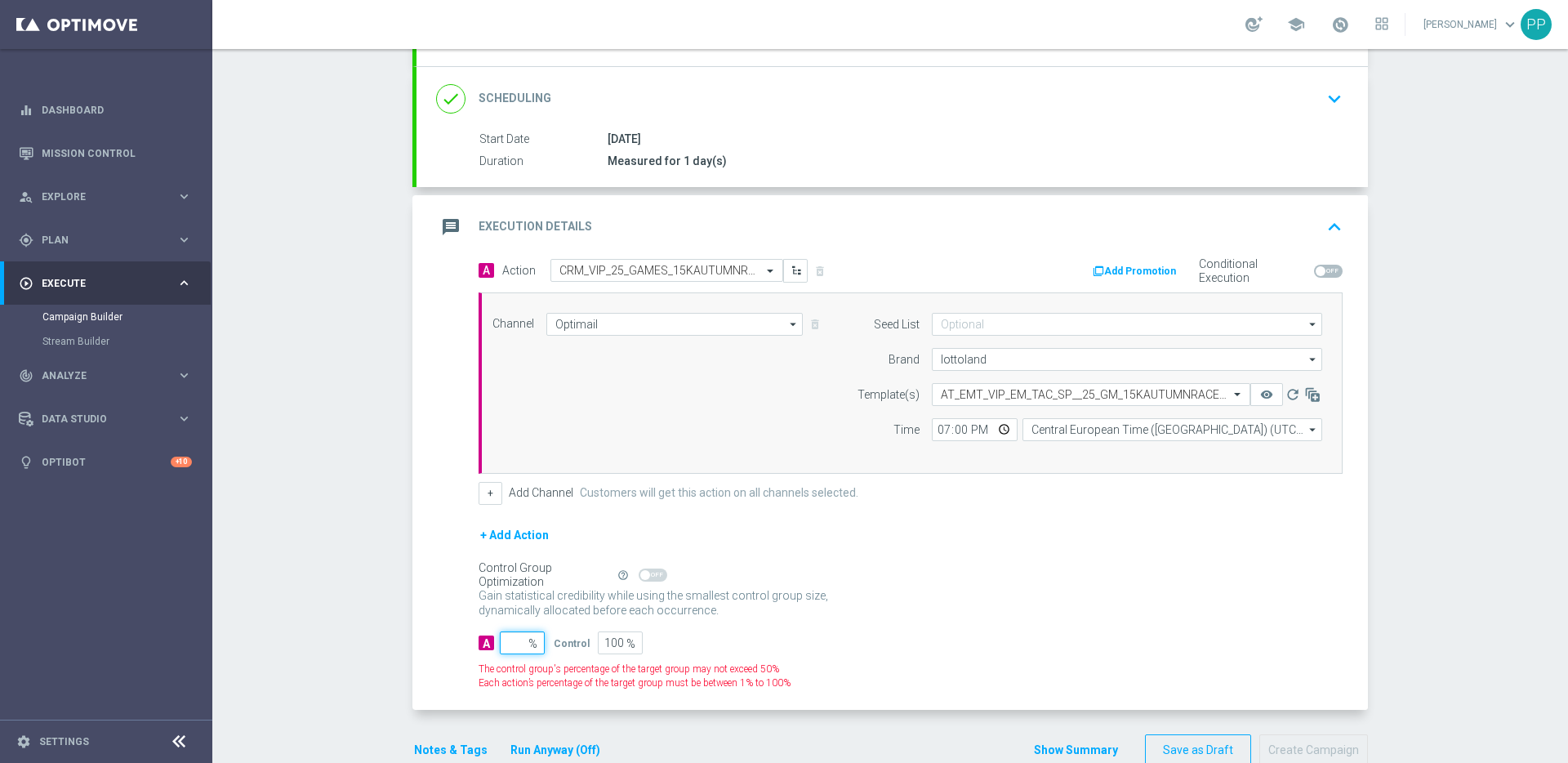
type input "1"
type input "99"
type input "10"
type input "90"
type input "100"
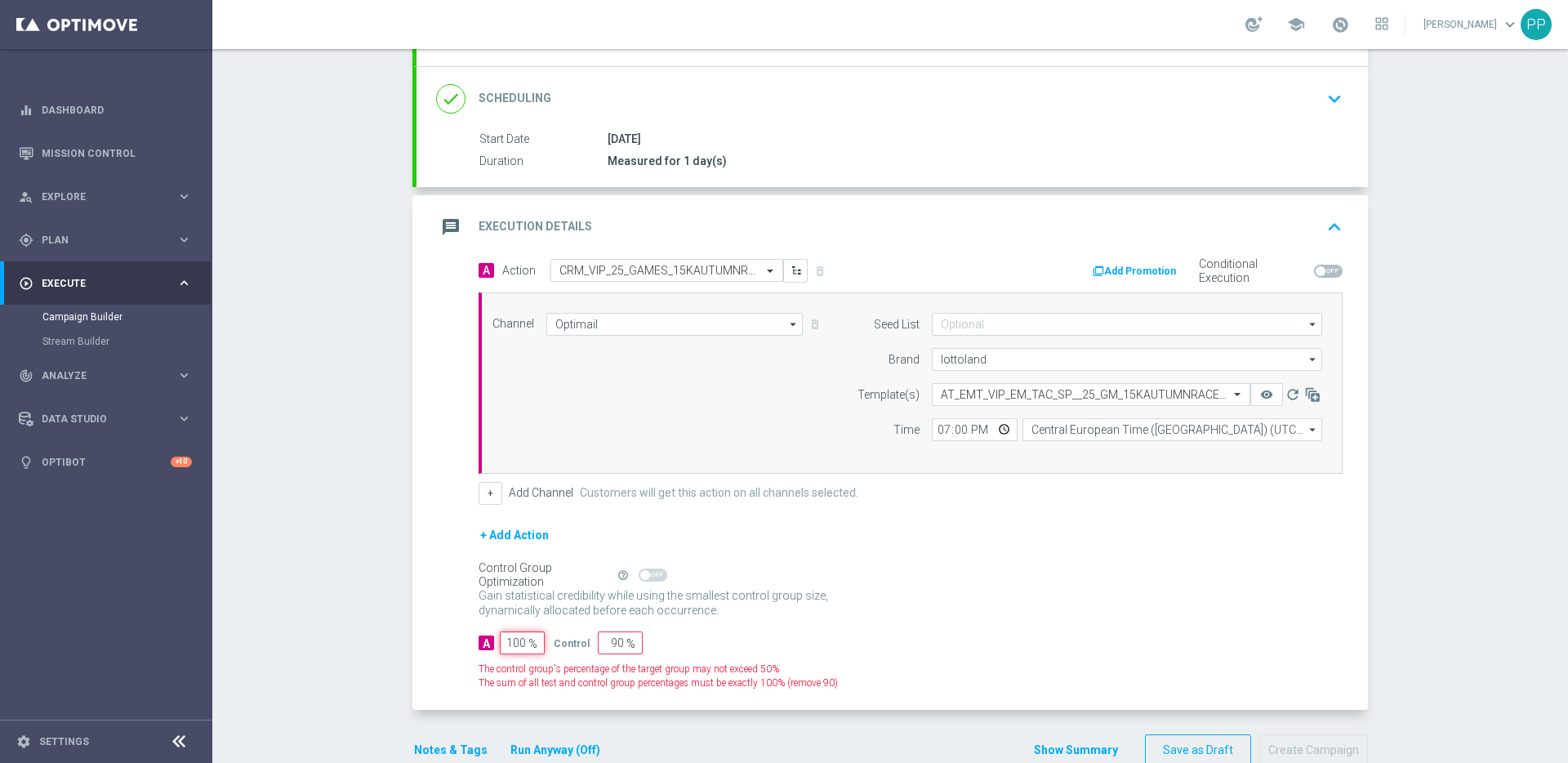
type input "0"
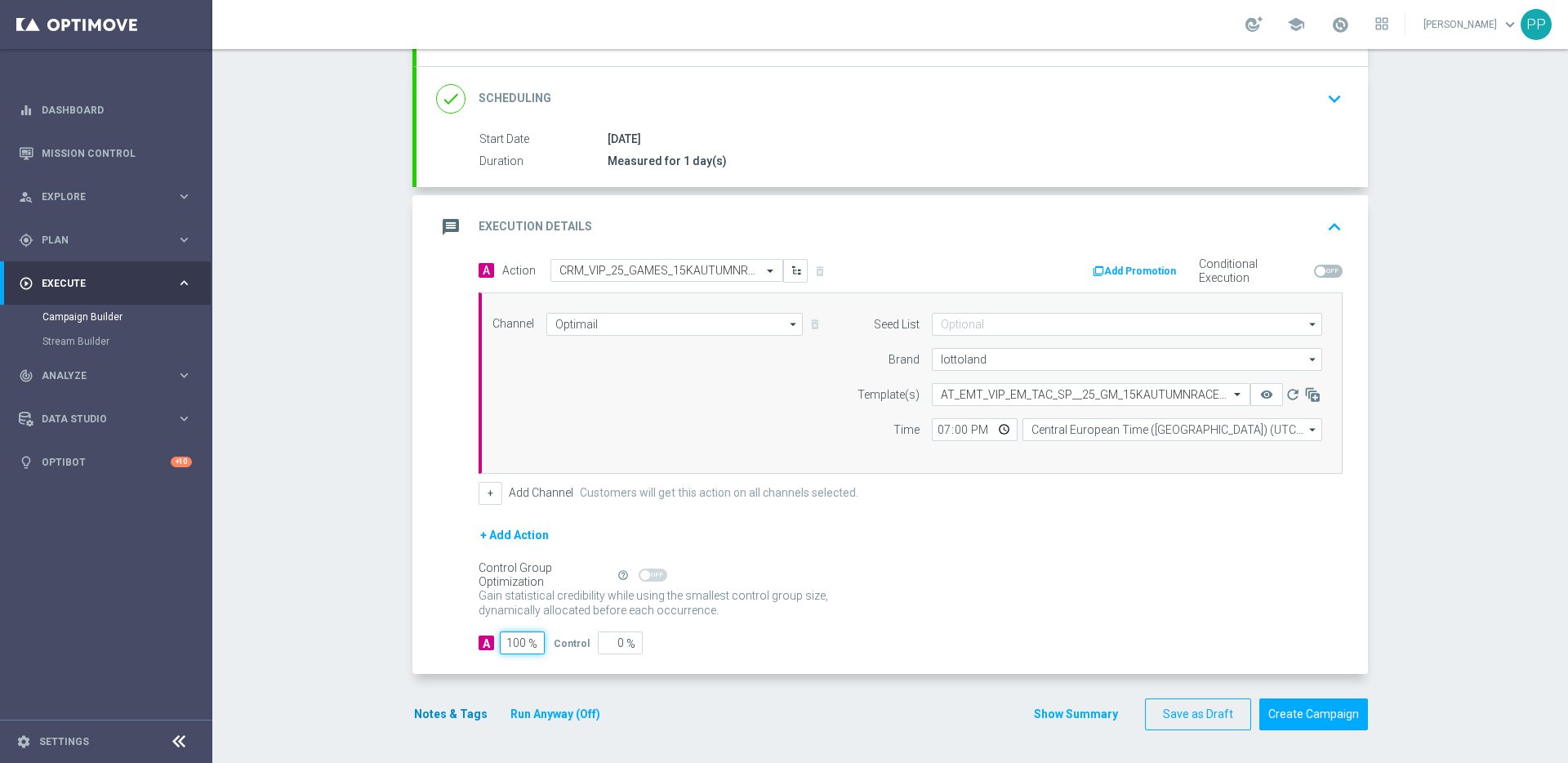
type input "100"
click at [449, 717] on button "Notes & Tags" at bounding box center [451, 714] width 77 height 20
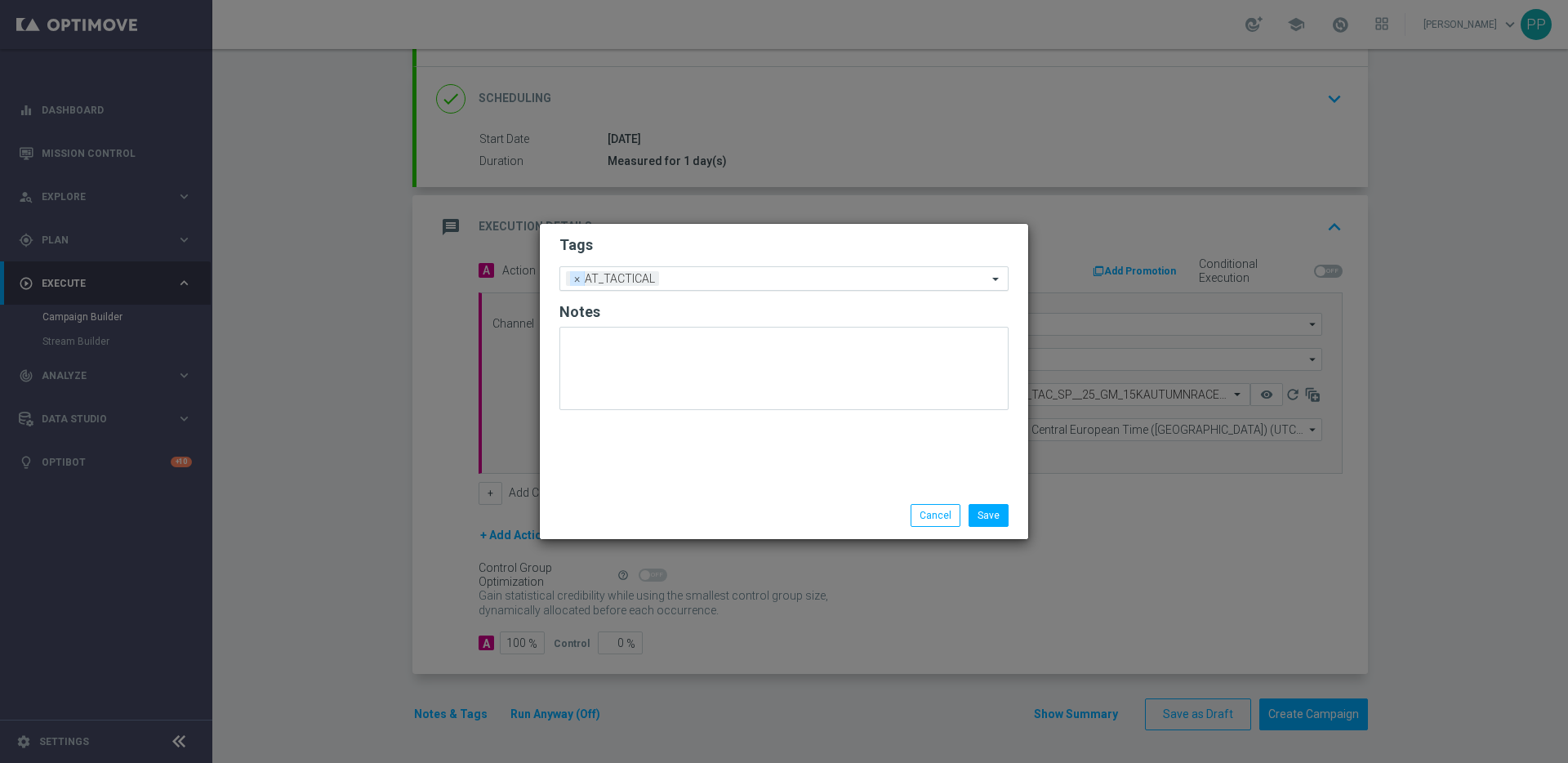
click at [579, 280] on span "×" at bounding box center [578, 278] width 15 height 15
click at [579, 280] on input "text" at bounding box center [778, 278] width 419 height 14
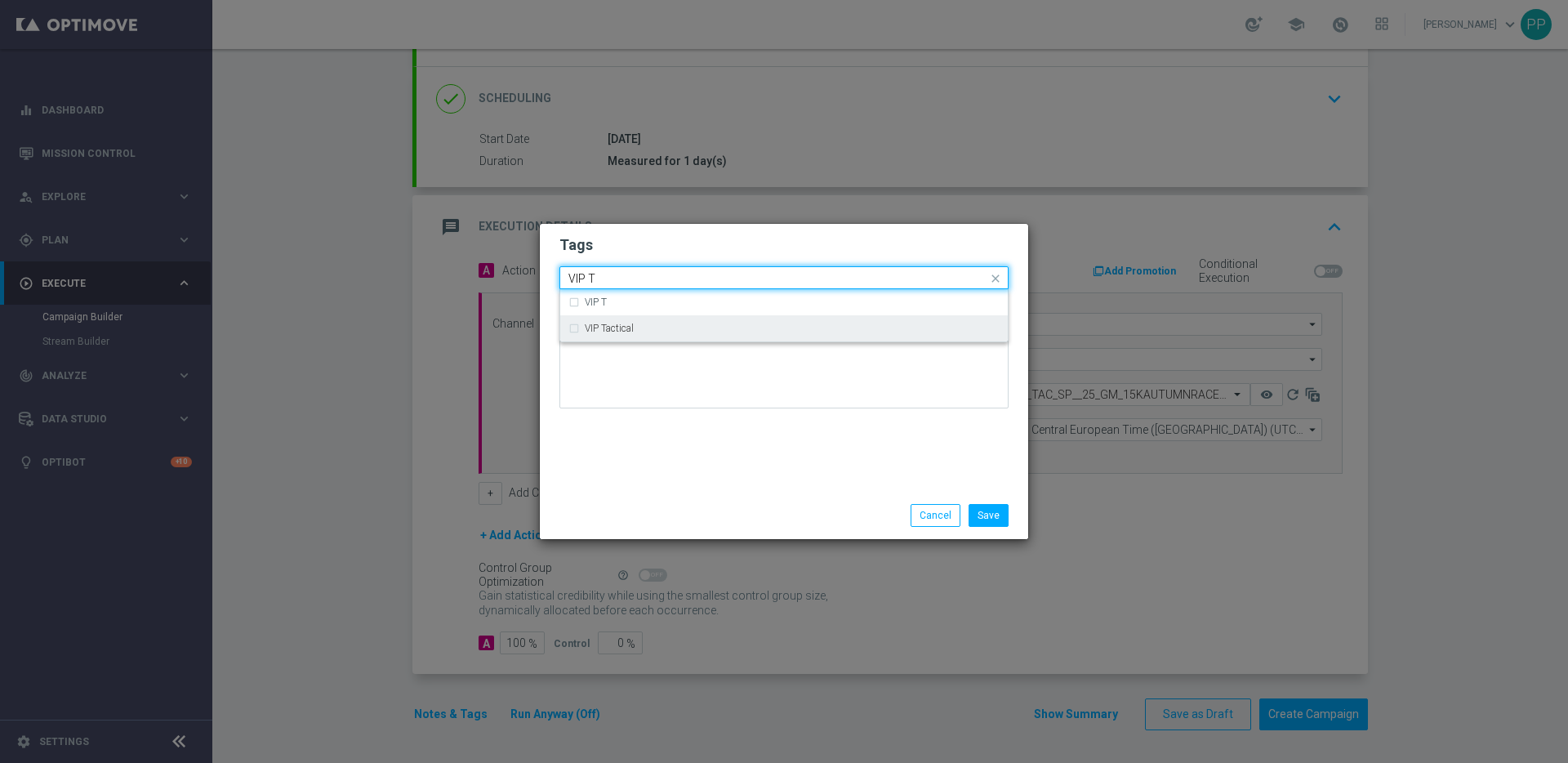
click at [611, 326] on label "VIP Tactical" at bounding box center [609, 329] width 49 height 10
type input "VIP T"
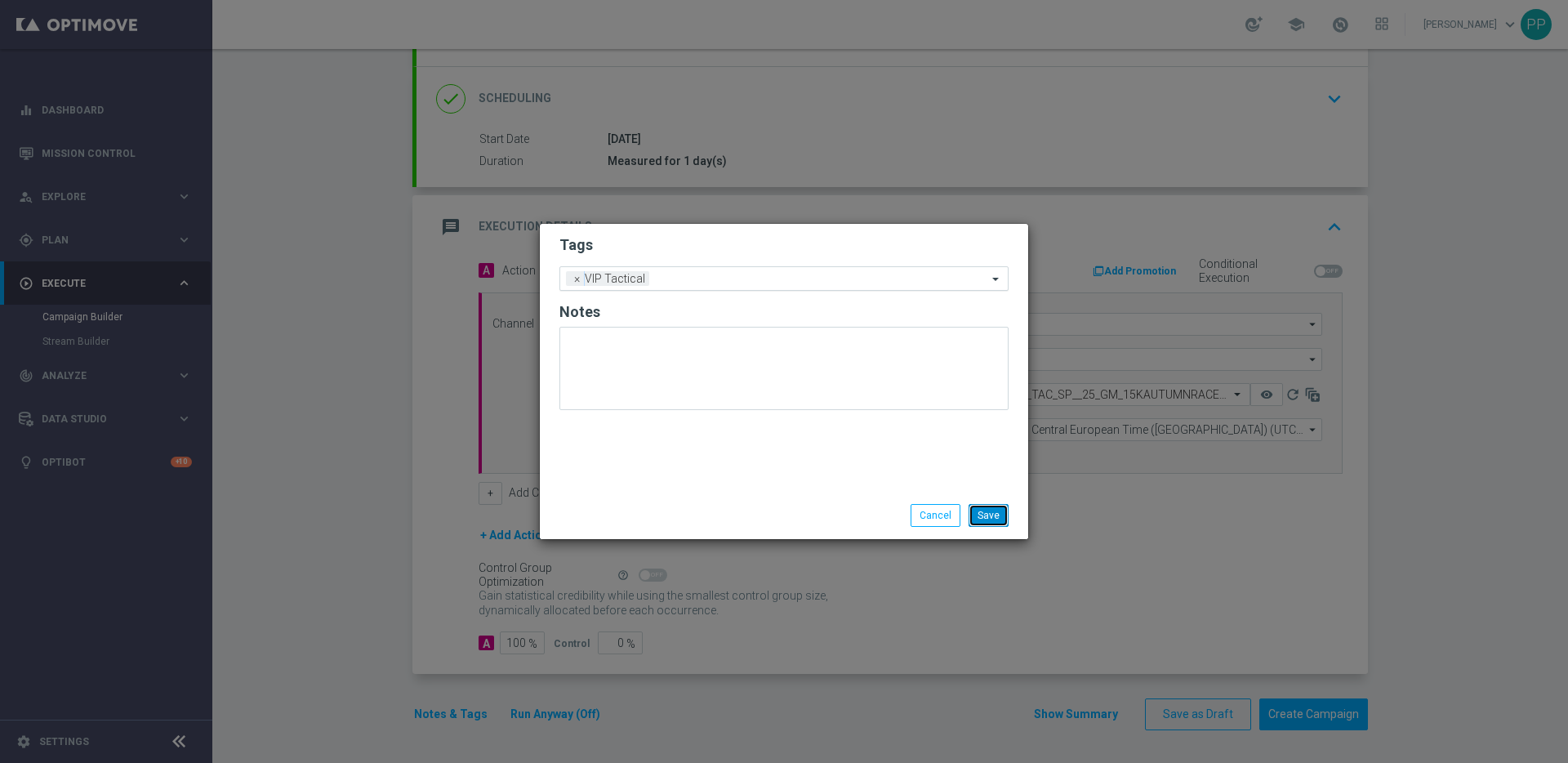
click at [979, 512] on button "Save" at bounding box center [989, 515] width 40 height 23
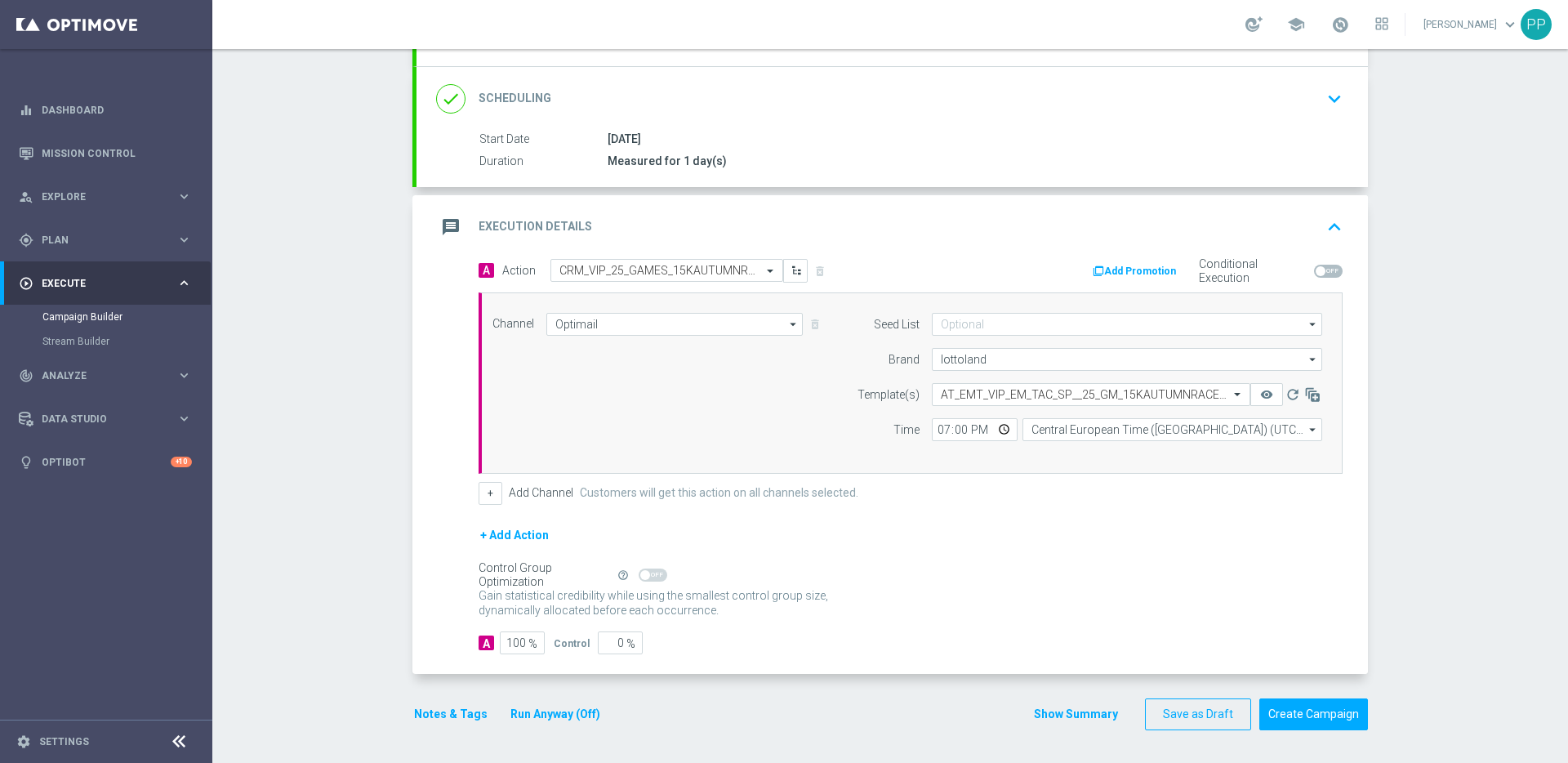
click at [984, 561] on div "+ Add Action" at bounding box center [911, 545] width 864 height 41
click at [1322, 708] on button "Create Campaign" at bounding box center [1314, 714] width 109 height 32
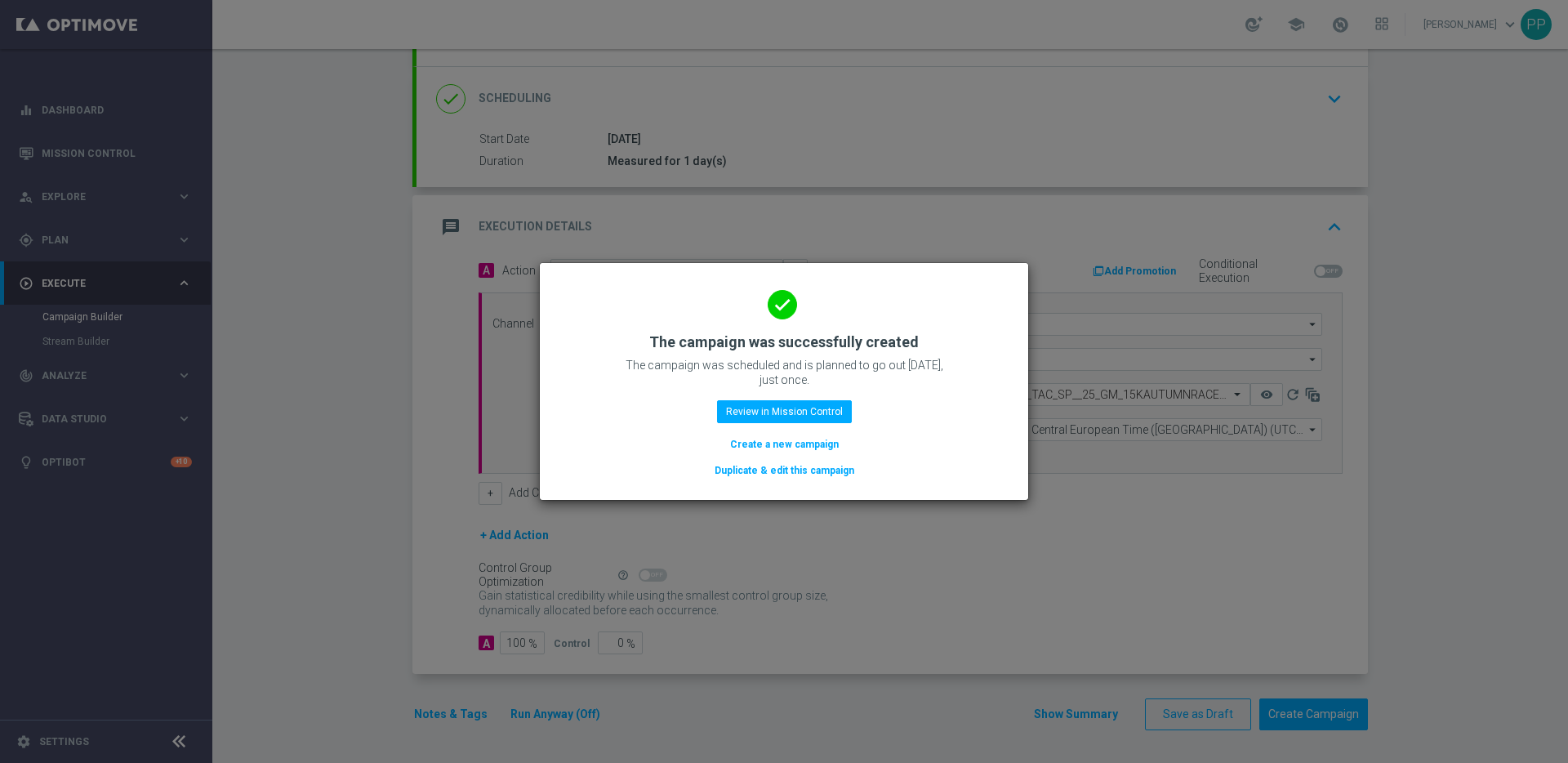
click at [764, 443] on button "Create a new campaign" at bounding box center [784, 444] width 112 height 18
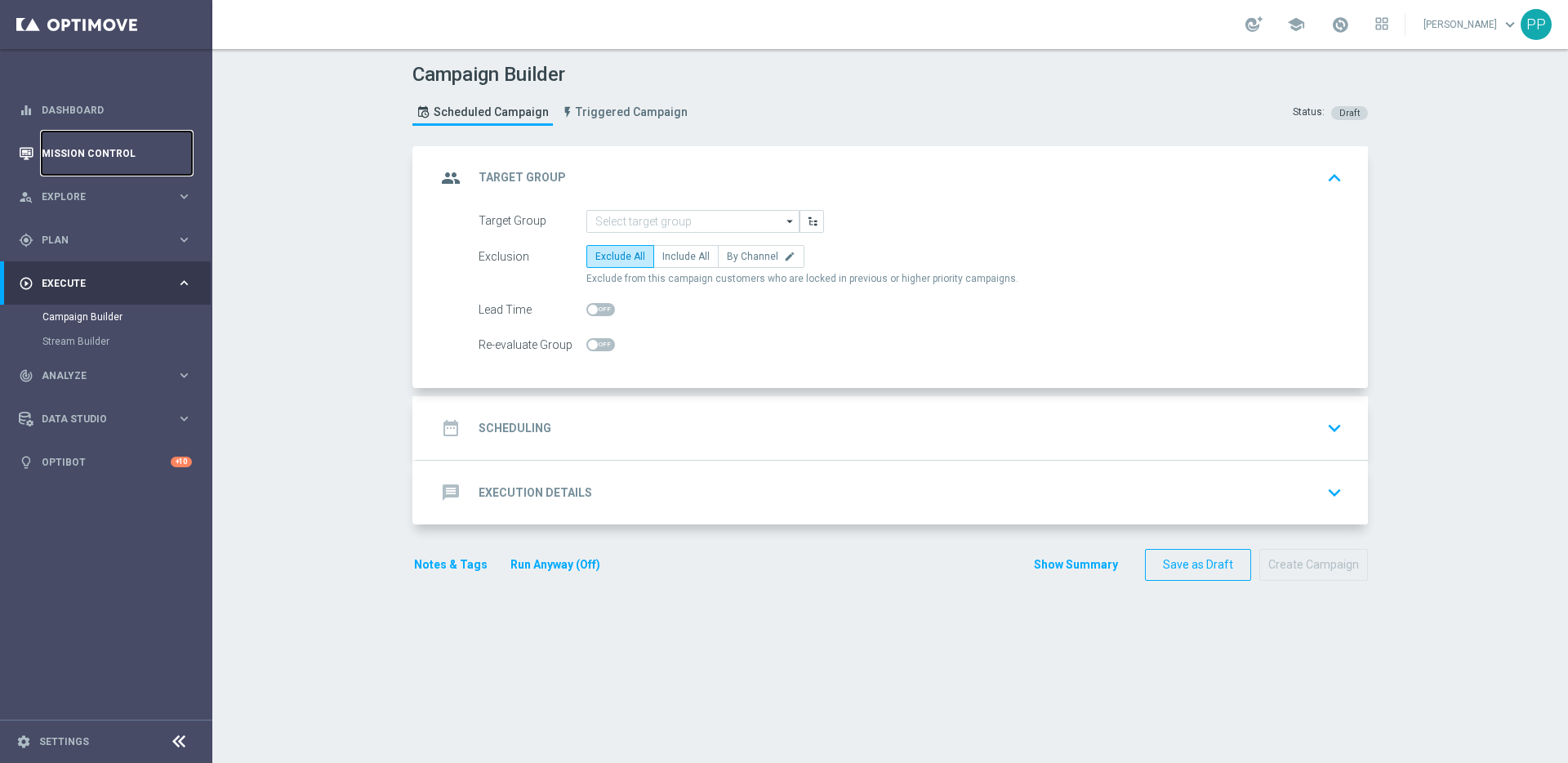
click at [73, 156] on link "Mission Control" at bounding box center [117, 153] width 150 height 44
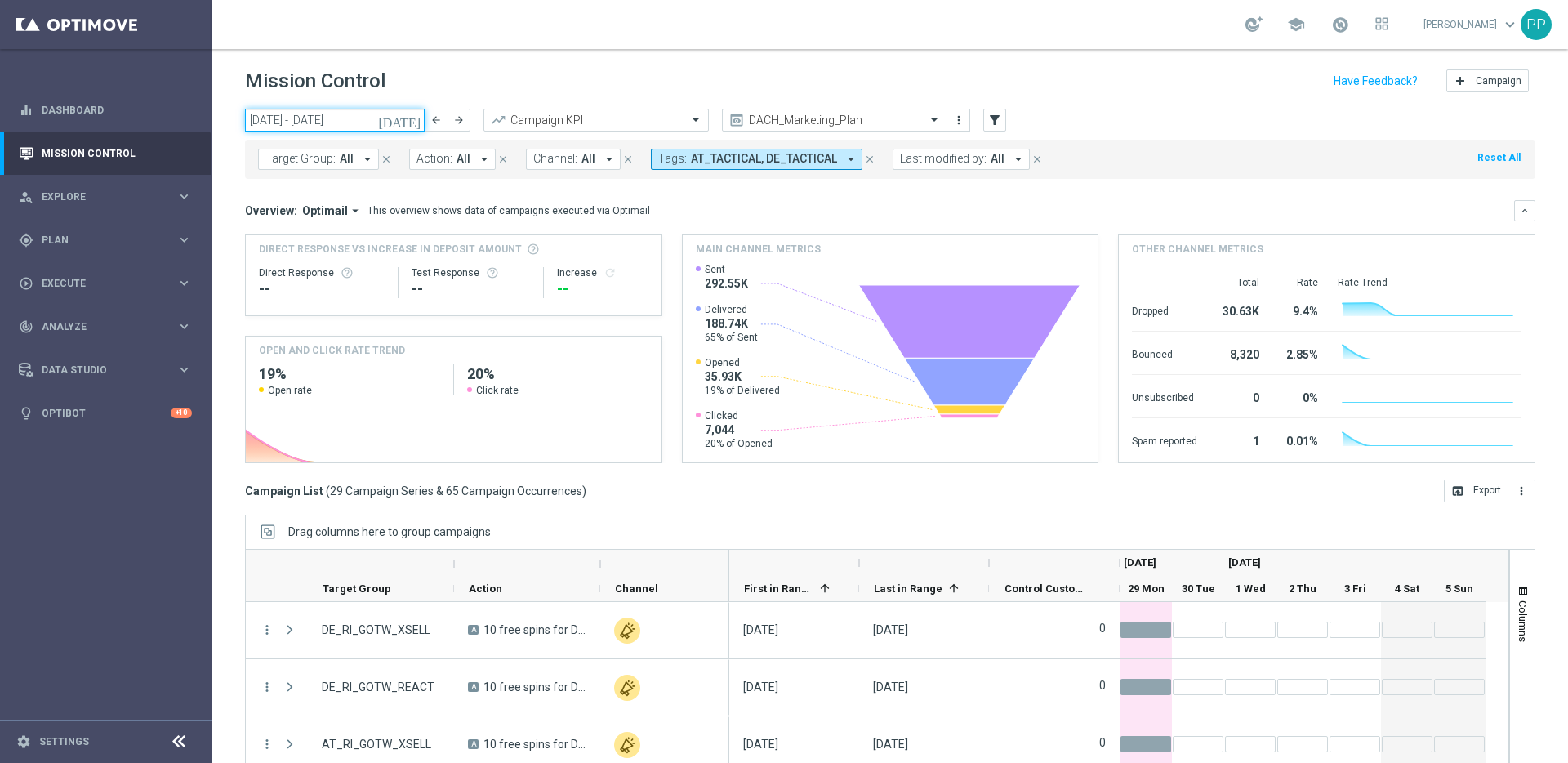
click at [306, 120] on input "29 Sep 2025 - 05 Oct 2025" at bounding box center [335, 120] width 179 height 23
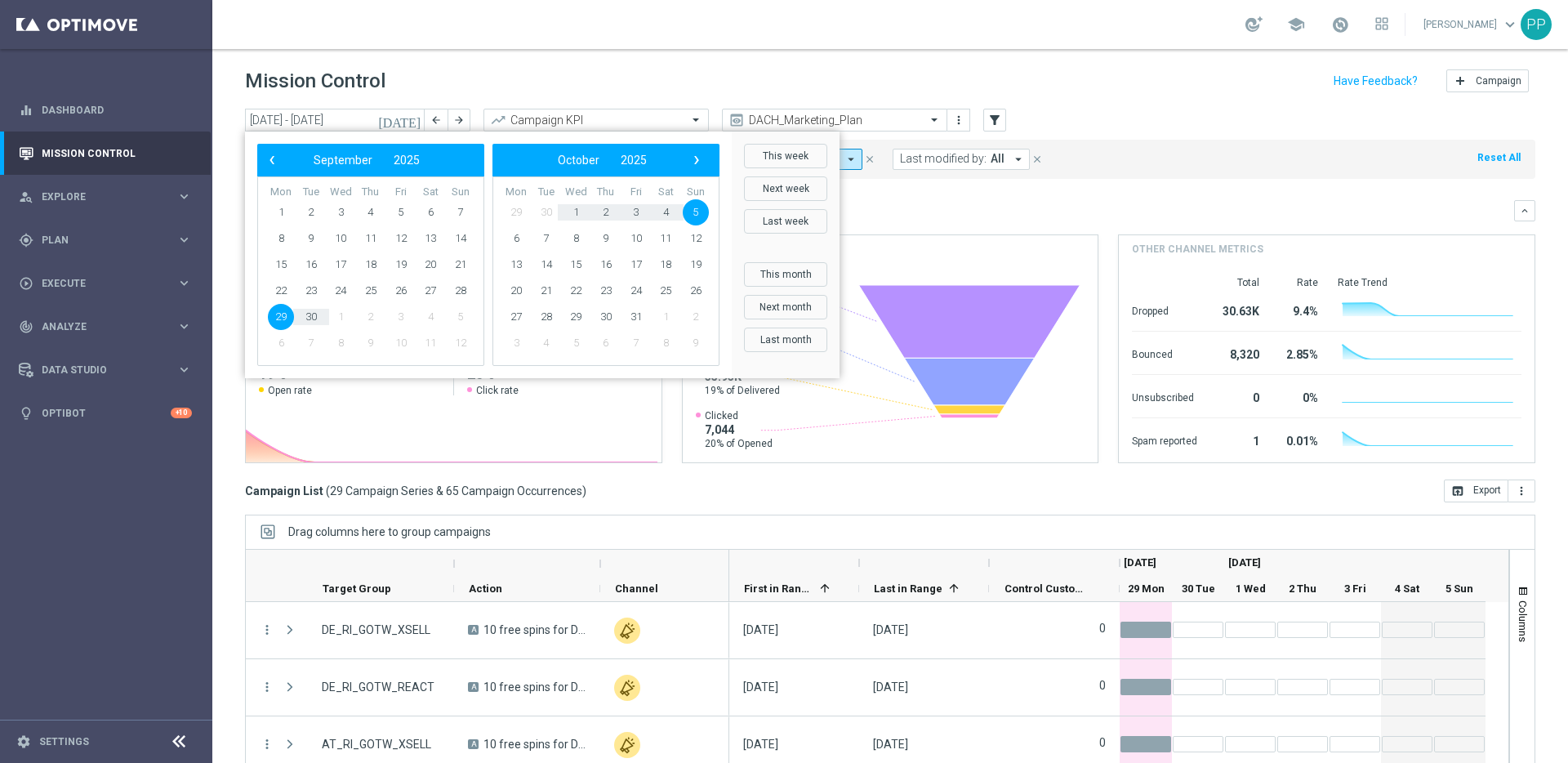
click at [277, 324] on span "29" at bounding box center [281, 316] width 26 height 26
click at [277, 319] on span "29" at bounding box center [281, 316] width 26 height 26
type input "29 Sep 2025 - 29 Sep 2025"
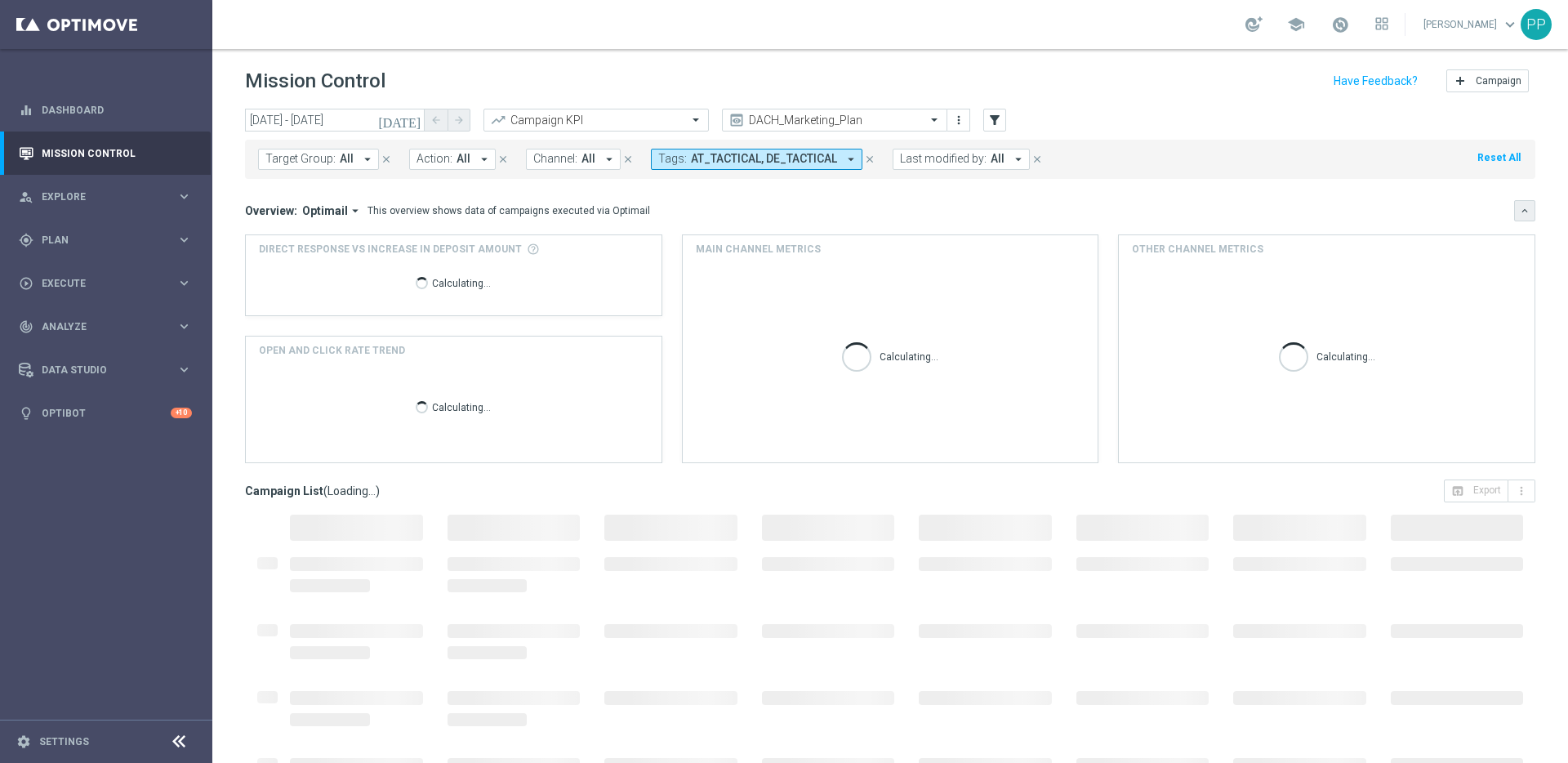
click at [1519, 212] on icon "keyboard_arrow_down" at bounding box center [1525, 211] width 12 height 12
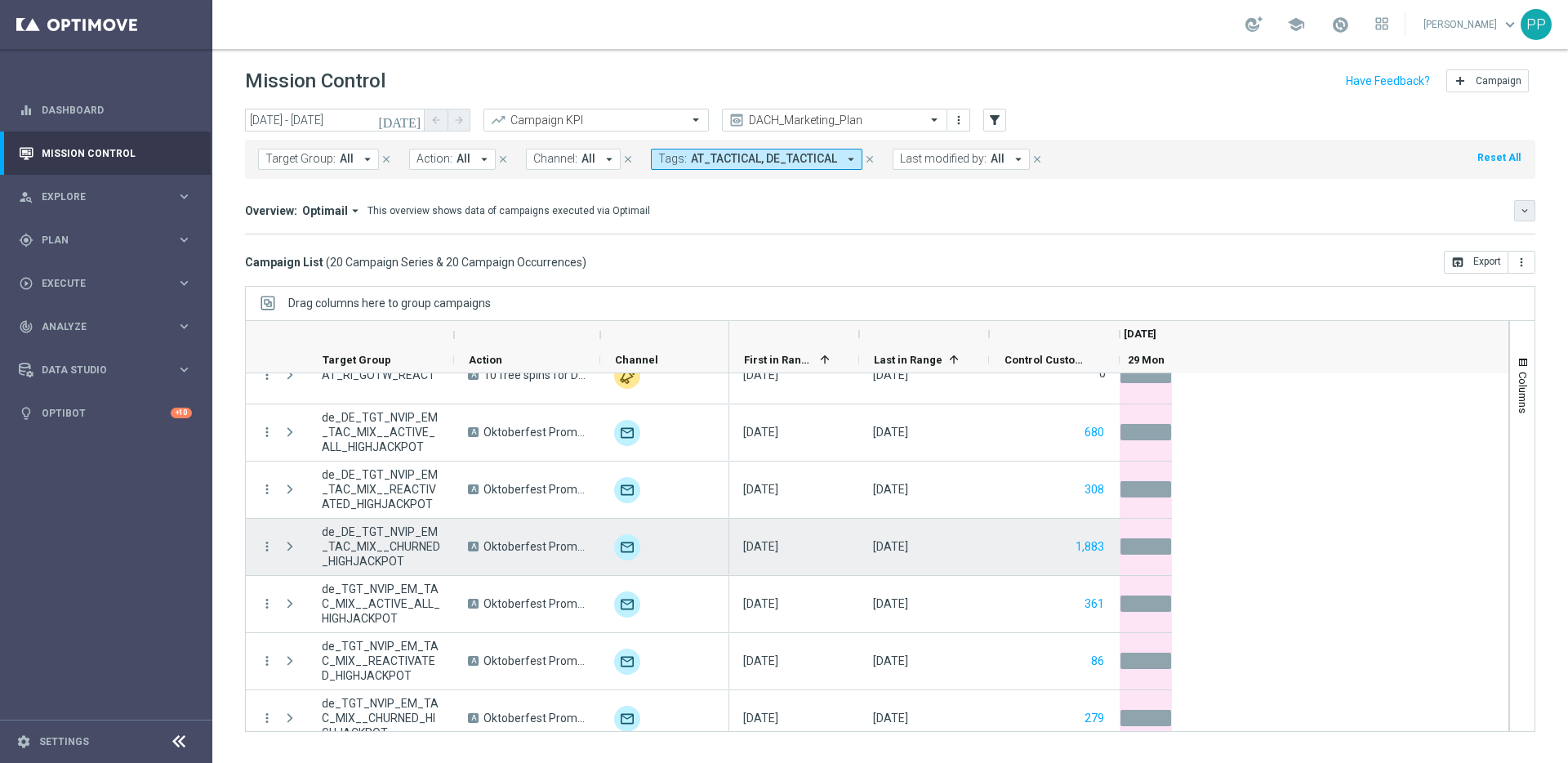
scroll to position [786, 0]
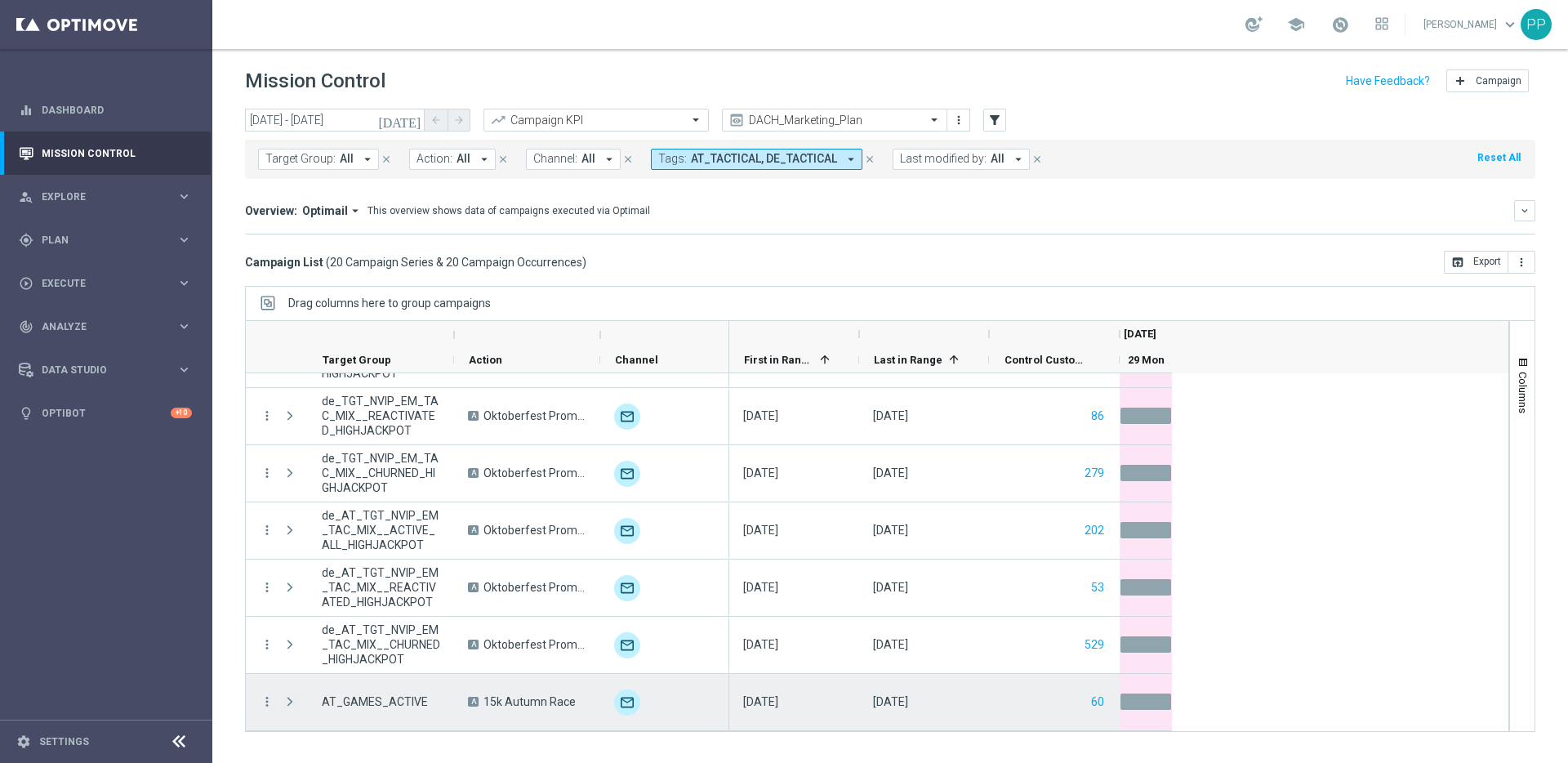
click at [291, 695] on span at bounding box center [290, 702] width 15 height 13
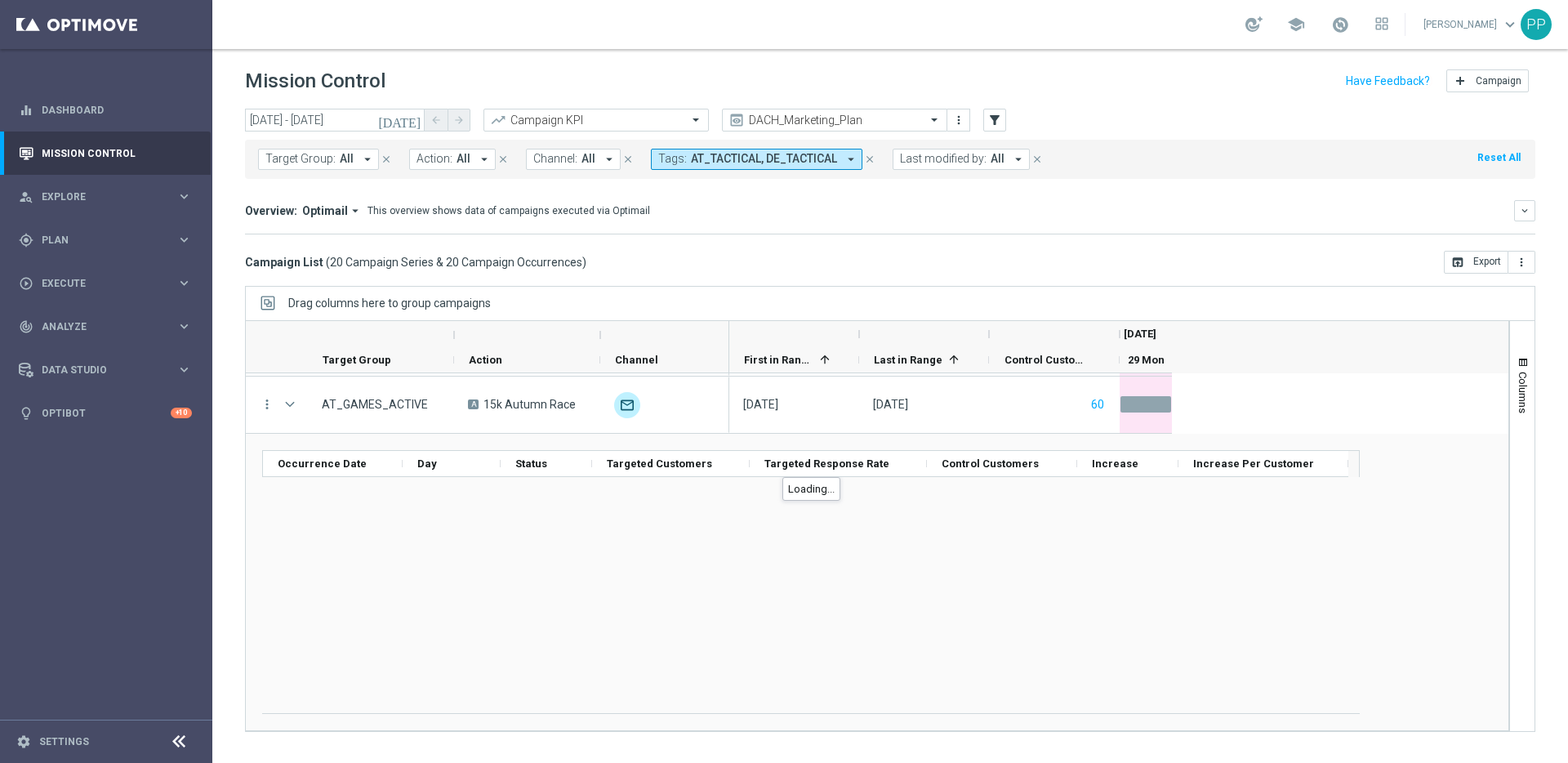
scroll to position [877, 0]
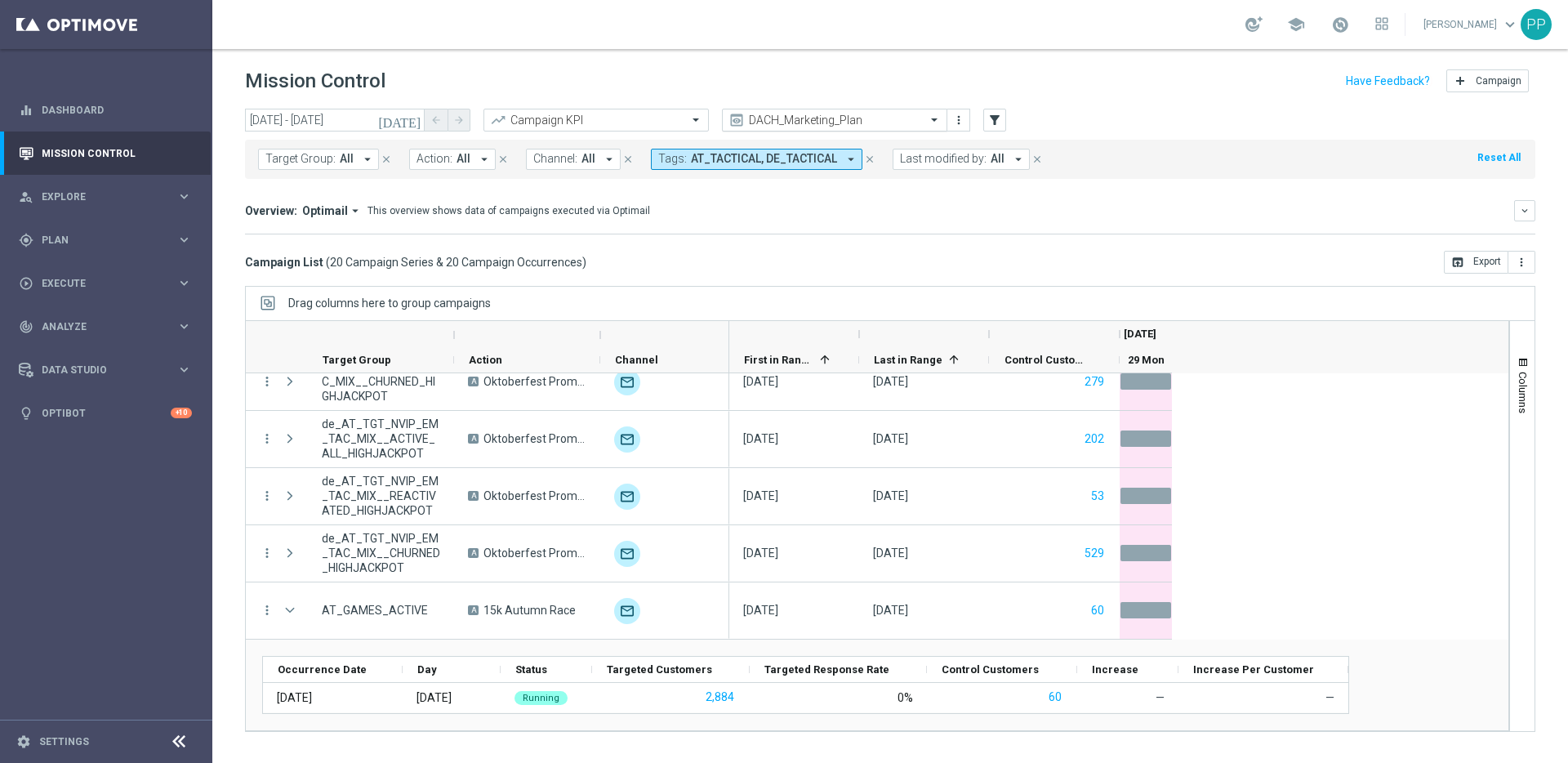
click at [771, 120] on input "text" at bounding box center [818, 120] width 174 height 14
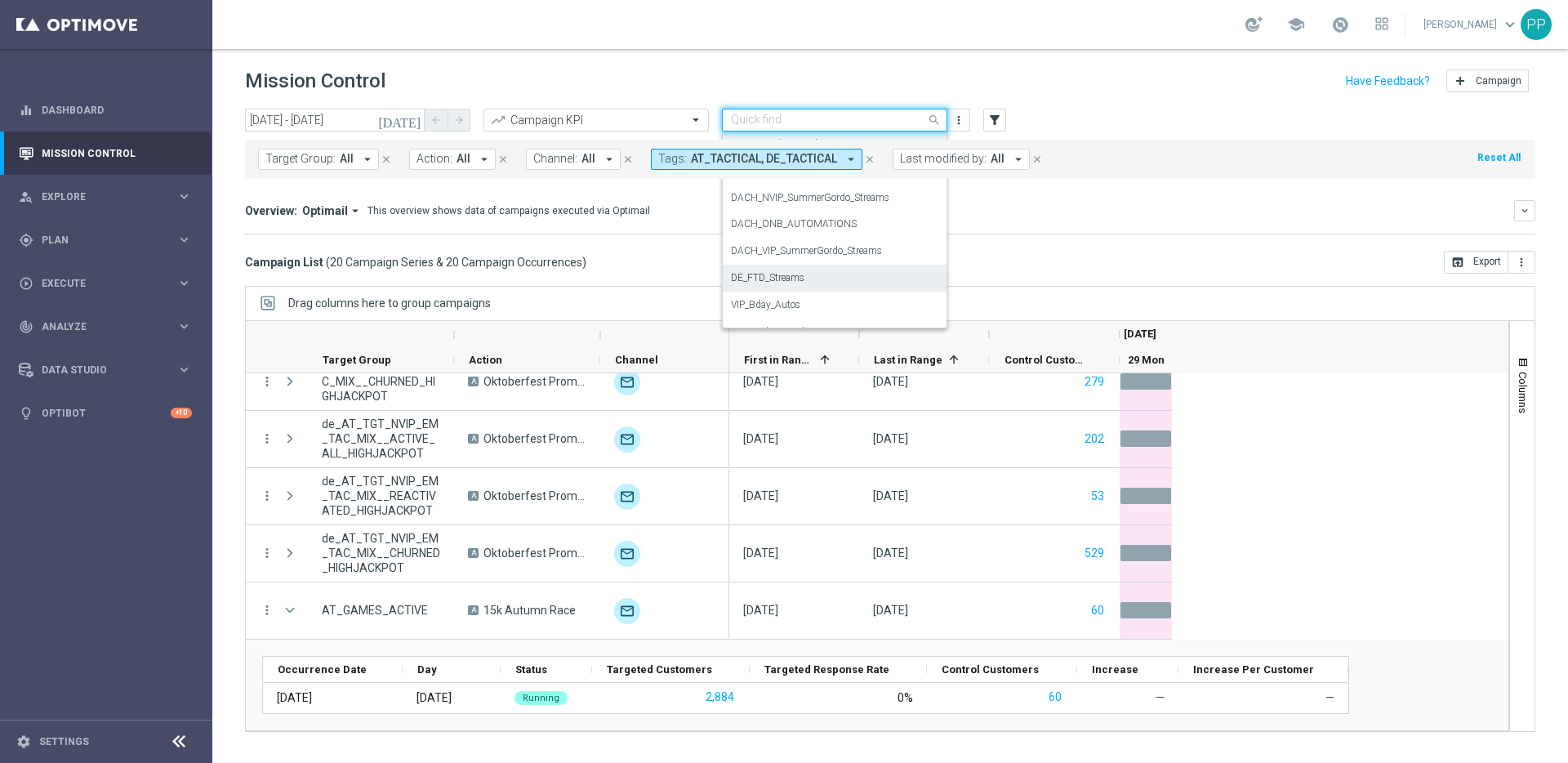
scroll to position [262, 0]
click at [753, 315] on label "VIP_Marketing_Plan" at bounding box center [773, 312] width 84 height 14
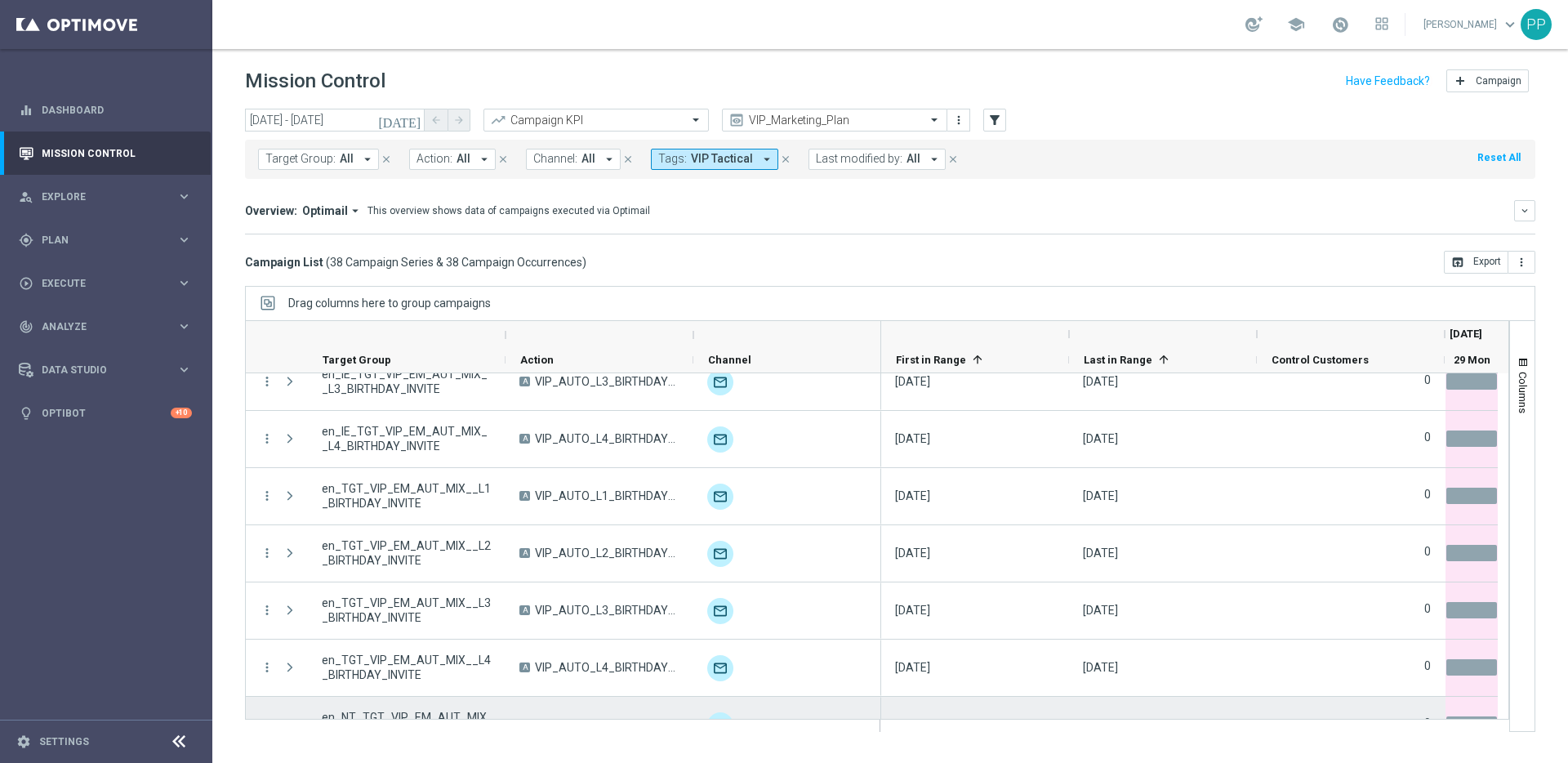
scroll to position [1827, 0]
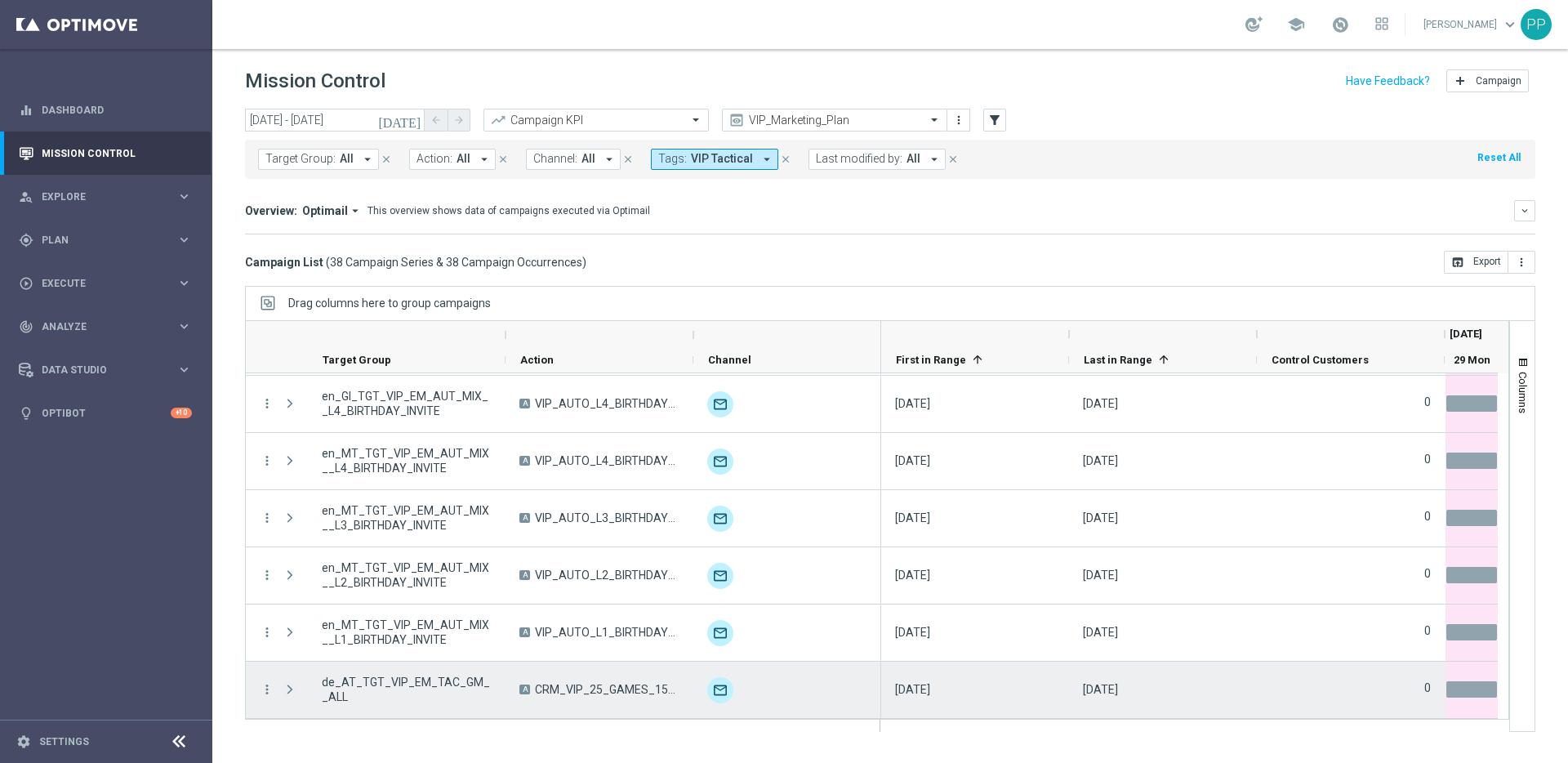
click at [289, 685] on span at bounding box center [290, 689] width 15 height 13
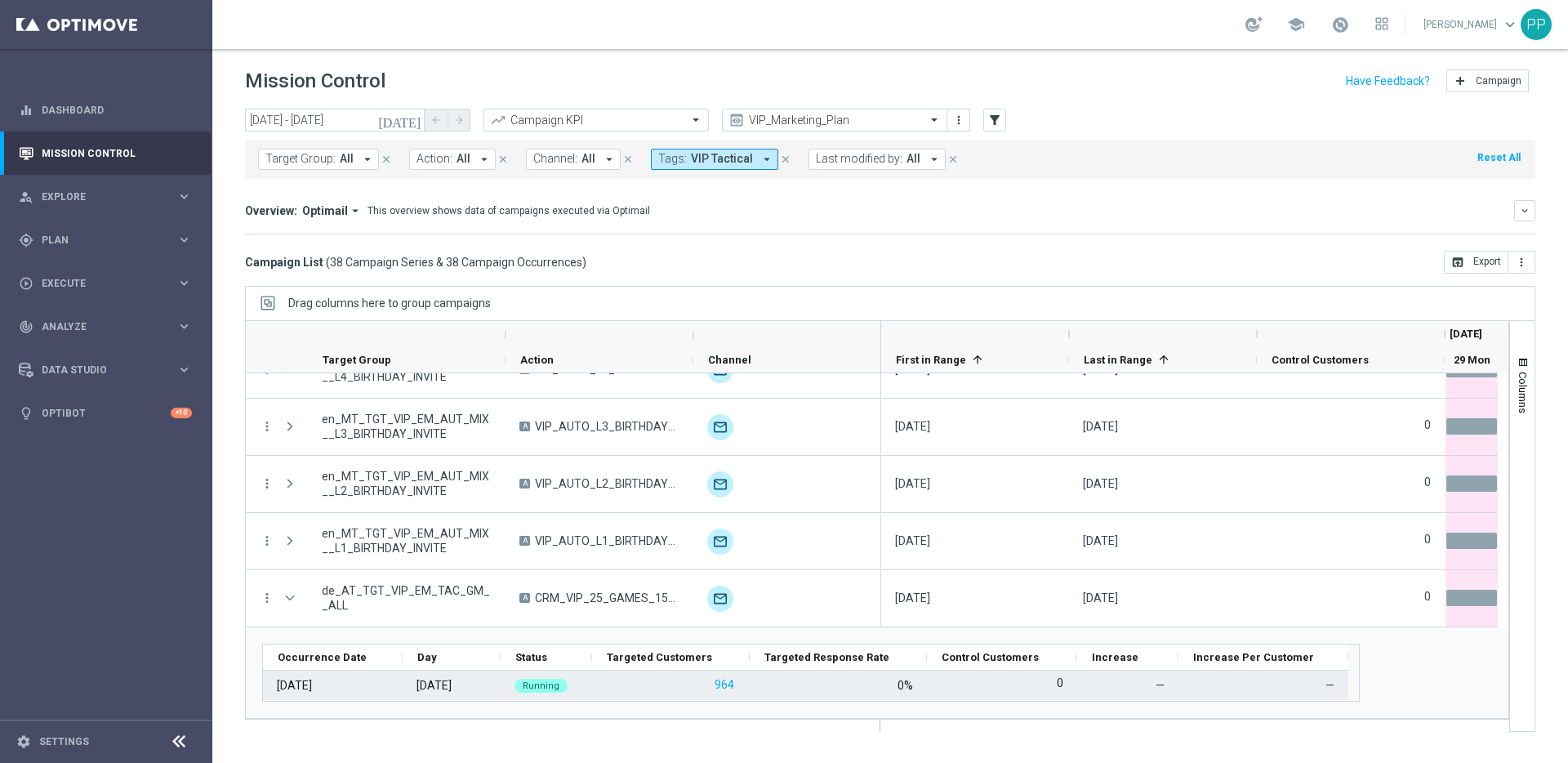
scroll to position [1918, 0]
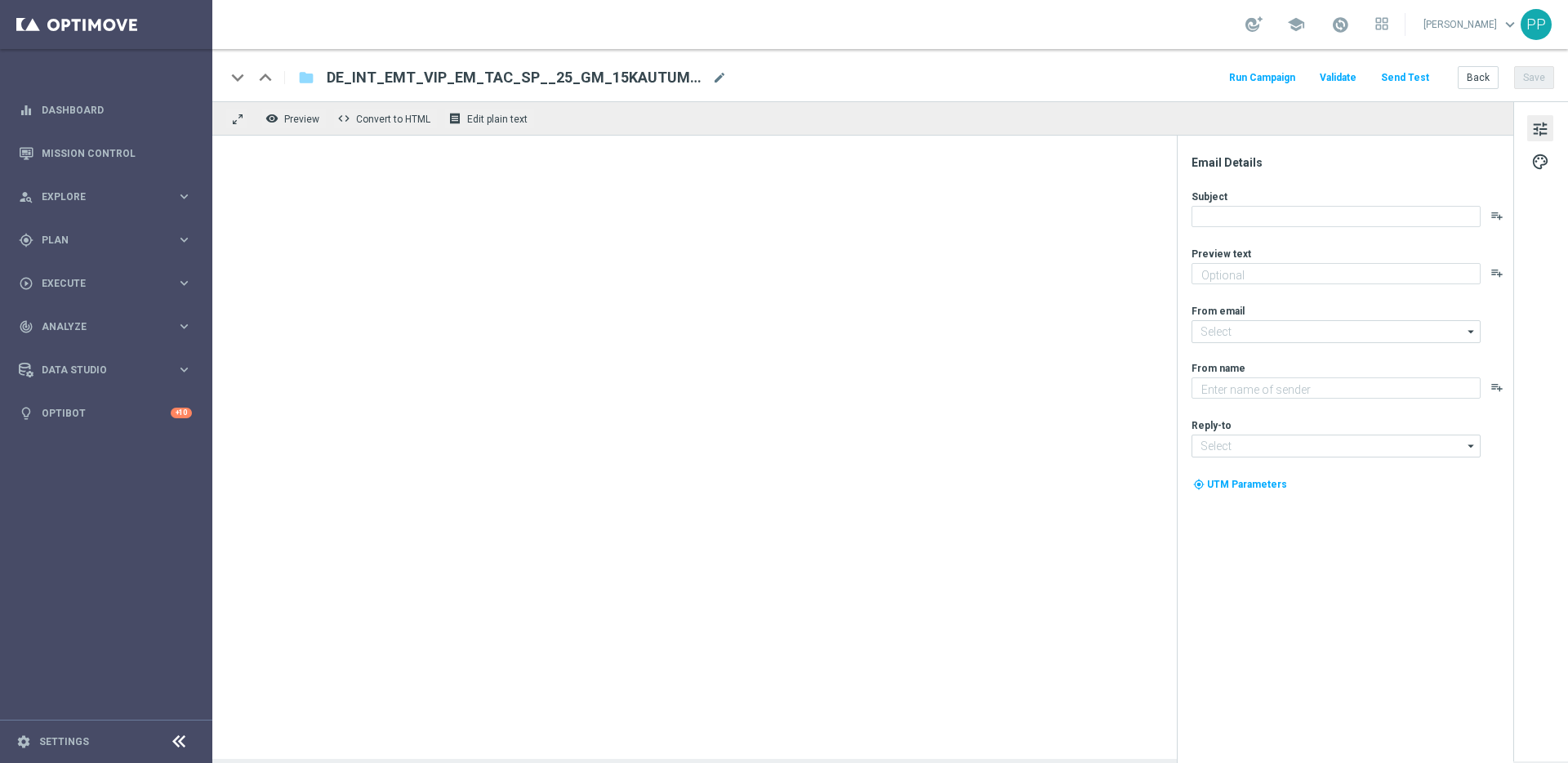
type textarea "Bestenlisten-Turnier mit 15.000 € Gesamtgewinn"
type textarea "Lottoland"
type input "[EMAIL_ADDRESS][DOMAIN_NAME]"
type textarea "Bestenlisten-Turnier mit 15.000 € Gesamtgewinn"
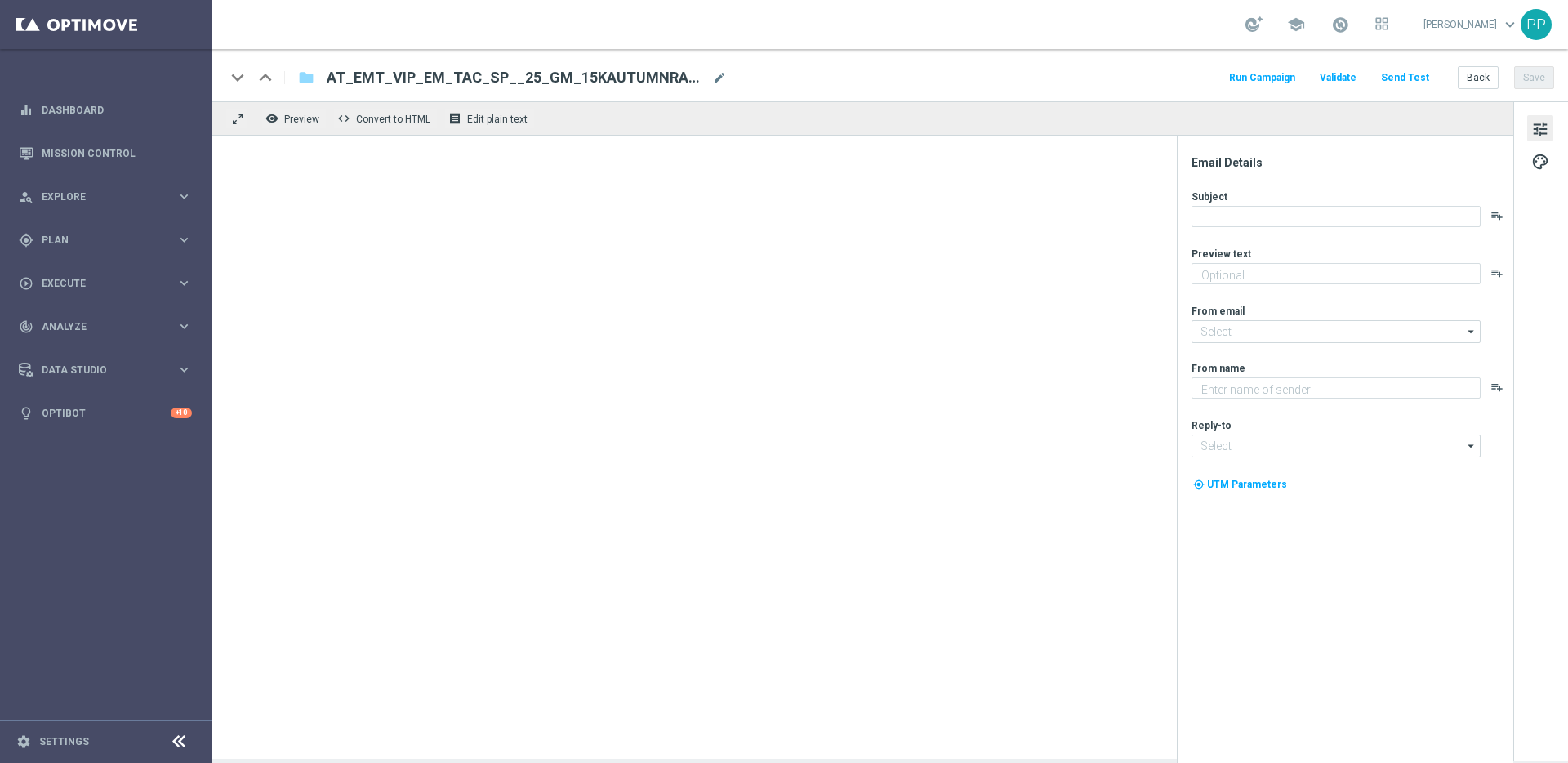
type input "[EMAIL_ADDRESS][DOMAIN_NAME]"
type textarea "Lottoland"
type input "[EMAIL_ADDRESS][DOMAIN_NAME]"
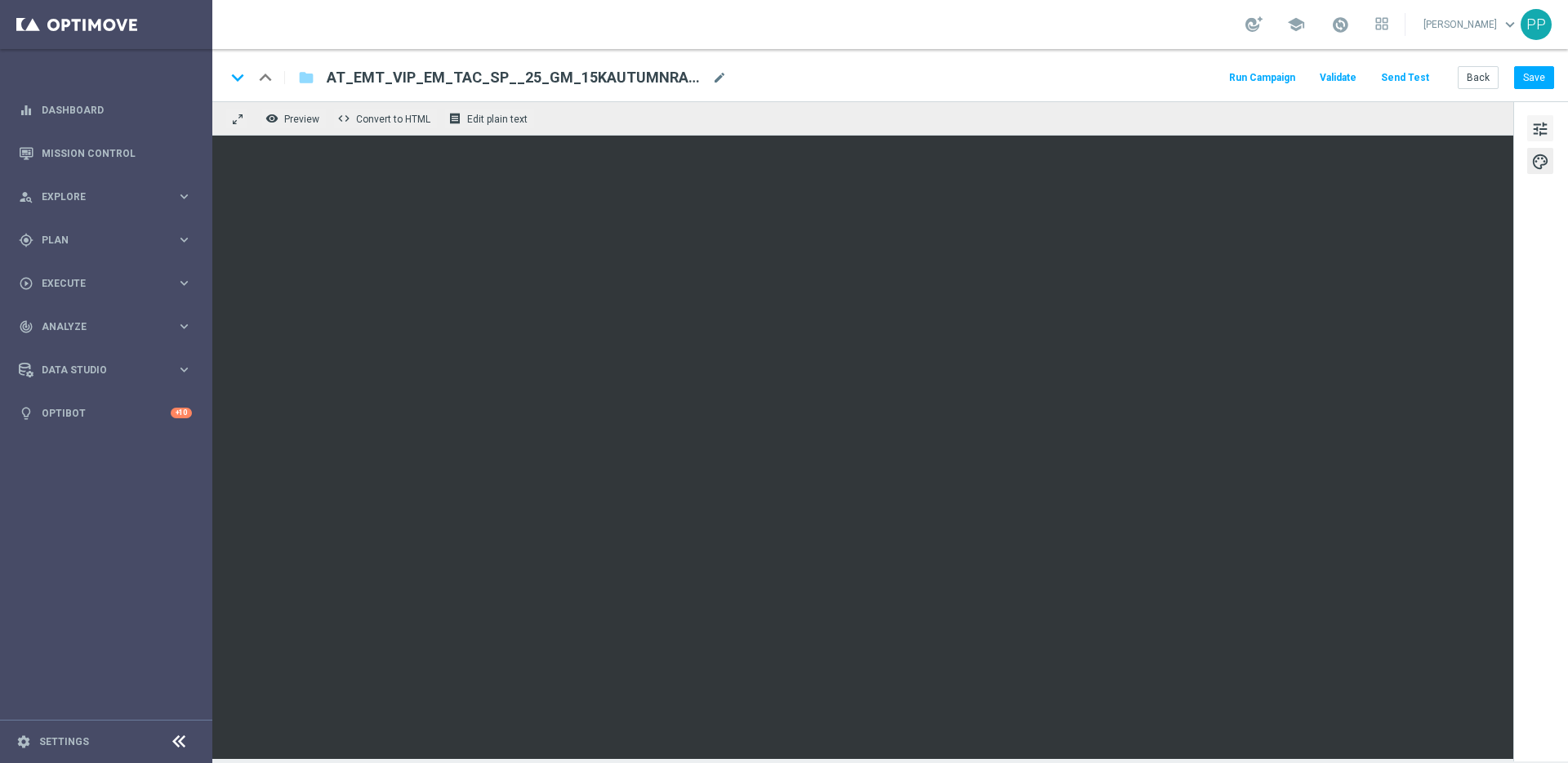
click at [1540, 137] on span "tune" at bounding box center [1539, 128] width 18 height 21
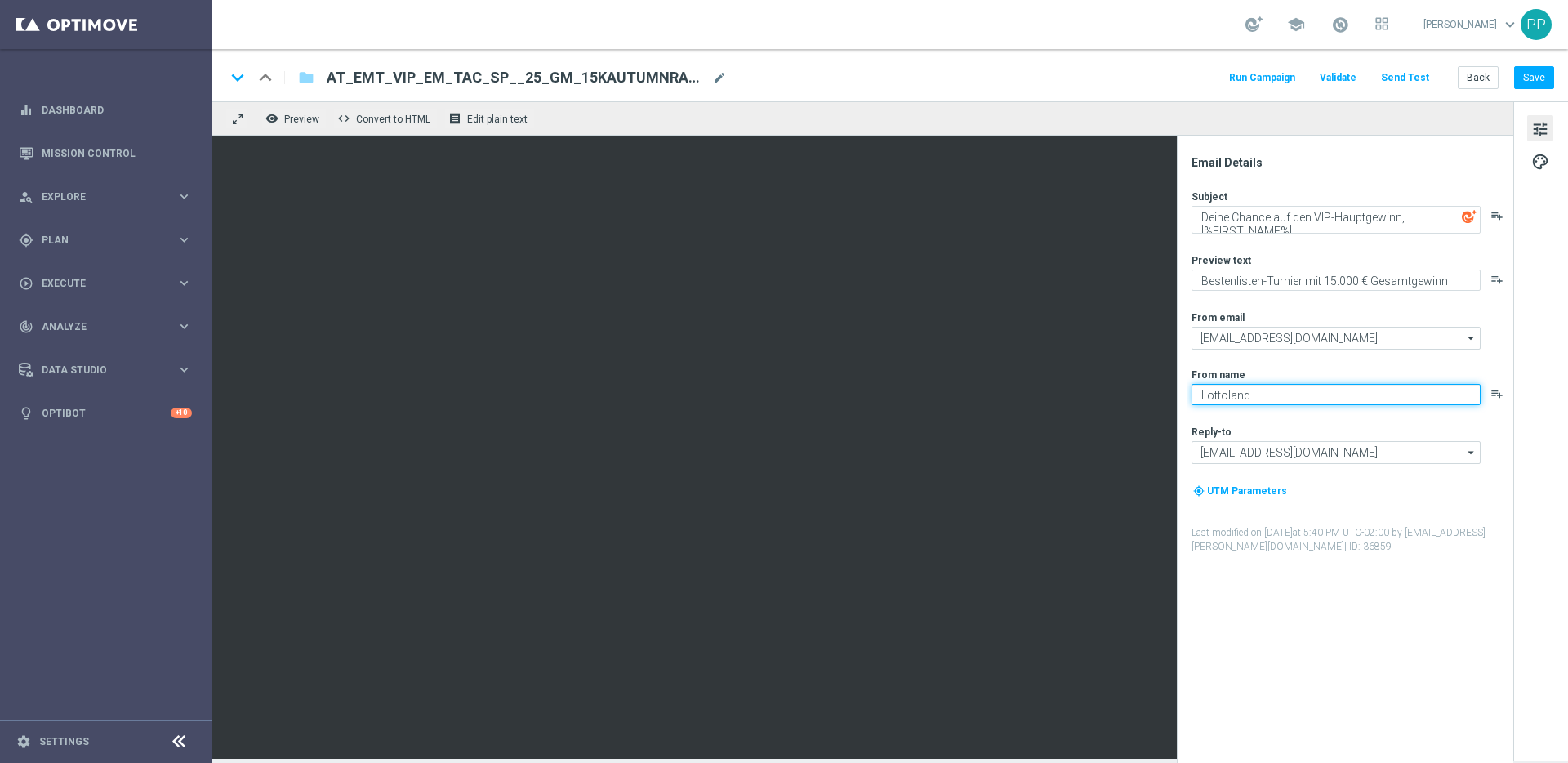
click at [1223, 393] on textarea "Lottoland" at bounding box center [1336, 394] width 289 height 21
type textarea "Millionaires' Club"
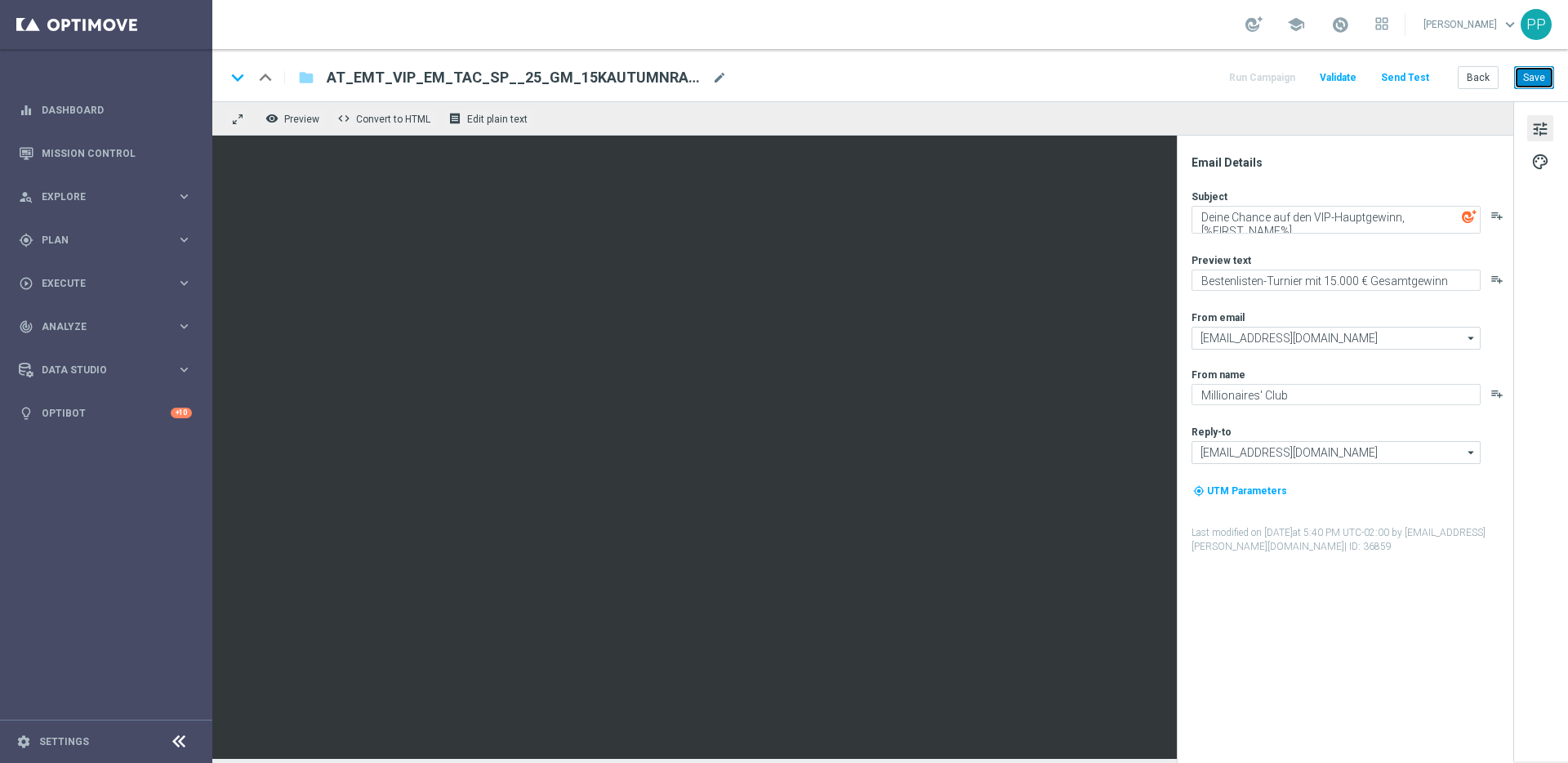
click at [1542, 74] on button "Save" at bounding box center [1534, 77] width 40 height 23
click at [1538, 79] on button "Save" at bounding box center [1534, 77] width 40 height 23
click at [1545, 77] on button "Save" at bounding box center [1534, 77] width 40 height 23
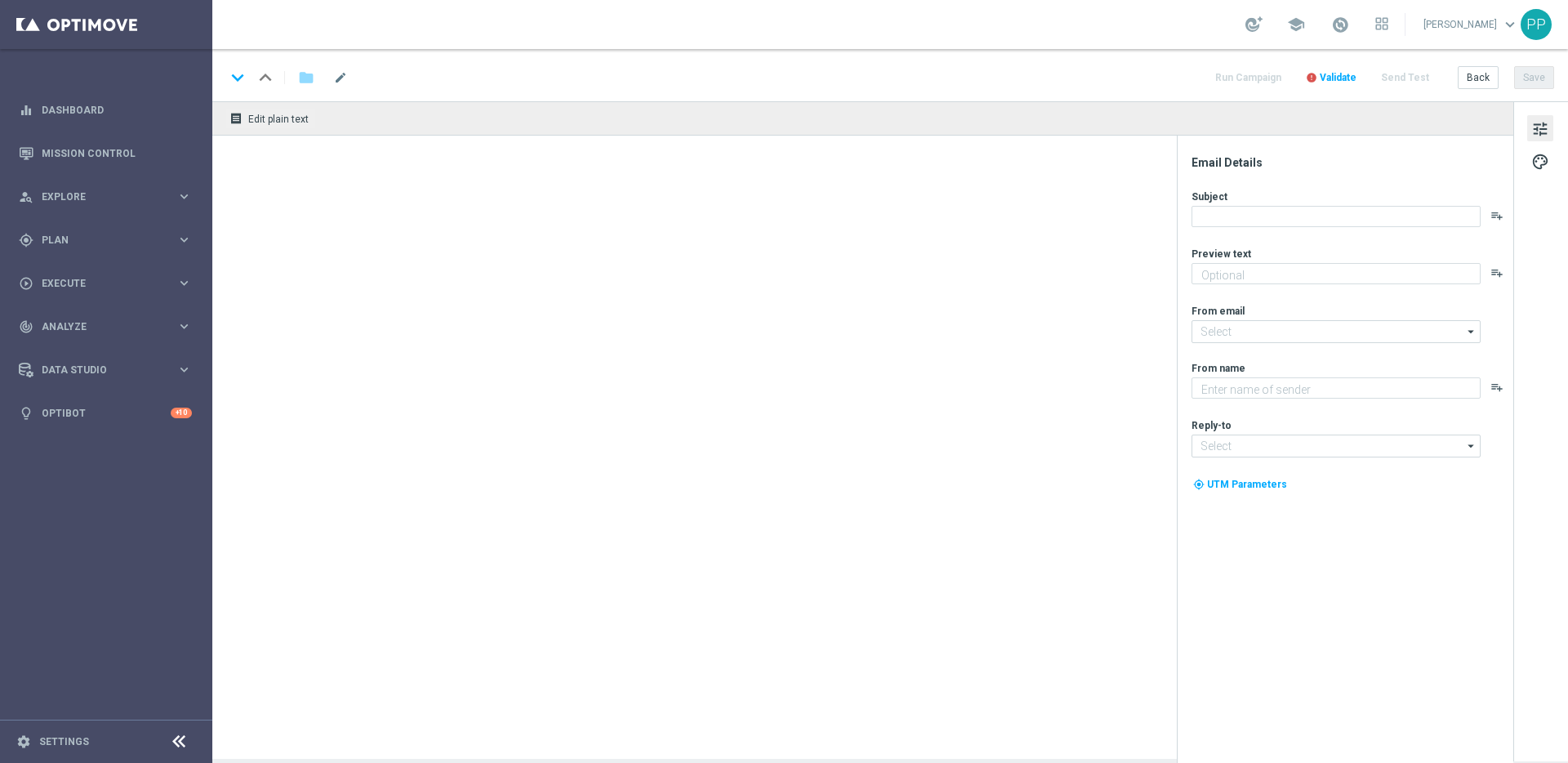
type textarea "Bestenlisten-Turnier mit 15.000 € Gesamtgewinn"
type input "[EMAIL_ADDRESS][DOMAIN_NAME]"
type textarea "Lottoland"
type input "[EMAIL_ADDRESS][DOMAIN_NAME]"
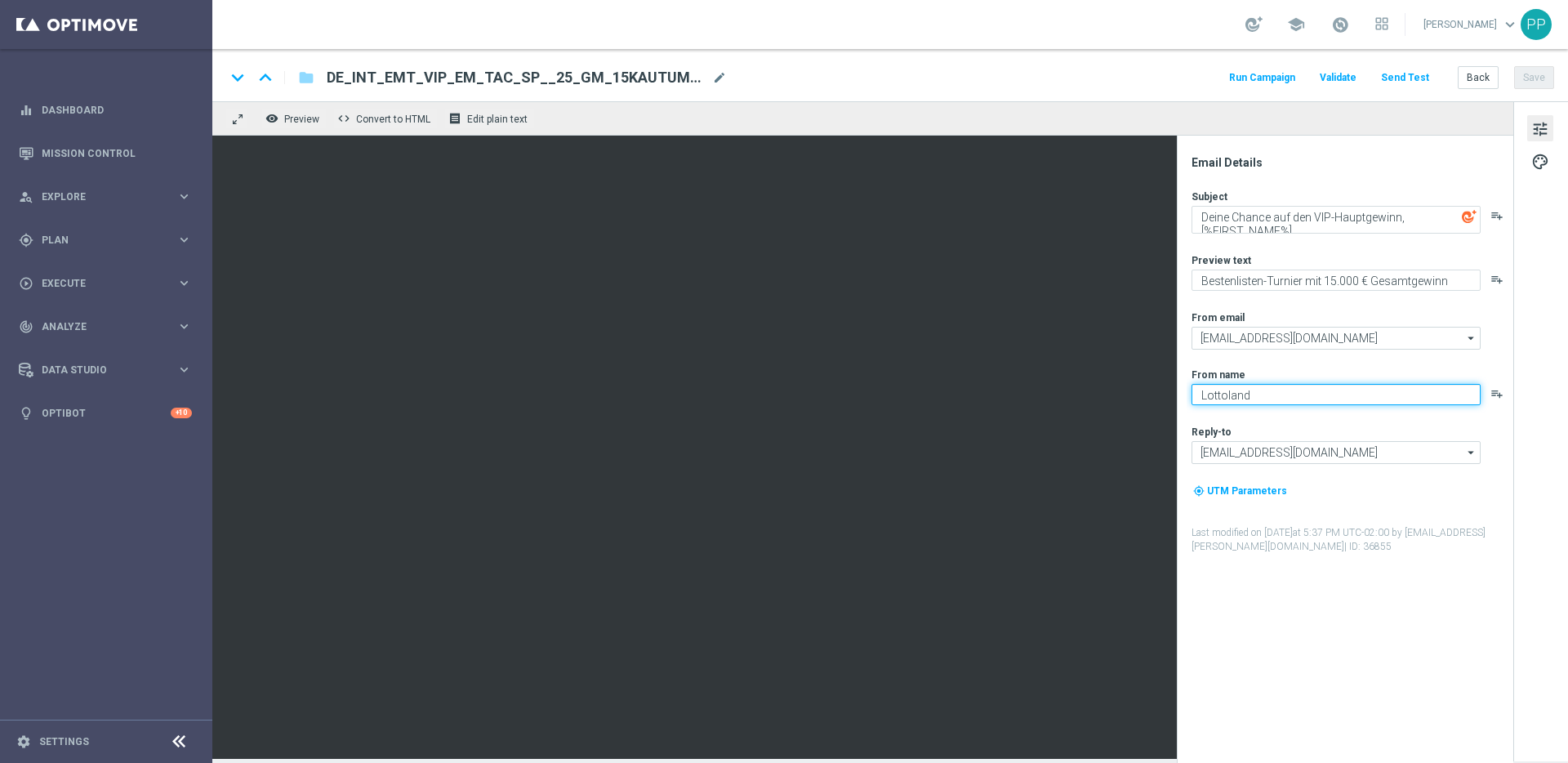
drag, startPoint x: 1290, startPoint y: 394, endPoint x: 1197, endPoint y: 393, distance: 93.0
click at [1197, 393] on textarea "Lottoland" at bounding box center [1336, 394] width 289 height 21
paste textarea "Millionaires' Club"
type textarea "Millionaires' Club"
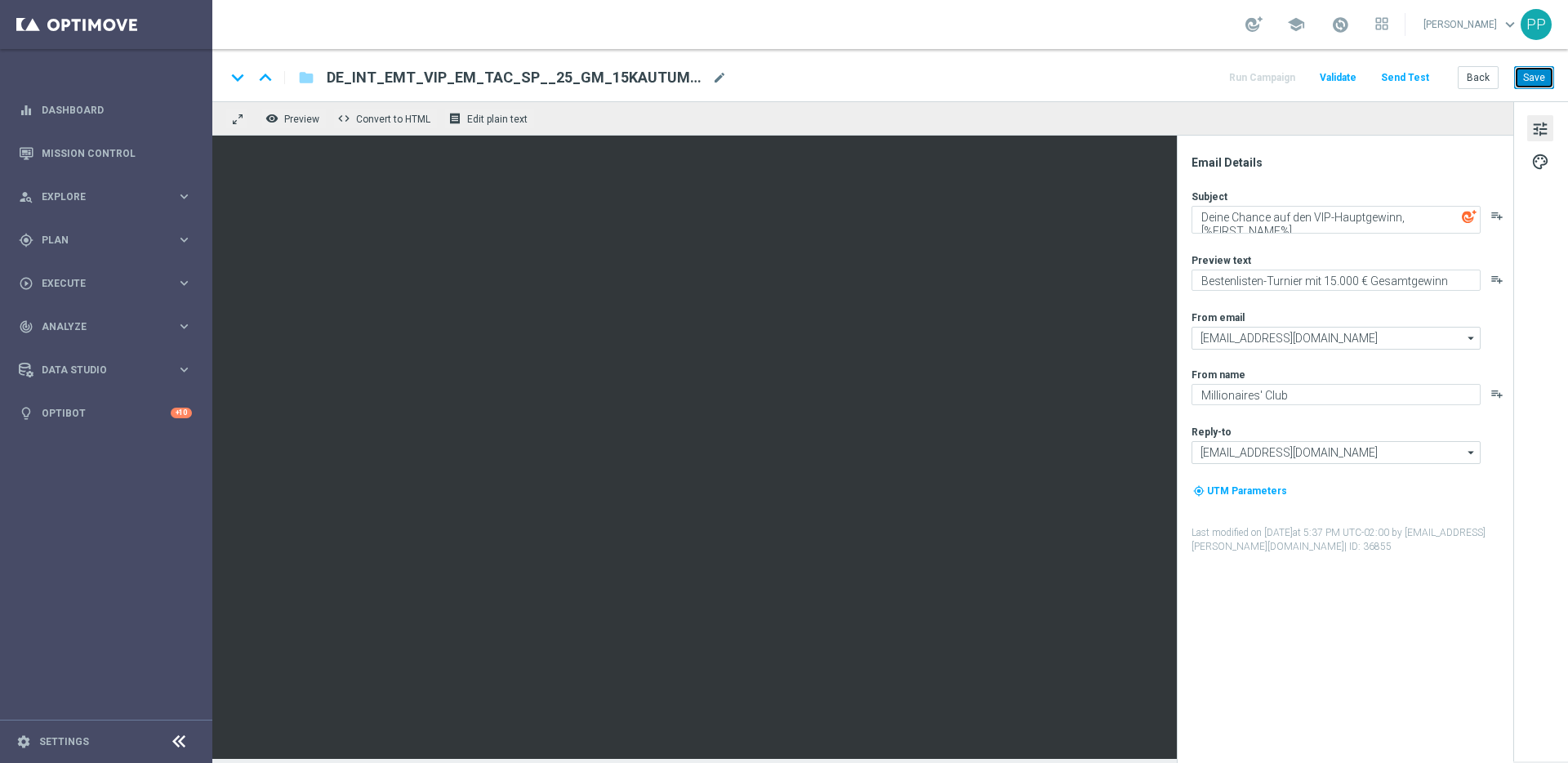
click at [1537, 77] on button "Save" at bounding box center [1534, 77] width 40 height 23
click at [1526, 77] on button "Save" at bounding box center [1534, 77] width 40 height 23
click at [1533, 75] on button "Save" at bounding box center [1534, 77] width 40 height 23
